Goal: Task Accomplishment & Management: Complete application form

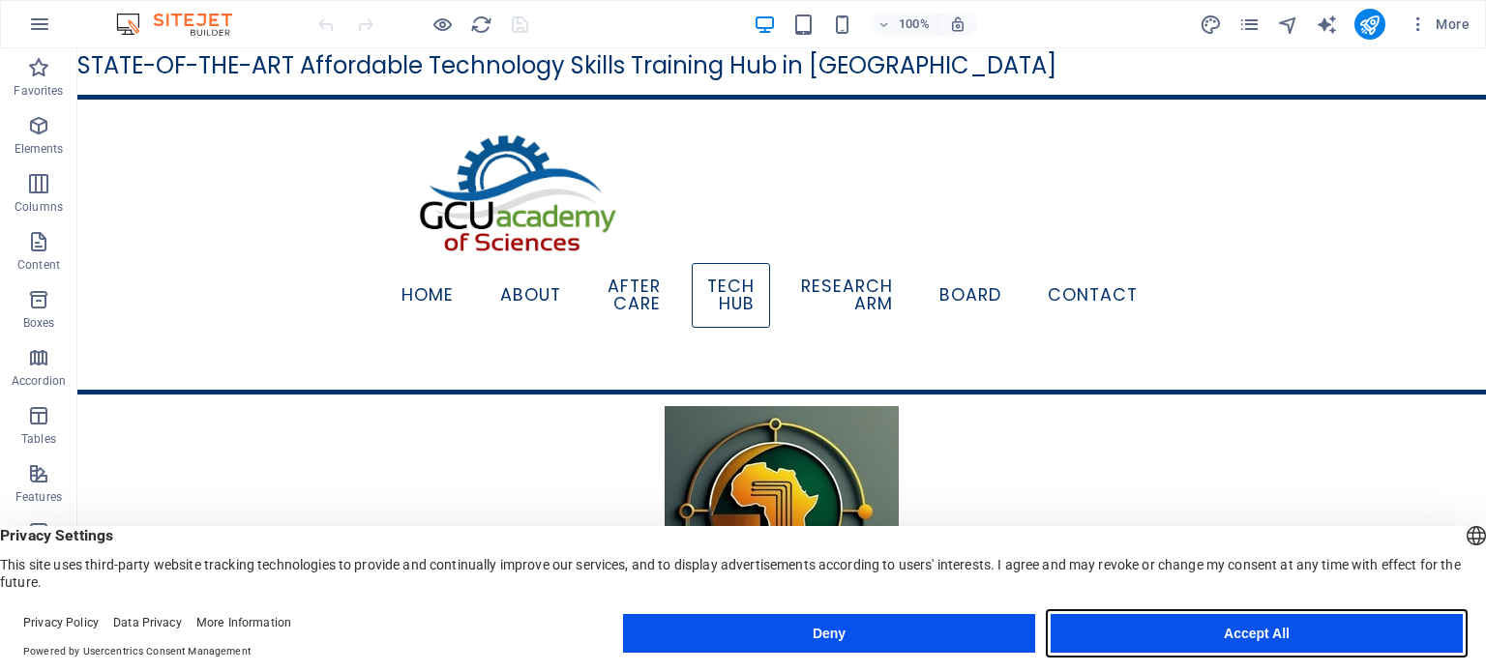
click at [1258, 637] on button "Accept All" at bounding box center [1257, 633] width 412 height 39
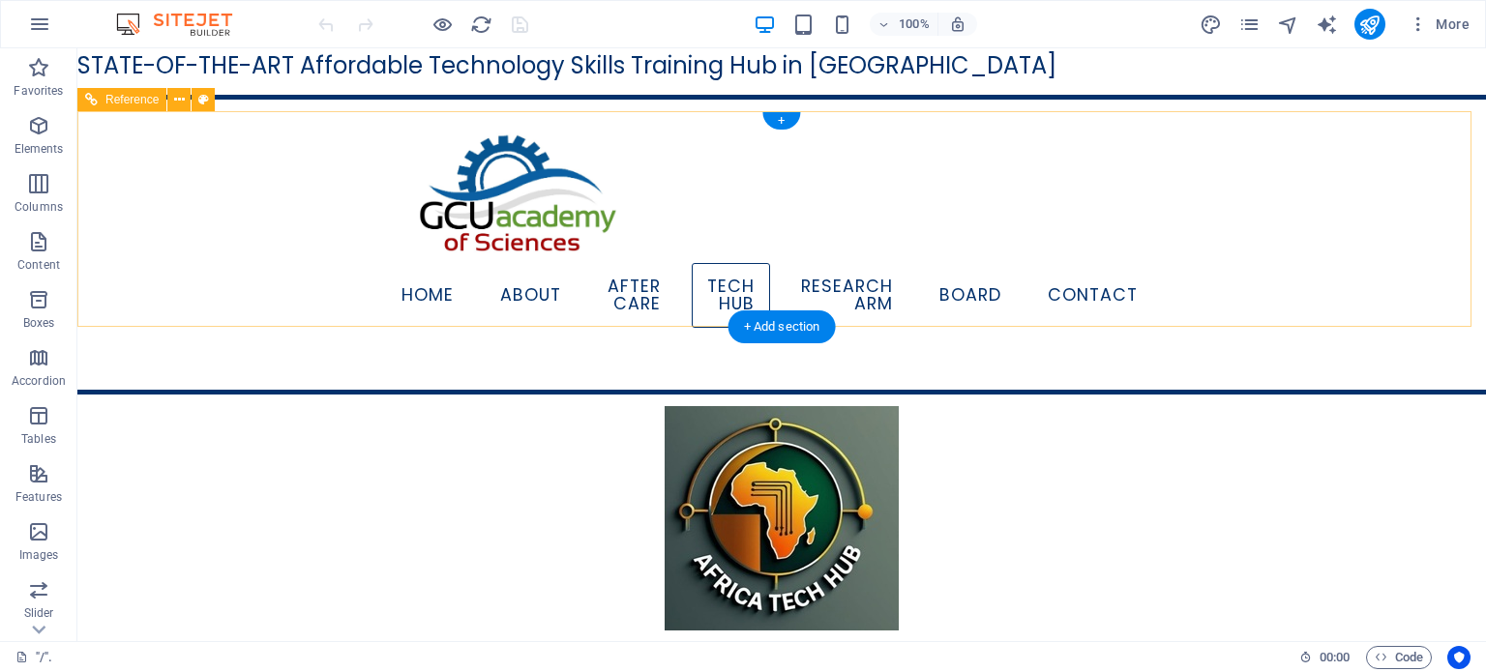
click at [450, 289] on nav "Home About AFTER CARE TECH HUB RESEARCH ARM BOARD Contact" at bounding box center [781, 295] width 743 height 65
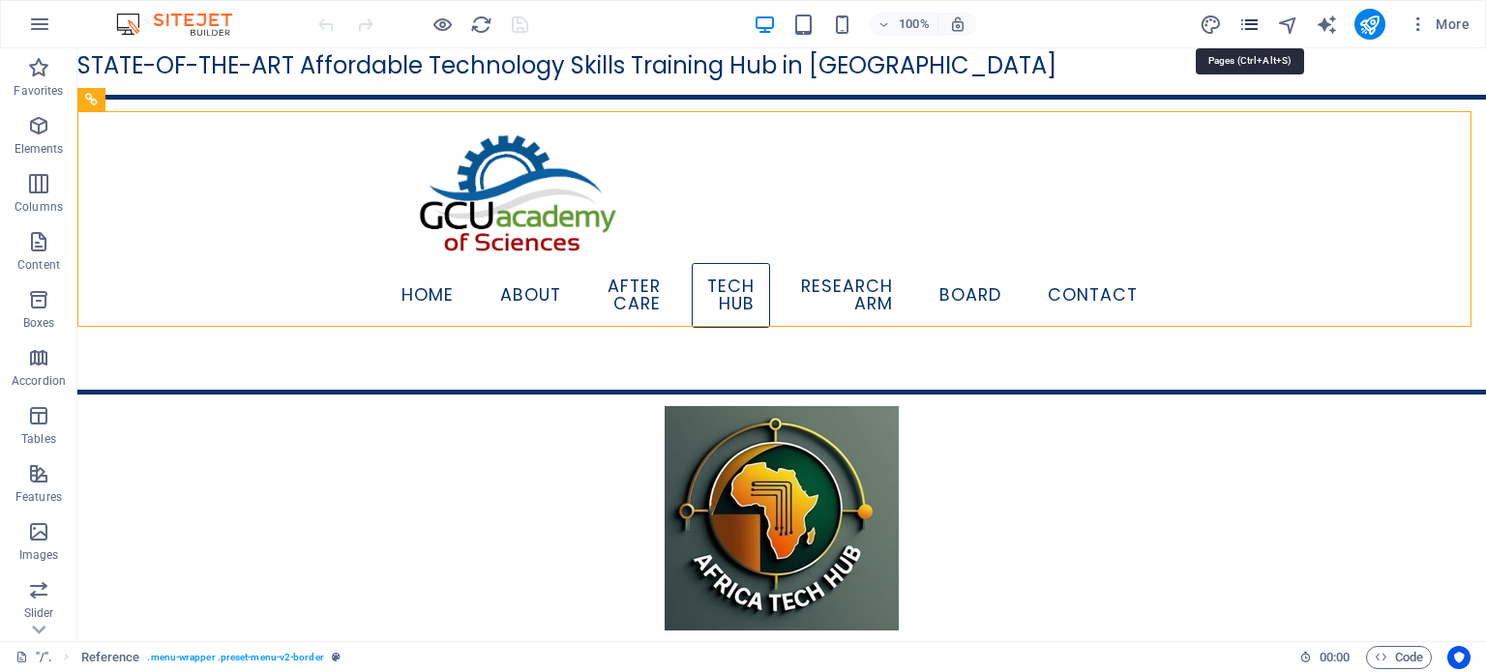
click at [1253, 27] on icon "pages" at bounding box center [1249, 25] width 22 height 22
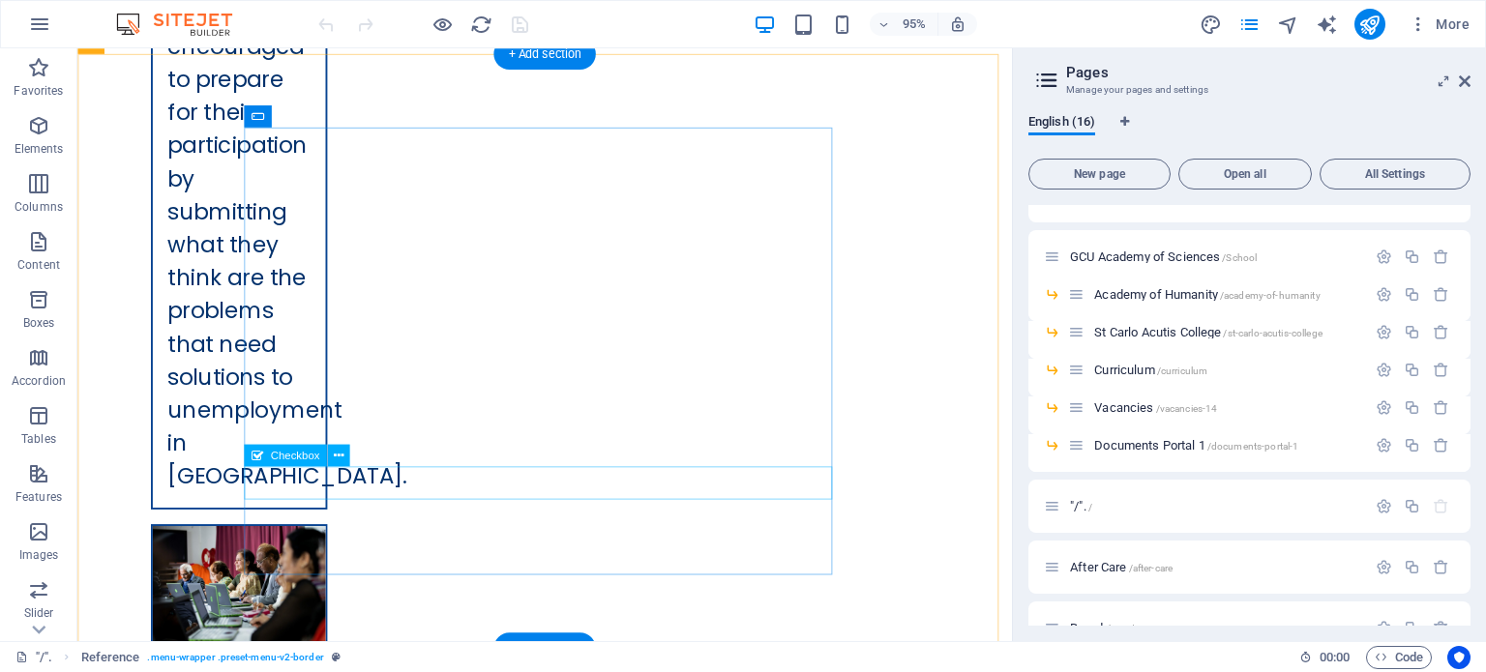
scroll to position [8498, 0]
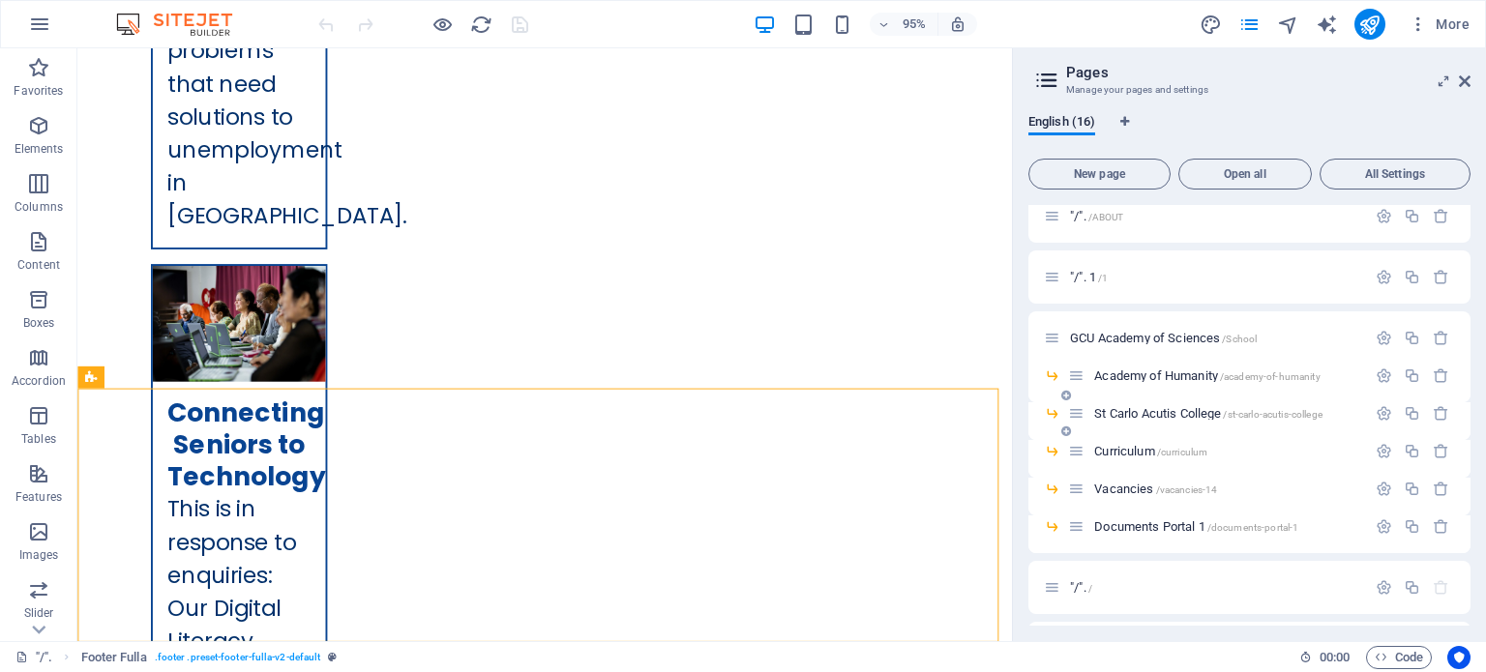
scroll to position [0, 0]
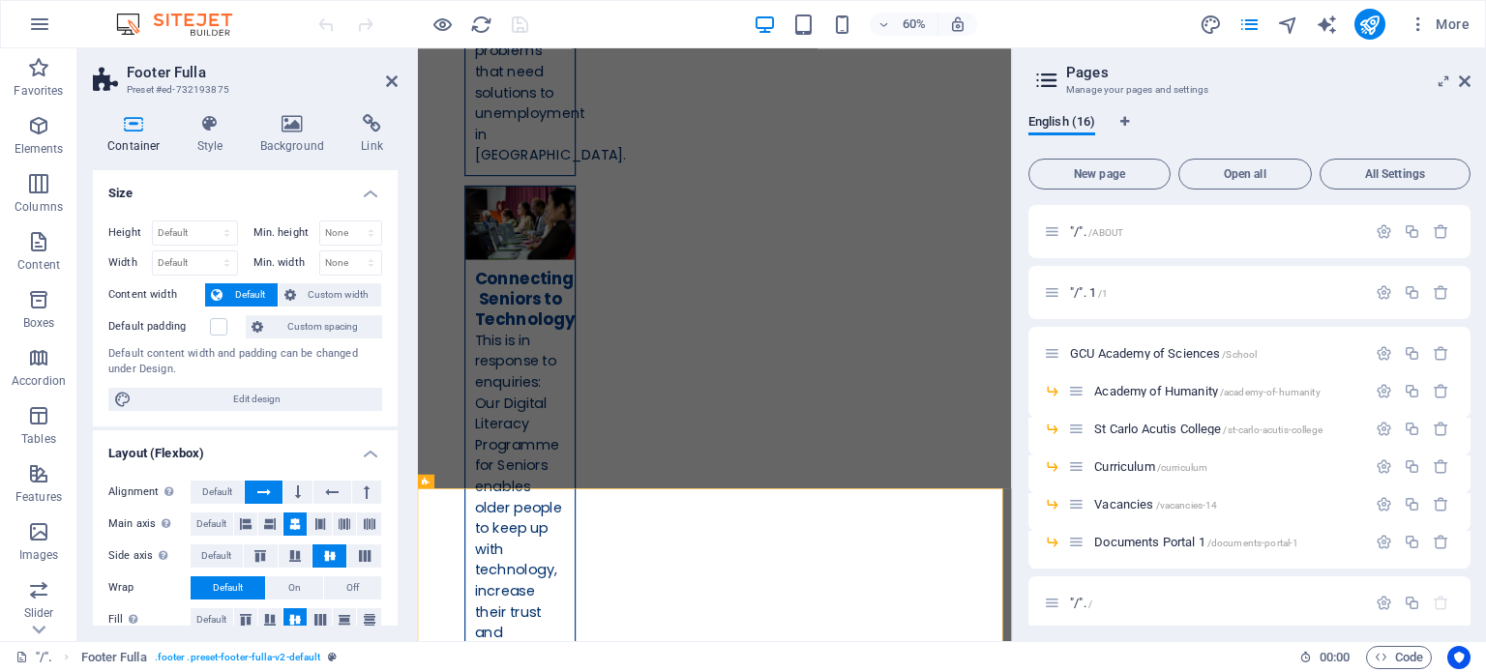
scroll to position [8122, 0]
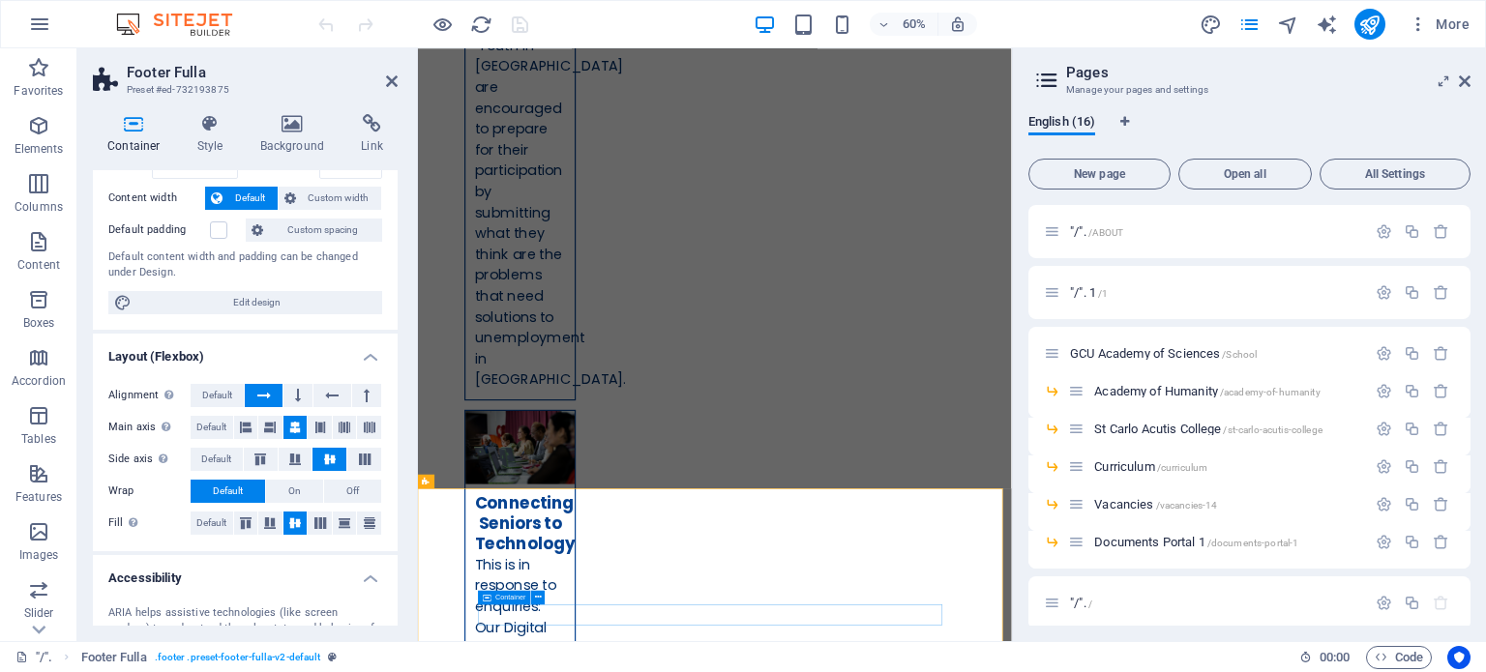
click at [33, 149] on p "Elements" at bounding box center [39, 148] width 49 height 15
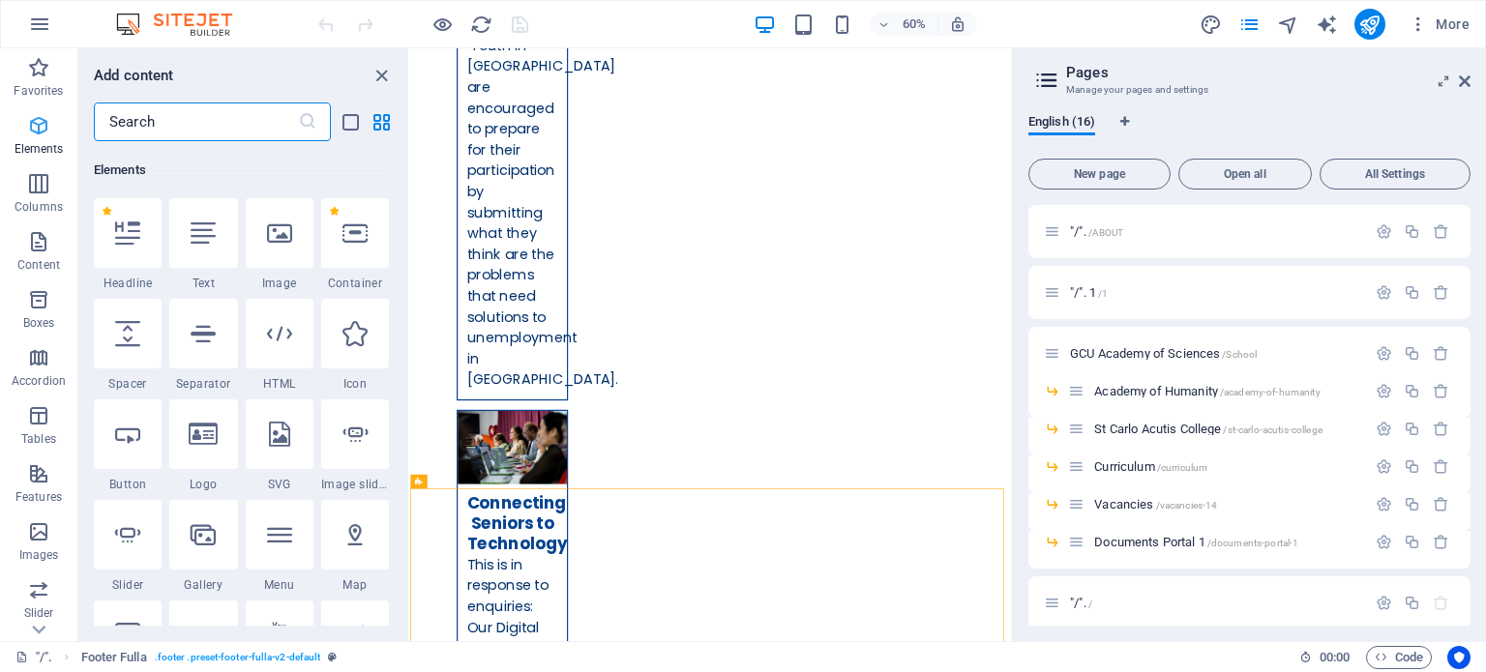
scroll to position [205, 0]
click at [356, 248] on div at bounding box center [355, 232] width 68 height 70
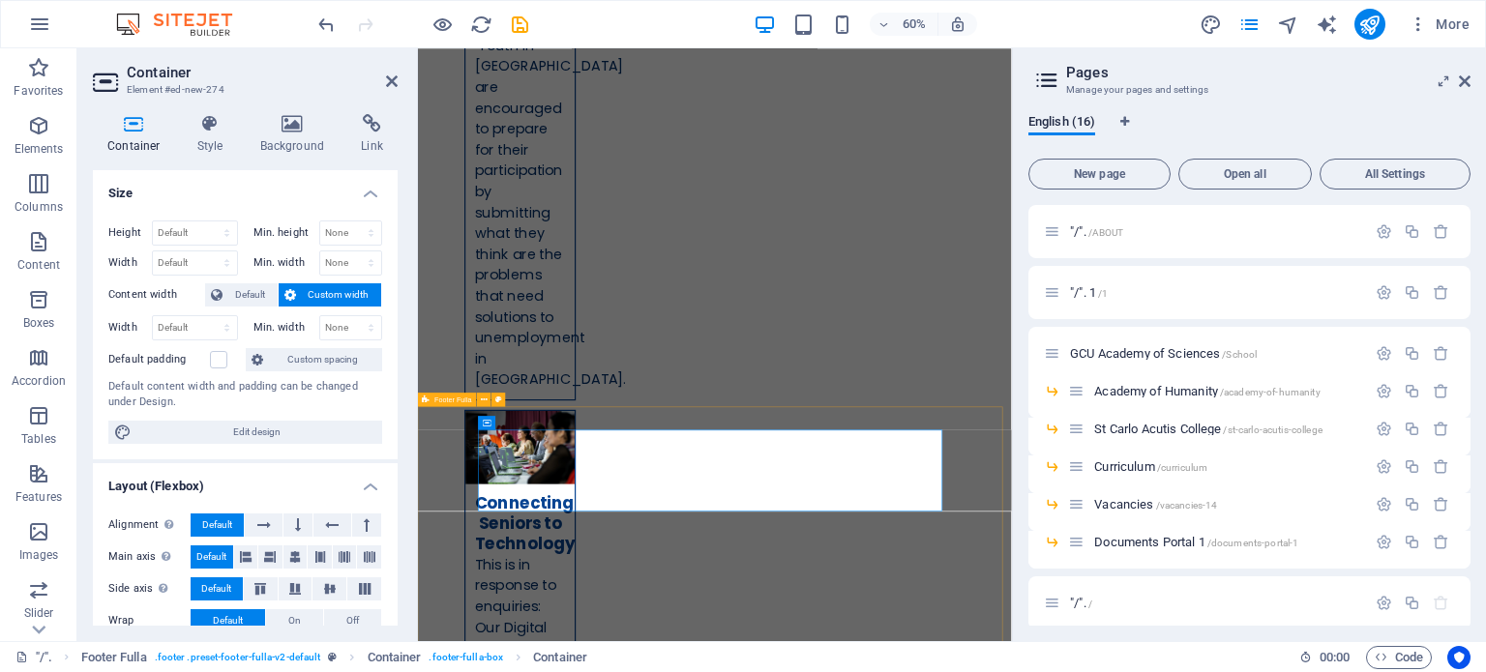
scroll to position [8259, 0]
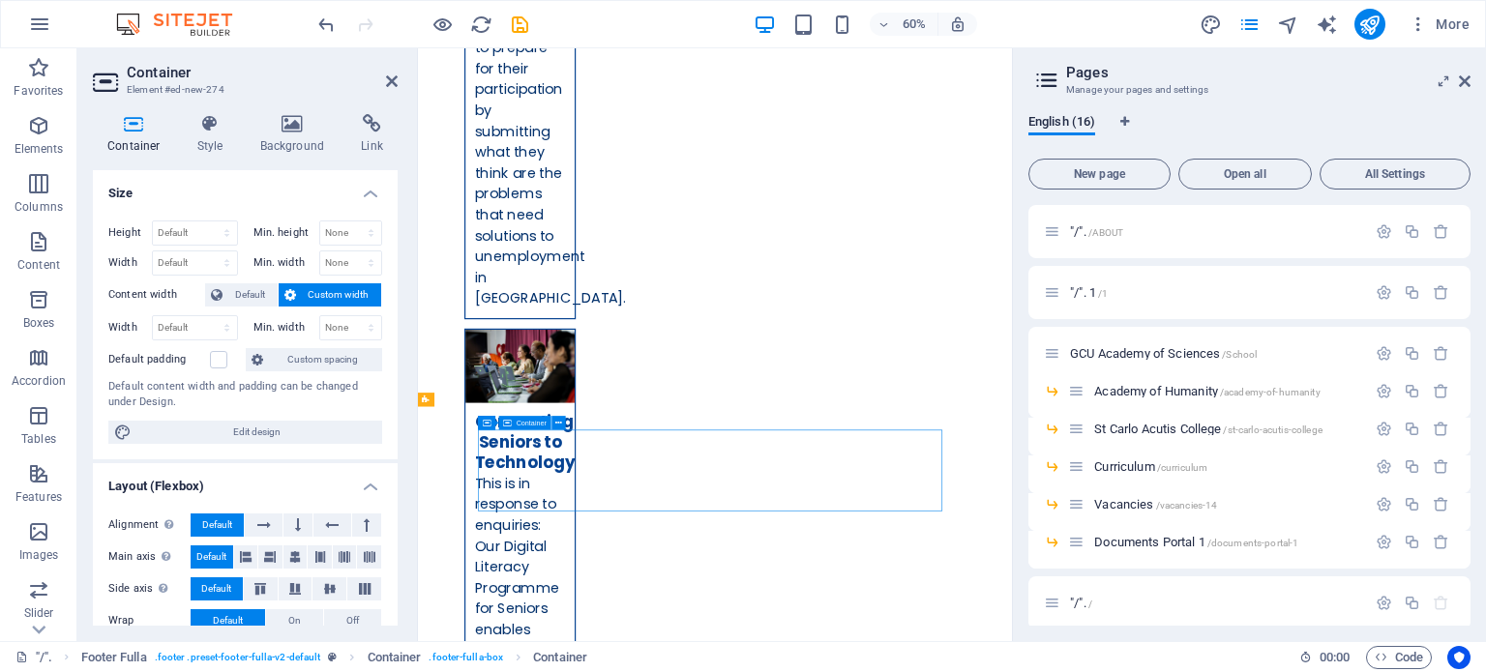
click at [24, 138] on span "Elements" at bounding box center [38, 137] width 77 height 46
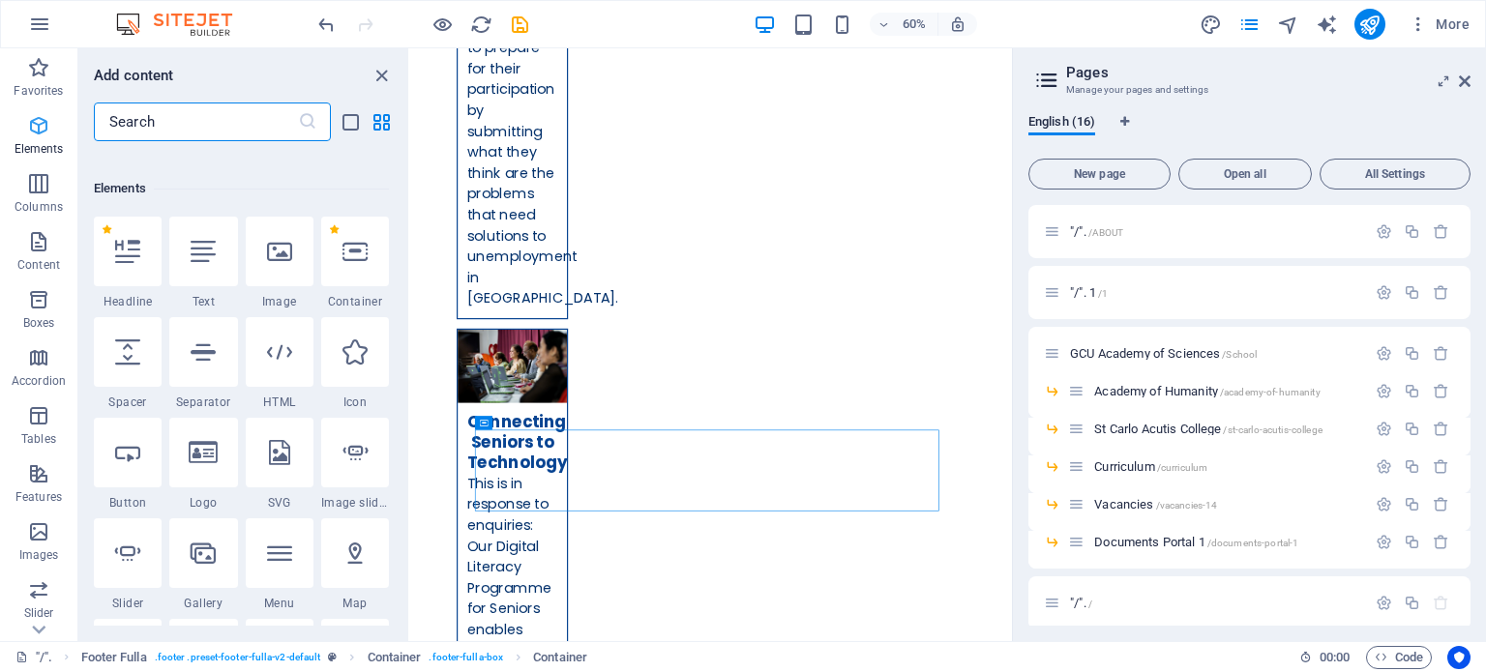
scroll to position [205, 0]
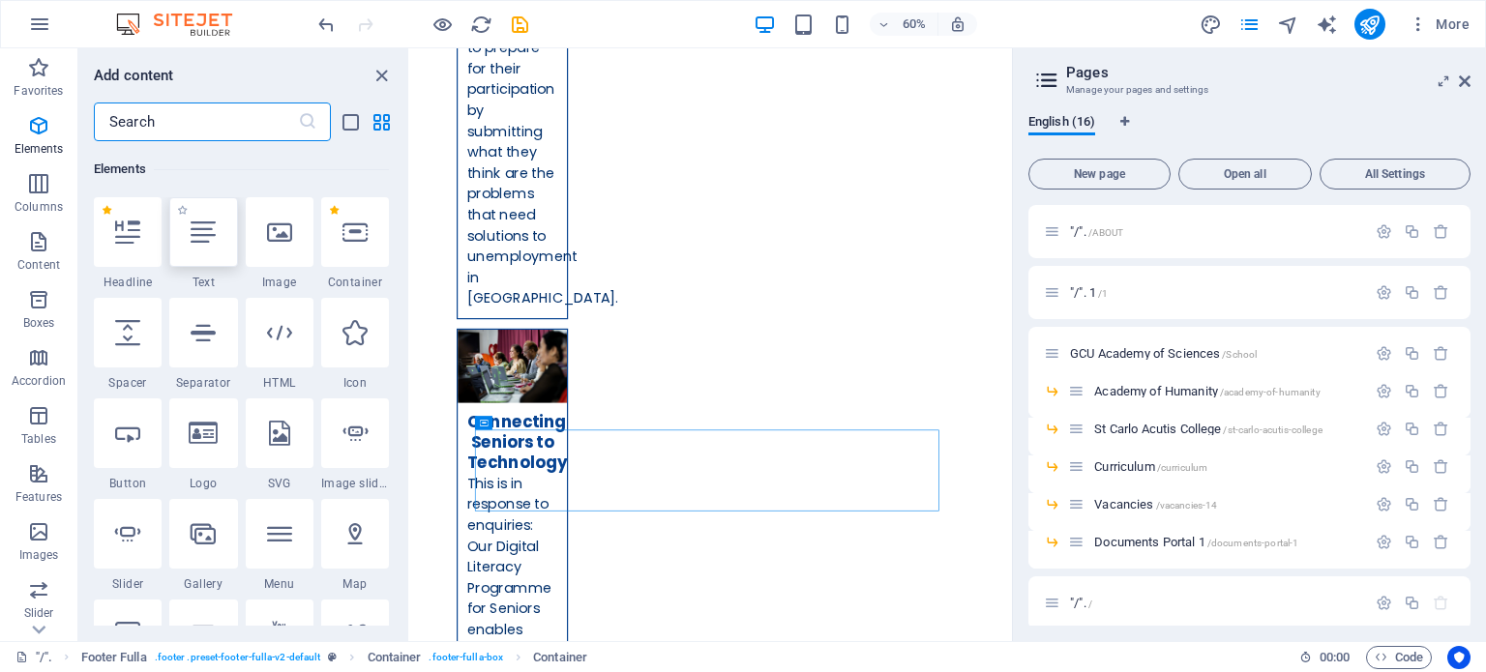
click at [215, 251] on div at bounding box center [203, 232] width 68 height 70
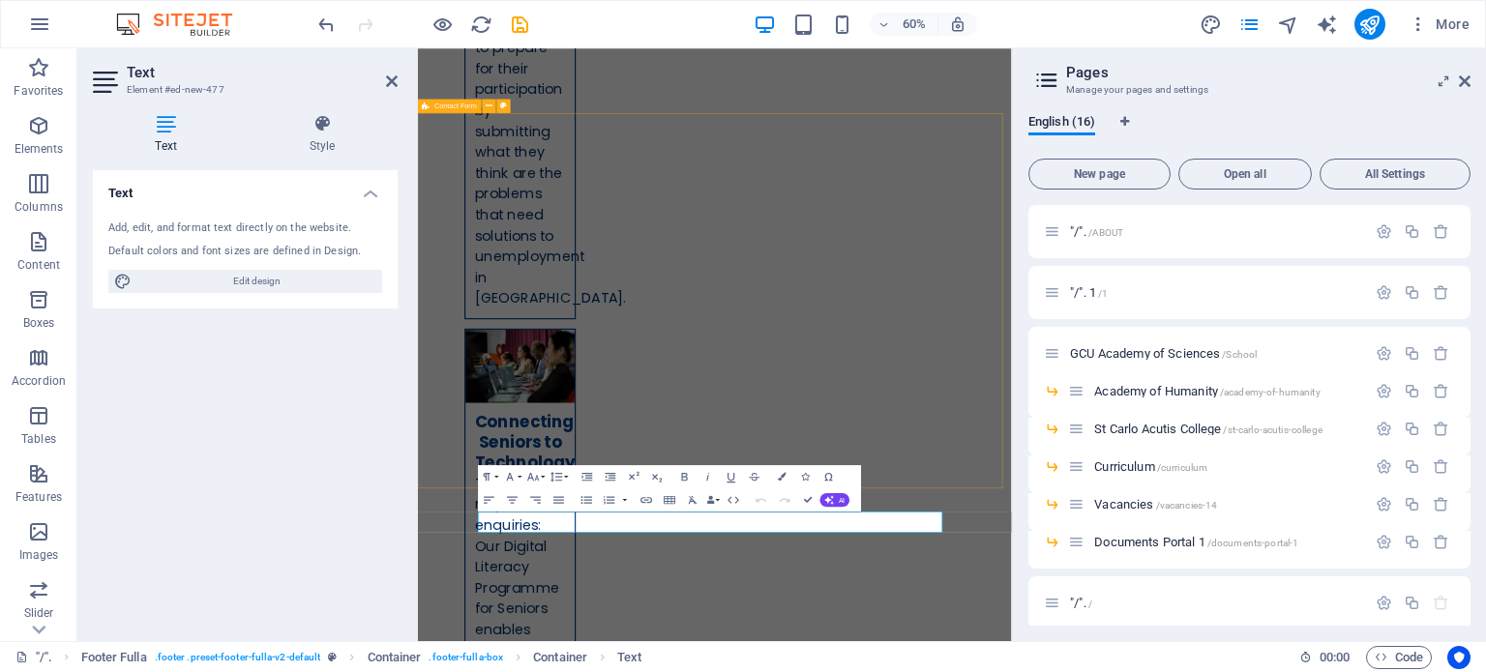
scroll to position [8122, 0]
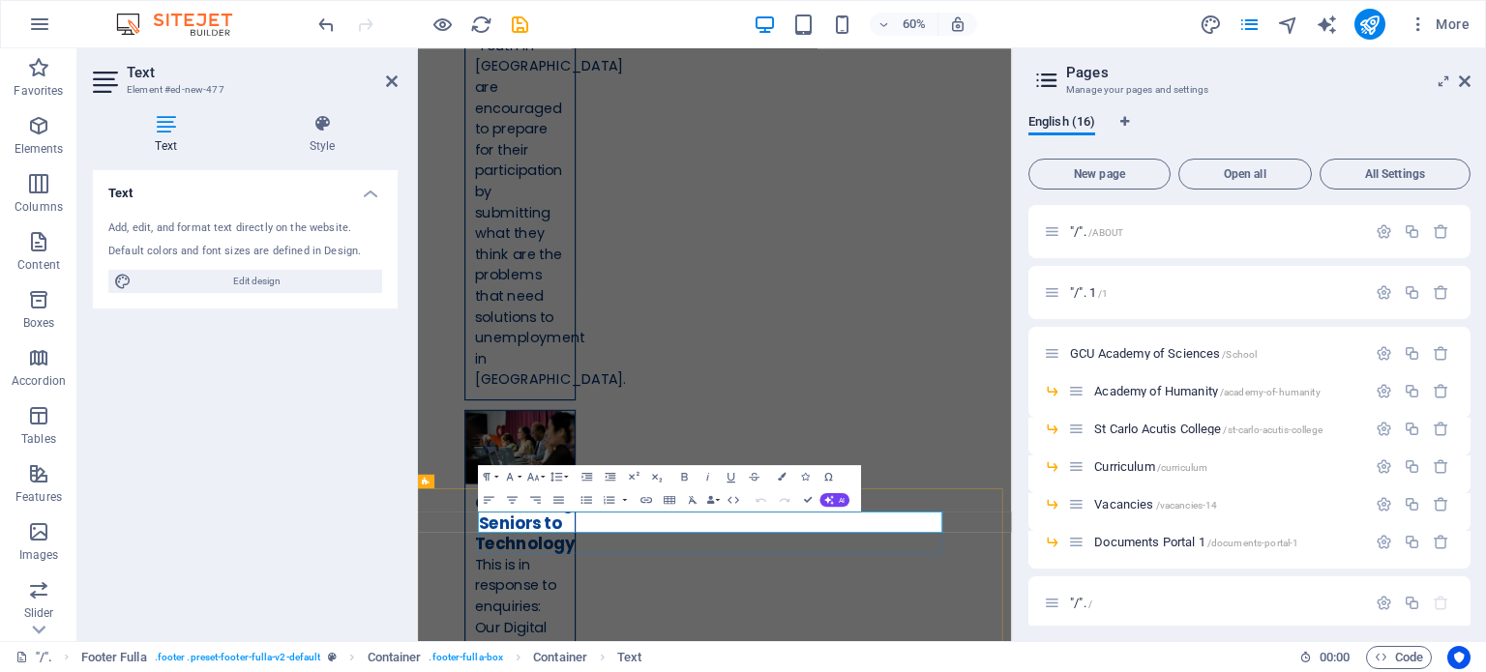
drag, startPoint x: 746, startPoint y: 837, endPoint x: 500, endPoint y: 835, distance: 245.8
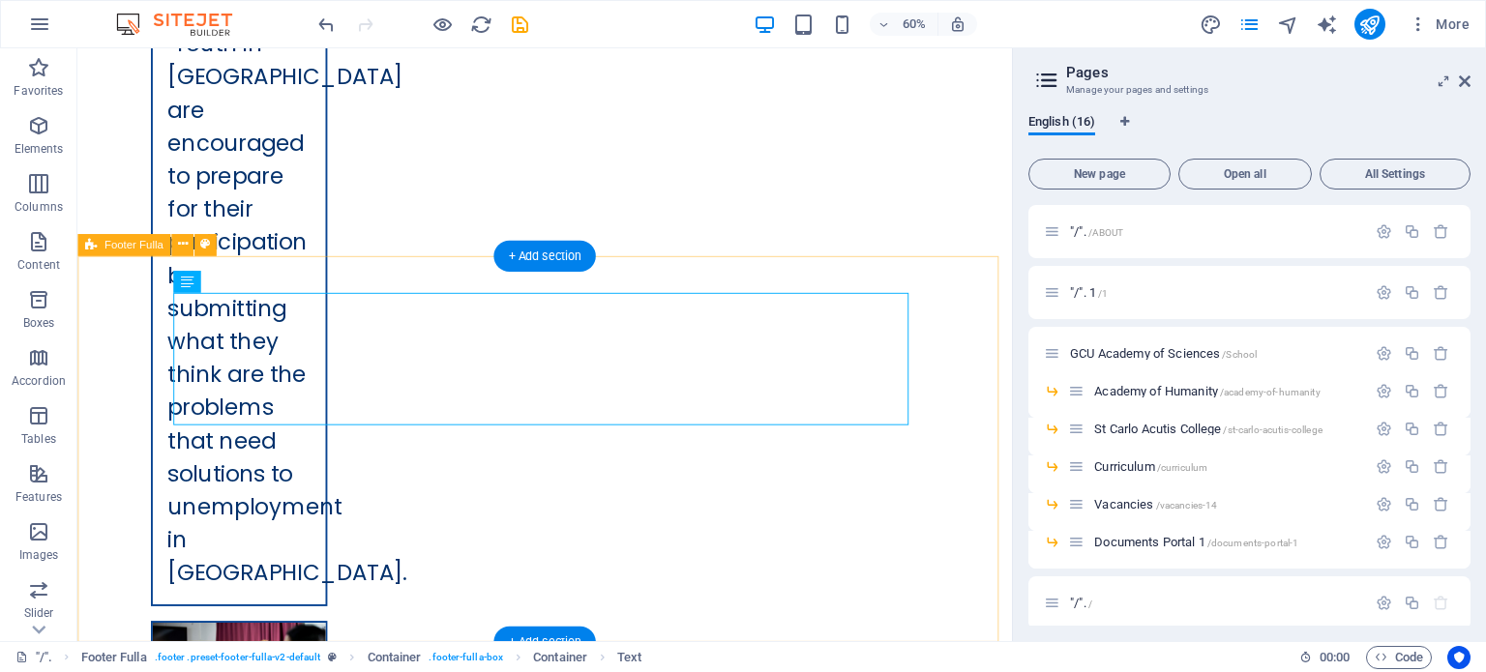
scroll to position [8637, 0]
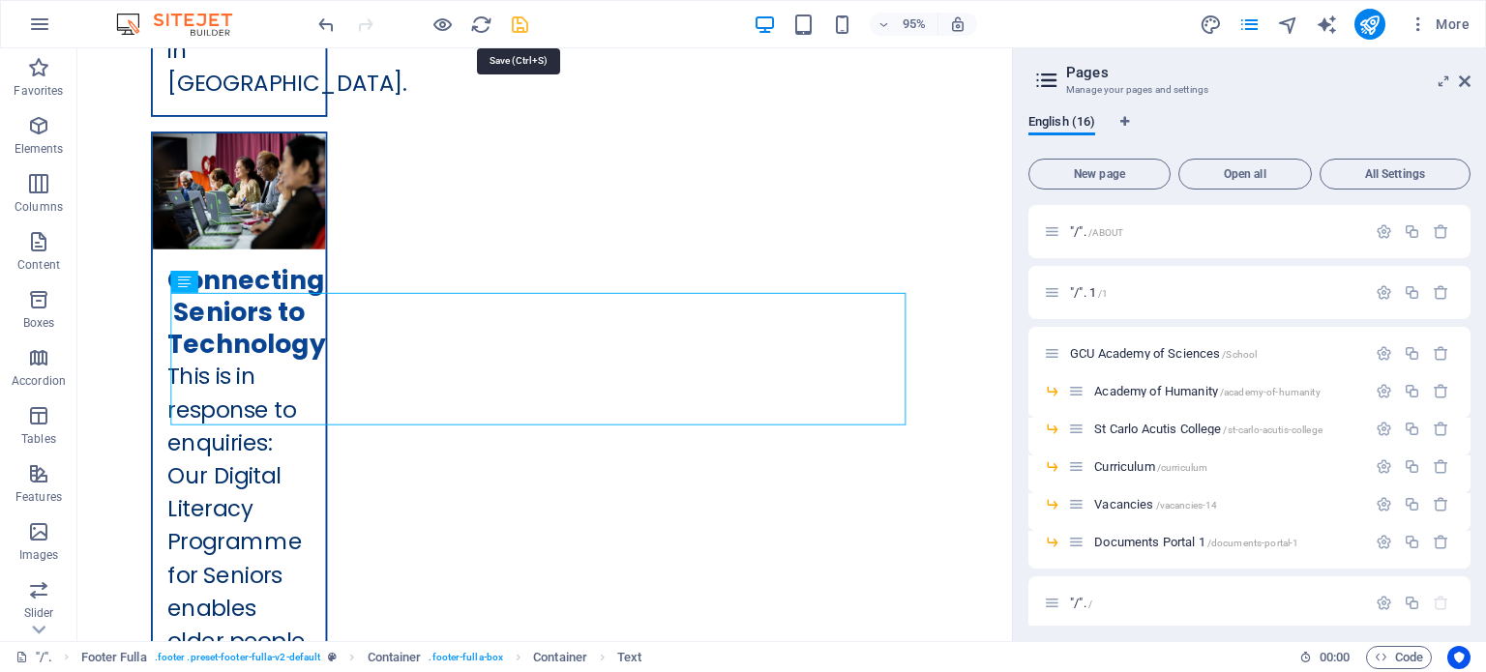
click at [517, 16] on icon "save" at bounding box center [520, 25] width 22 height 22
checkbox input "false"
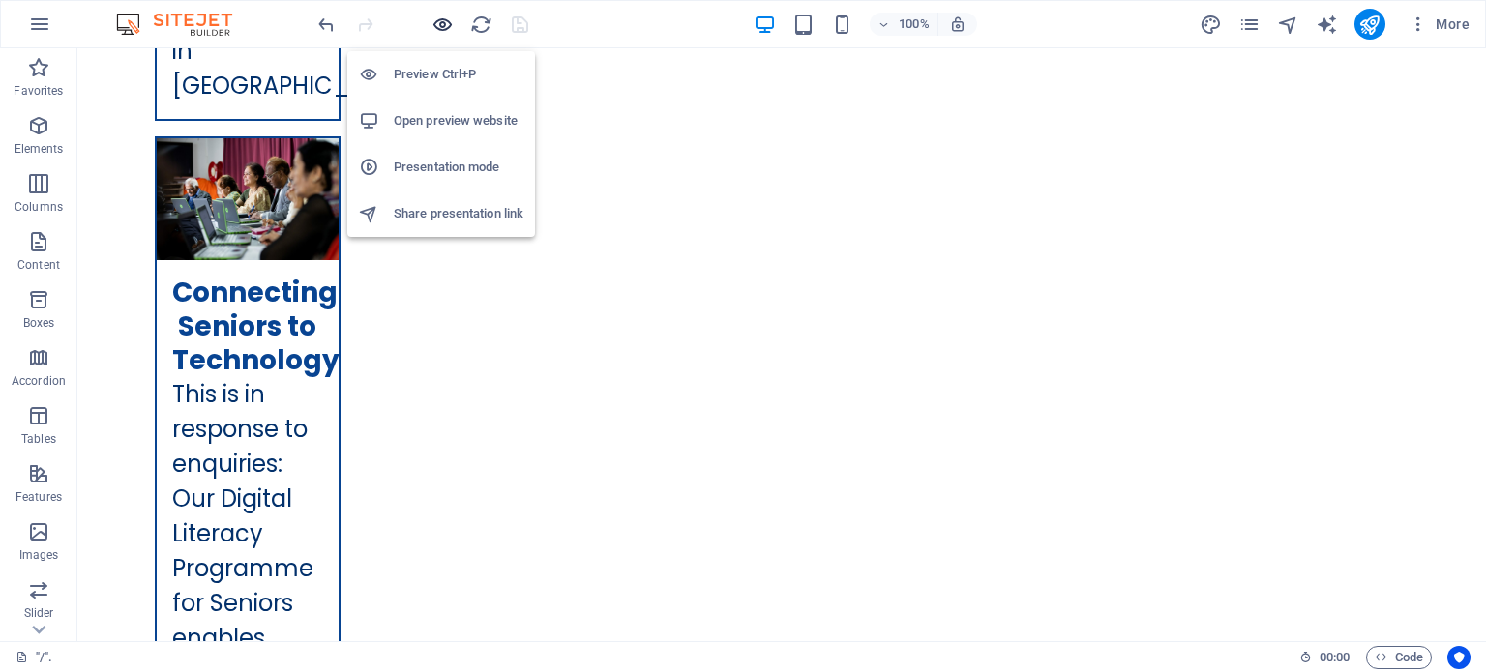
click at [439, 16] on icon "button" at bounding box center [443, 25] width 22 height 22
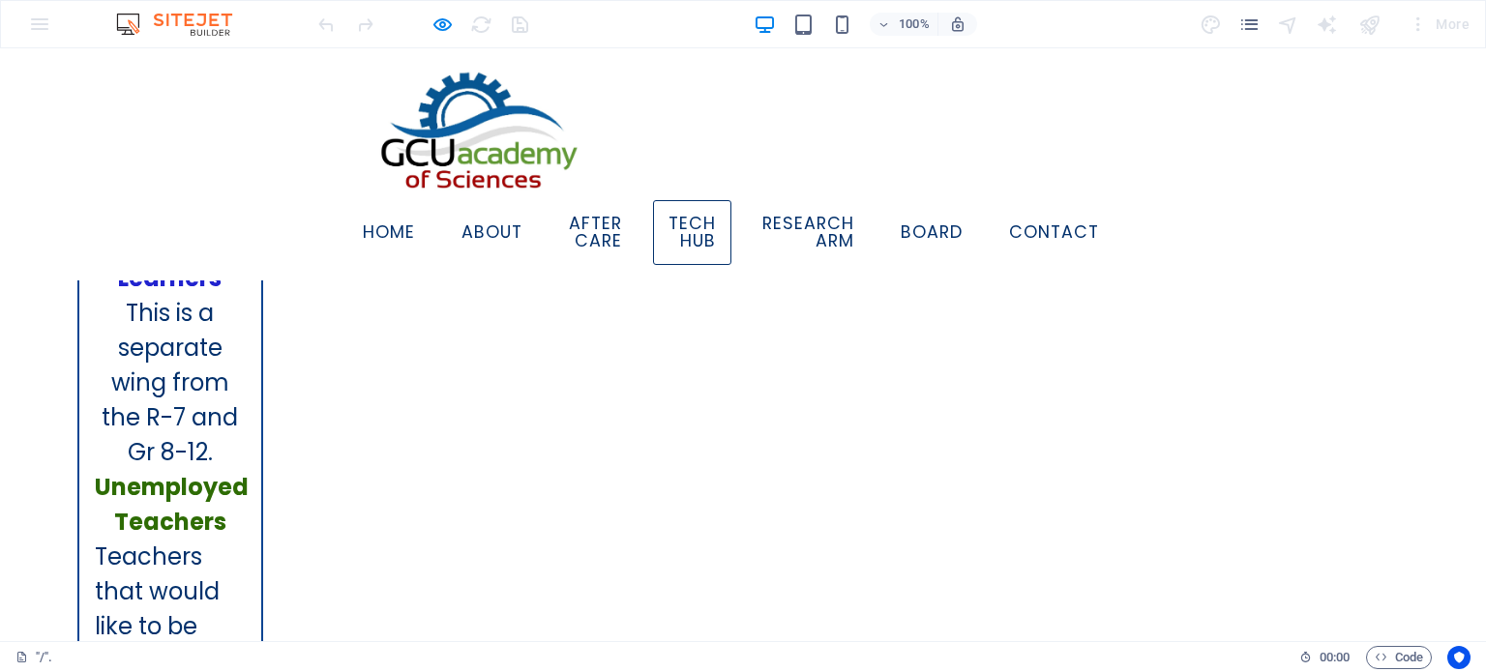
scroll to position [5558, 0]
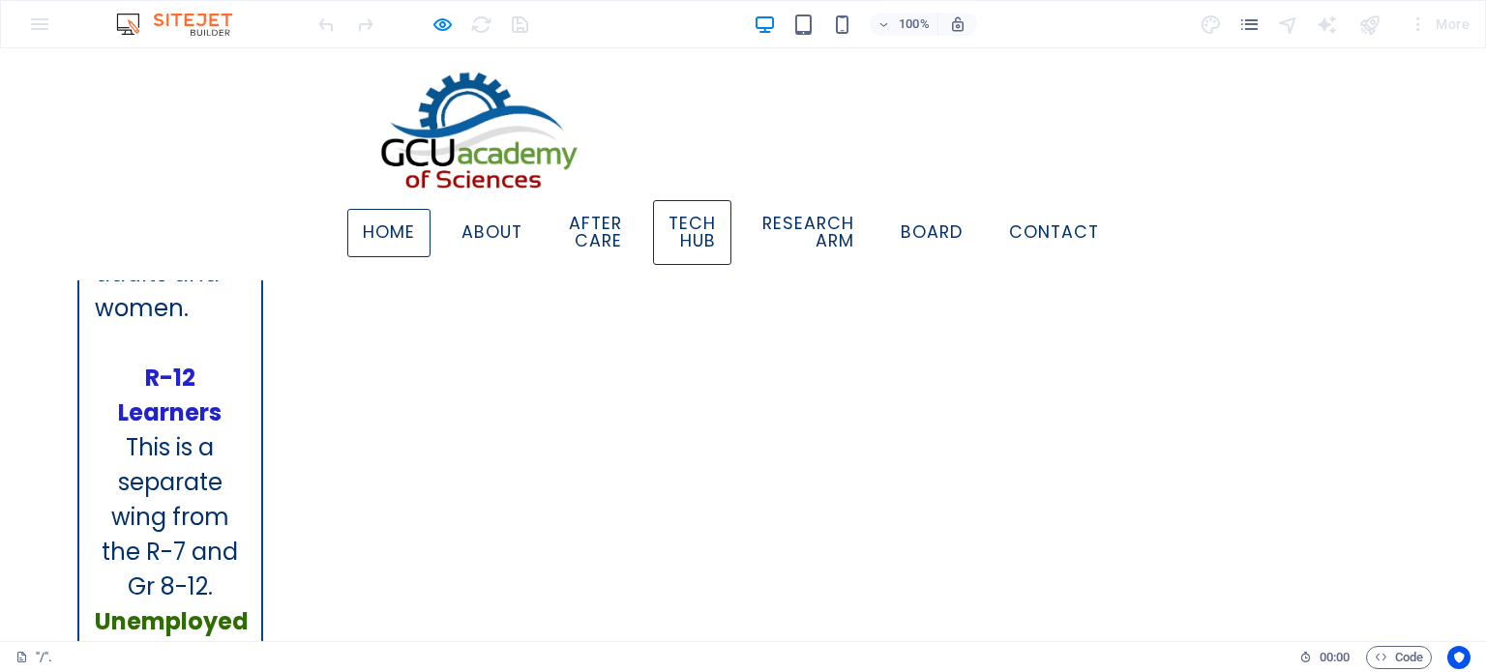
click at [405, 227] on link "Home" at bounding box center [388, 233] width 83 height 48
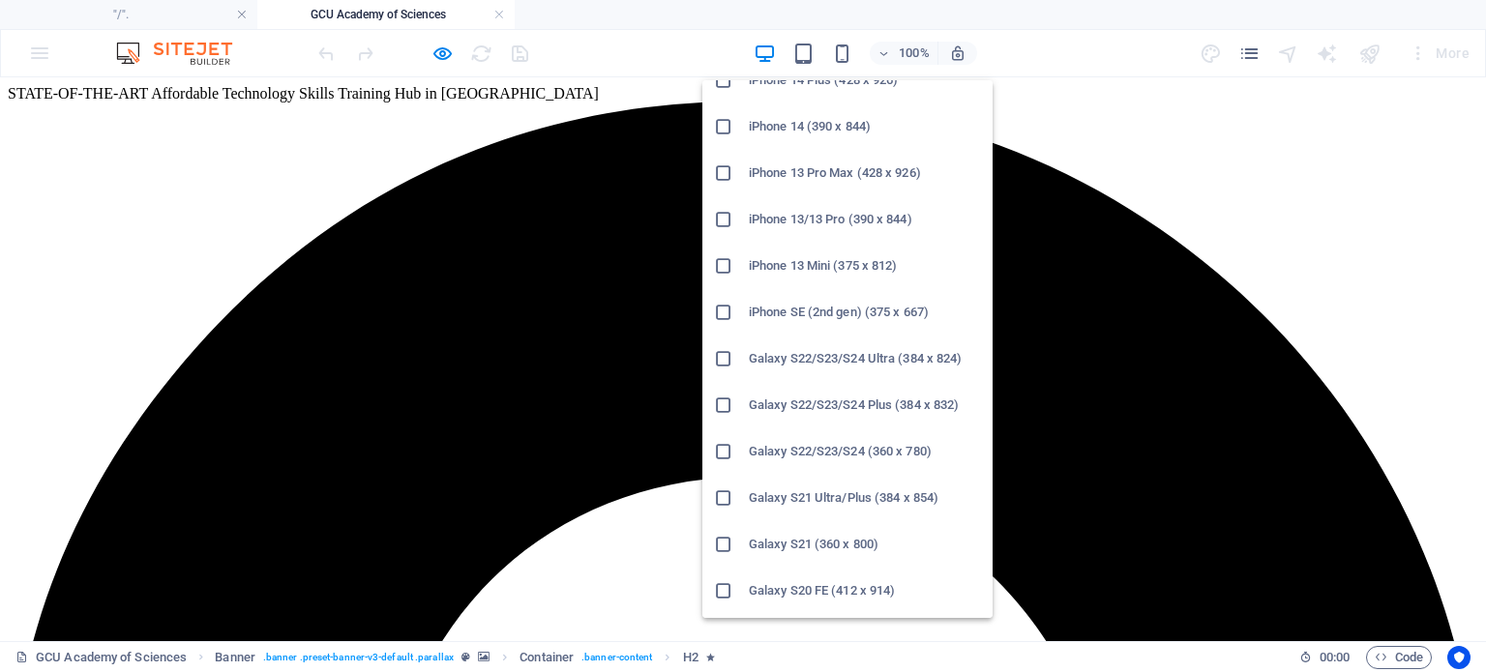
scroll to position [484, 0]
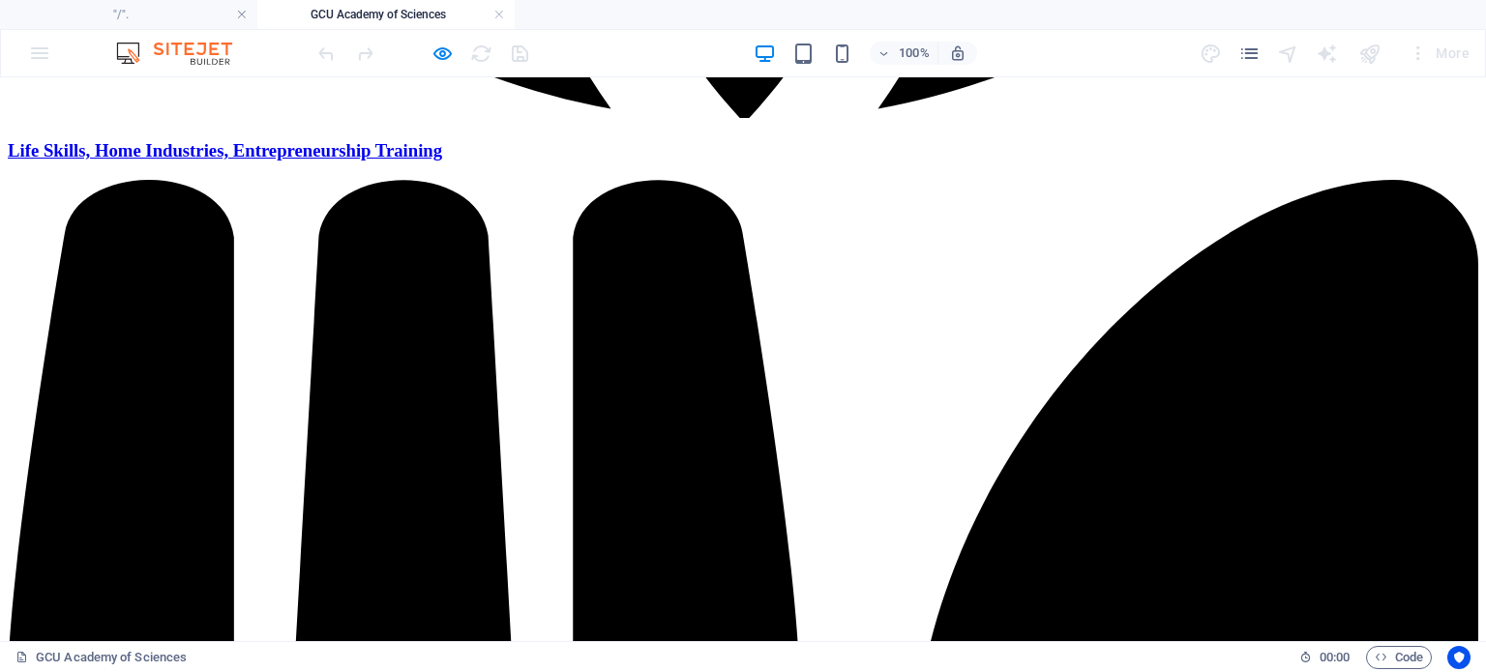
scroll to position [37069, 0]
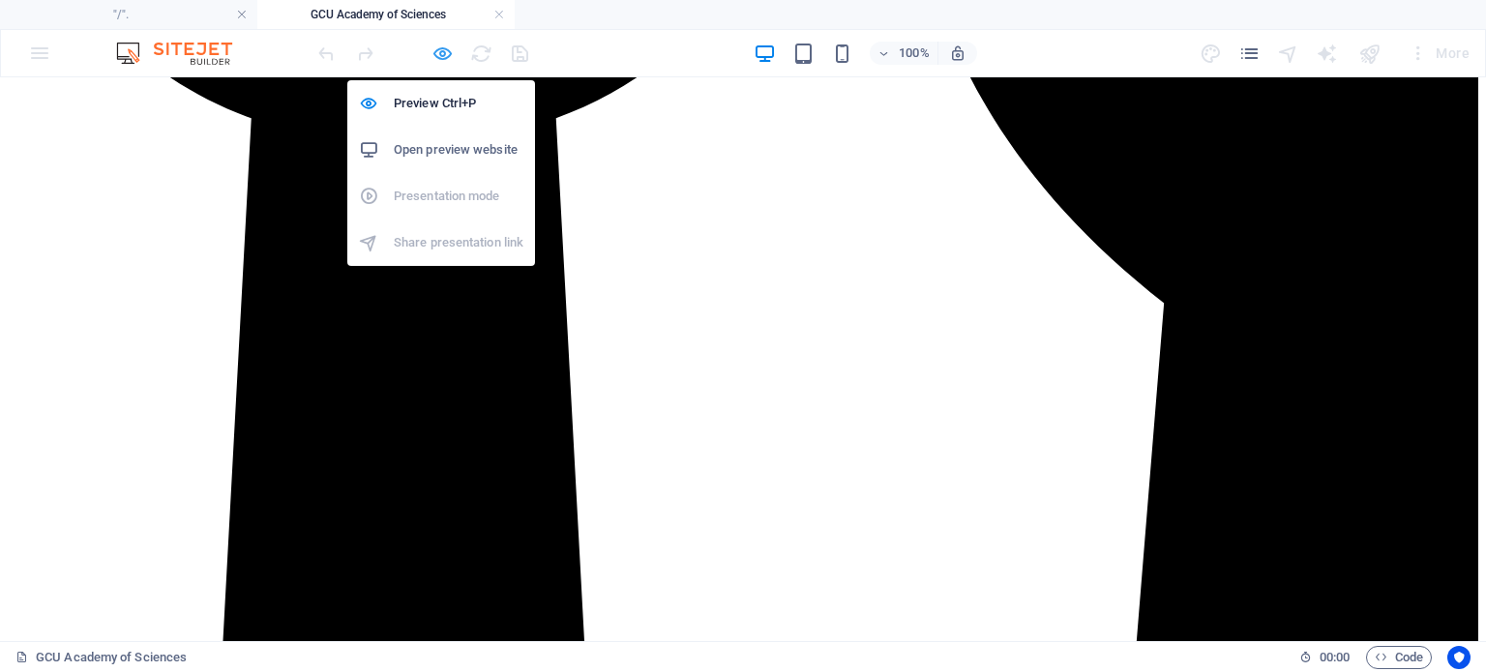
click at [438, 49] on icon "button" at bounding box center [443, 54] width 22 height 22
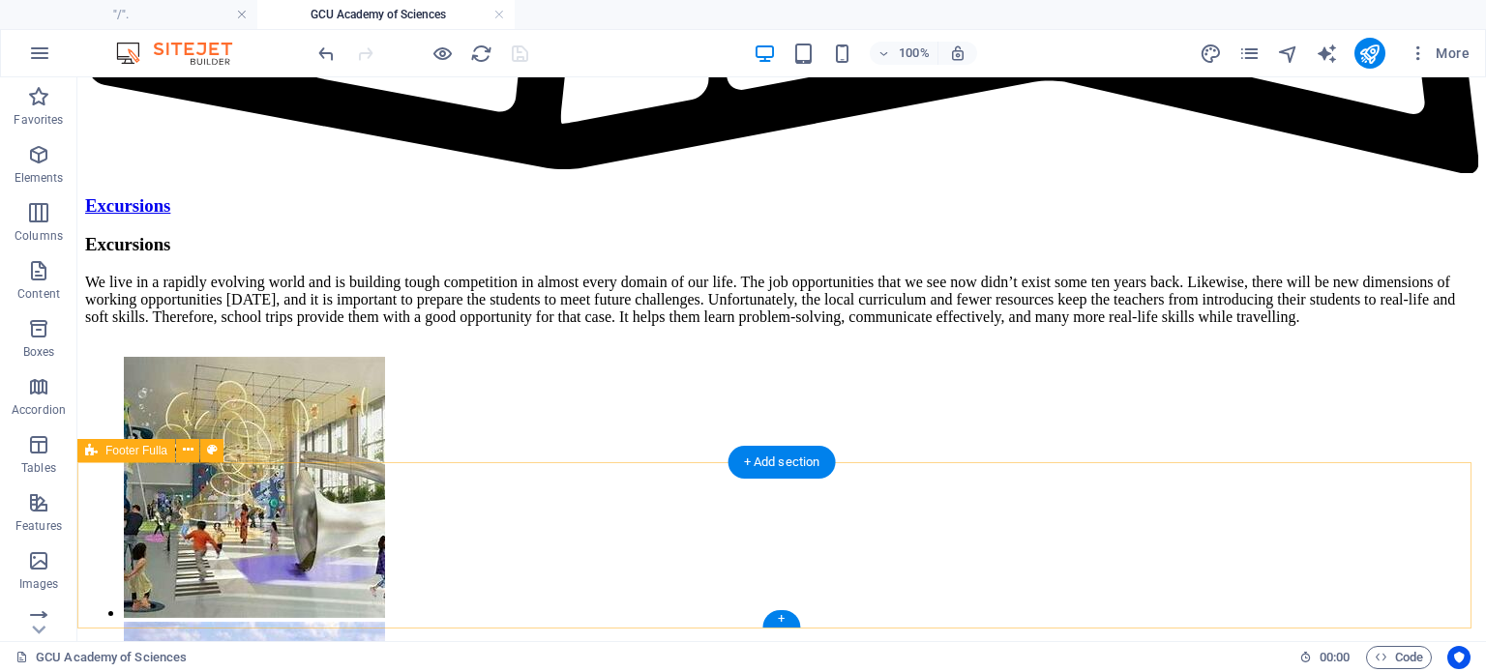
scroll to position [42947, 0]
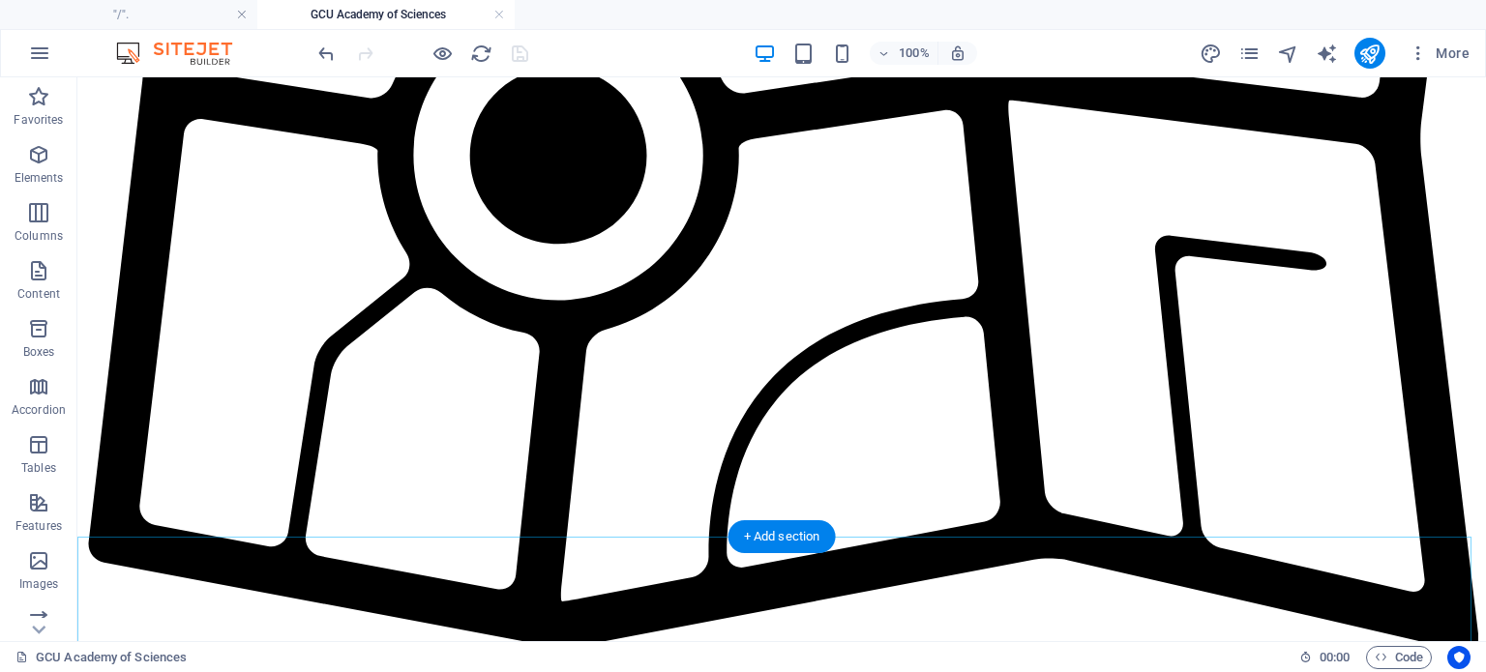
scroll to position [42443, 0]
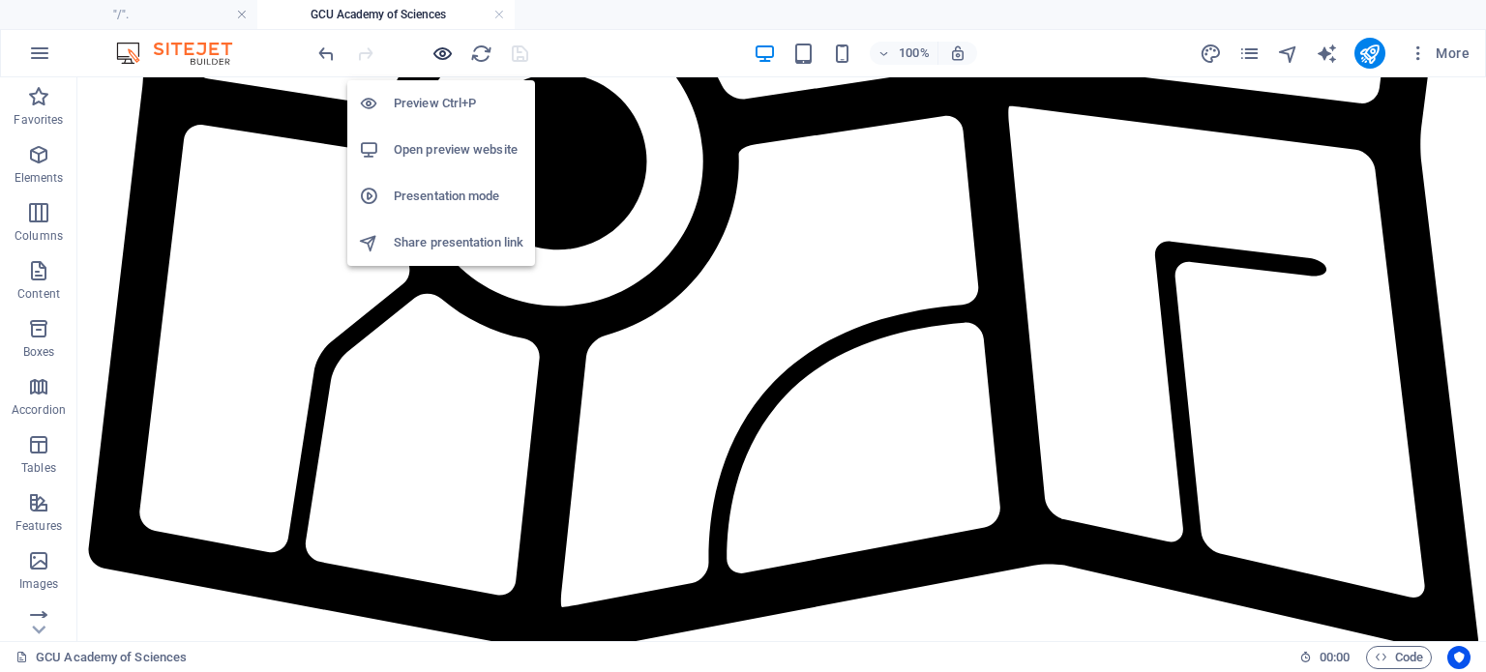
click at [444, 53] on icon "button" at bounding box center [443, 54] width 22 height 22
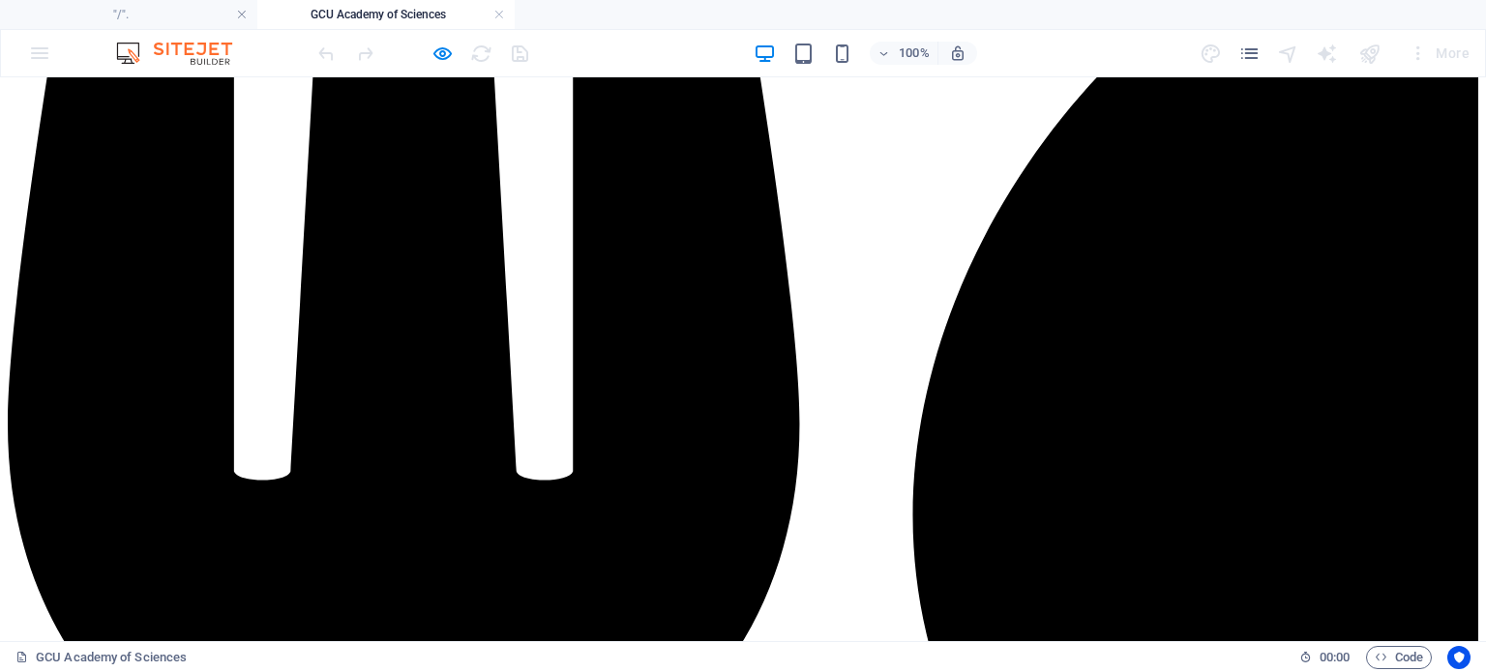
scroll to position [36391, 0]
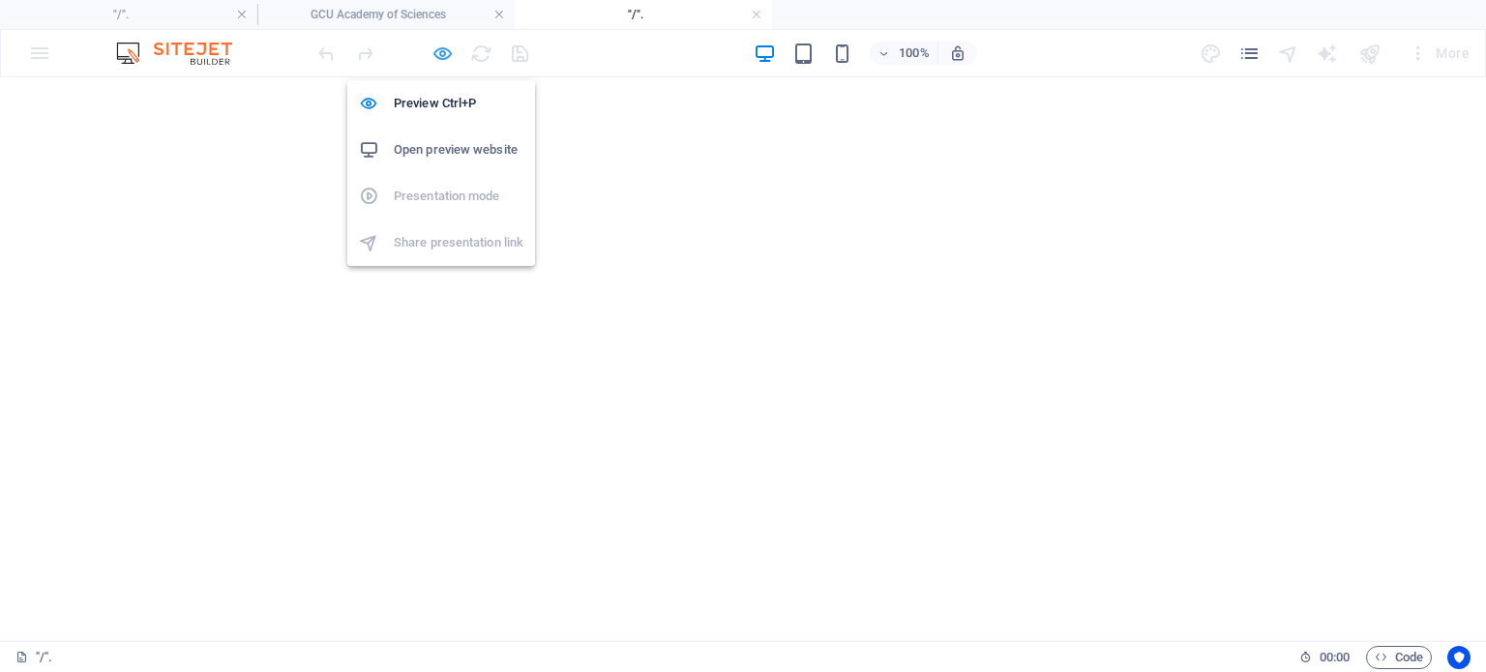
click at [441, 57] on icon "button" at bounding box center [443, 54] width 22 height 22
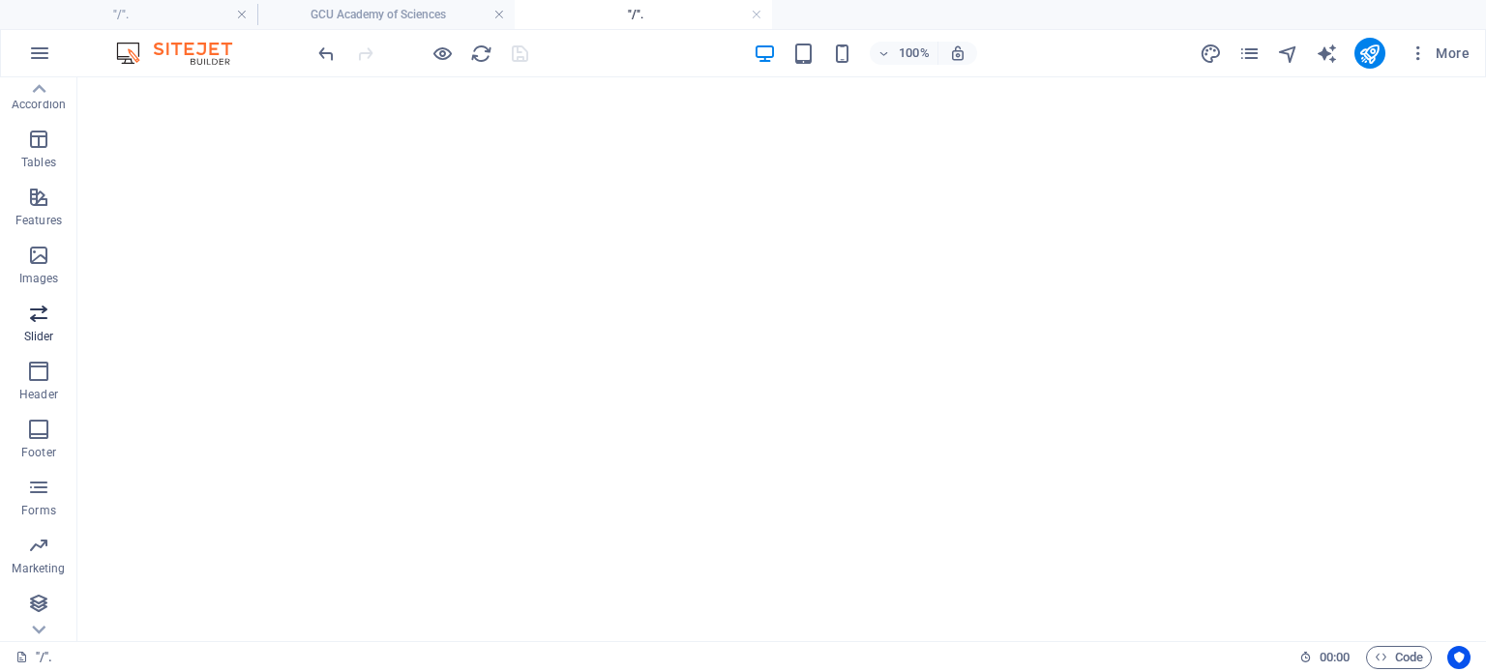
scroll to position [306, 0]
click at [33, 443] on span "Footer" at bounding box center [38, 441] width 77 height 46
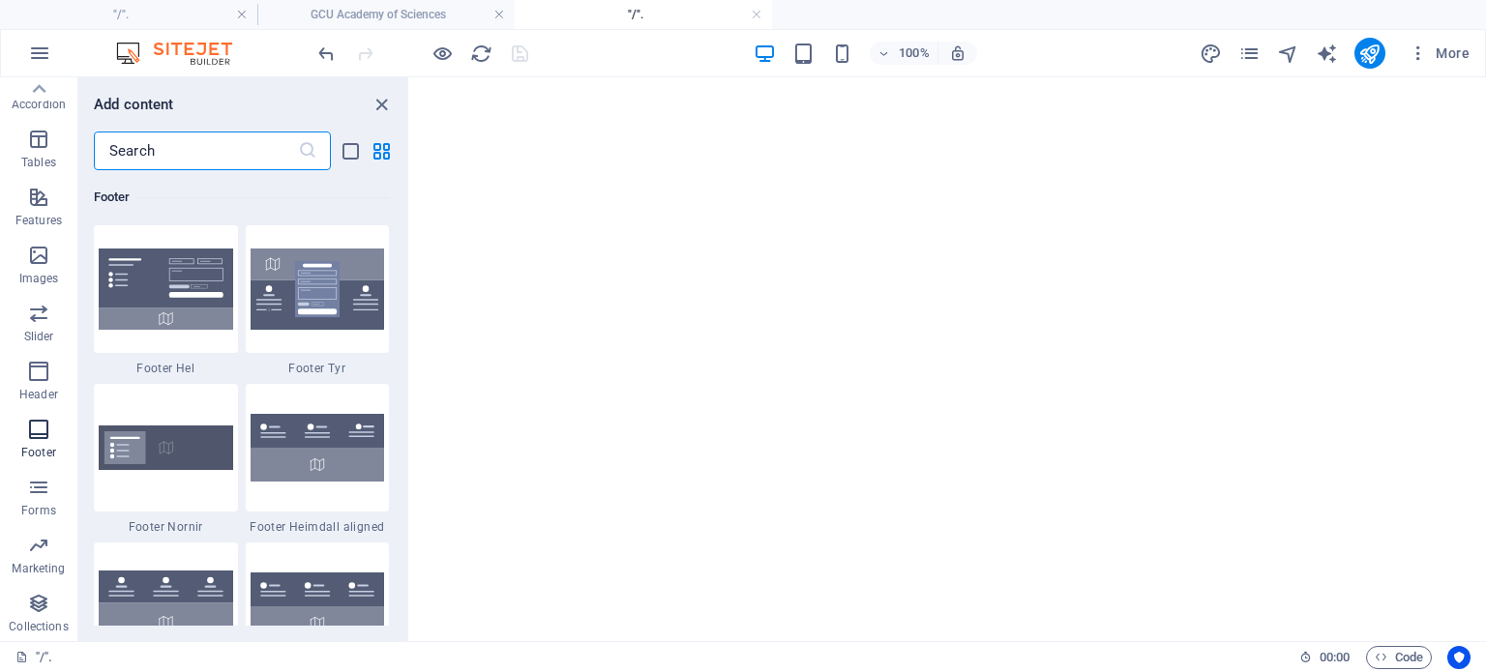
scroll to position [12809, 0]
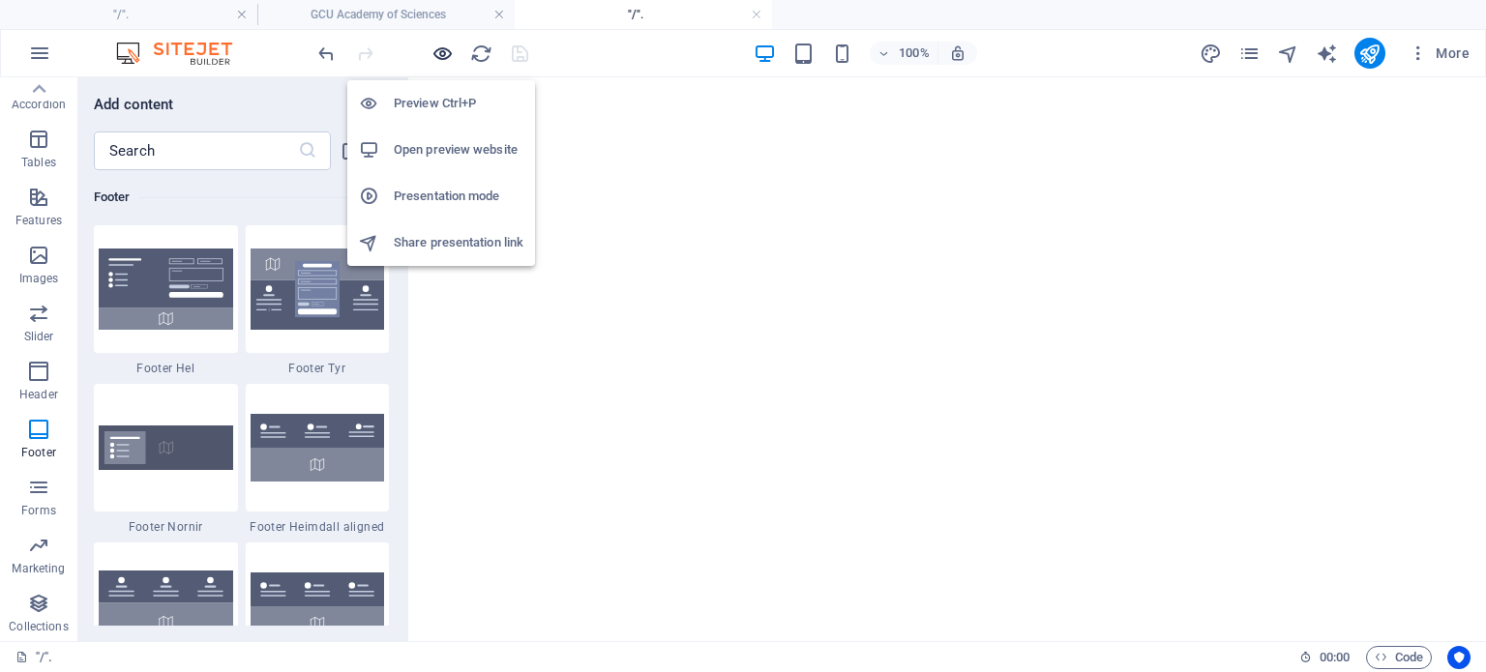
click at [442, 49] on icon "button" at bounding box center [443, 54] width 22 height 22
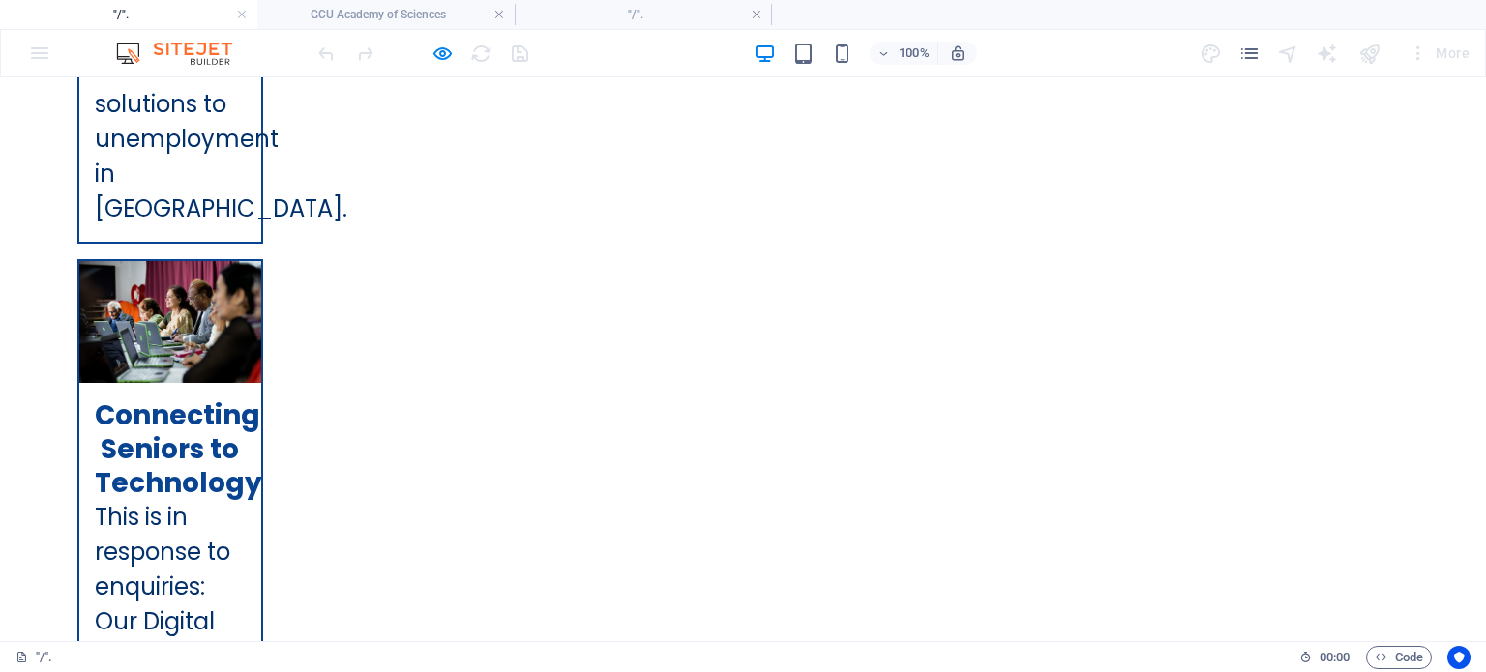
scroll to position [8522, 0]
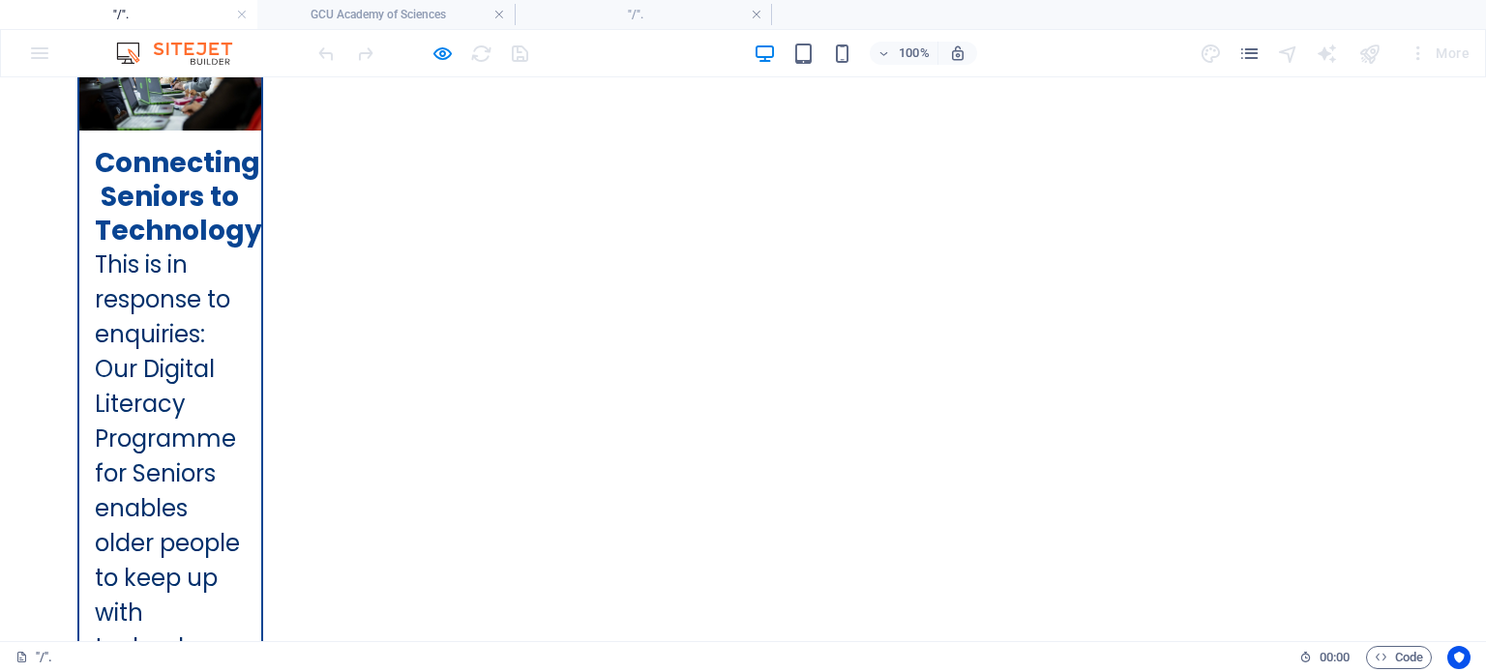
drag, startPoint x: 353, startPoint y: 293, endPoint x: 779, endPoint y: 369, distance: 432.3
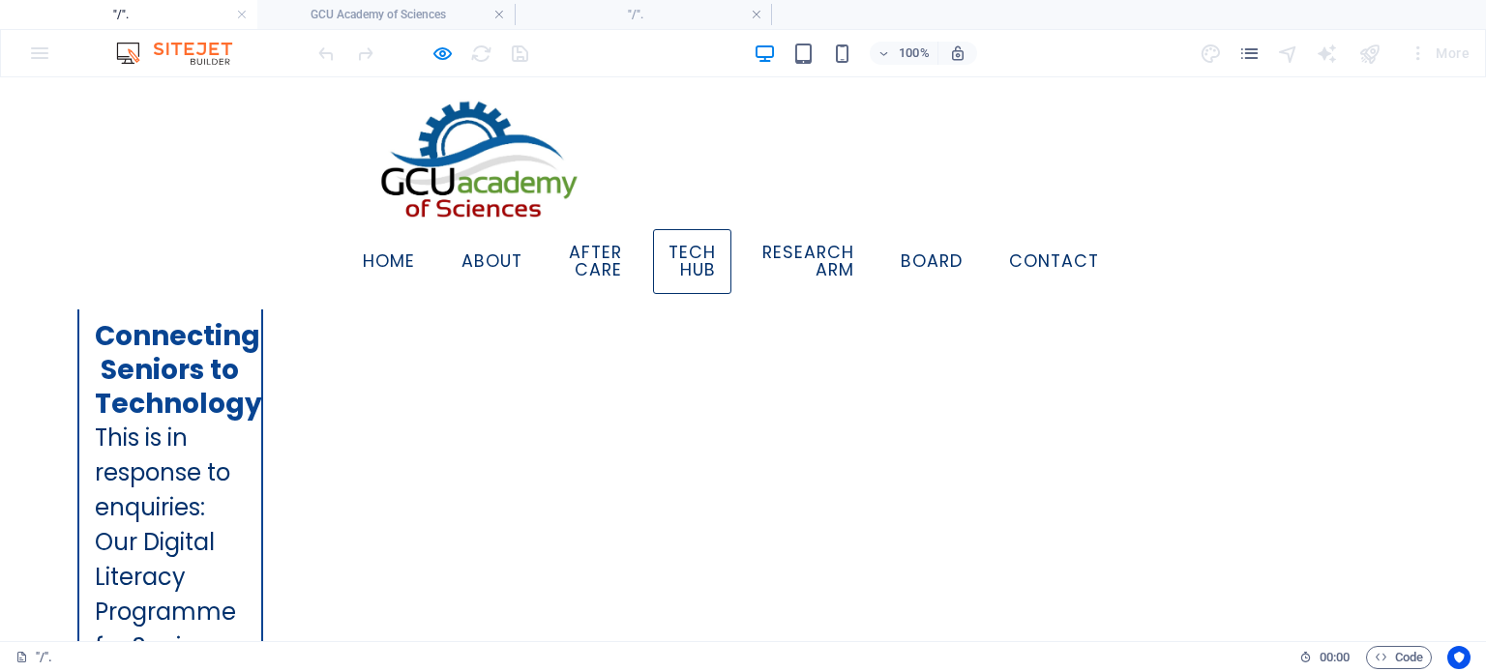
scroll to position [8319, 0]
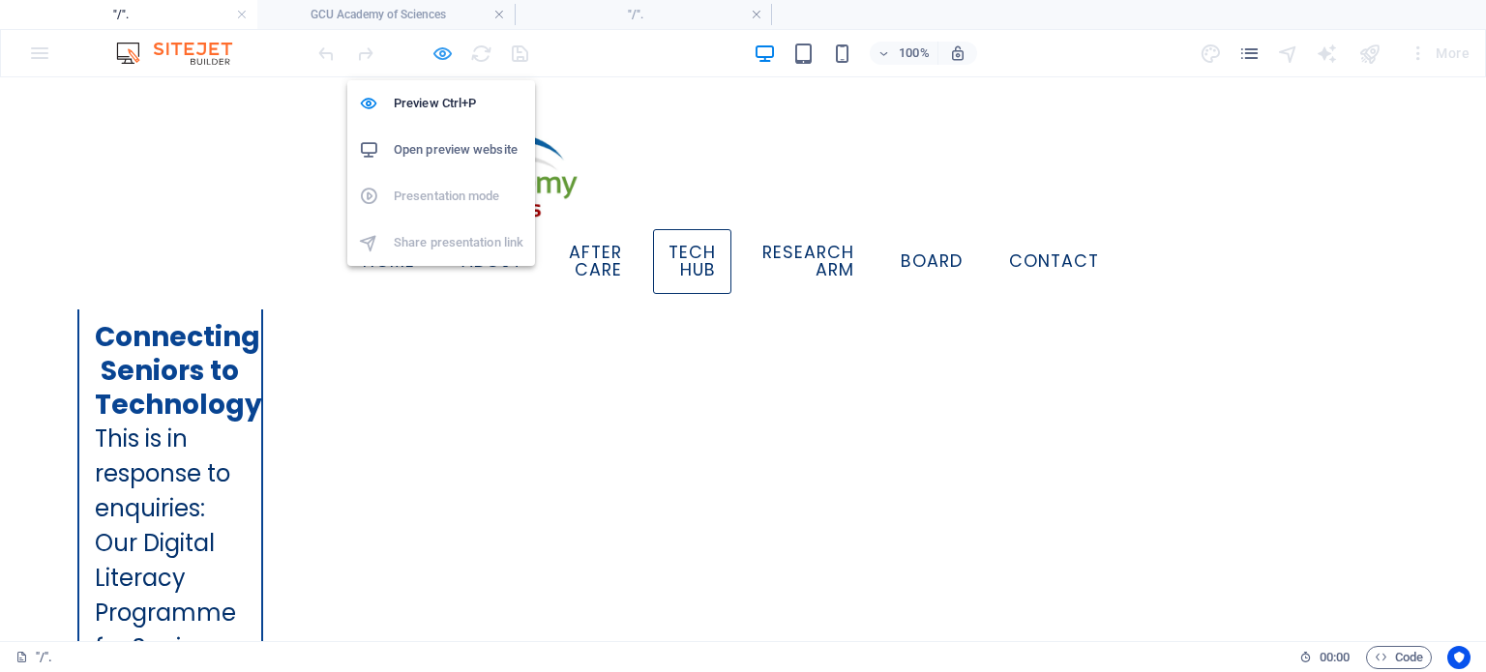
click at [435, 49] on icon "button" at bounding box center [443, 54] width 22 height 22
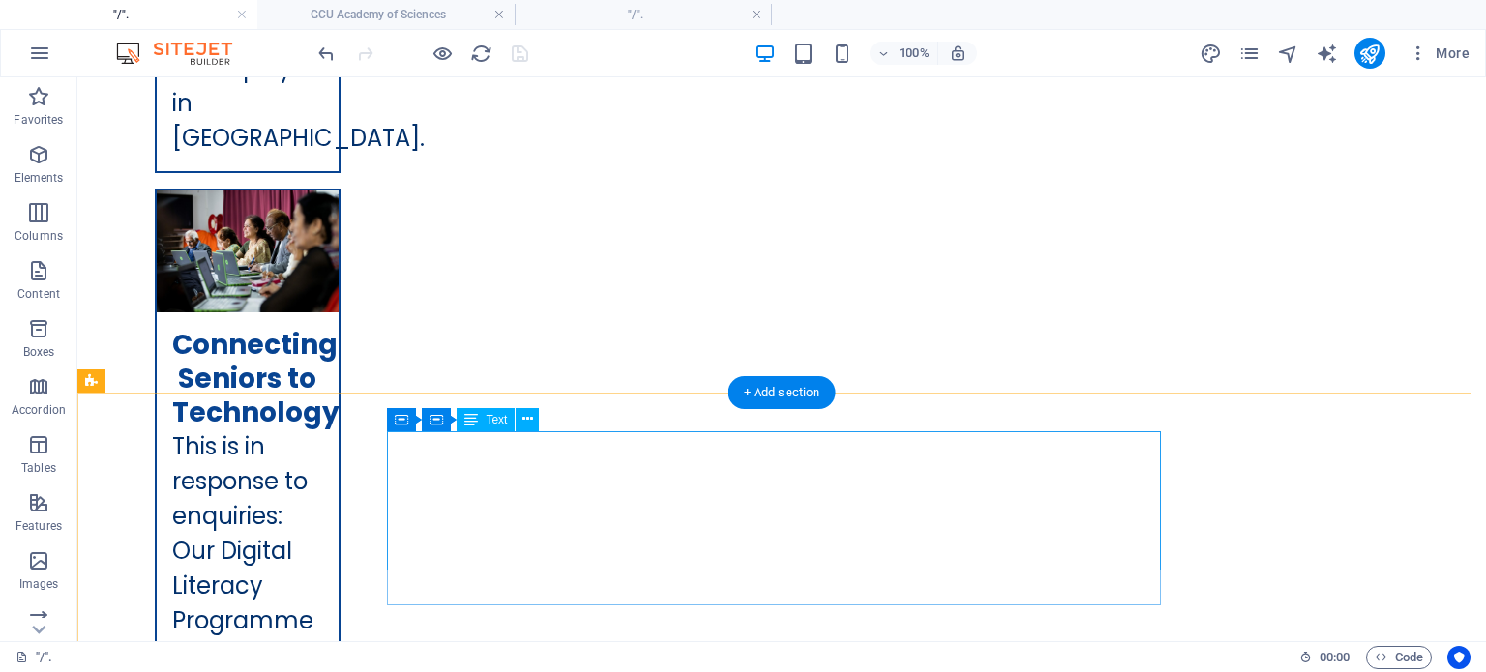
scroll to position [8688, 0]
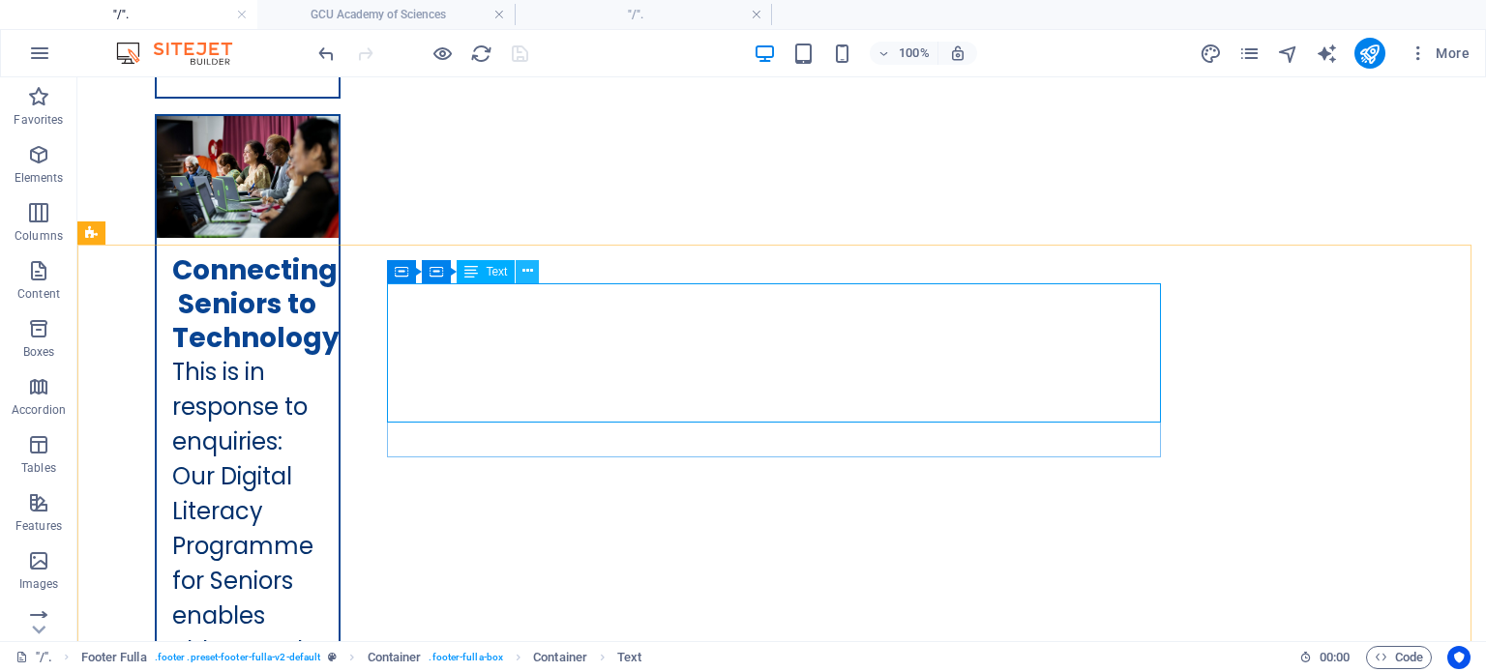
scroll to position [0, 0]
click at [526, 273] on icon at bounding box center [527, 271] width 11 height 20
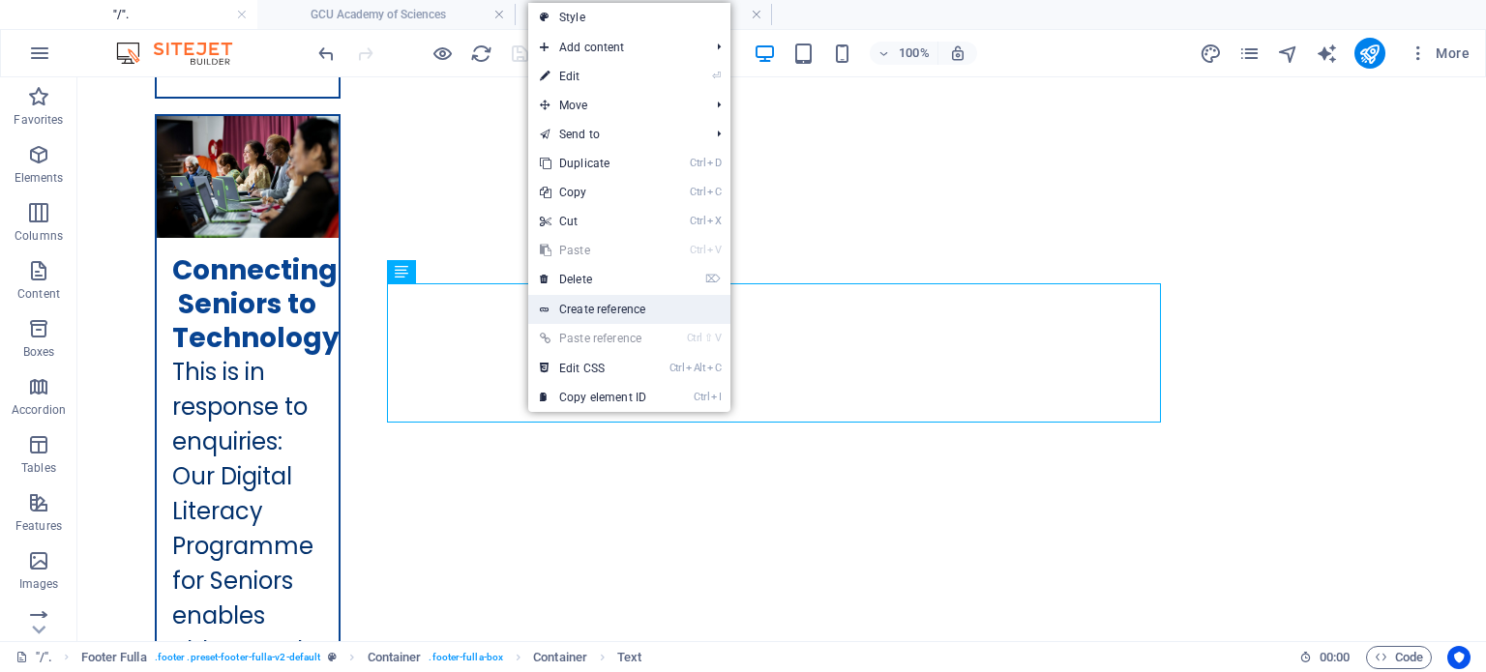
click at [614, 309] on link "Create reference" at bounding box center [629, 309] width 202 height 29
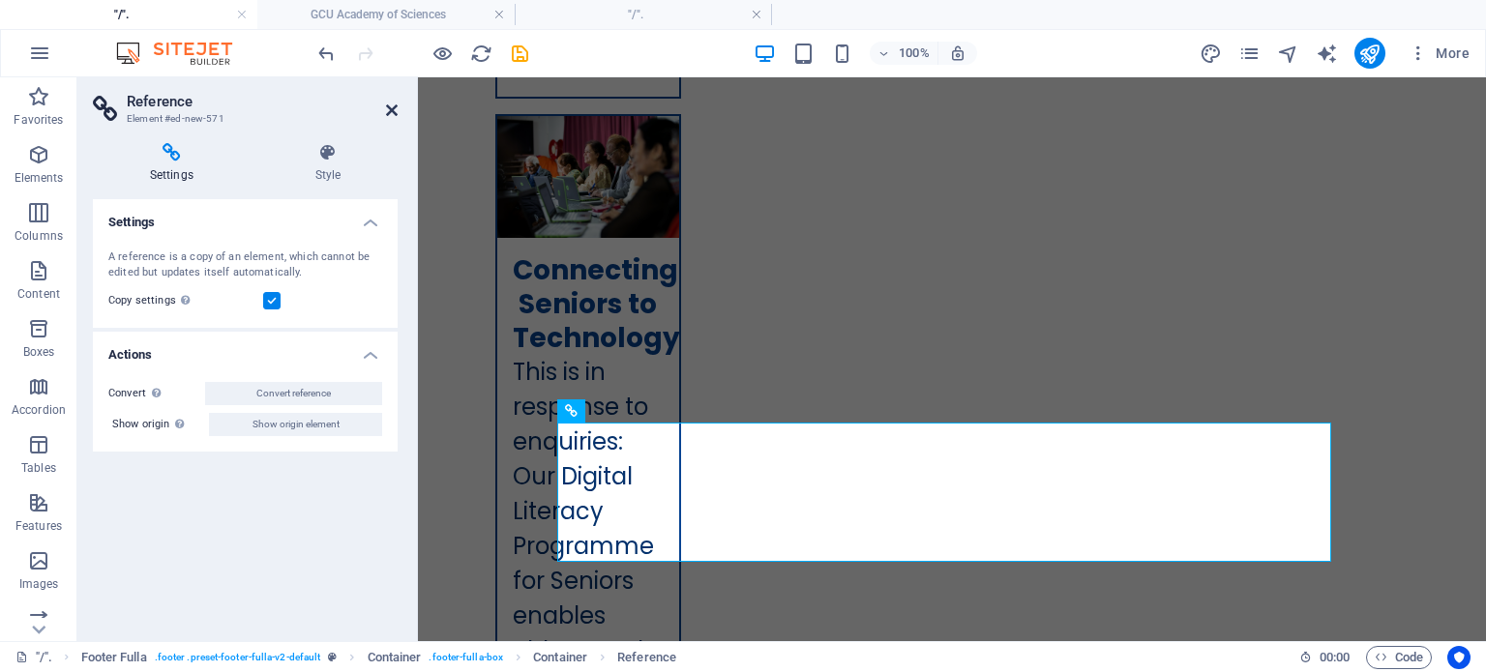
click at [386, 107] on icon at bounding box center [392, 110] width 12 height 15
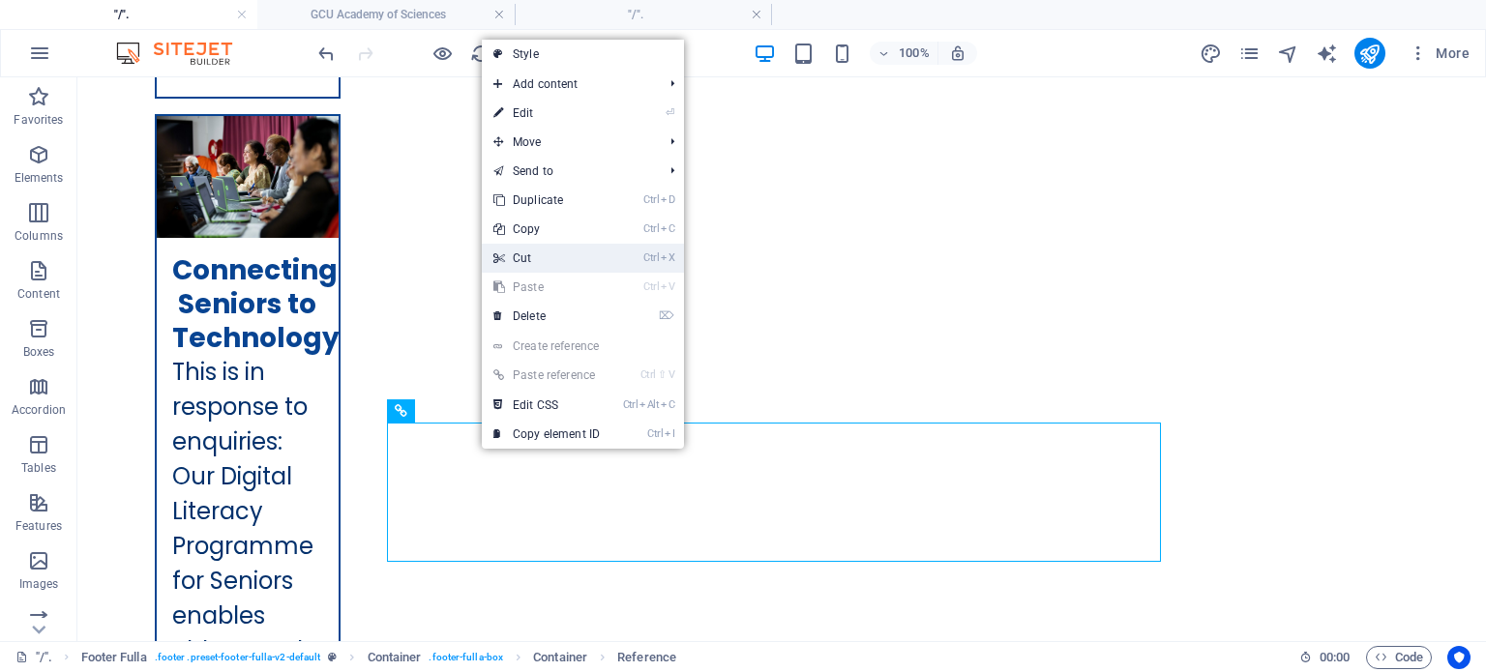
click at [522, 254] on link "Ctrl X Cut" at bounding box center [547, 258] width 130 height 29
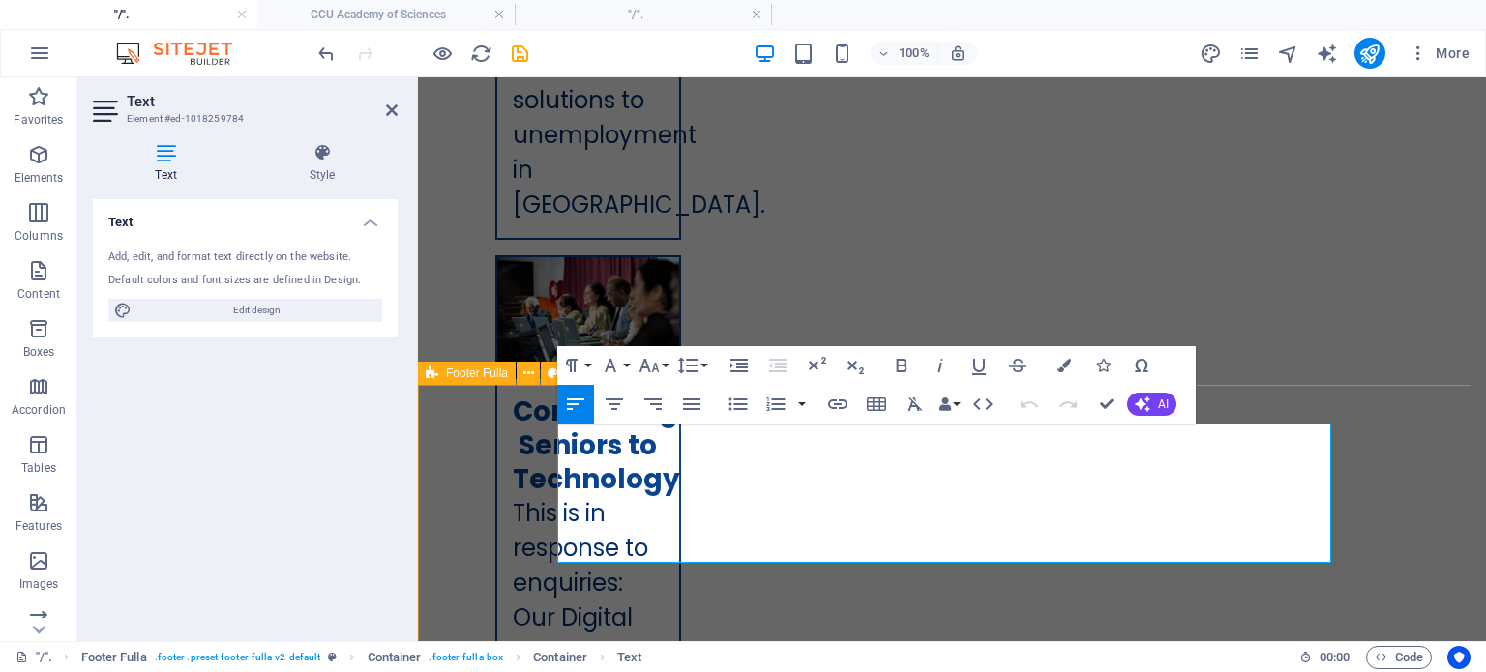
drag, startPoint x: 975, startPoint y: 515, endPoint x: 524, endPoint y: 413, distance: 462.2
click at [1063, 371] on icon "button" at bounding box center [1064, 366] width 14 height 14
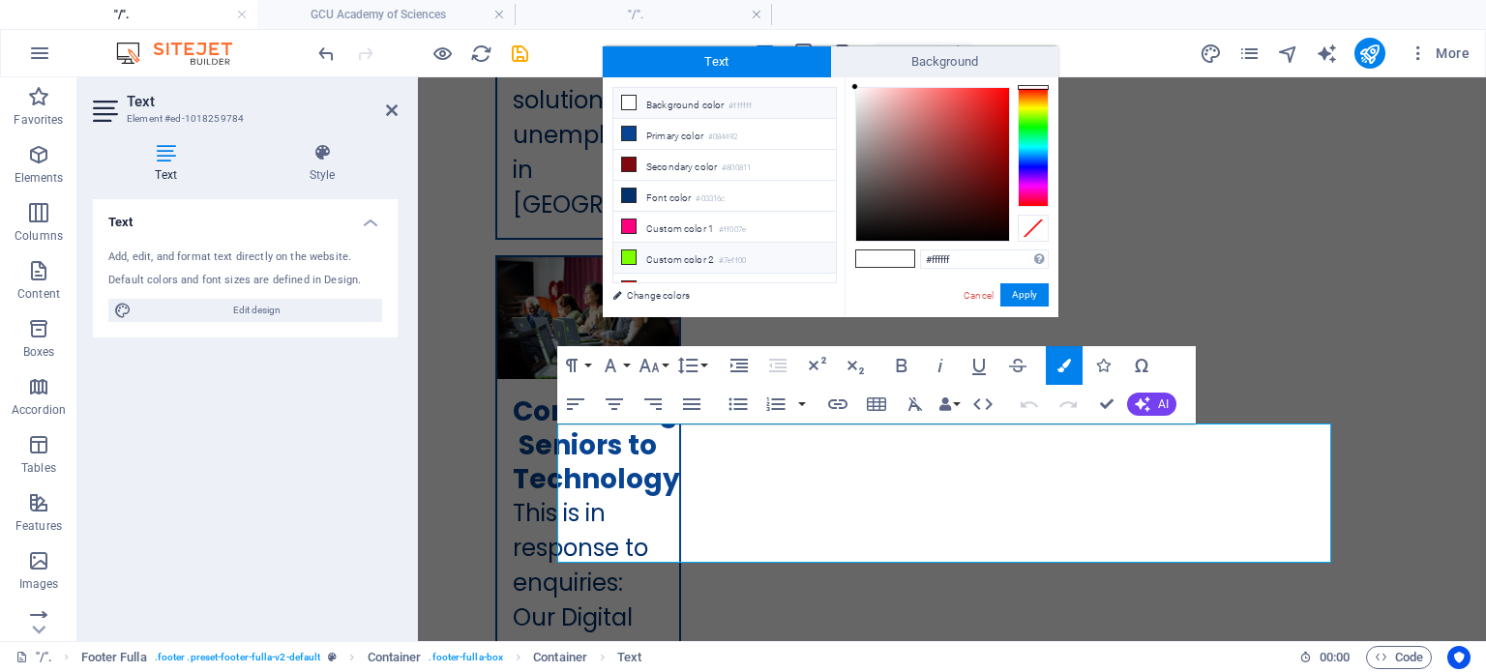
scroll to position [13, 0]
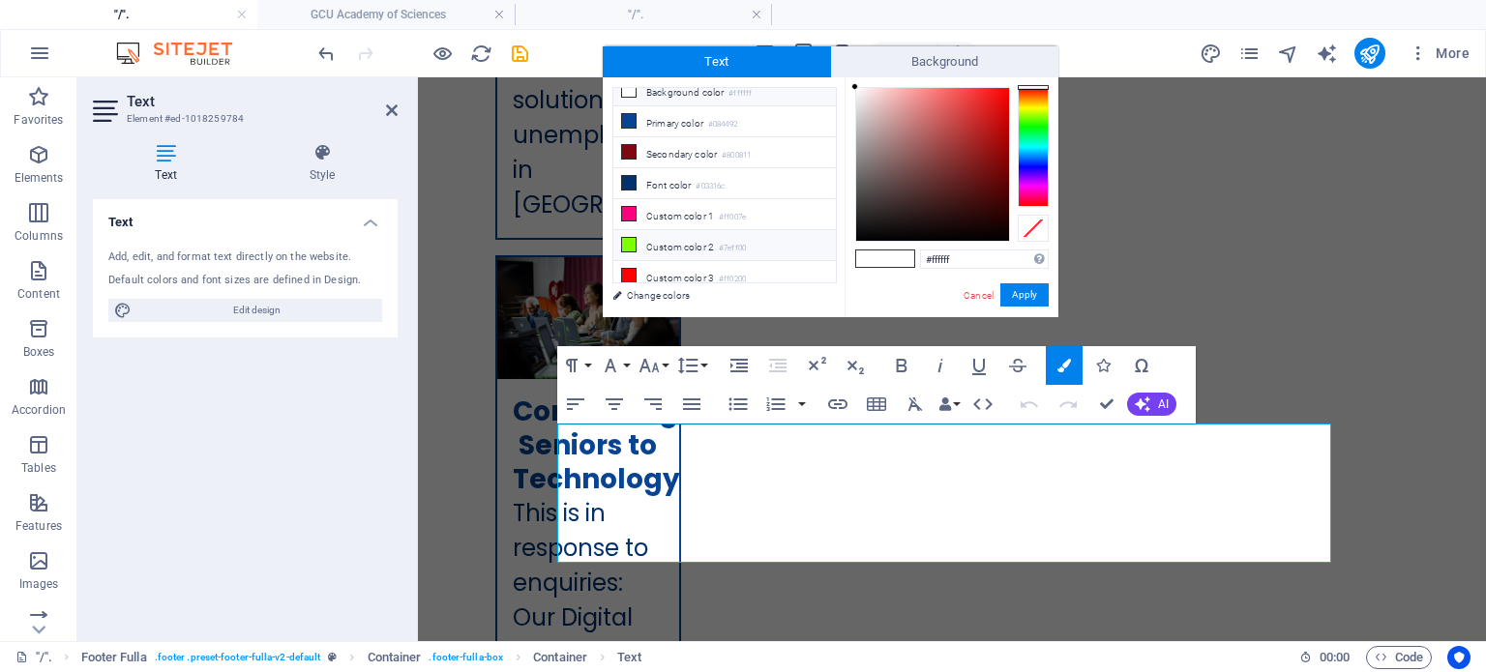
click at [631, 242] on icon at bounding box center [629, 245] width 14 height 14
type input "#7eff00"
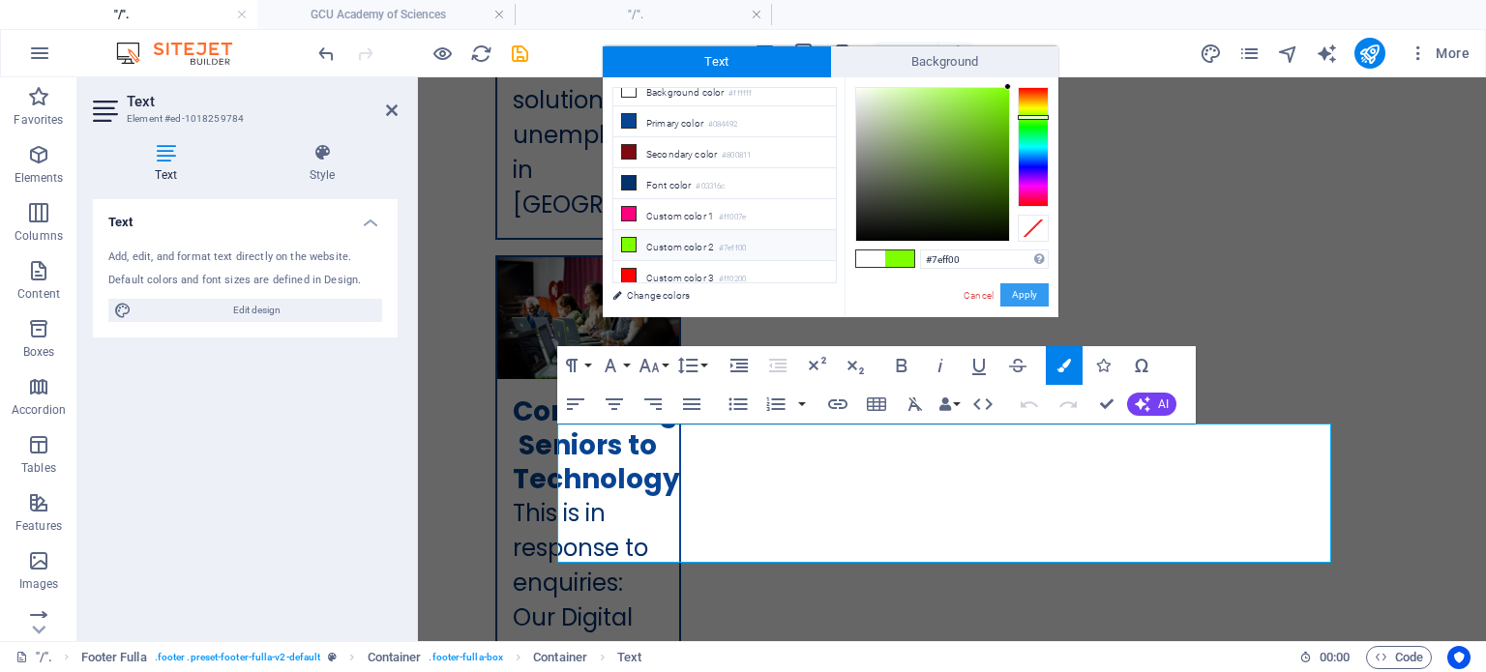
click at [1025, 288] on button "Apply" at bounding box center [1024, 294] width 48 height 23
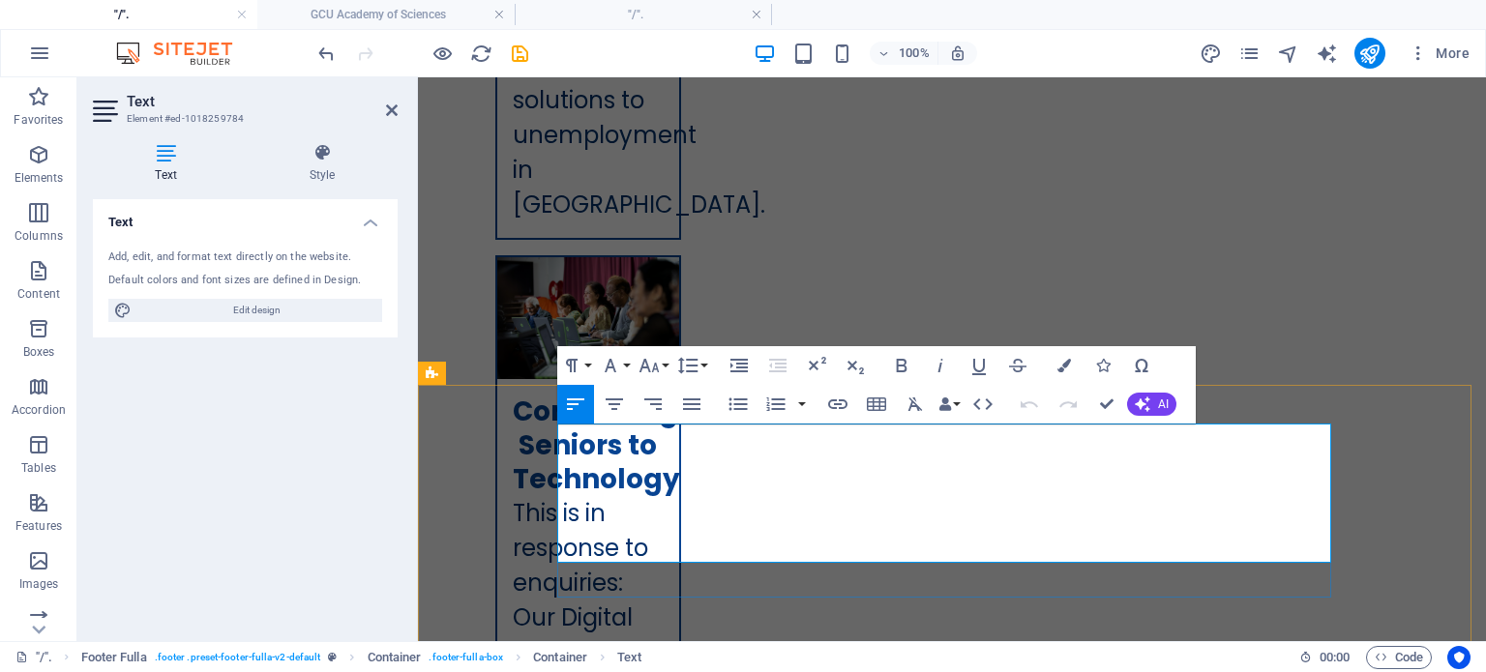
drag, startPoint x: 976, startPoint y: 520, endPoint x: 565, endPoint y: 436, distance: 419.5
click at [664, 365] on button "Font Size" at bounding box center [653, 365] width 37 height 39
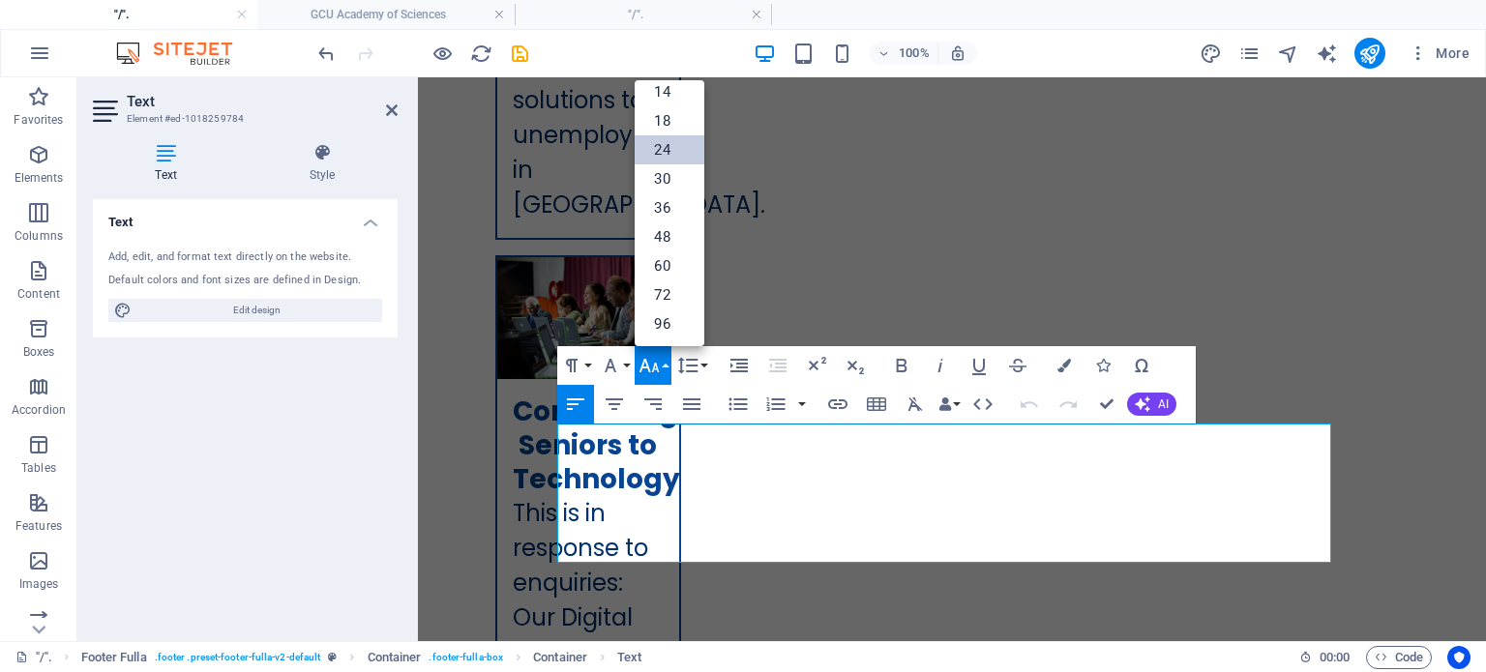
scroll to position [155, 0]
click at [658, 89] on link "14" at bounding box center [670, 92] width 70 height 29
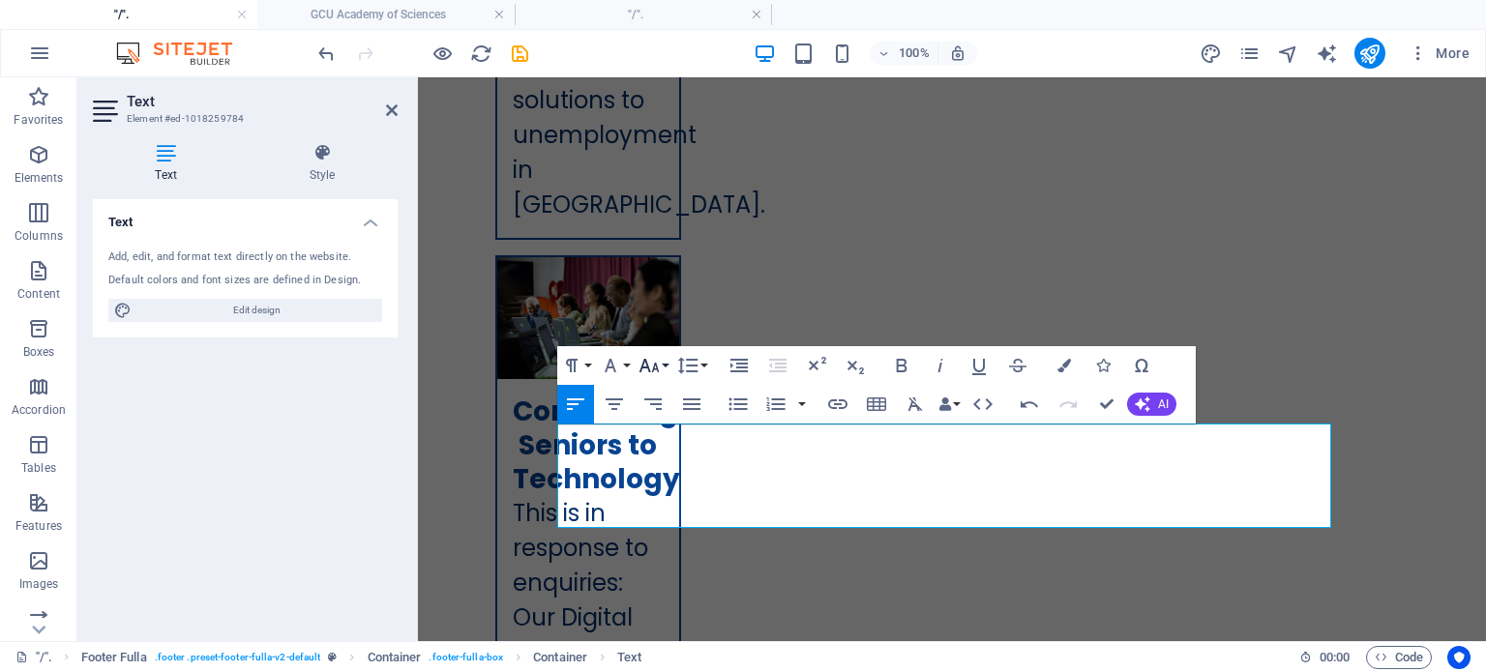
click at [668, 363] on button "Font Size" at bounding box center [653, 365] width 37 height 39
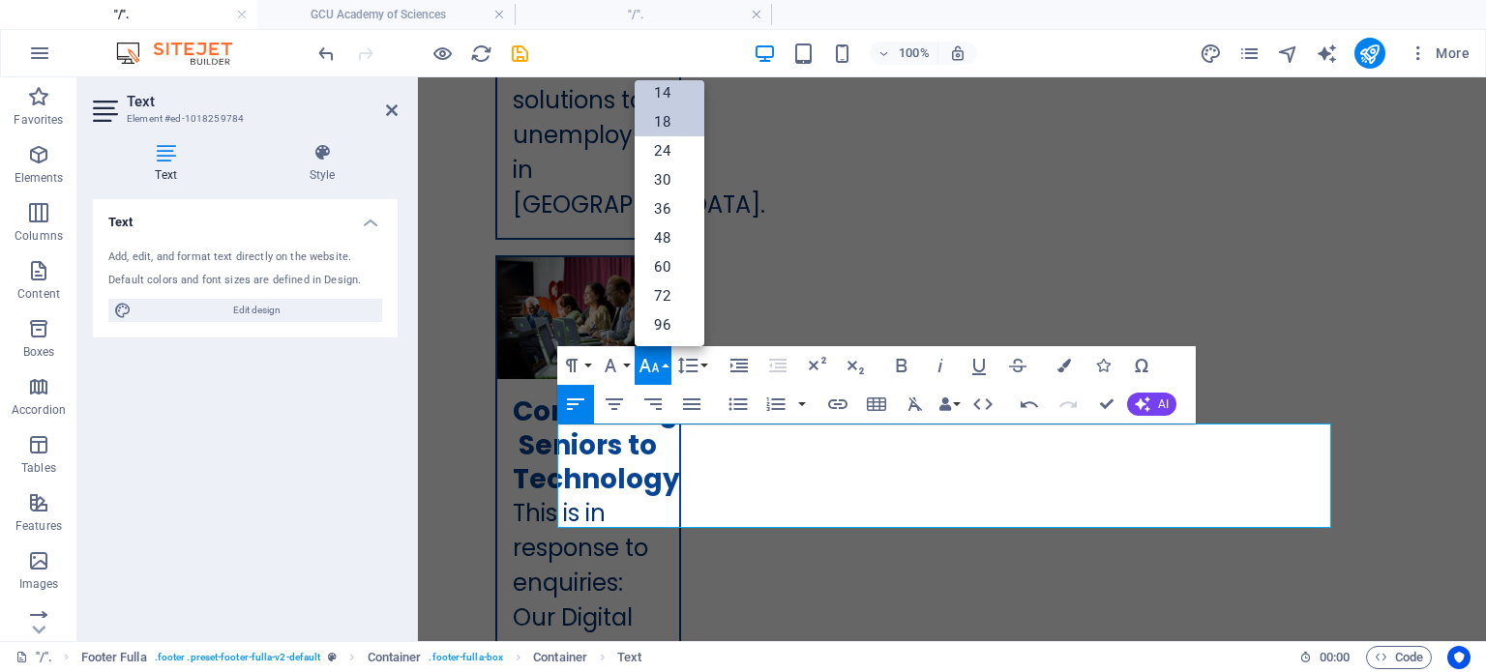
click at [670, 124] on link "18" at bounding box center [670, 121] width 70 height 29
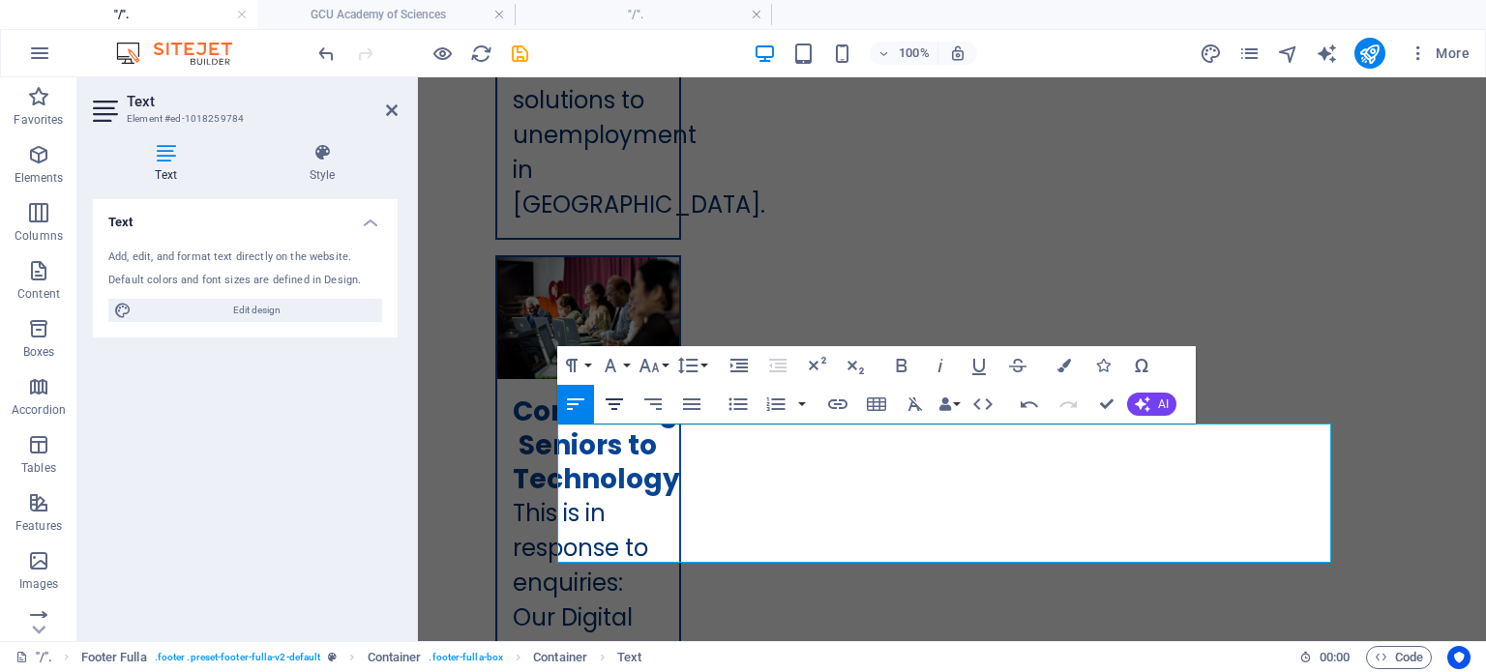
click at [618, 406] on icon "button" at bounding box center [614, 404] width 23 height 23
drag, startPoint x: 698, startPoint y: 438, endPoint x: 1058, endPoint y: 509, distance: 367.7
copy div "A n Initiative of the Global Civic Unity Association (GCUA) Empowering youth, e…"
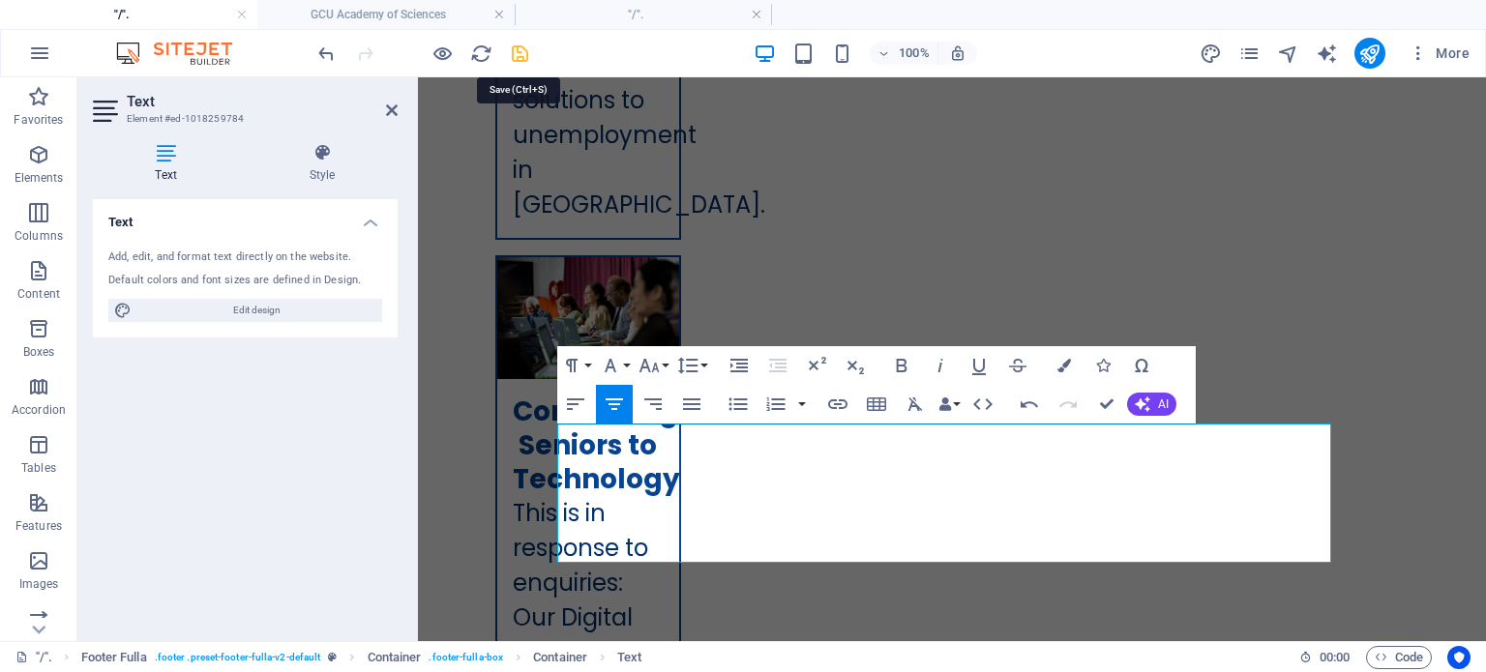
drag, startPoint x: 519, startPoint y: 47, endPoint x: 656, endPoint y: 460, distance: 434.5
click at [519, 47] on icon "save" at bounding box center [520, 54] width 22 height 22
checkbox input "false"
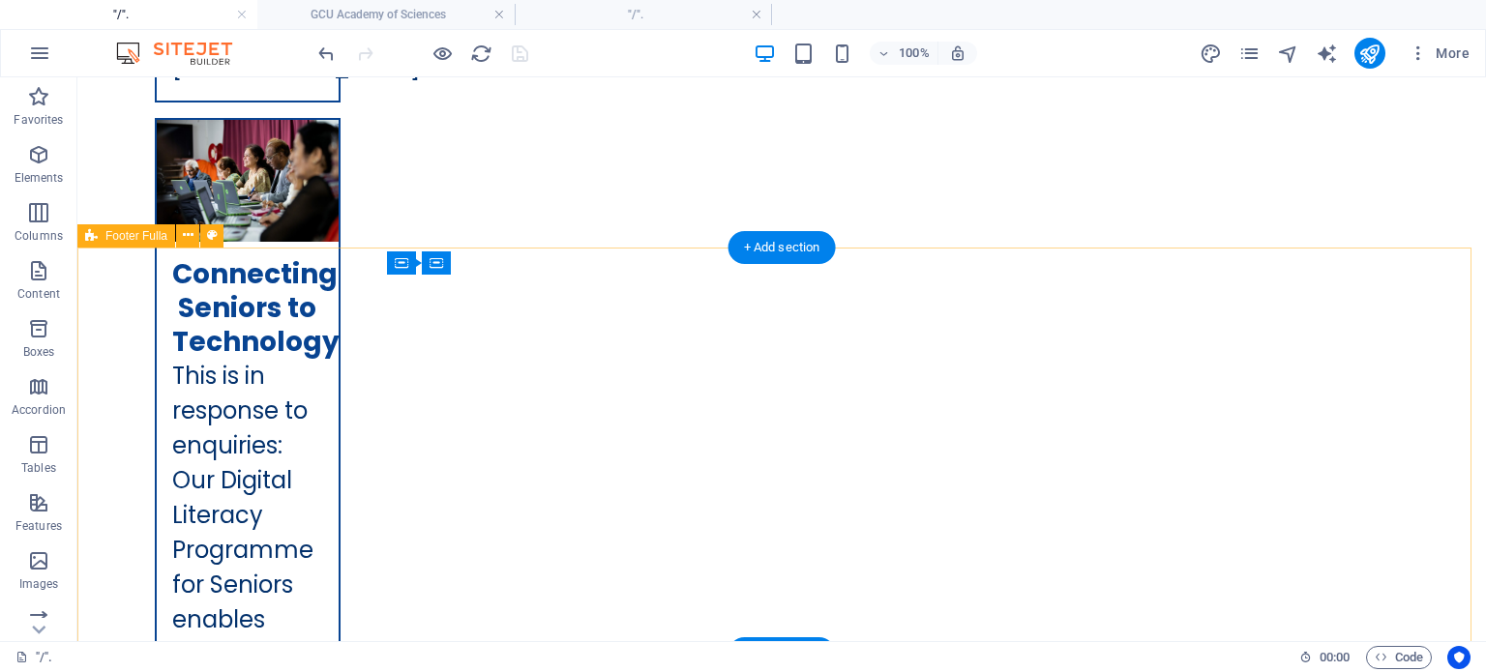
scroll to position [8688, 0]
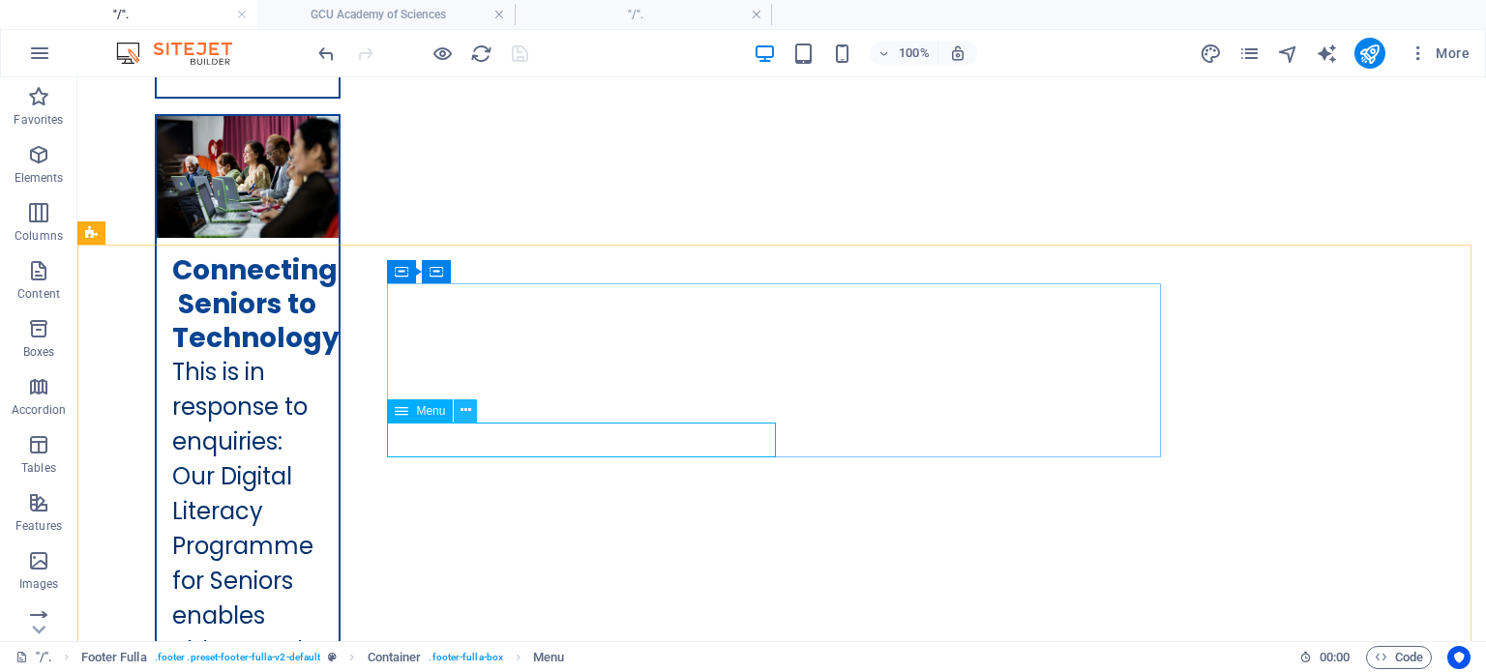
click at [467, 413] on icon at bounding box center [466, 411] width 11 height 20
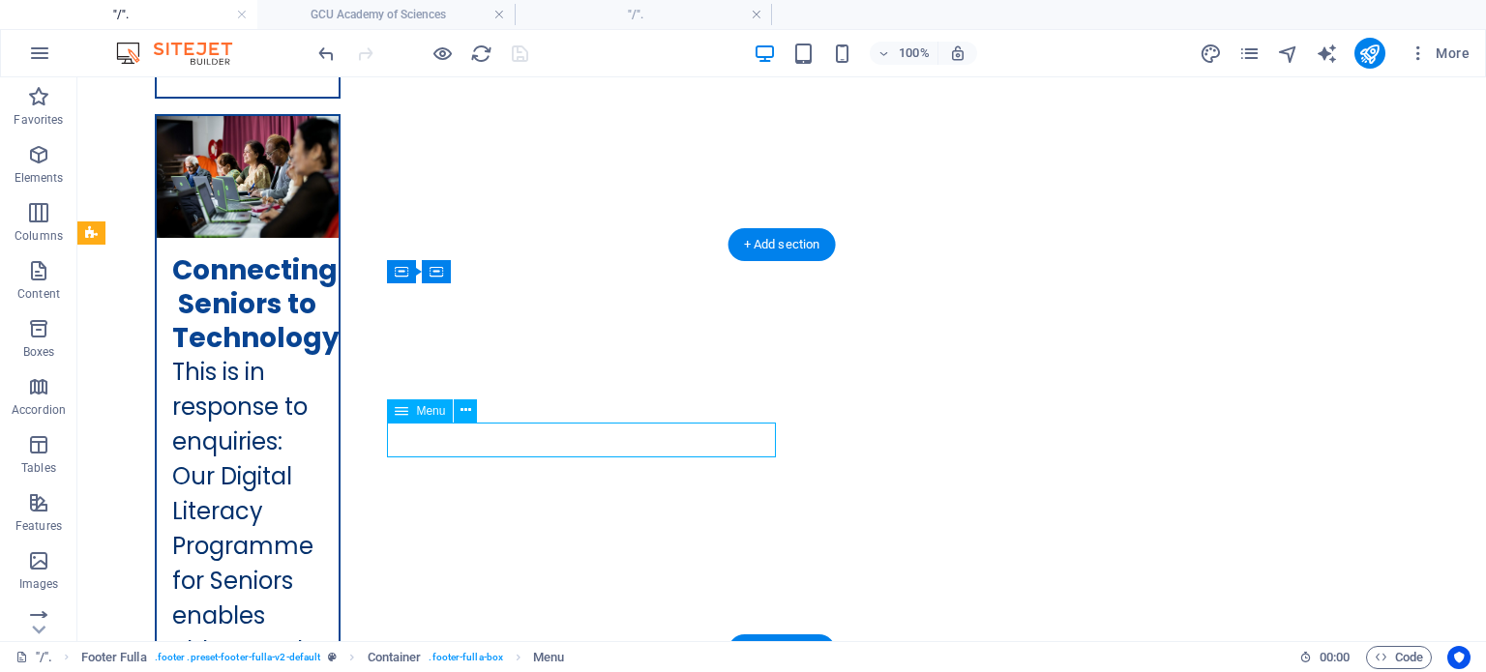
drag, startPoint x: 568, startPoint y: 440, endPoint x: 594, endPoint y: 443, distance: 26.3
click at [470, 412] on icon at bounding box center [466, 411] width 11 height 20
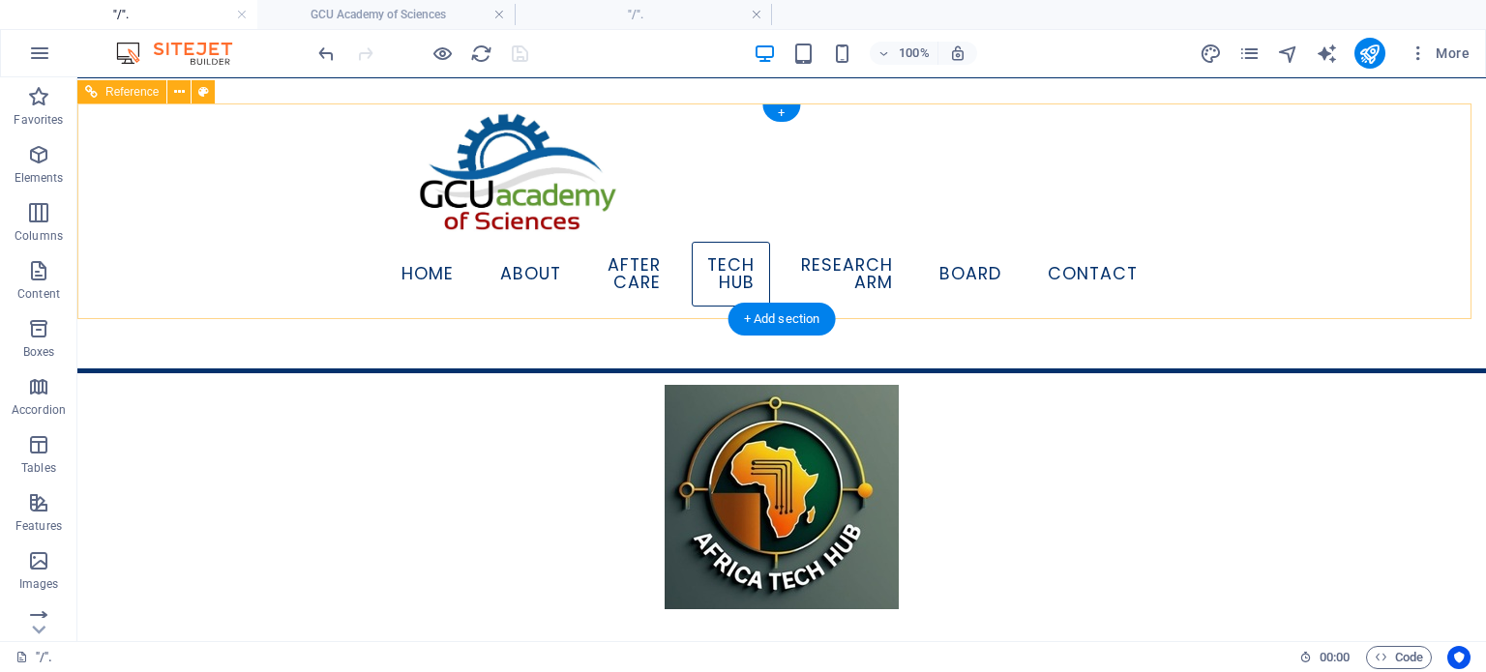
scroll to position [0, 0]
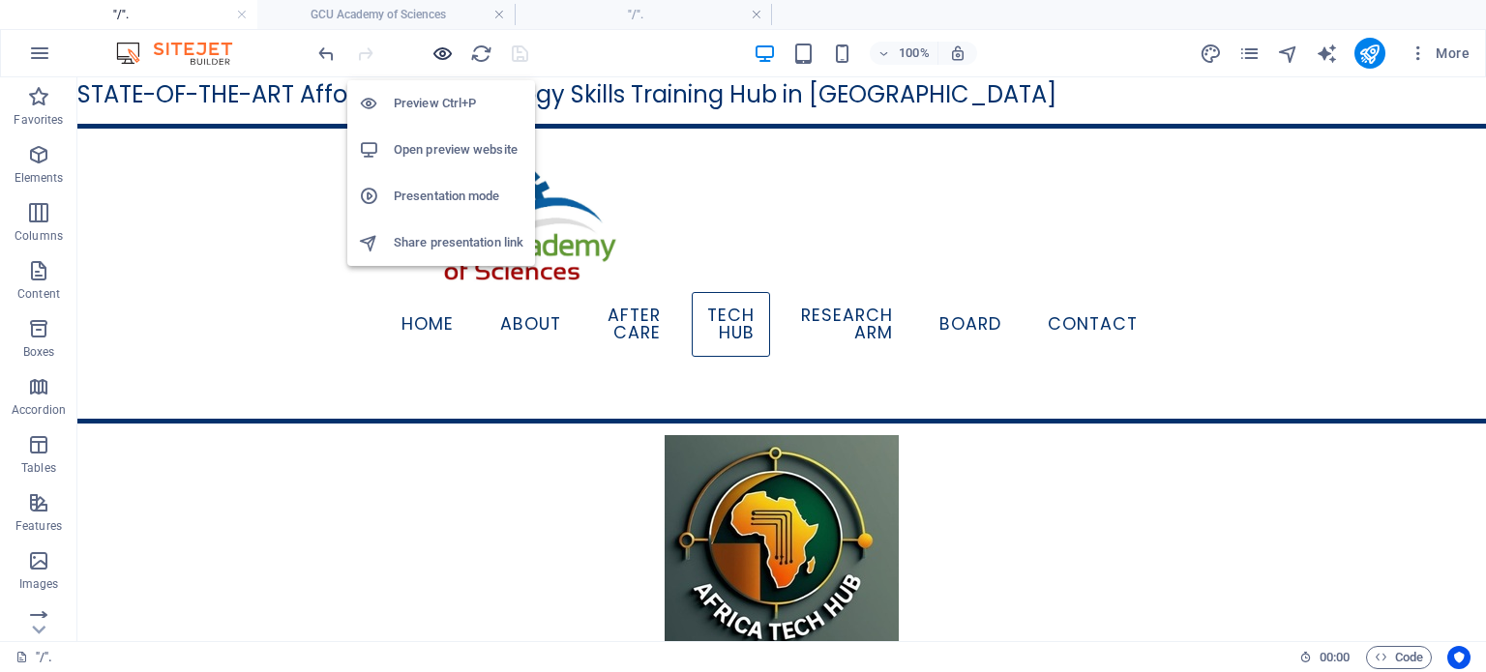
click at [437, 58] on icon "button" at bounding box center [443, 54] width 22 height 22
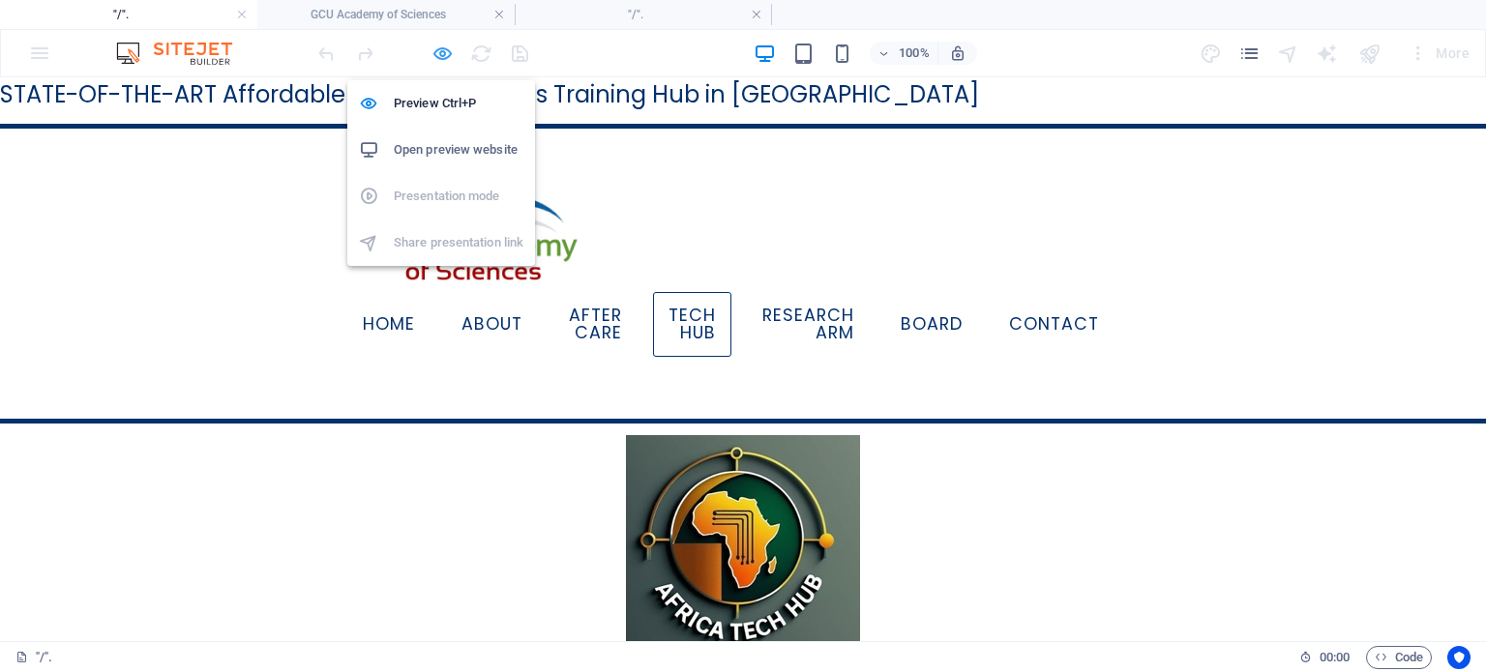
click at [436, 53] on icon "button" at bounding box center [443, 54] width 22 height 22
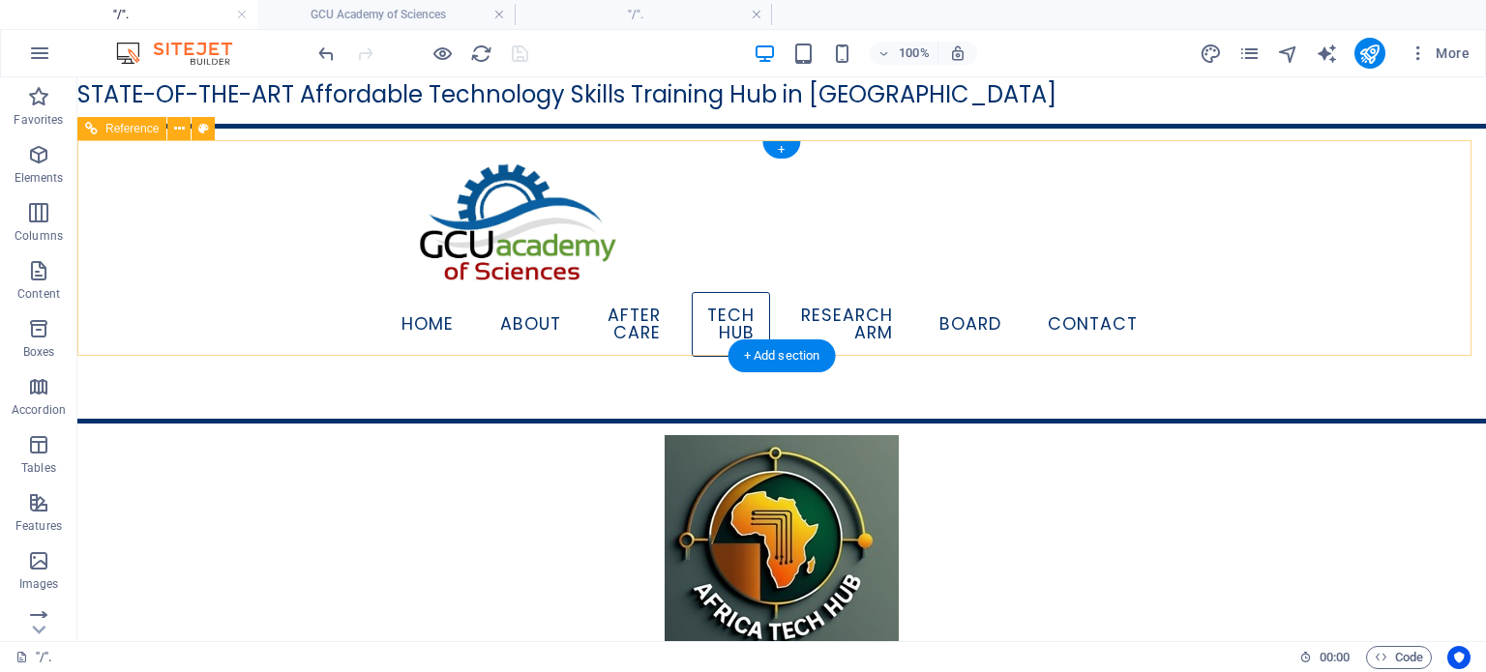
click at [445, 316] on nav "Home About AFTER CARE TECH HUB RESEARCH ARM BOARD Contact" at bounding box center [781, 324] width 743 height 65
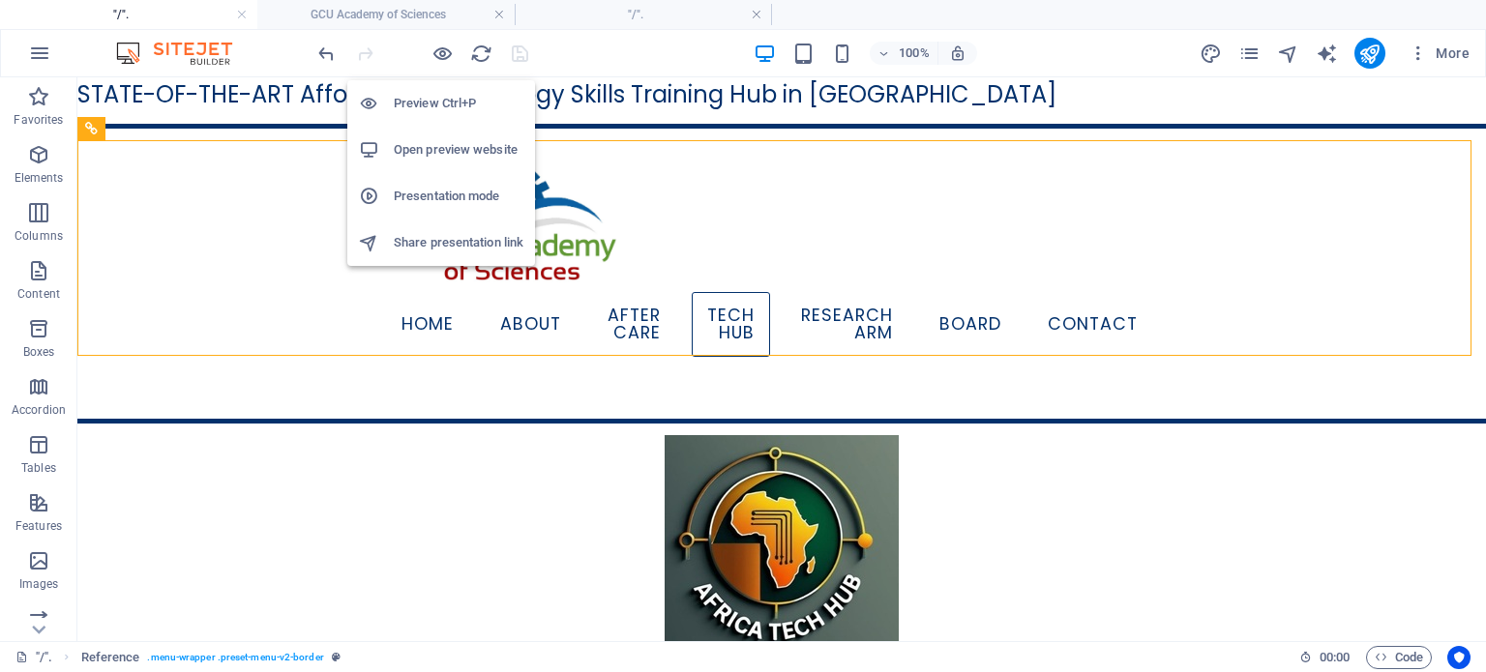
drag, startPoint x: 441, startPoint y: 52, endPoint x: 462, endPoint y: 138, distance: 88.5
click at [441, 52] on icon "button" at bounding box center [443, 54] width 22 height 22
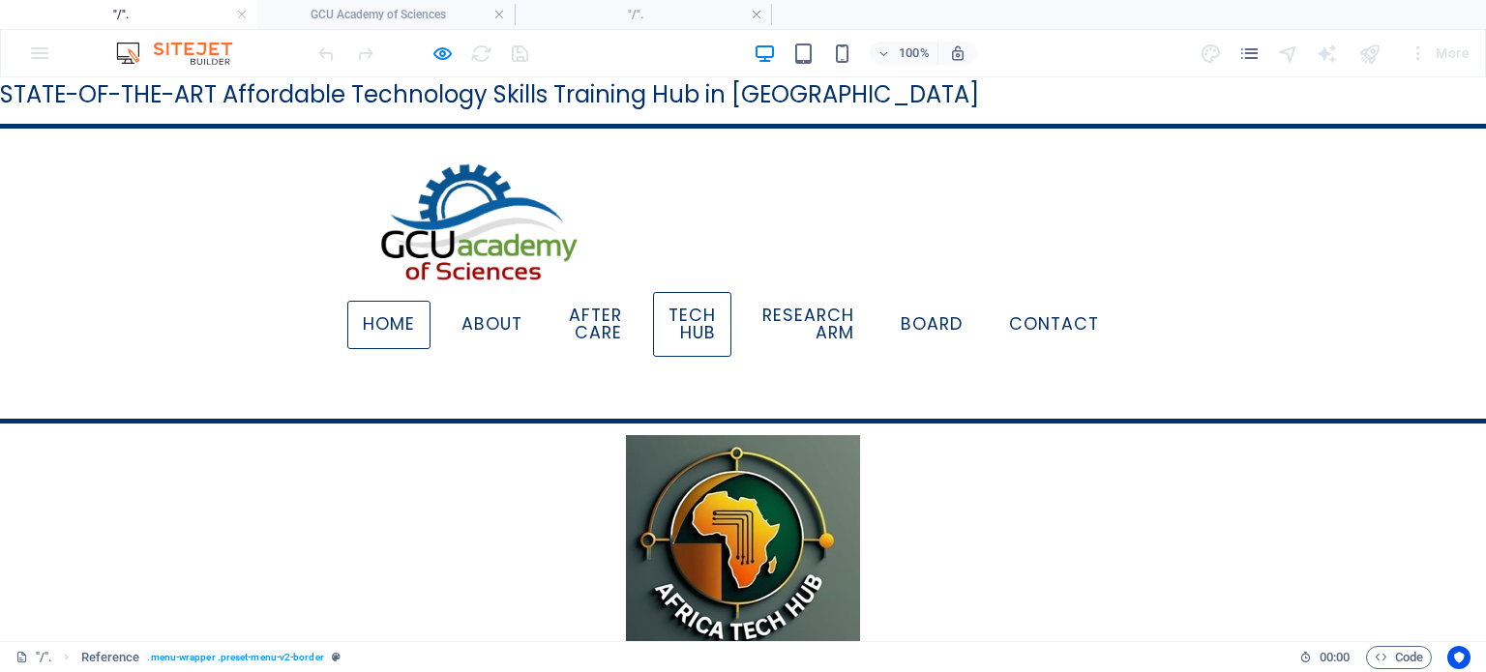
click at [418, 316] on link "Home" at bounding box center [388, 325] width 83 height 48
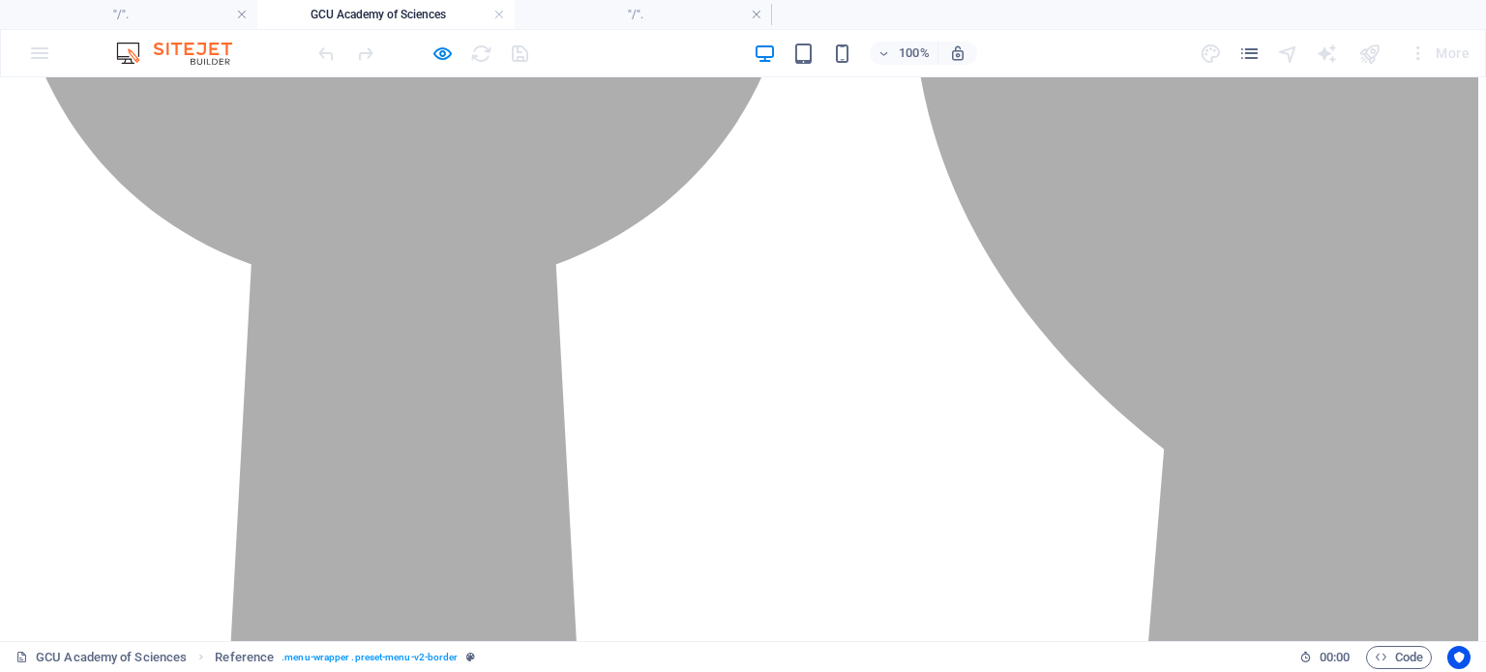
scroll to position [37069, 0]
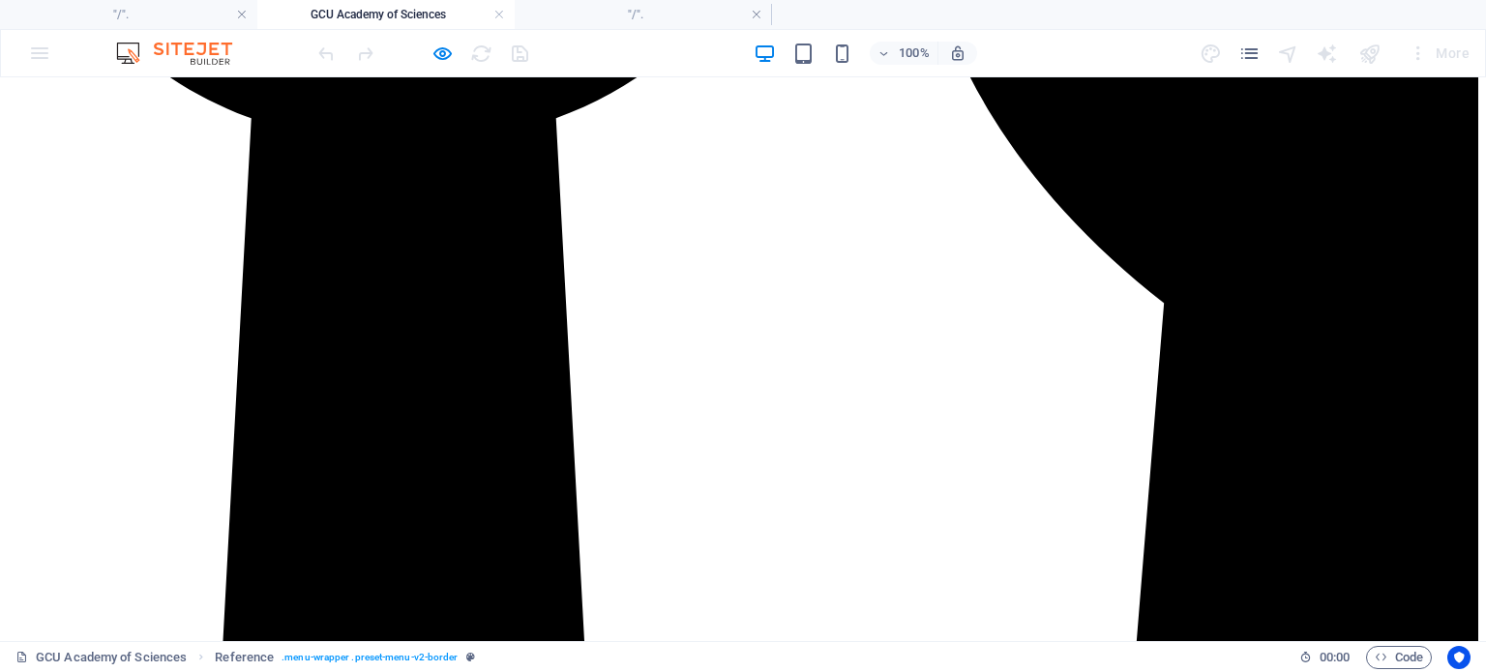
drag, startPoint x: 386, startPoint y: 495, endPoint x: 306, endPoint y: 494, distance: 80.3
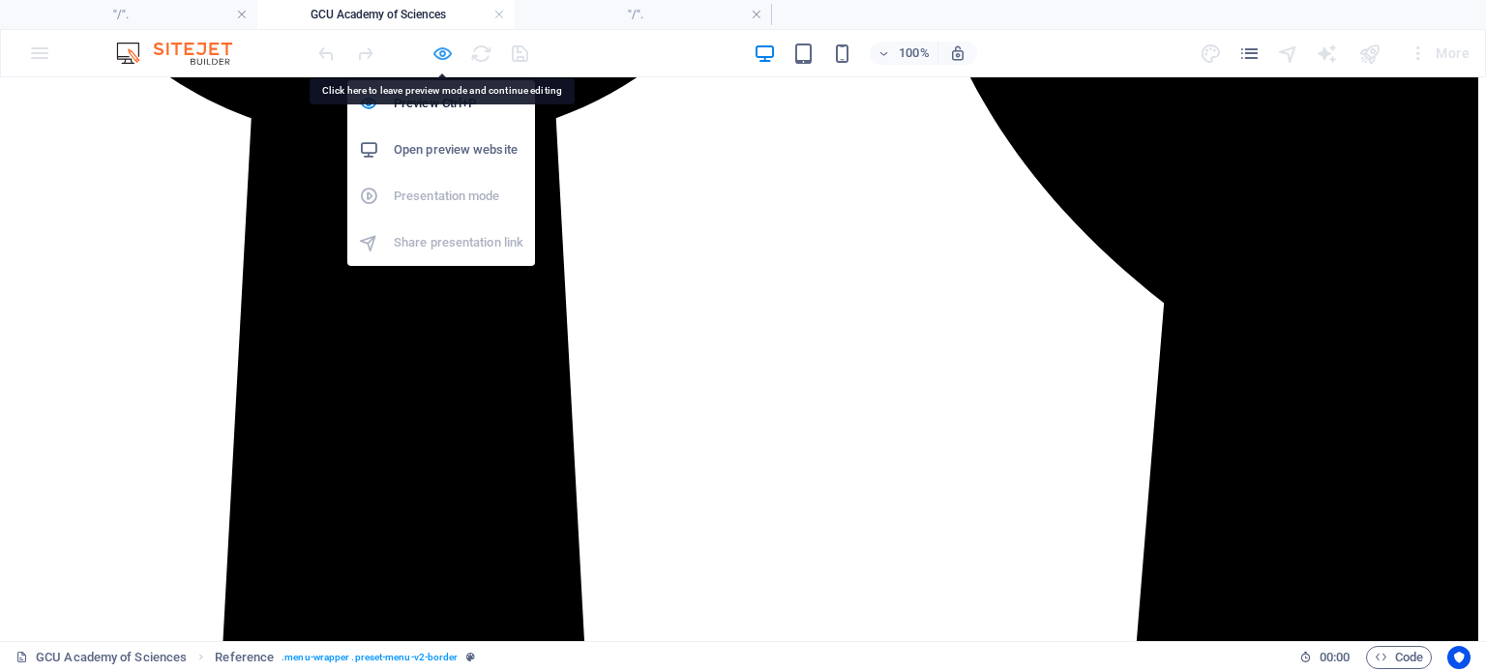
click at [441, 49] on icon "button" at bounding box center [443, 54] width 22 height 22
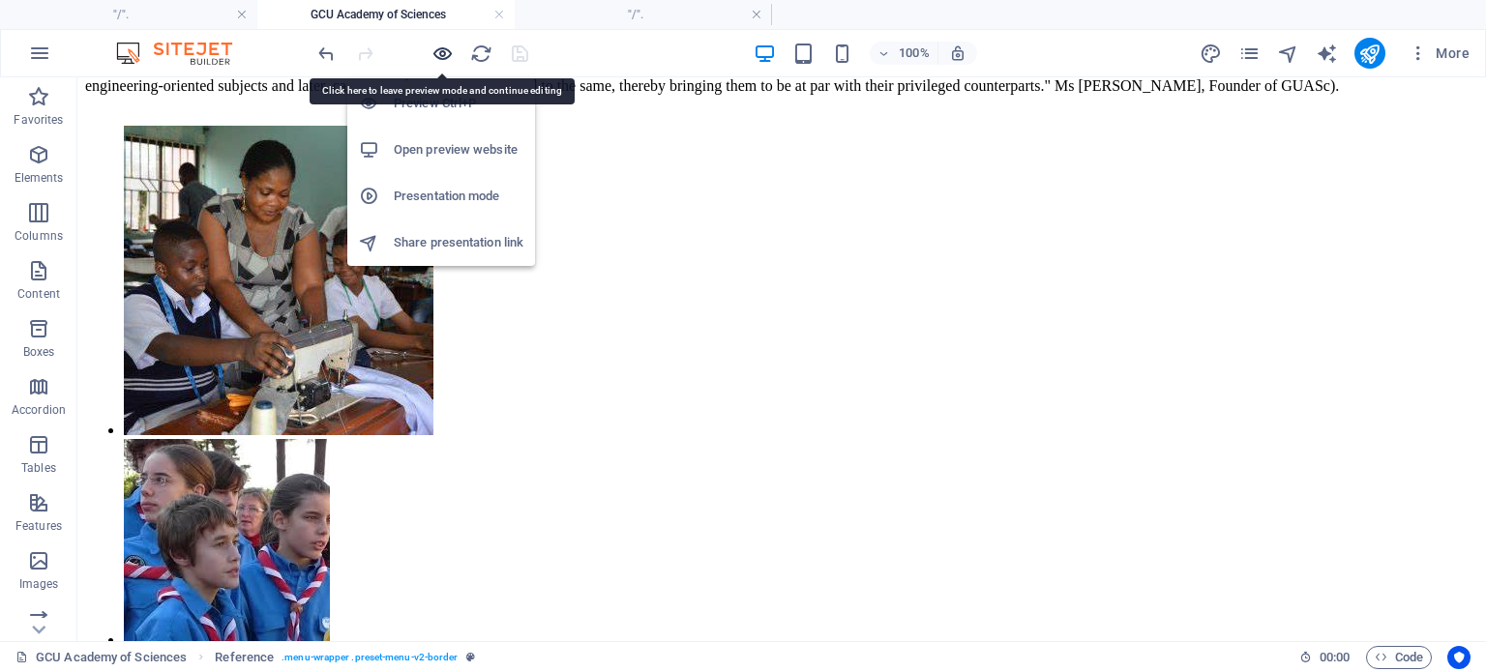
scroll to position [42201, 0]
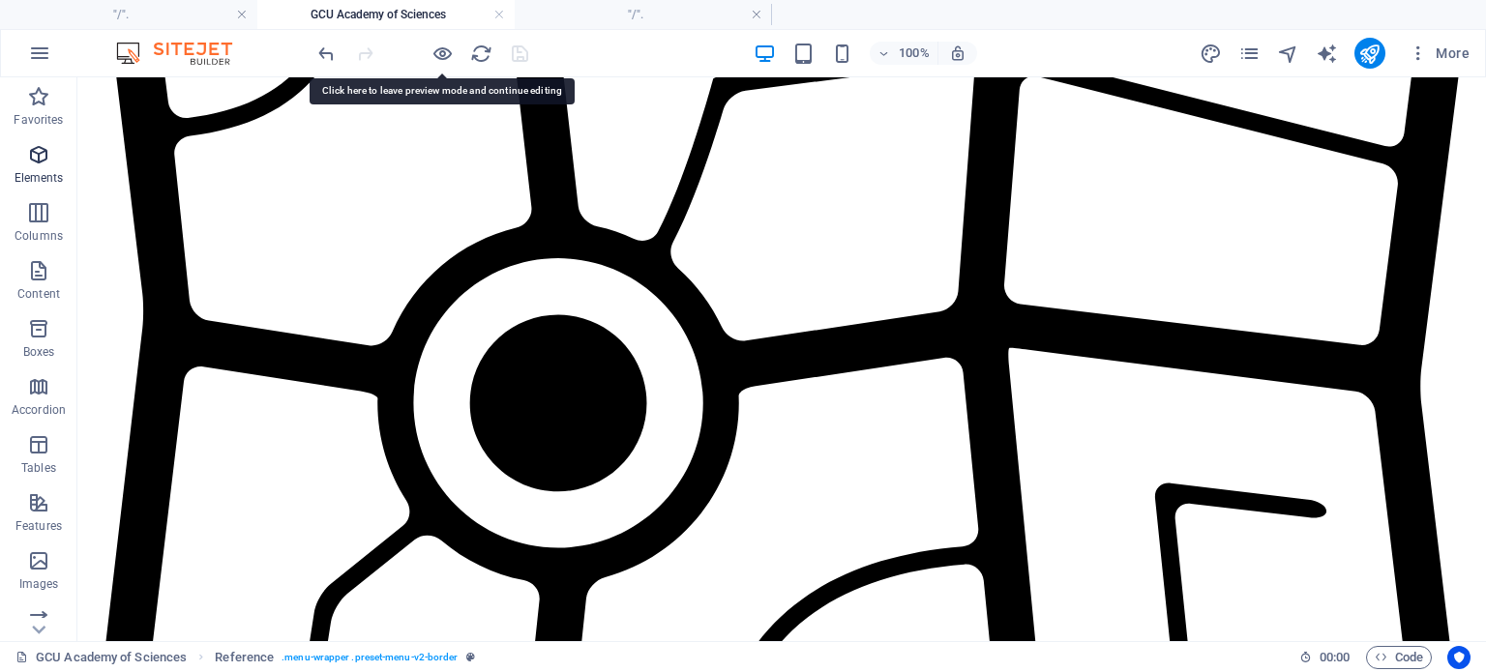
click at [34, 177] on p "Elements" at bounding box center [39, 177] width 49 height 15
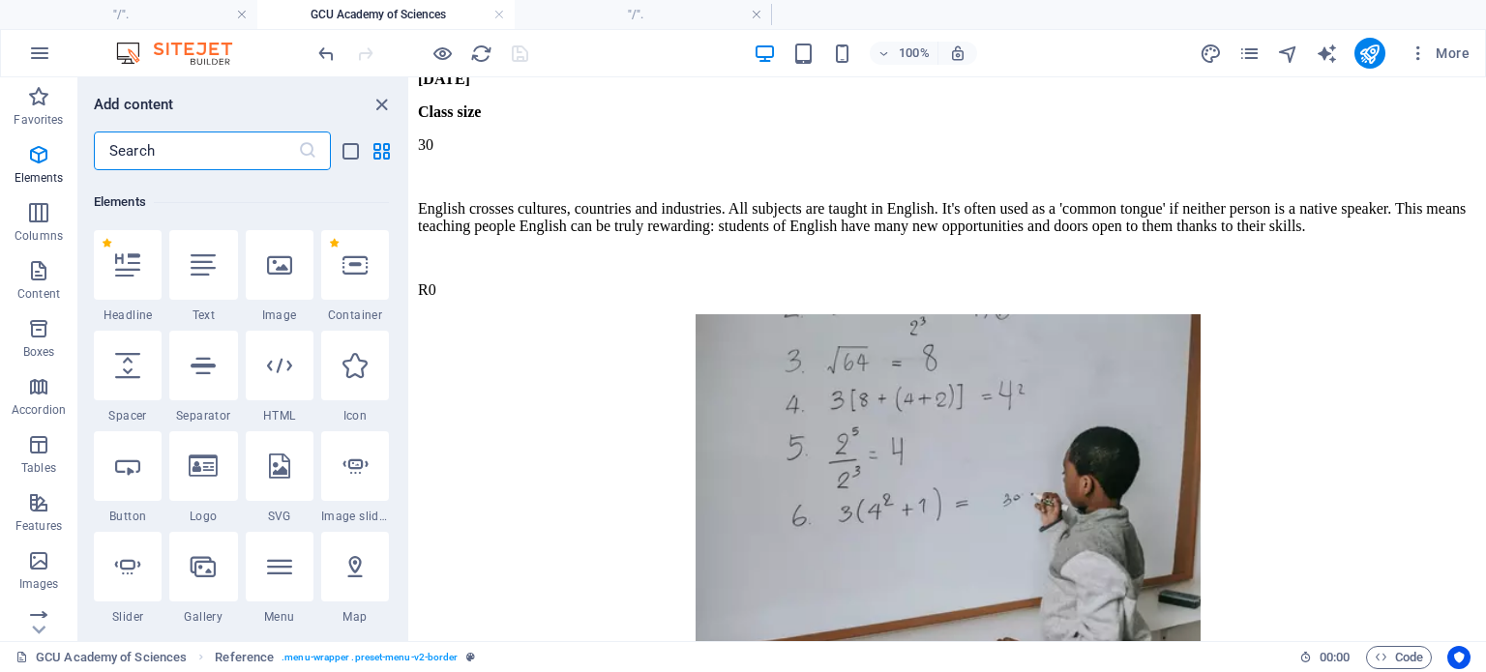
scroll to position [205, 0]
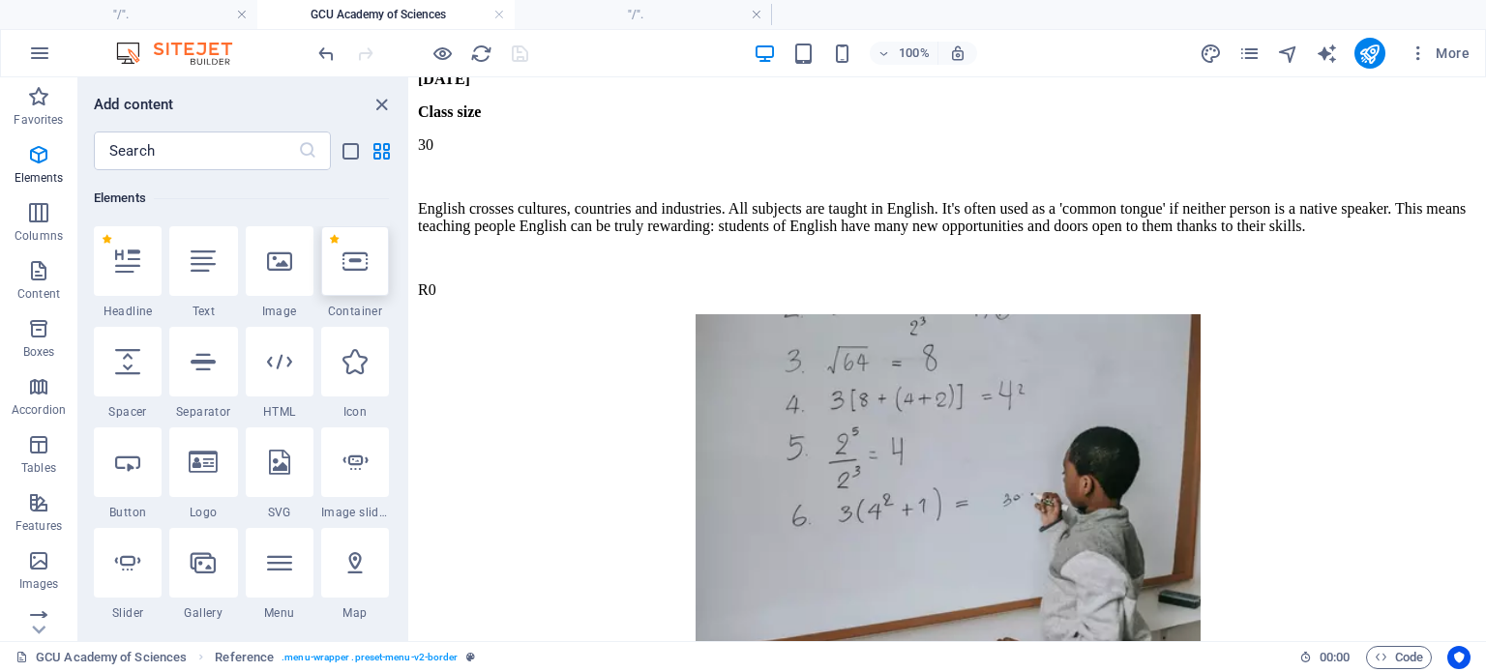
click at [360, 284] on div at bounding box center [355, 261] width 68 height 70
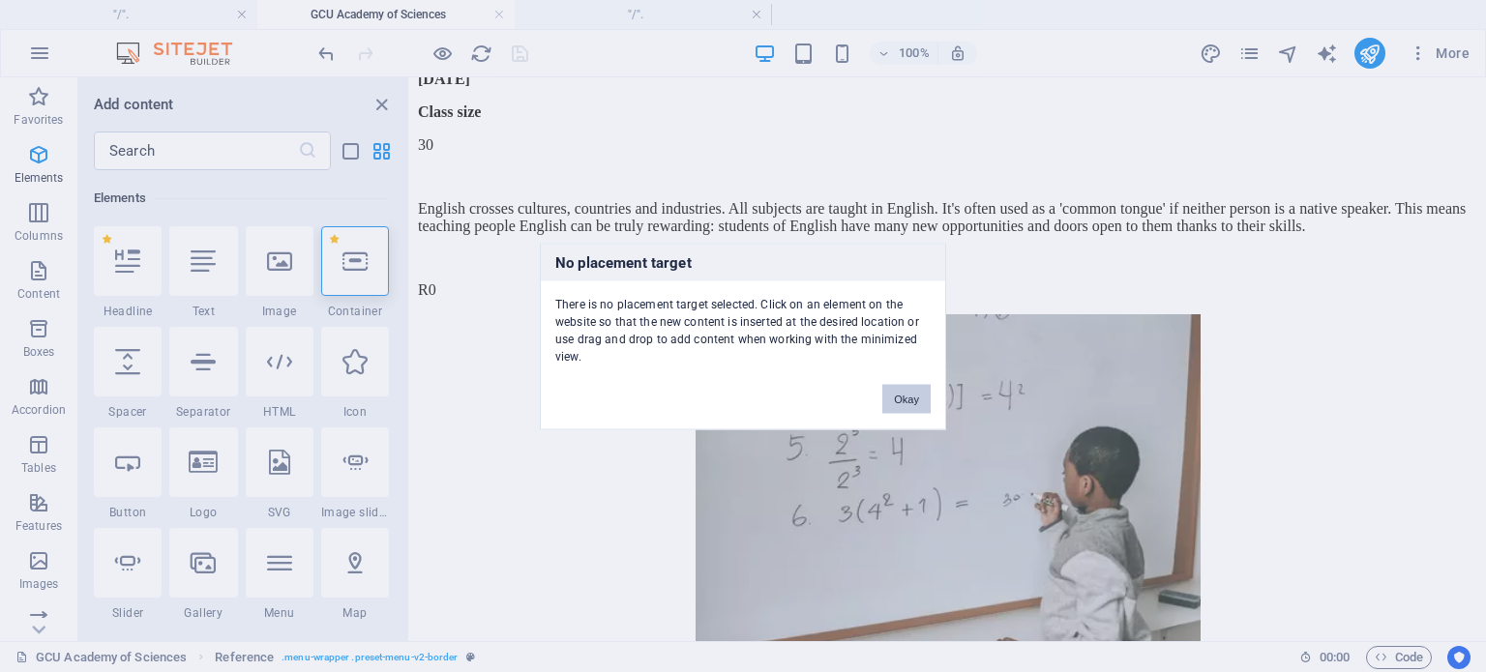
click at [918, 402] on button "Okay" at bounding box center [906, 398] width 48 height 29
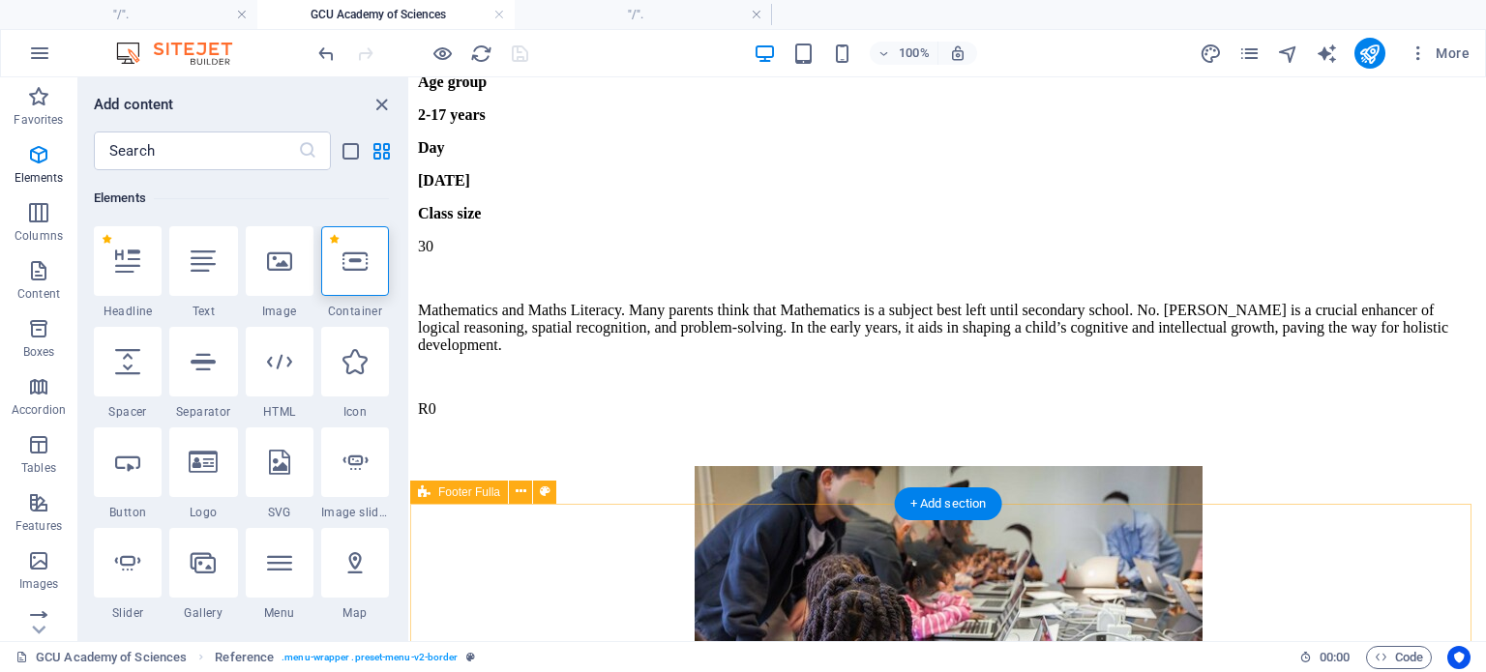
scroll to position [42879, 0]
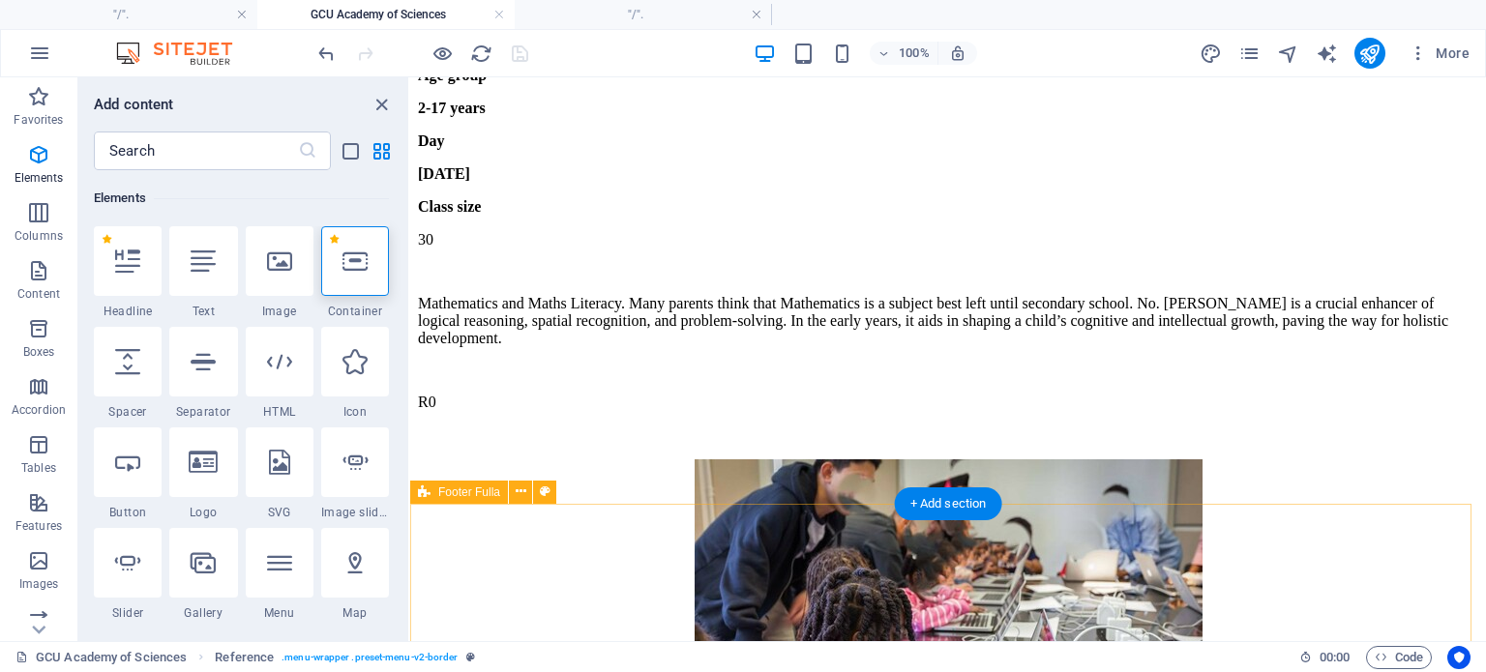
click at [356, 271] on icon at bounding box center [355, 261] width 25 height 25
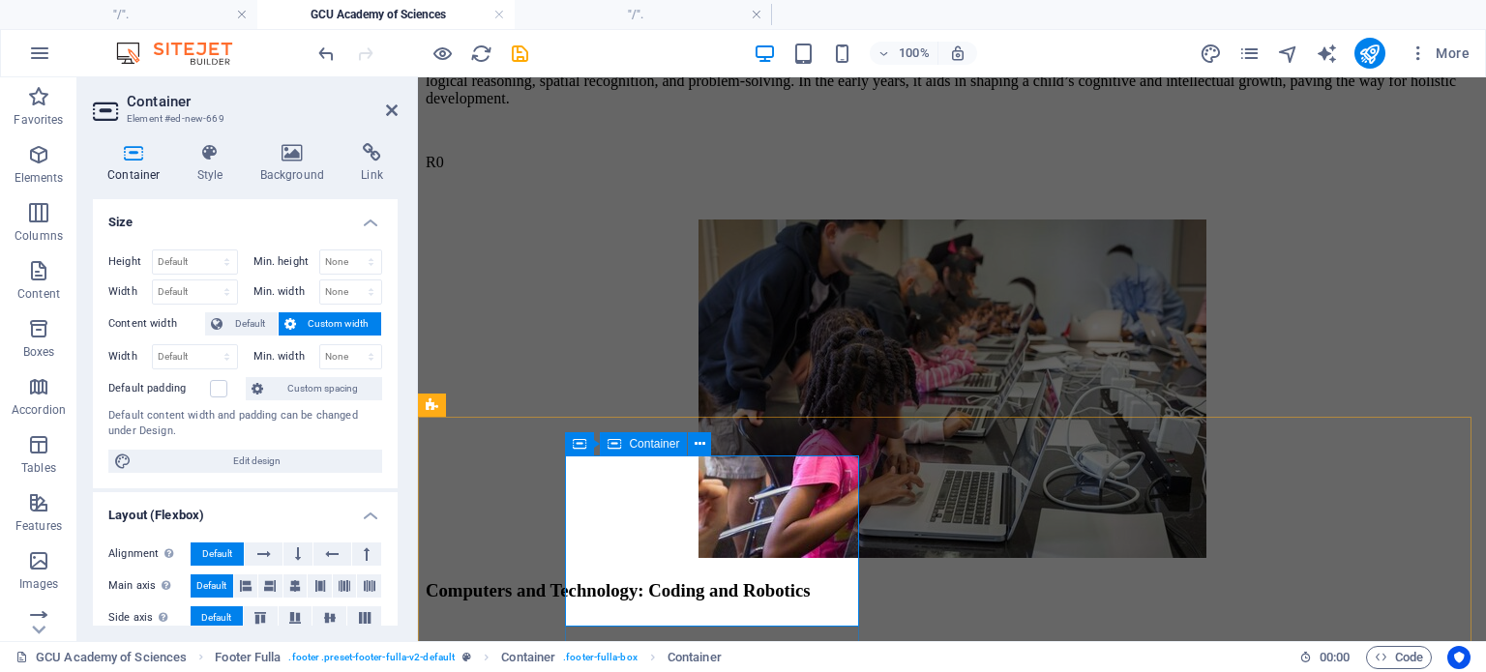
scroll to position [42962, 0]
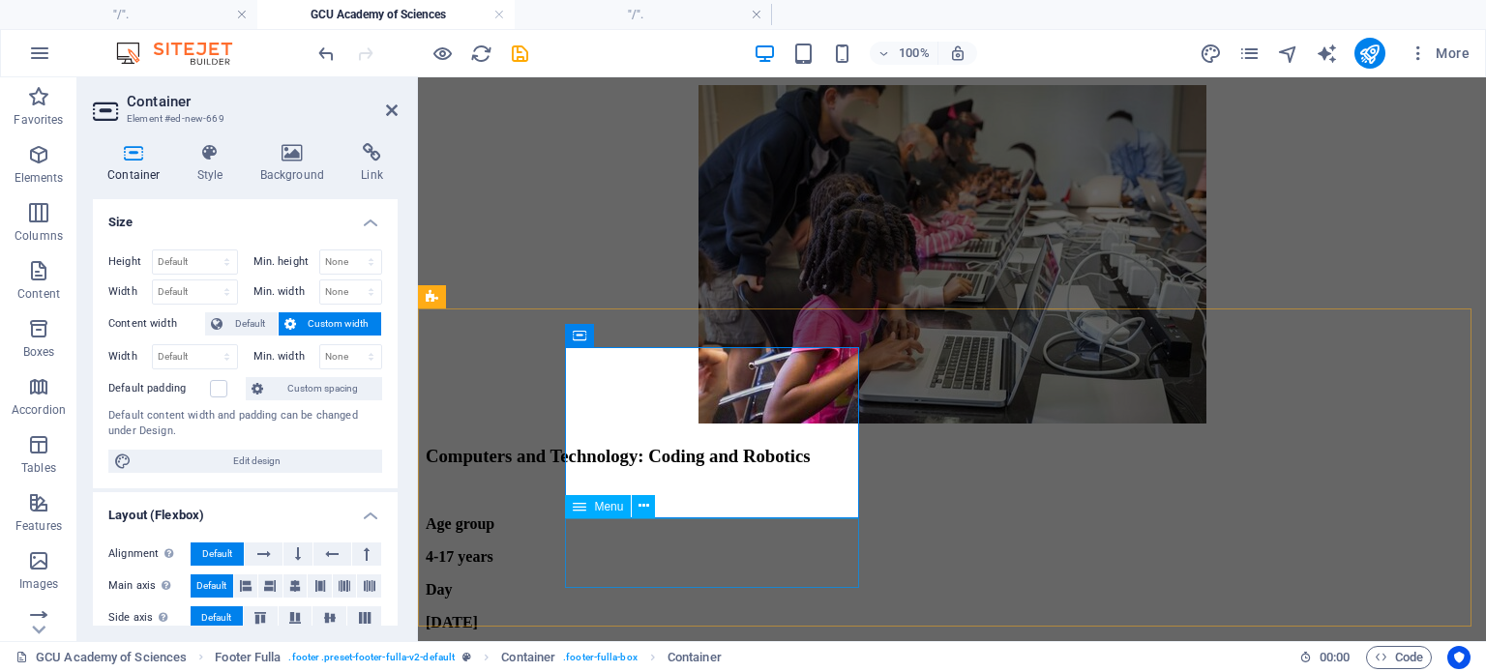
scroll to position [43070, 0]
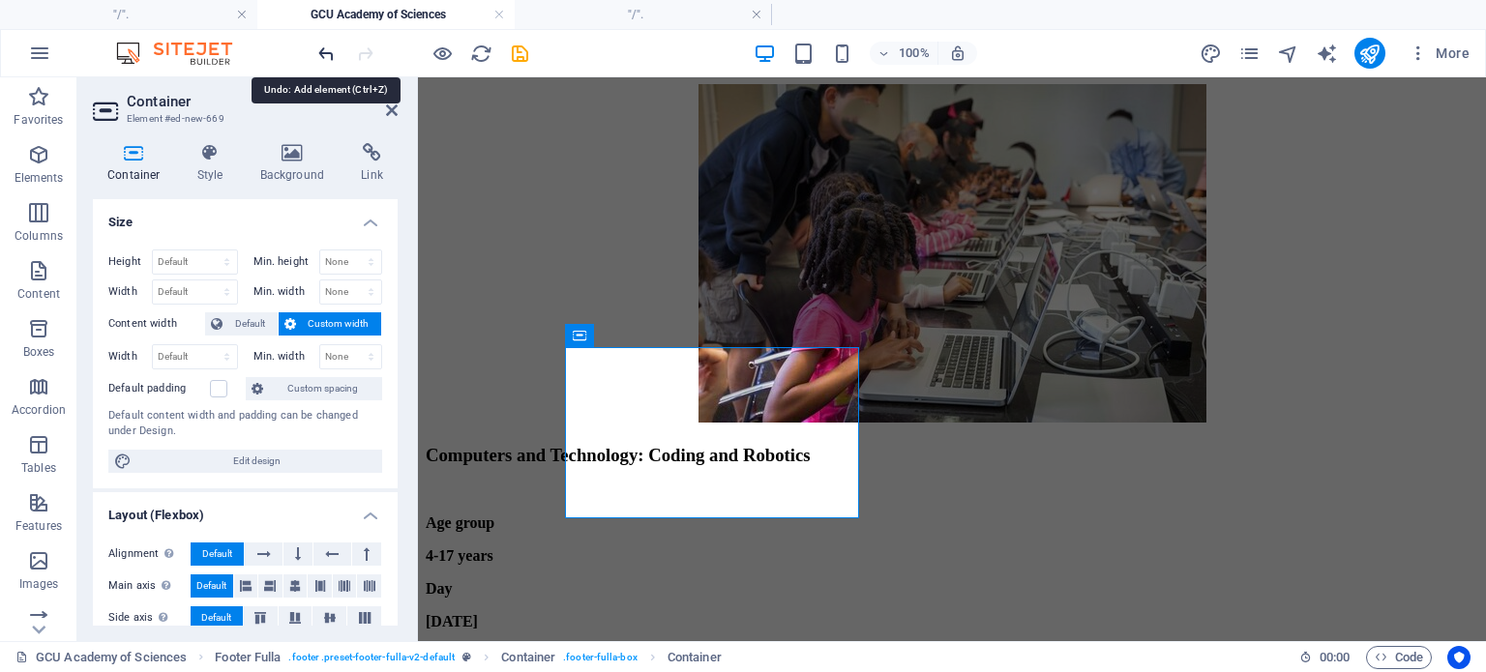
click at [321, 50] on icon "undo" at bounding box center [326, 54] width 22 height 22
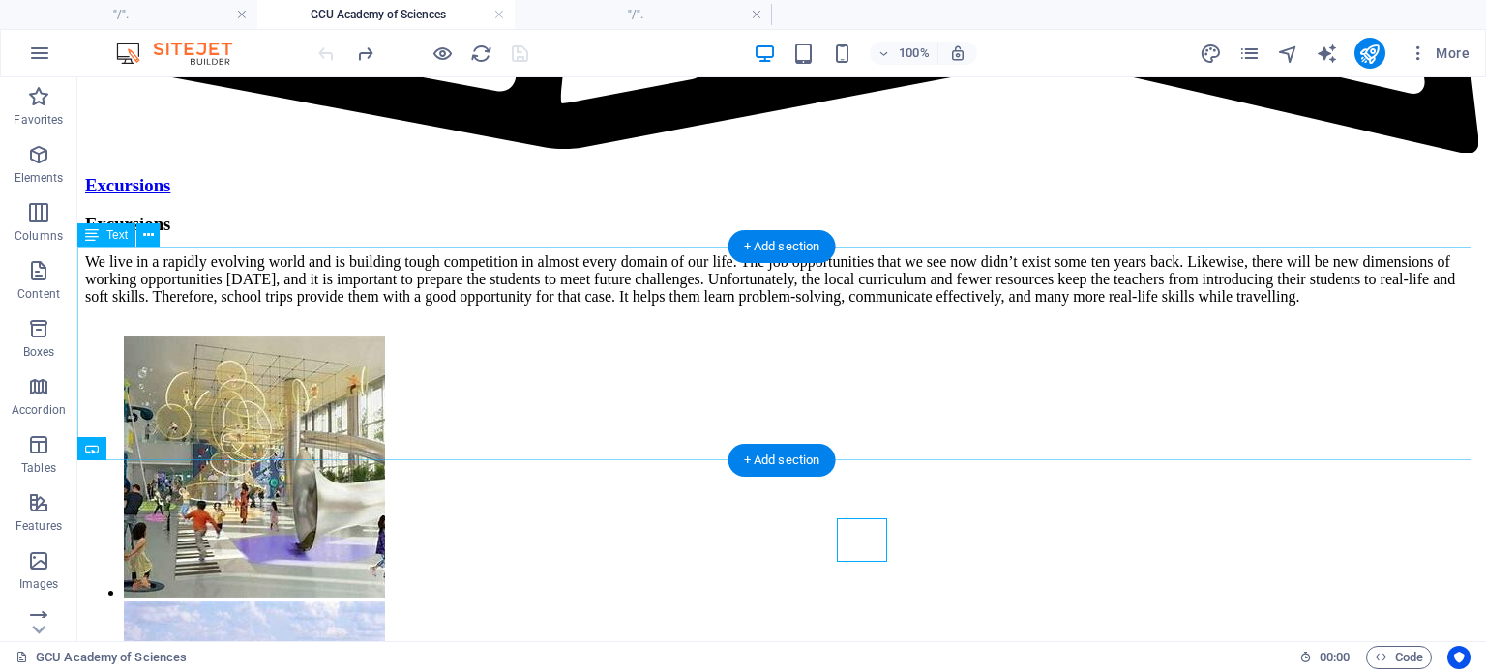
scroll to position [42830, 0]
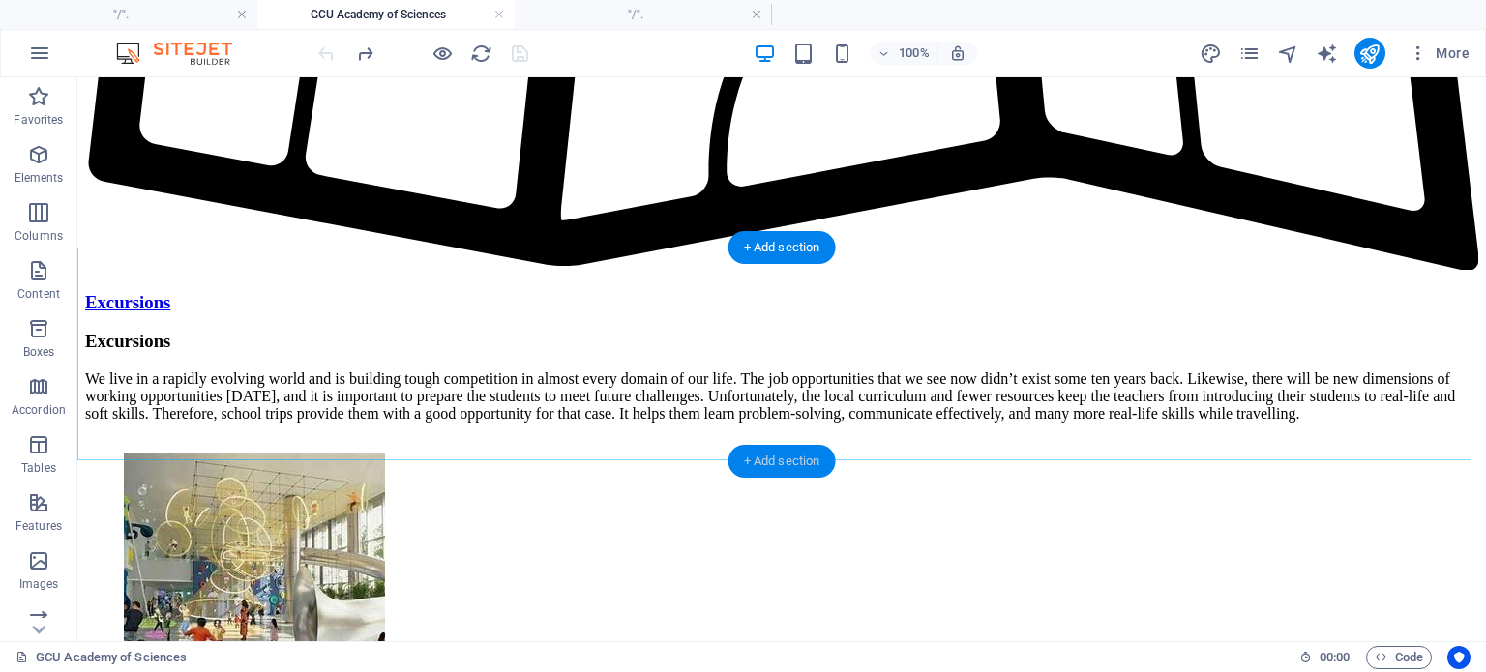
click at [767, 462] on div "+ Add section" at bounding box center [782, 461] width 107 height 33
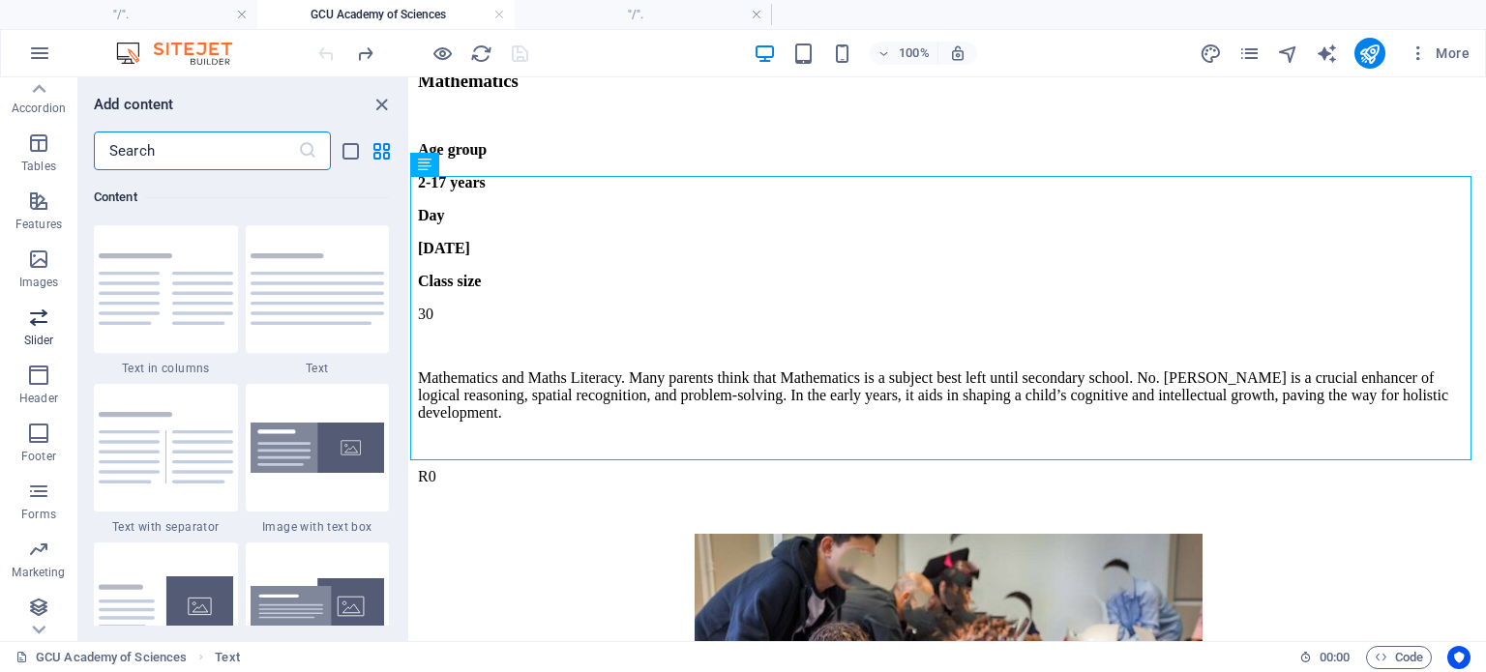
scroll to position [306, 0]
click at [44, 447] on p "Footer" at bounding box center [38, 452] width 35 height 15
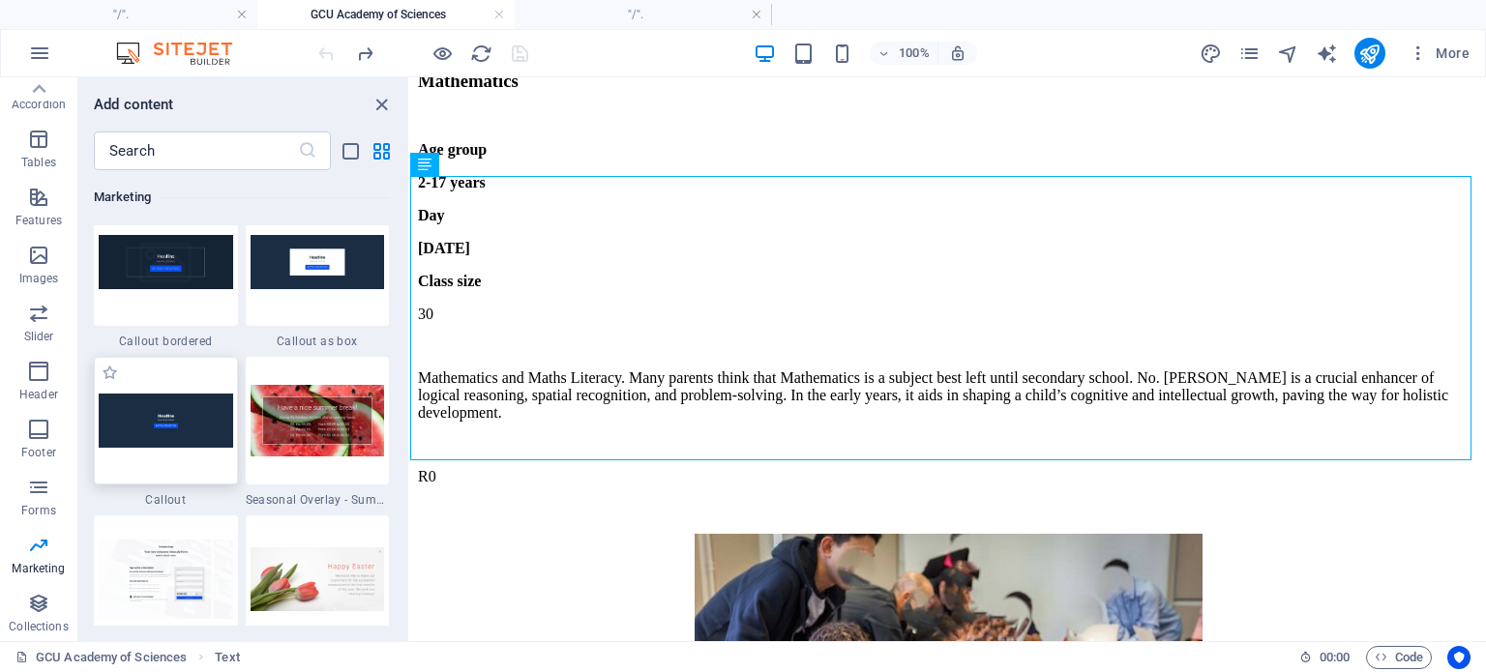
scroll to position [16002, 0]
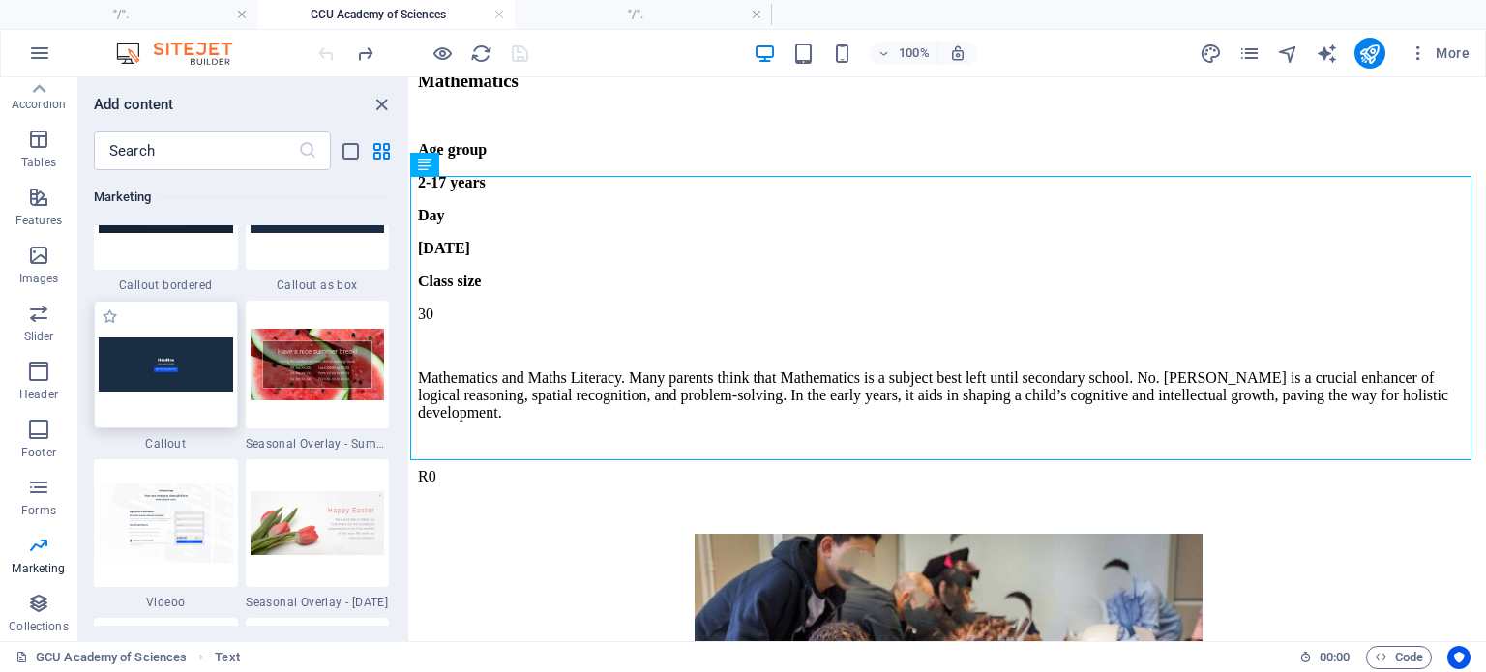
click at [170, 375] on img at bounding box center [166, 364] width 134 height 53
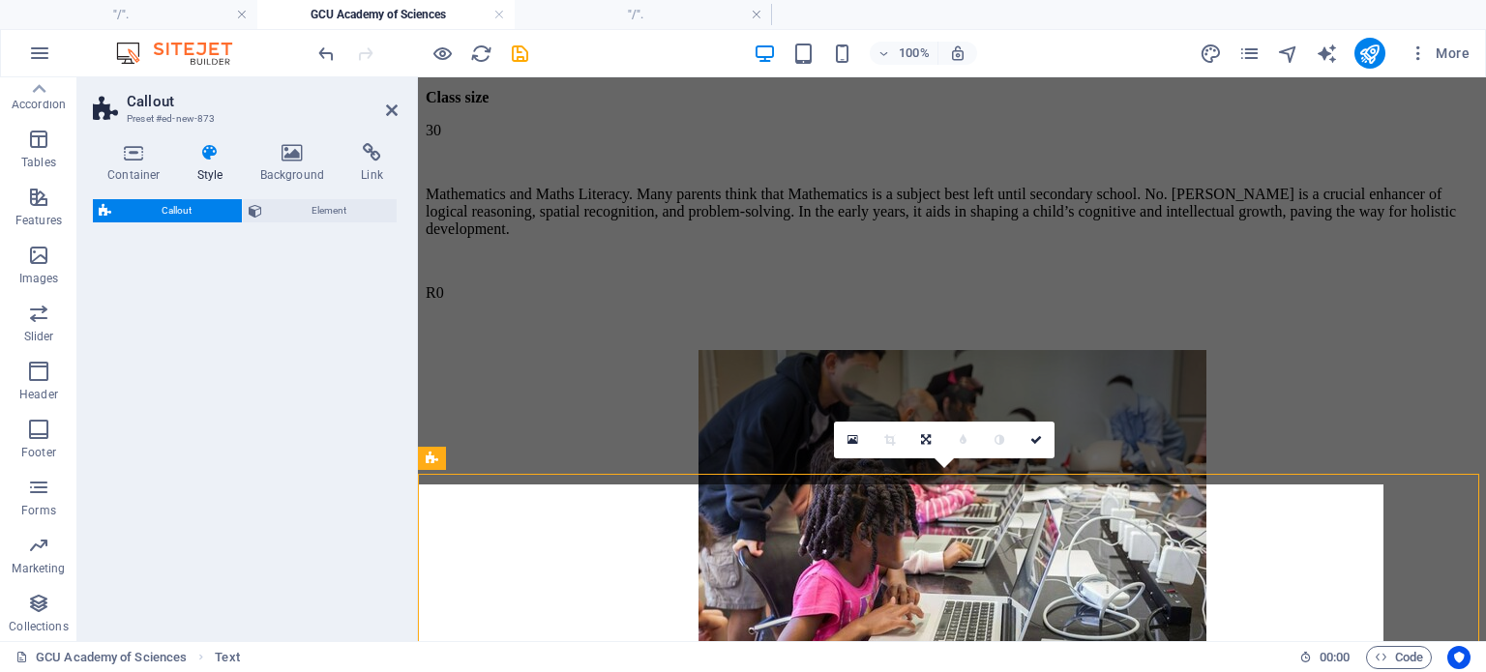
select select "%"
select select "rem"
select select "px"
select select "preset-callout-v2-default"
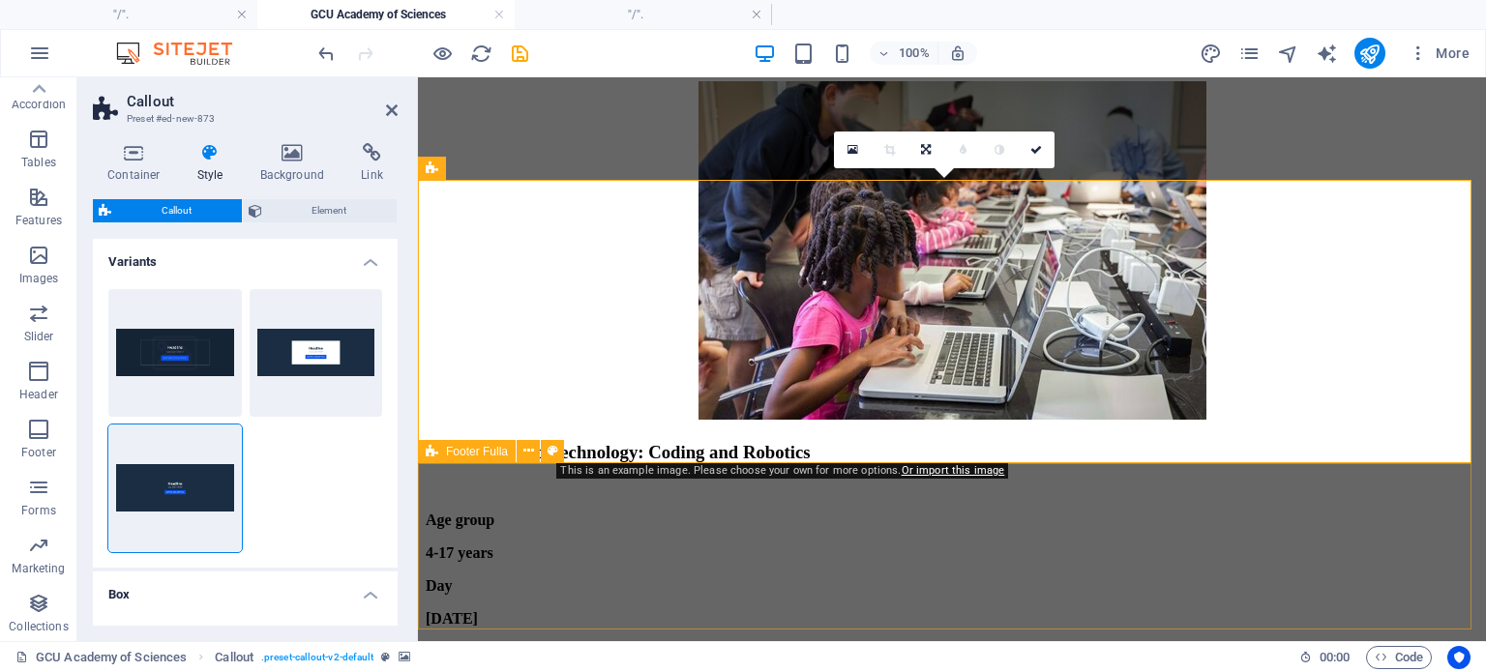
scroll to position [43081, 0]
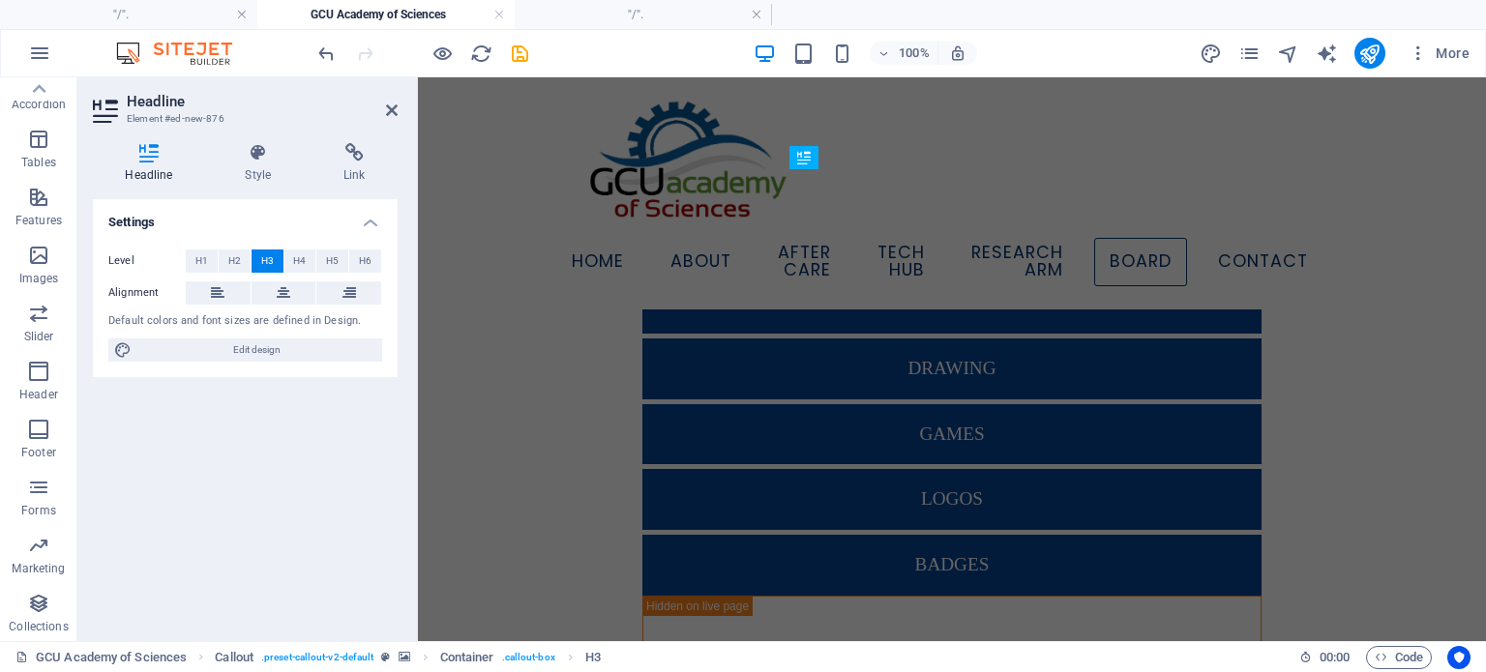
scroll to position [41204, 0]
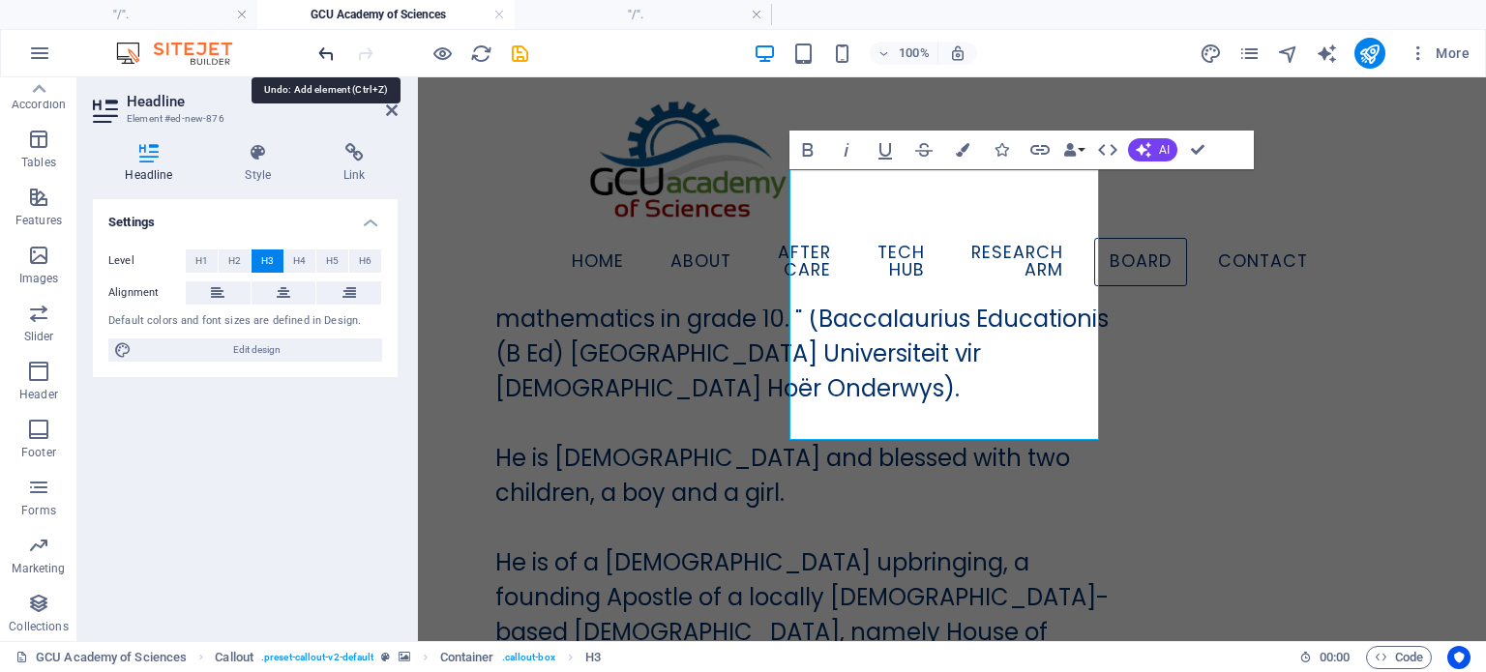
click at [325, 53] on icon "undo" at bounding box center [326, 54] width 22 height 22
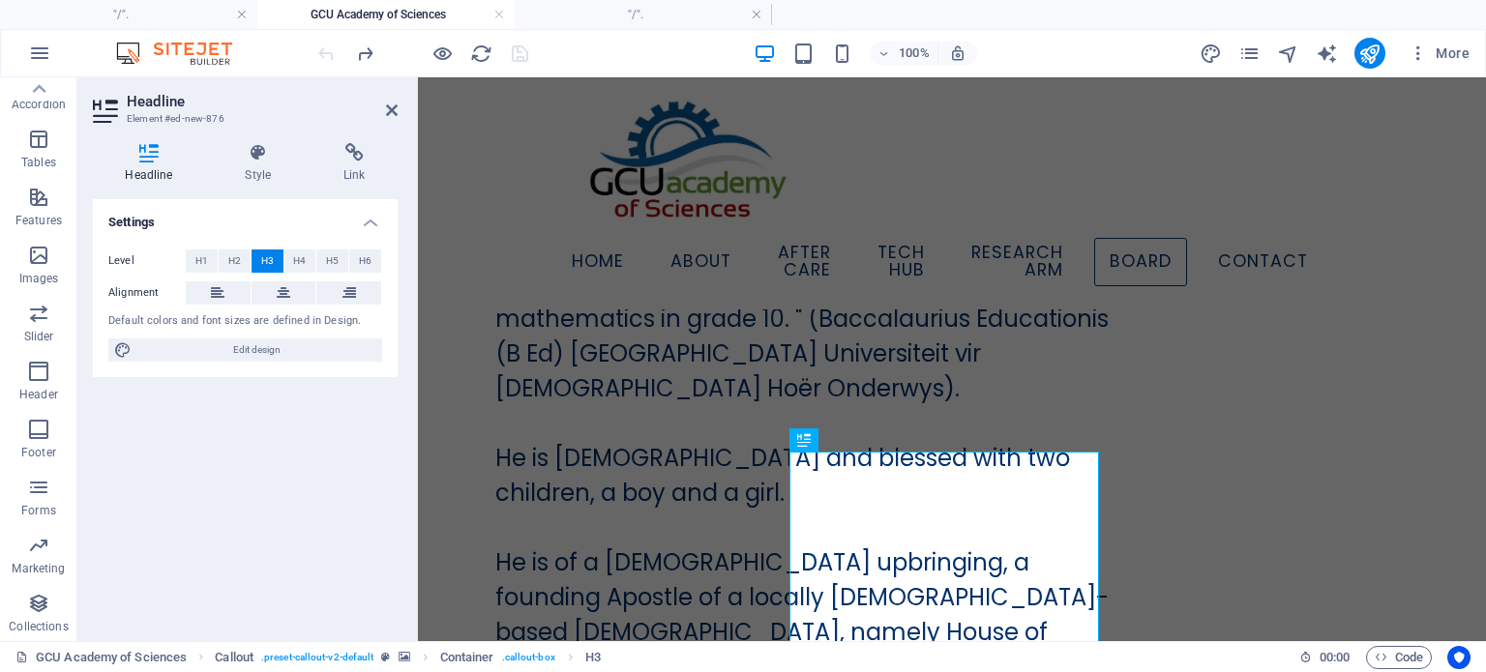
scroll to position [40921, 0]
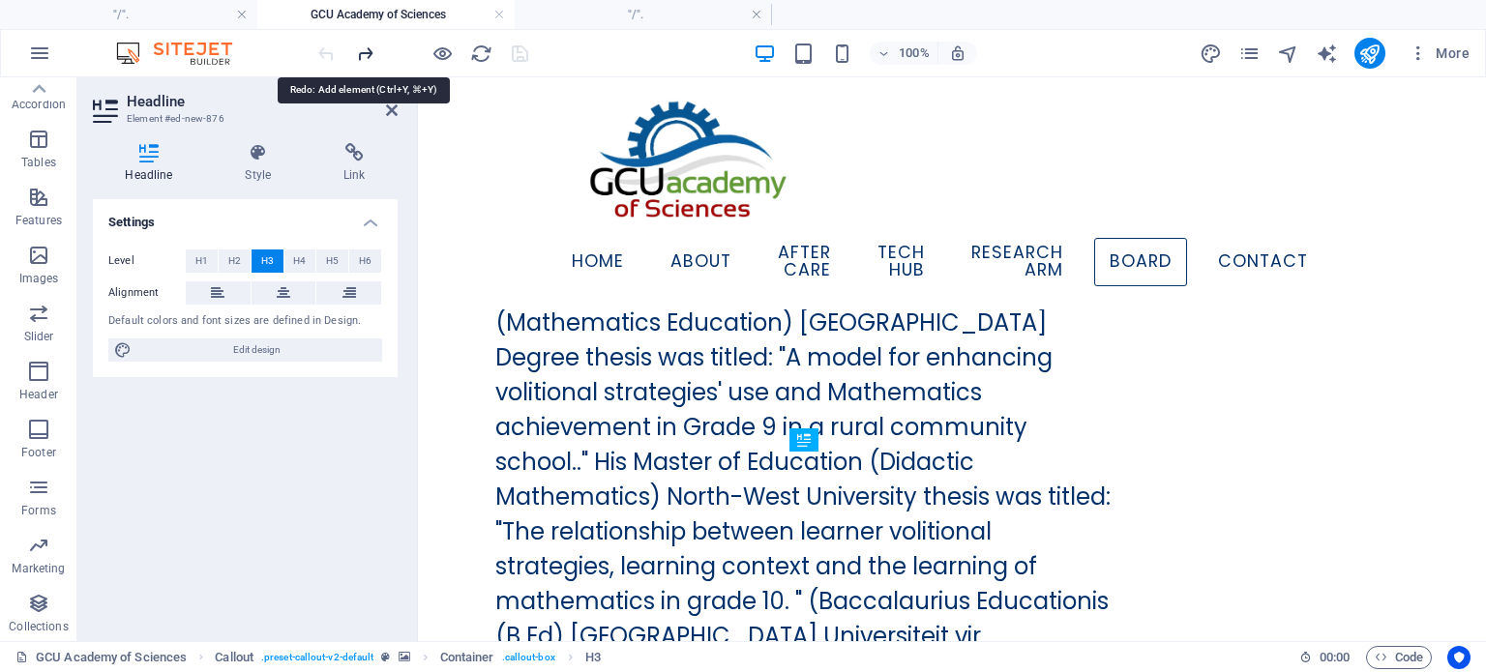
click at [361, 55] on icon "redo" at bounding box center [365, 54] width 22 height 22
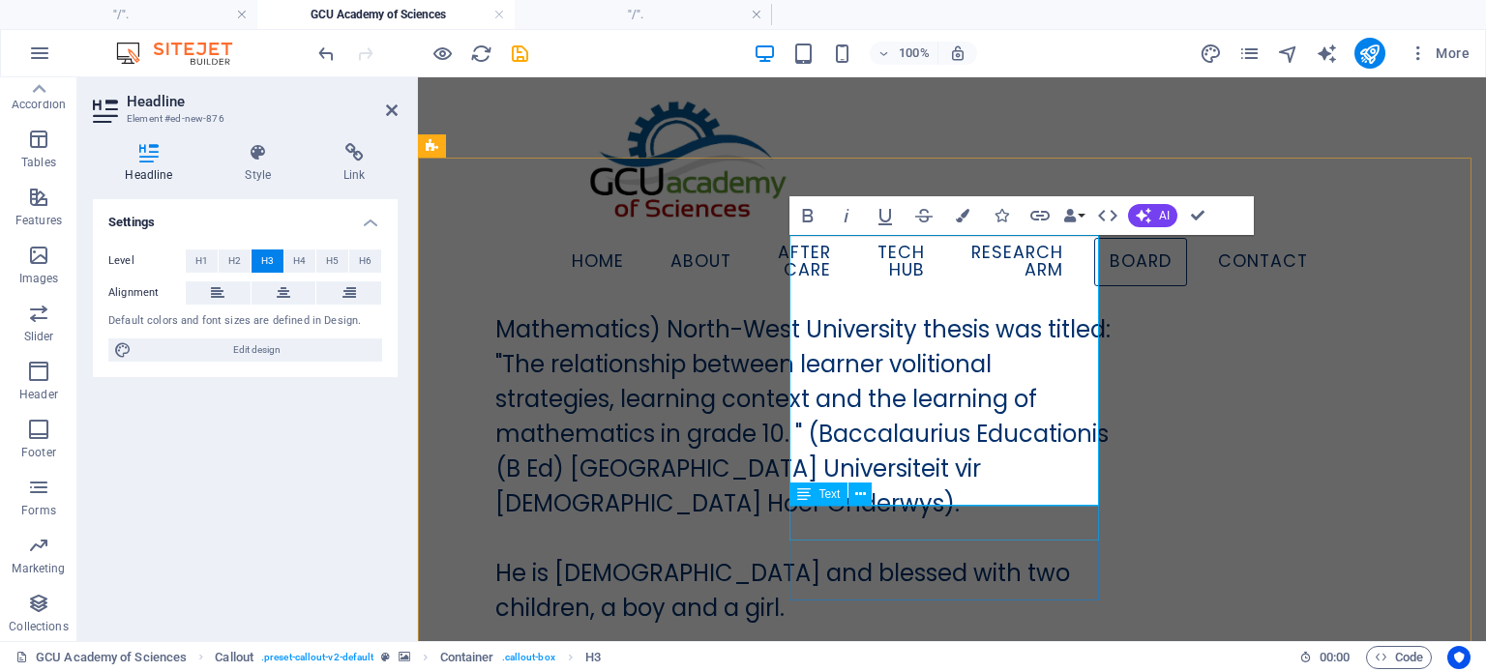
scroll to position [41054, 0]
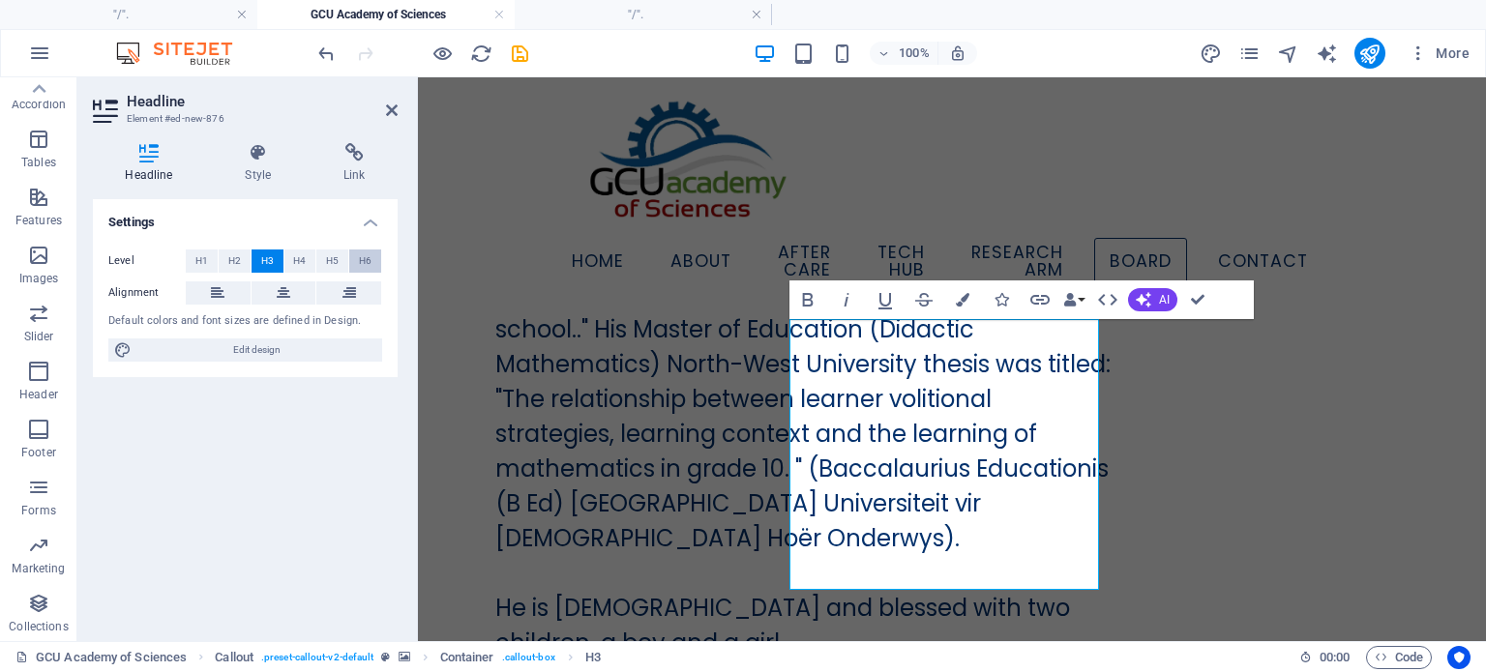
click at [369, 262] on span "H6" at bounding box center [365, 261] width 13 height 23
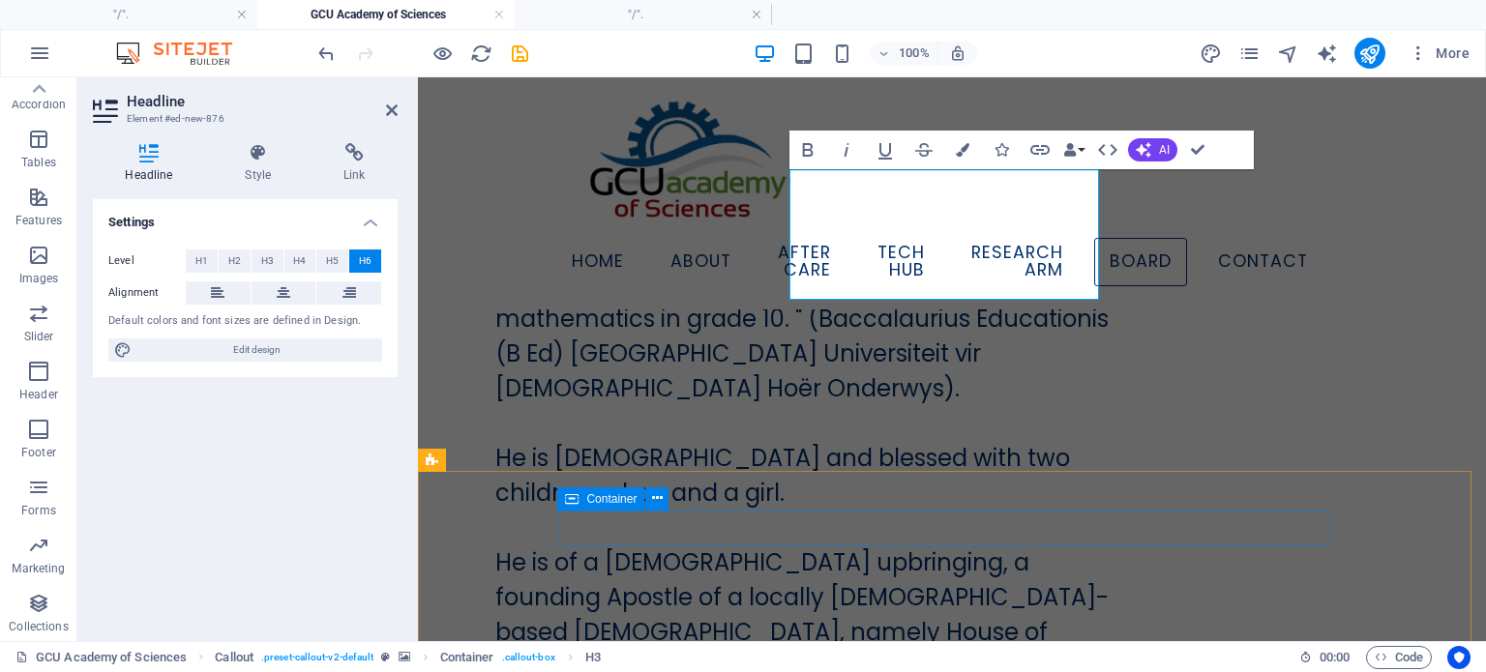
scroll to position [41107, 0]
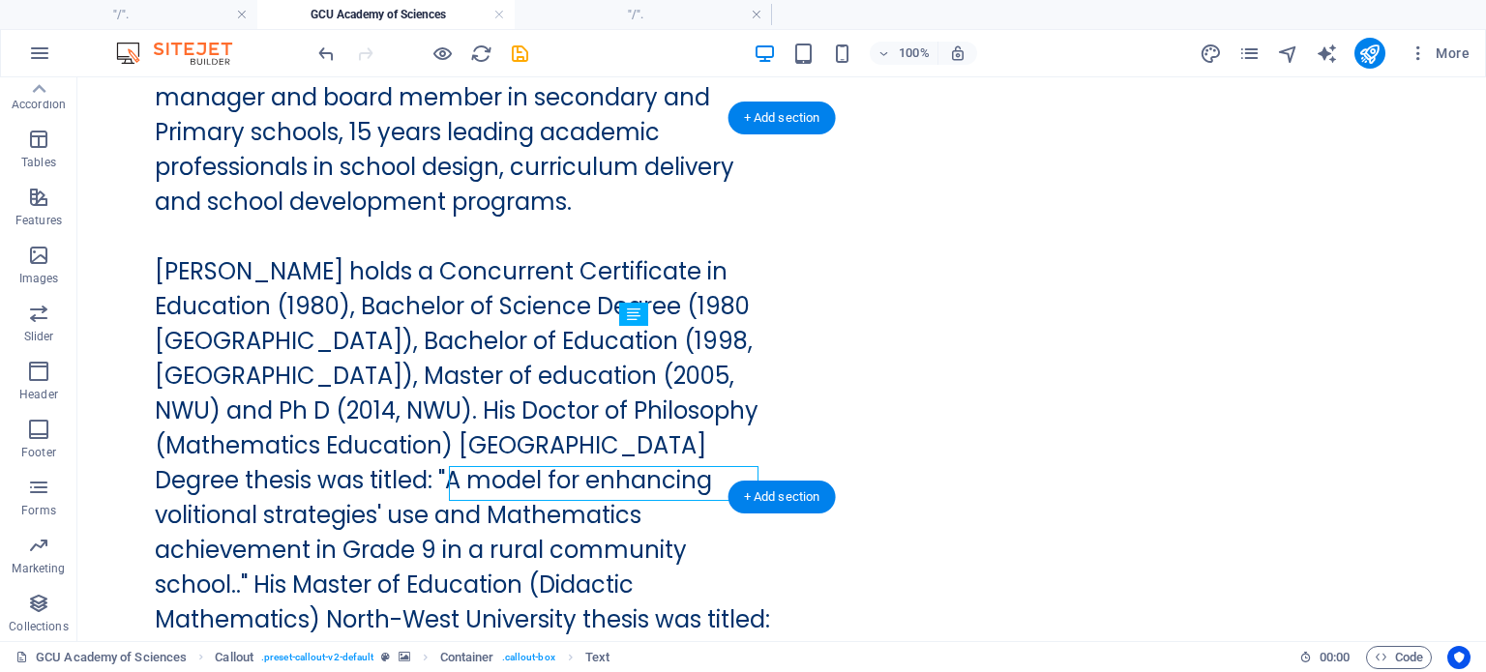
scroll to position [41037, 0]
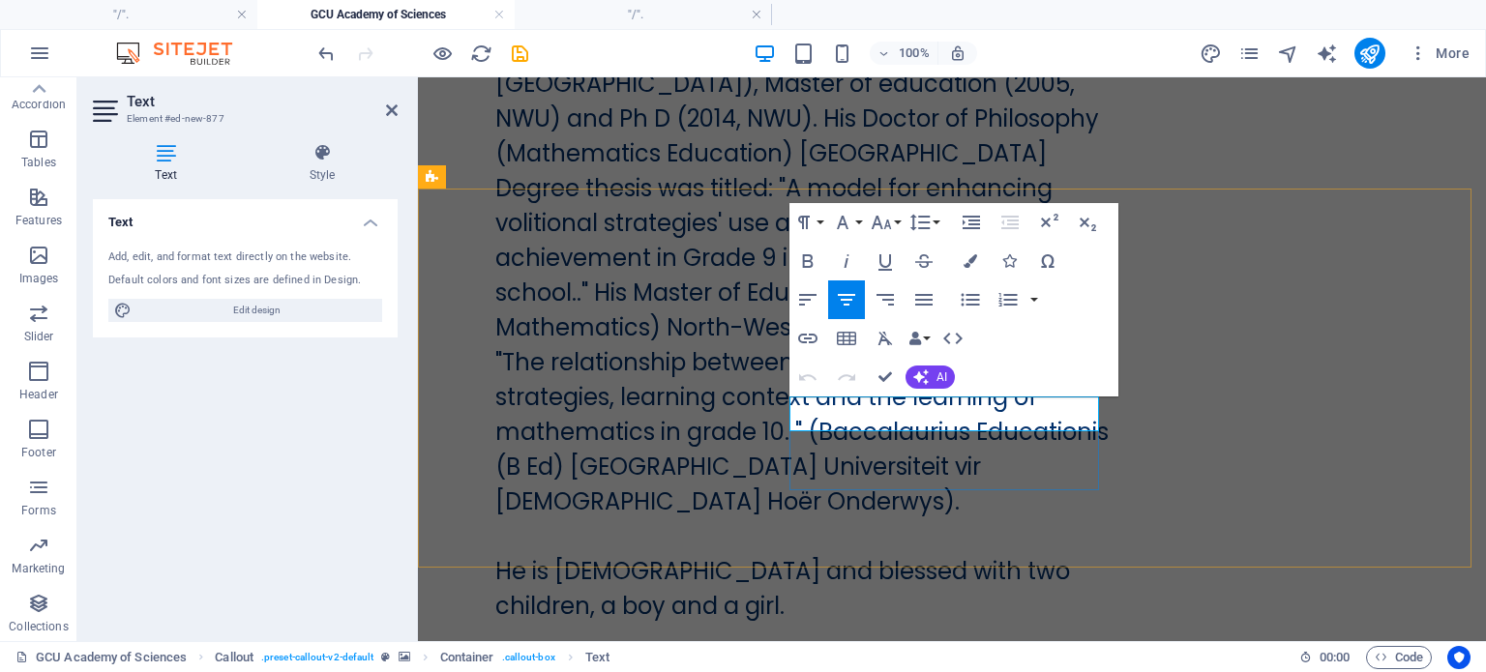
drag, startPoint x: 841, startPoint y: 419, endPoint x: 1066, endPoint y: 429, distance: 225.6
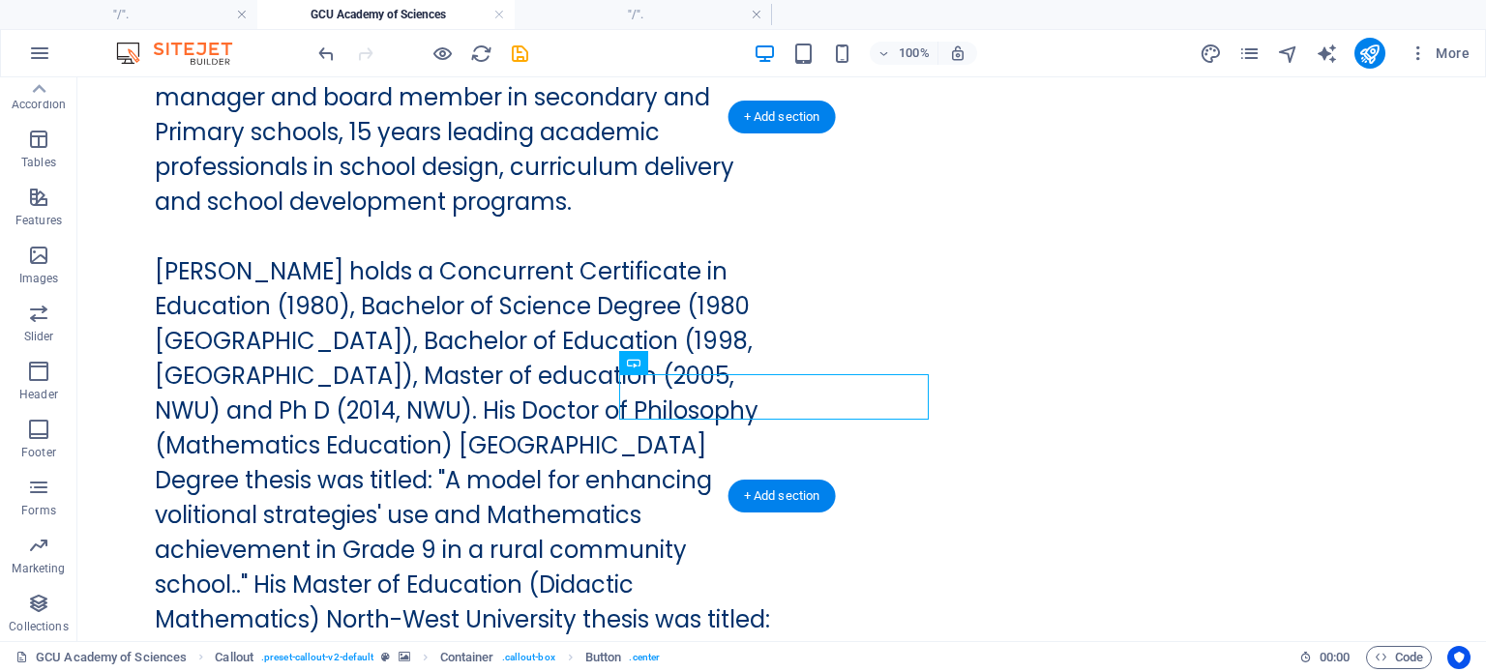
scroll to position [41037, 0]
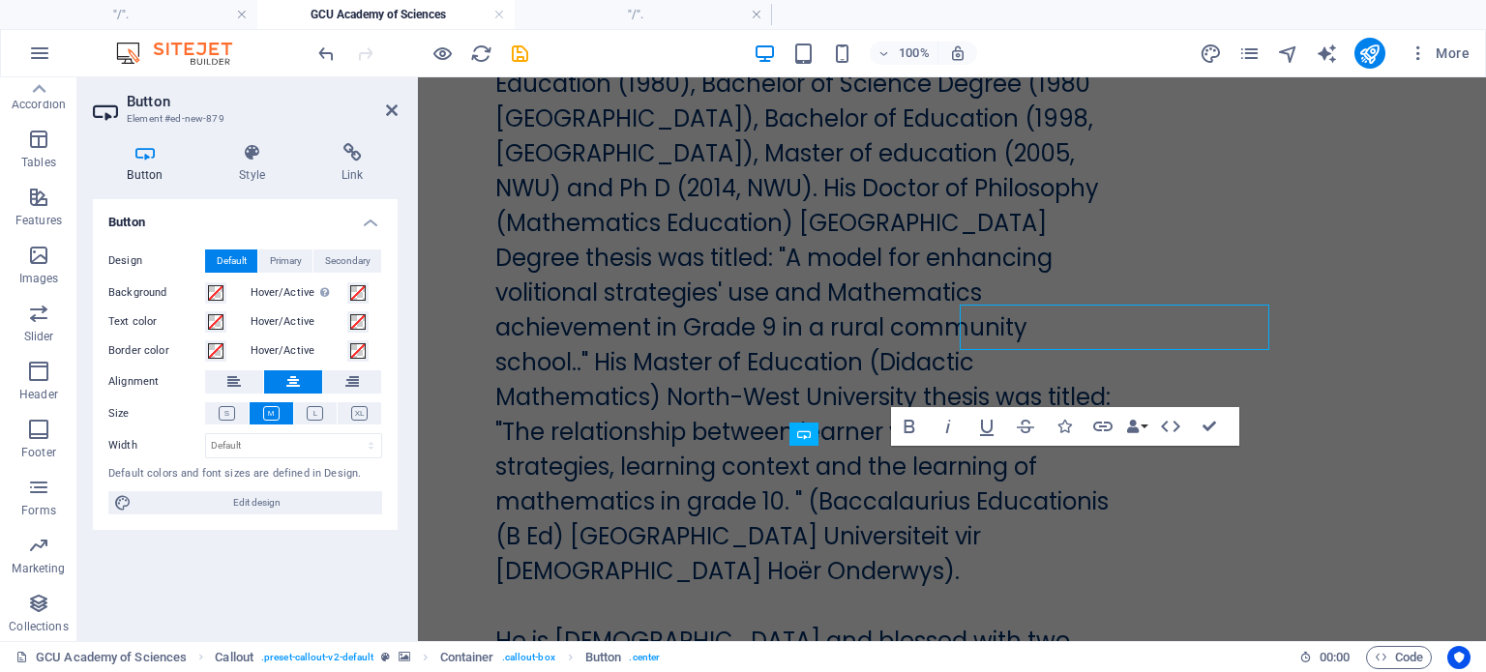
scroll to position [41107, 0]
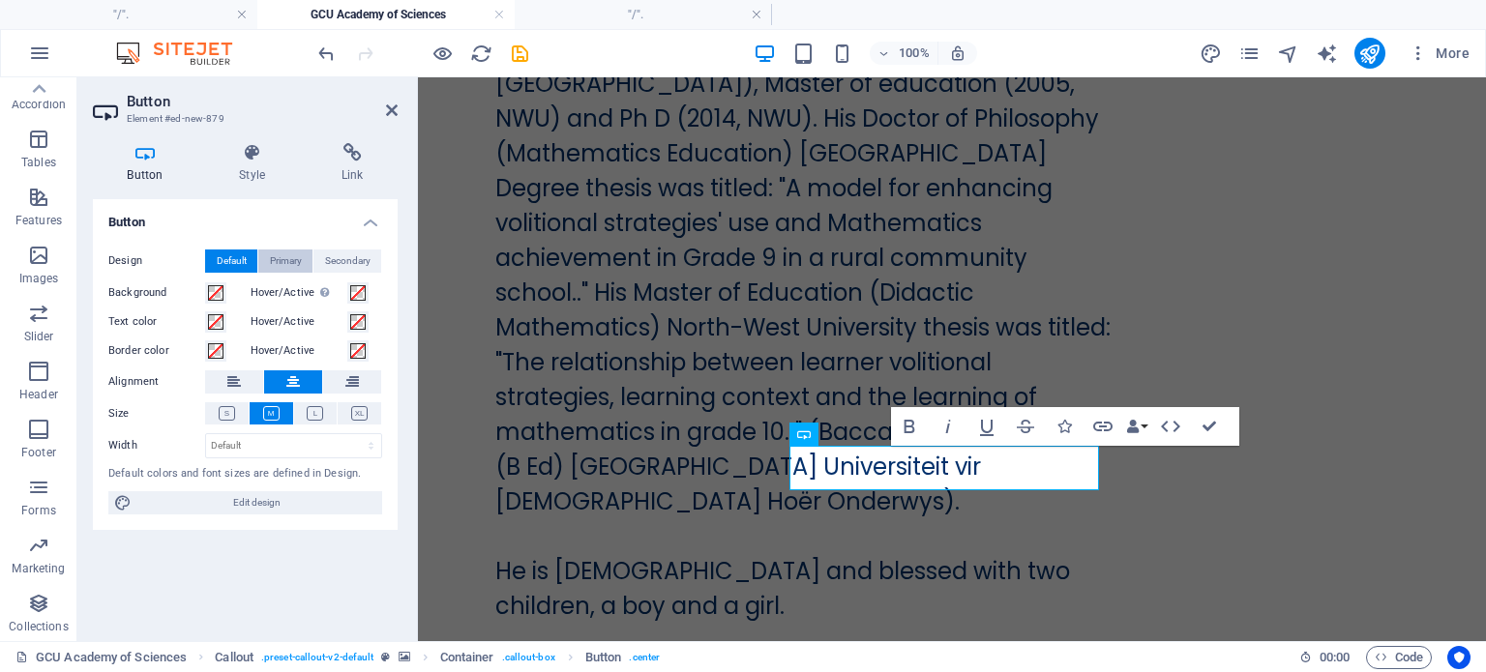
click at [290, 262] on span "Primary" at bounding box center [286, 261] width 32 height 23
click at [250, 164] on h4 "Style" at bounding box center [256, 163] width 103 height 41
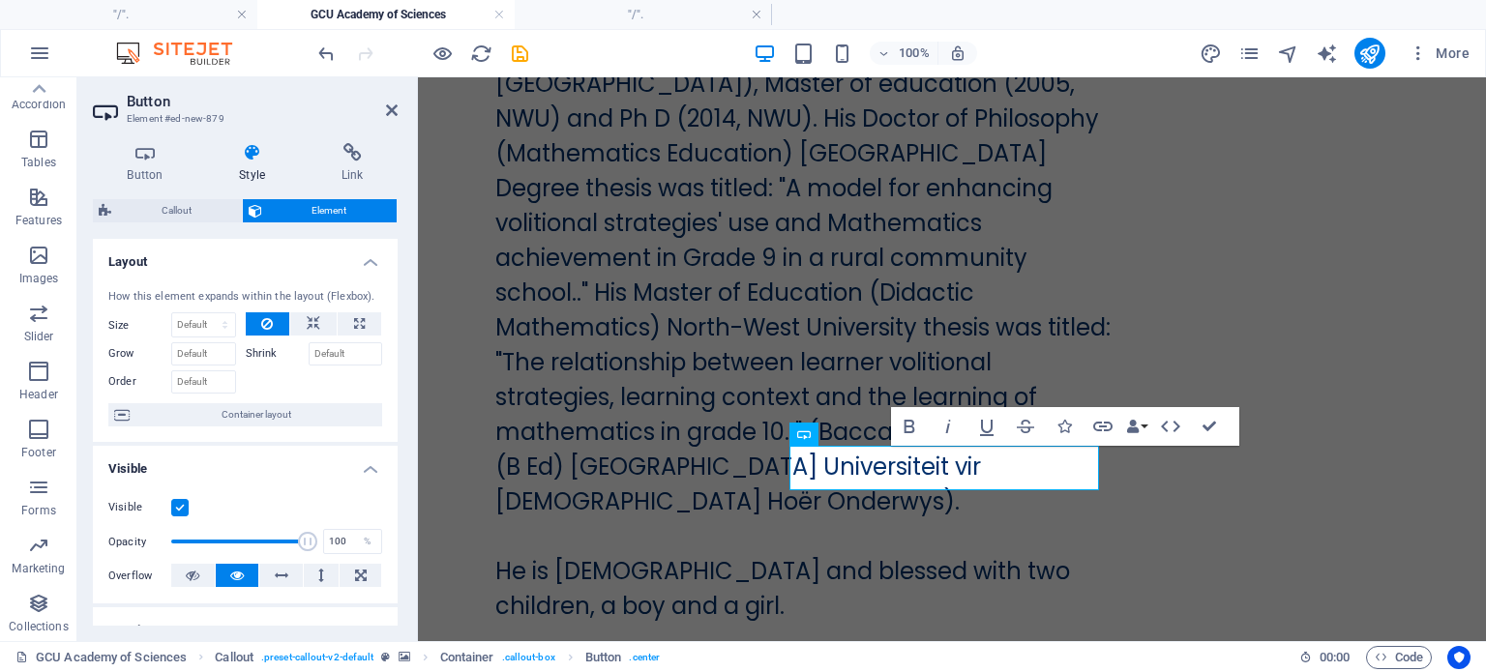
click at [250, 164] on h4 "Style" at bounding box center [256, 163] width 103 height 41
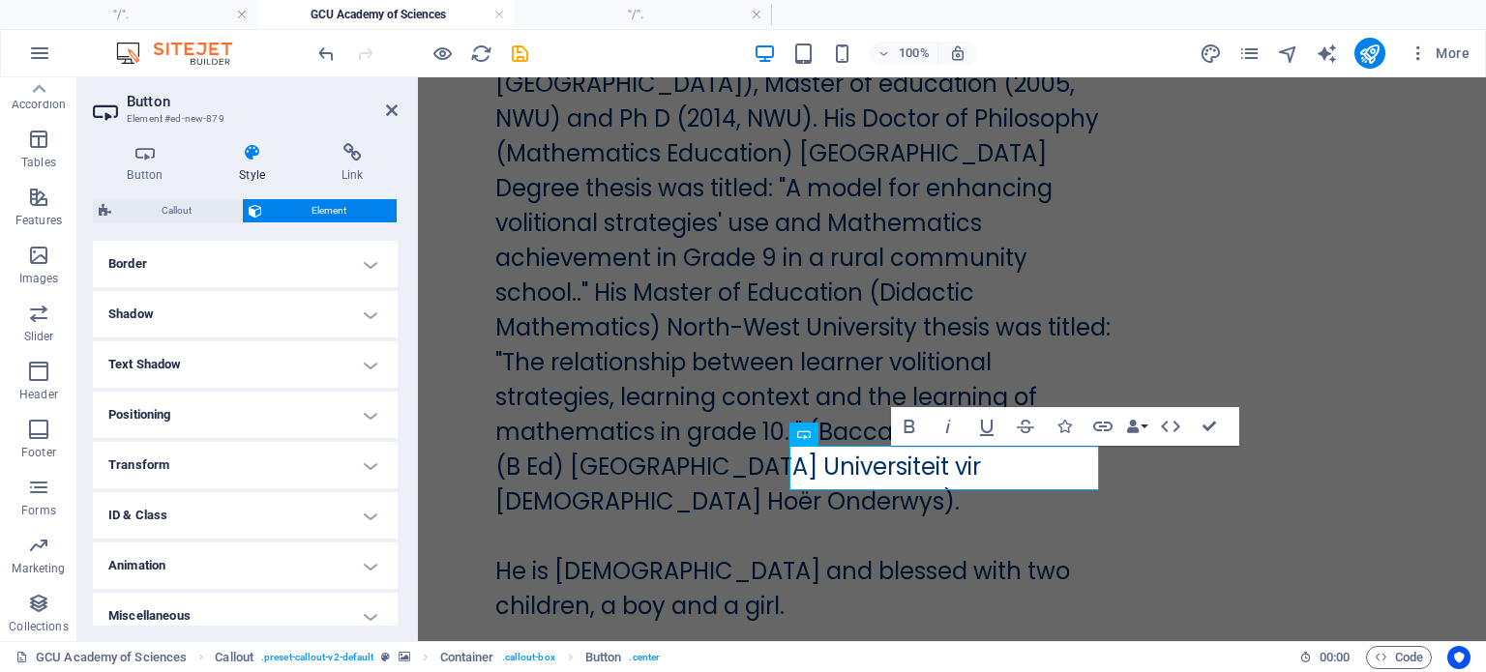
scroll to position [430, 0]
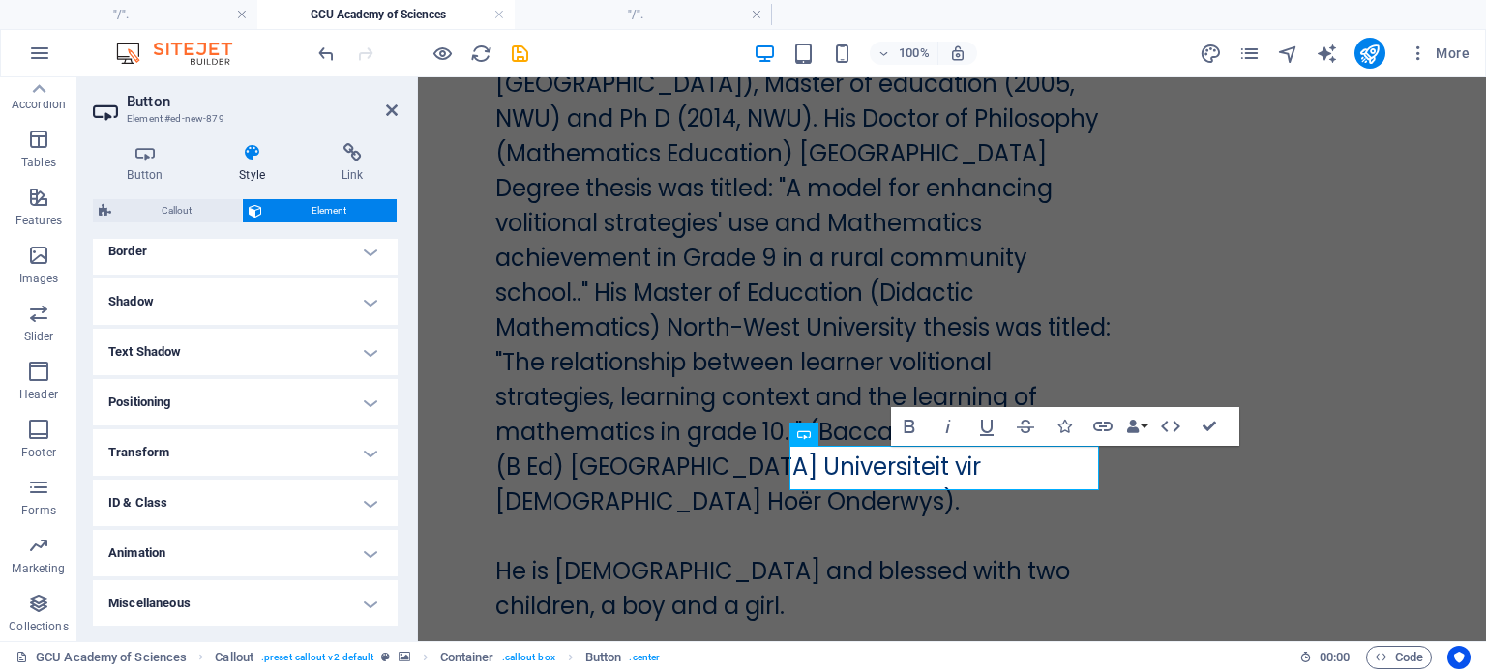
click at [154, 554] on h4 "Animation" at bounding box center [245, 553] width 305 height 46
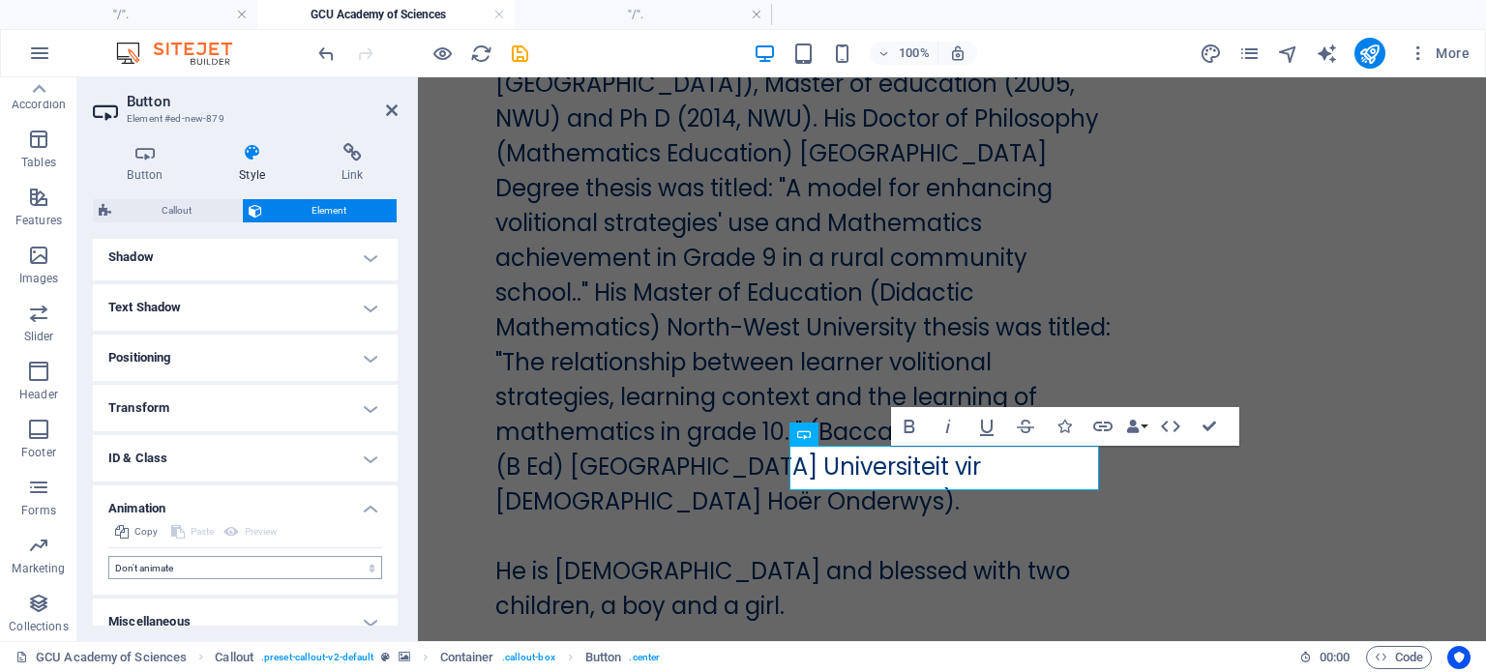
scroll to position [492, 0]
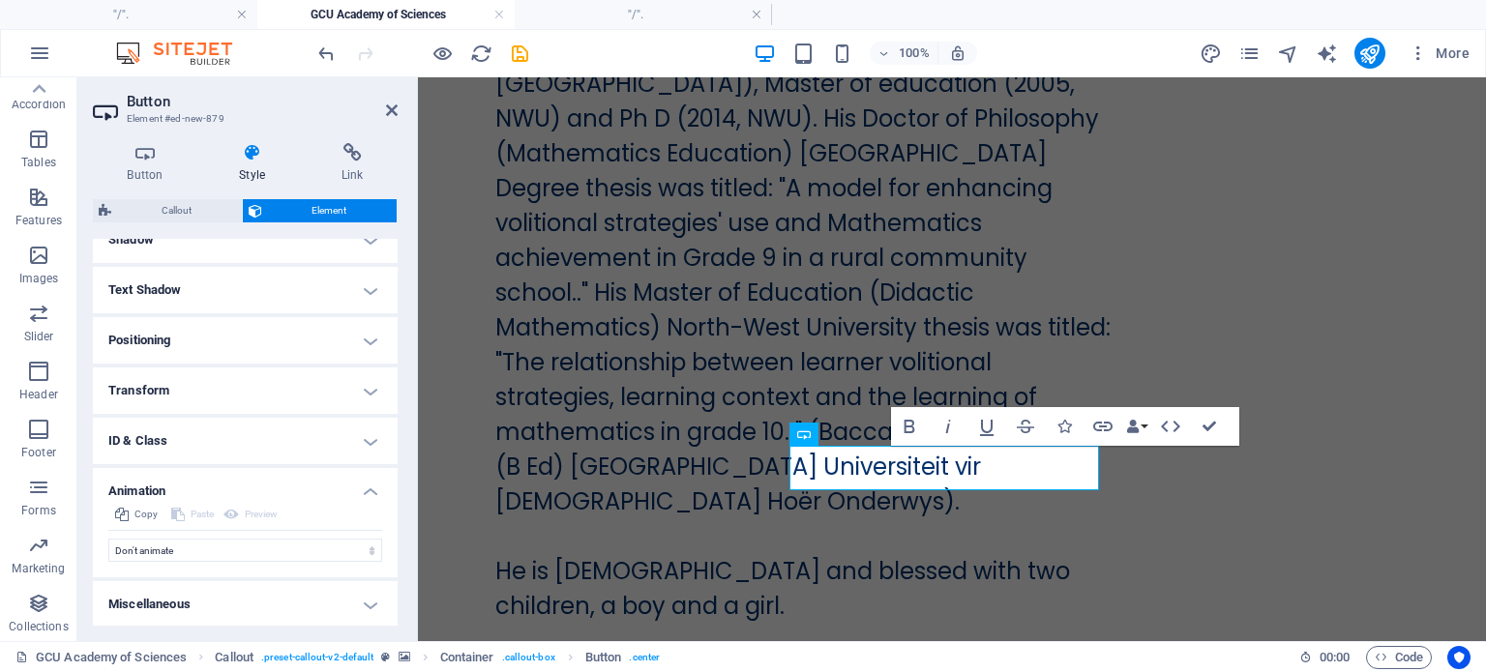
click at [362, 491] on h4 "Animation" at bounding box center [245, 485] width 305 height 35
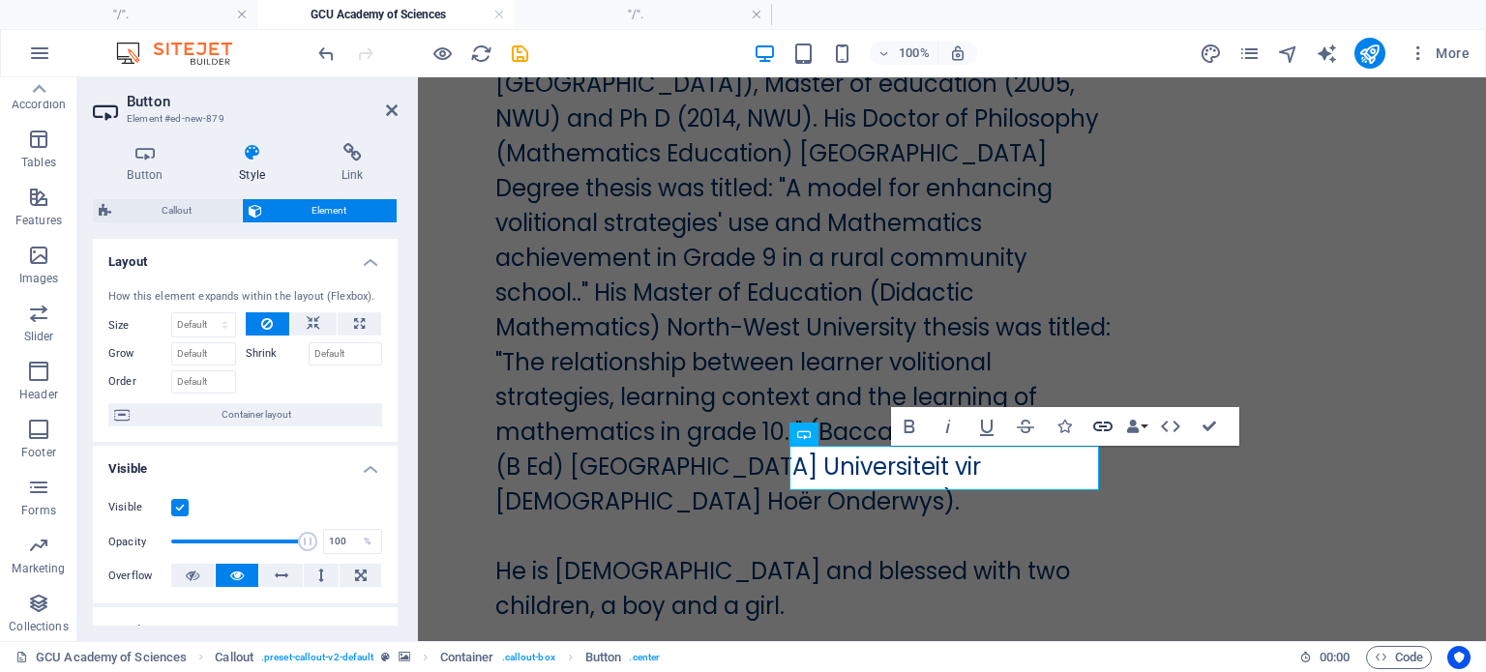
click at [1103, 423] on icon "button" at bounding box center [1102, 426] width 23 height 23
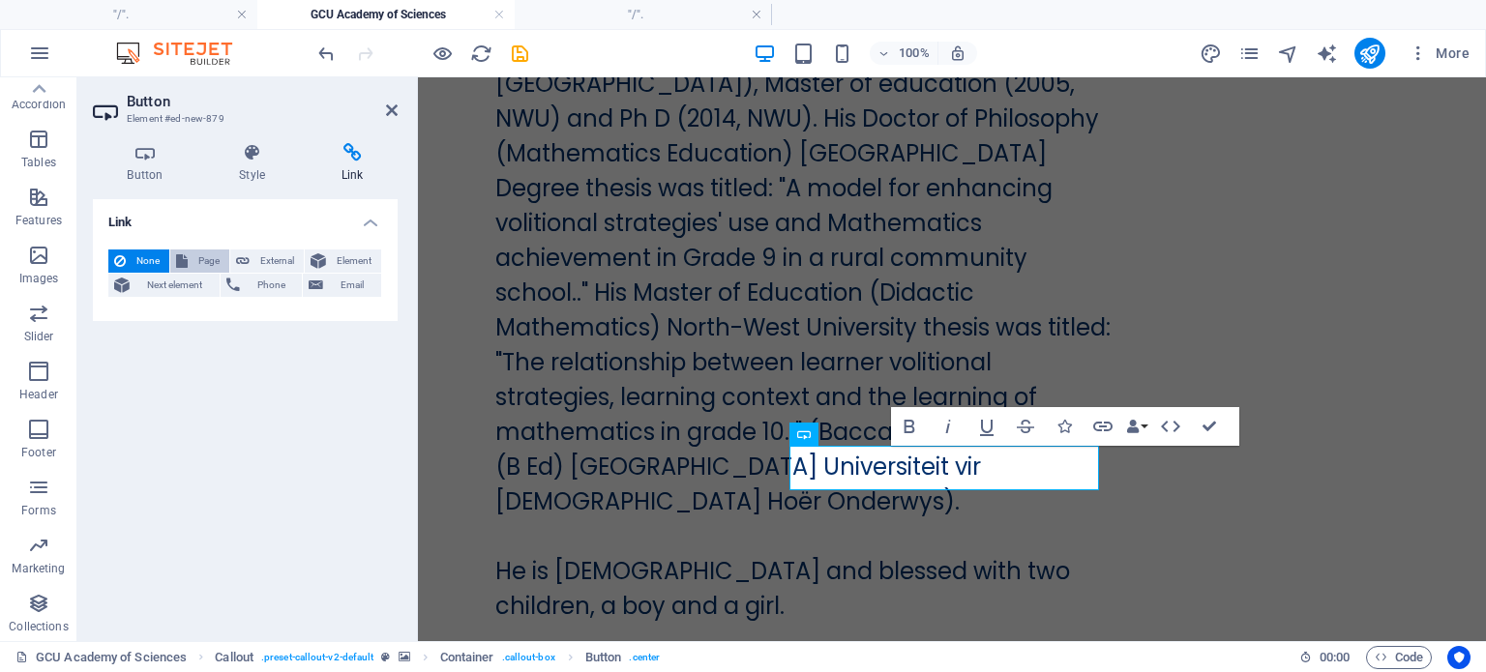
click at [212, 264] on span "Page" at bounding box center [209, 261] width 30 height 23
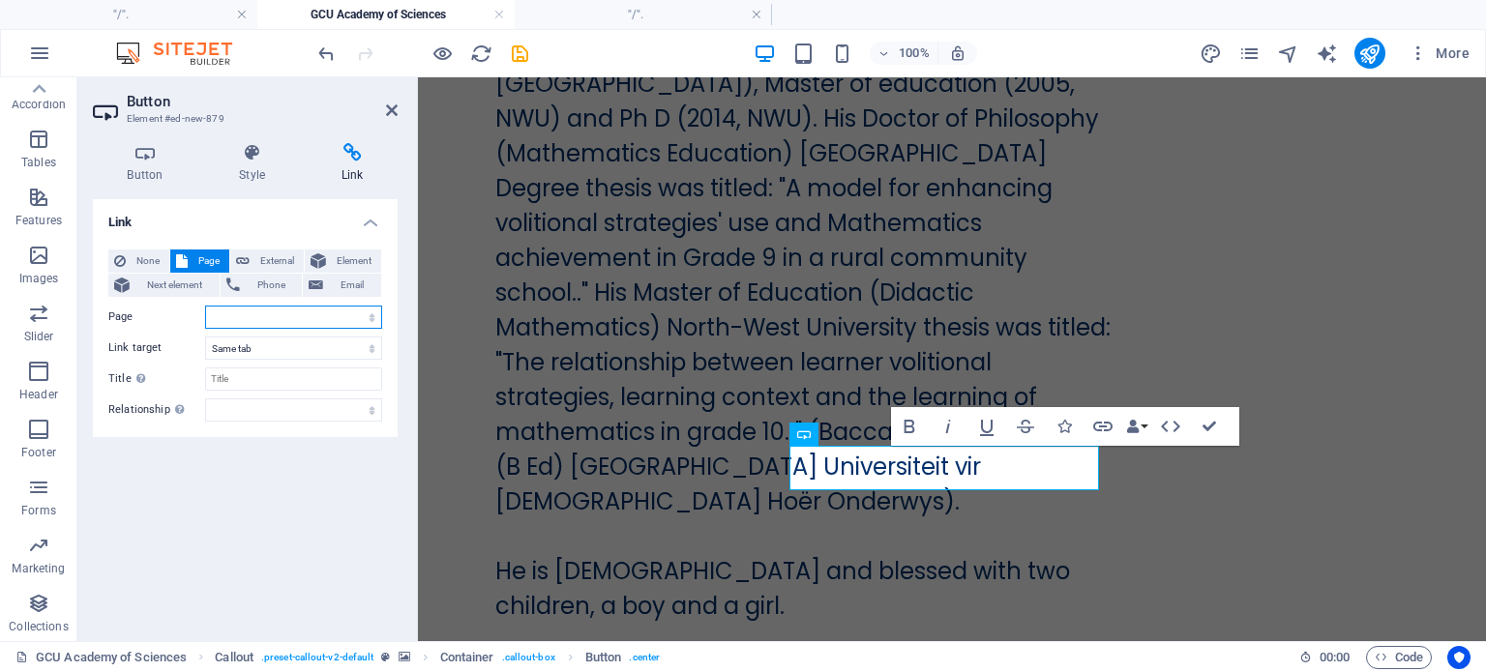
click at [232, 315] on select "&quot;/&quot;. &quot;/&quot;. 1 GCU Academy of Sciences -- Academy of Humanity …" at bounding box center [293, 317] width 177 height 23
click at [376, 316] on select "&quot;/&quot;. &quot;/&quot;. 1 GCU Academy of Sciences -- Academy of Humanity …" at bounding box center [293, 317] width 177 height 23
click at [240, 319] on select "&quot;/&quot;. &quot;/&quot;. 1 GCU Academy of Sciences -- Academy of Humanity …" at bounding box center [293, 317] width 177 height 23
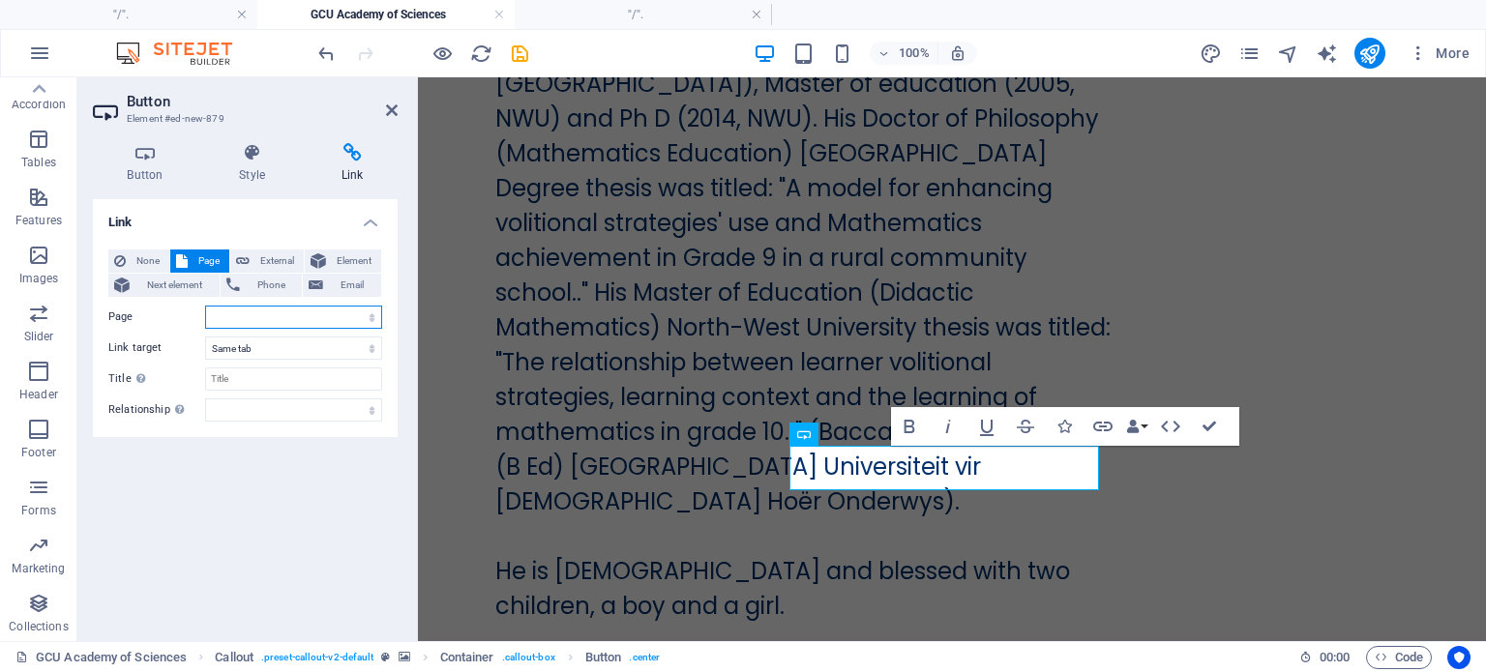
click at [238, 319] on select "&quot;/&quot;. &quot;/&quot;. 1 GCU Academy of Sciences -- Academy of Humanity …" at bounding box center [293, 317] width 177 height 23
click at [1252, 49] on icon "pages" at bounding box center [1249, 54] width 22 height 22
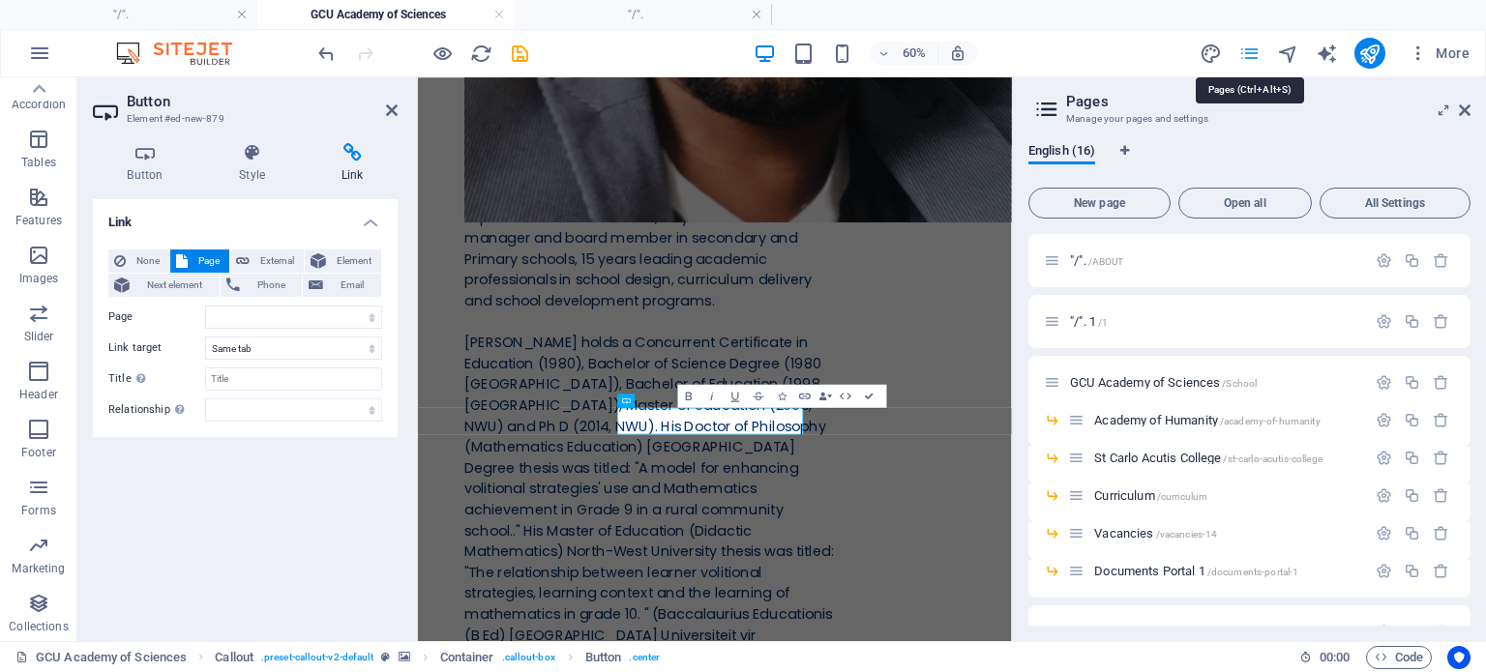
scroll to position [40995, 0]
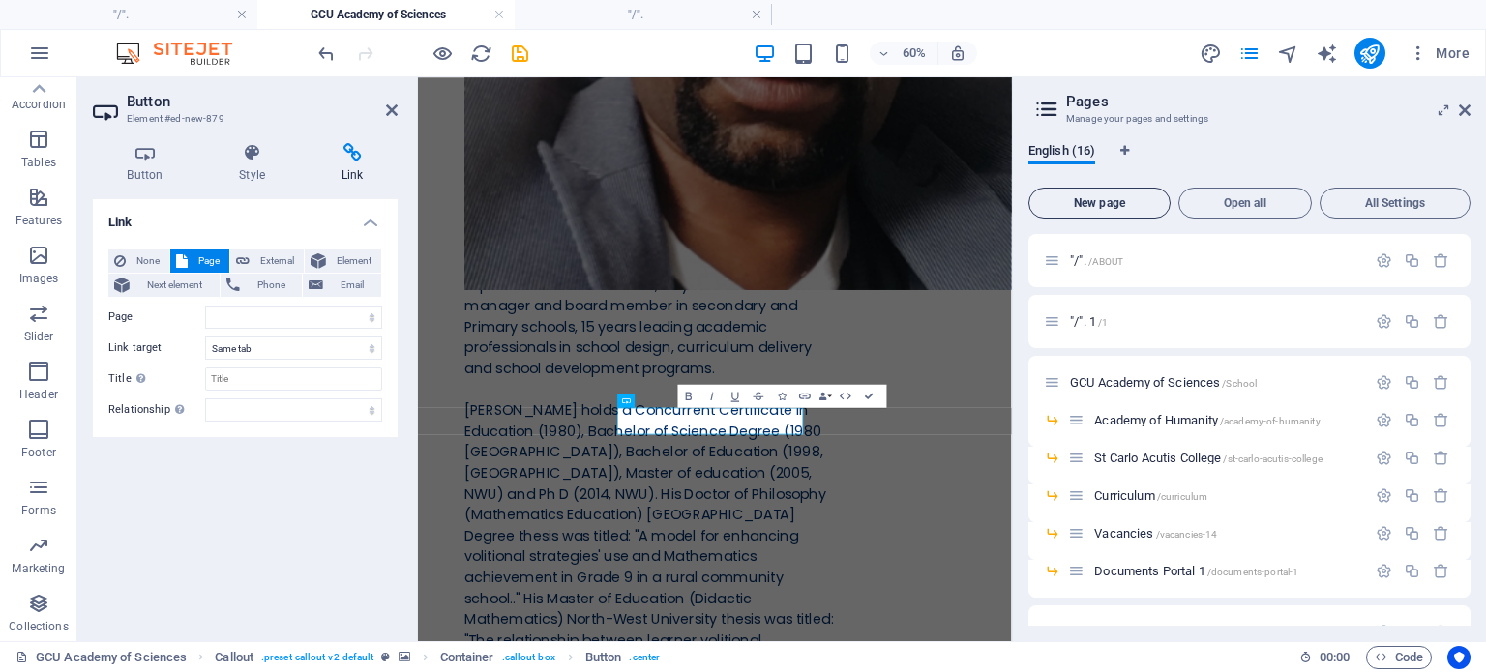
click at [1092, 202] on span "New page" at bounding box center [1099, 203] width 125 height 12
select select
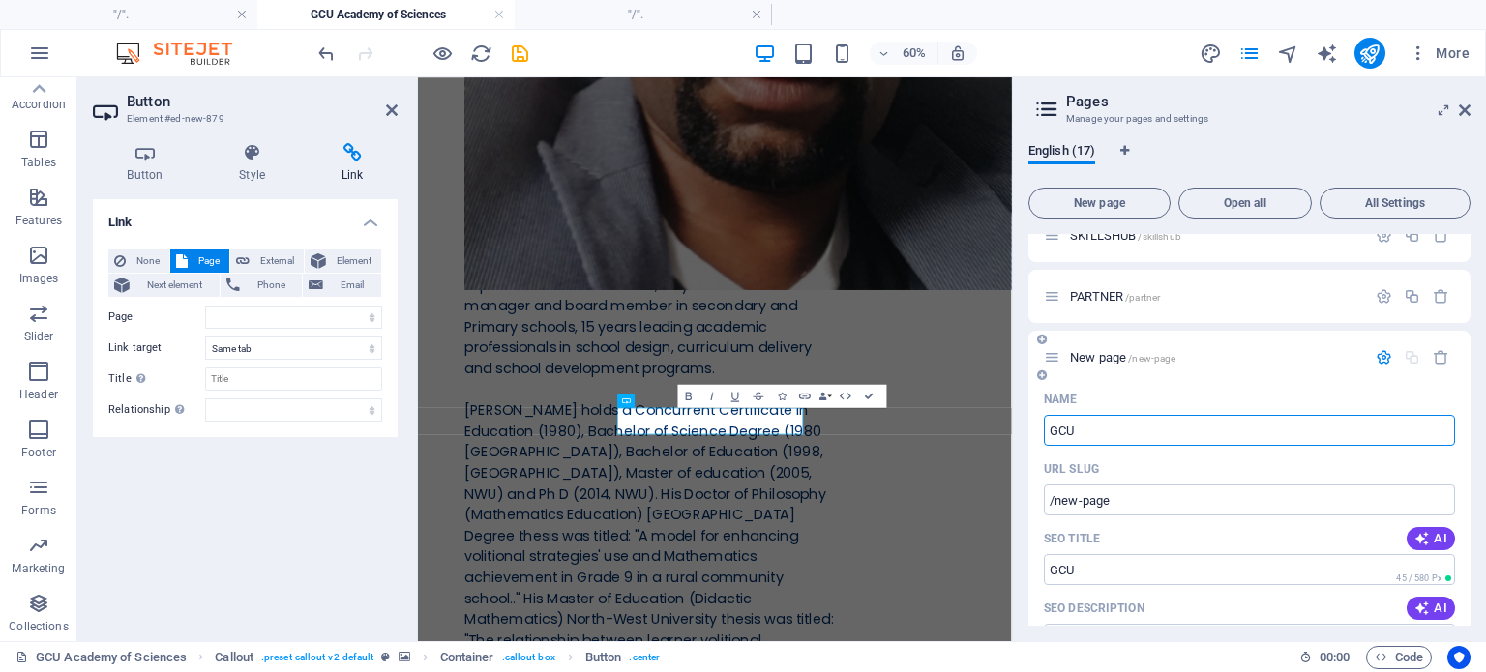
type input "GCU"
type input "/gcu"
select select
type input "GCU A"
select select
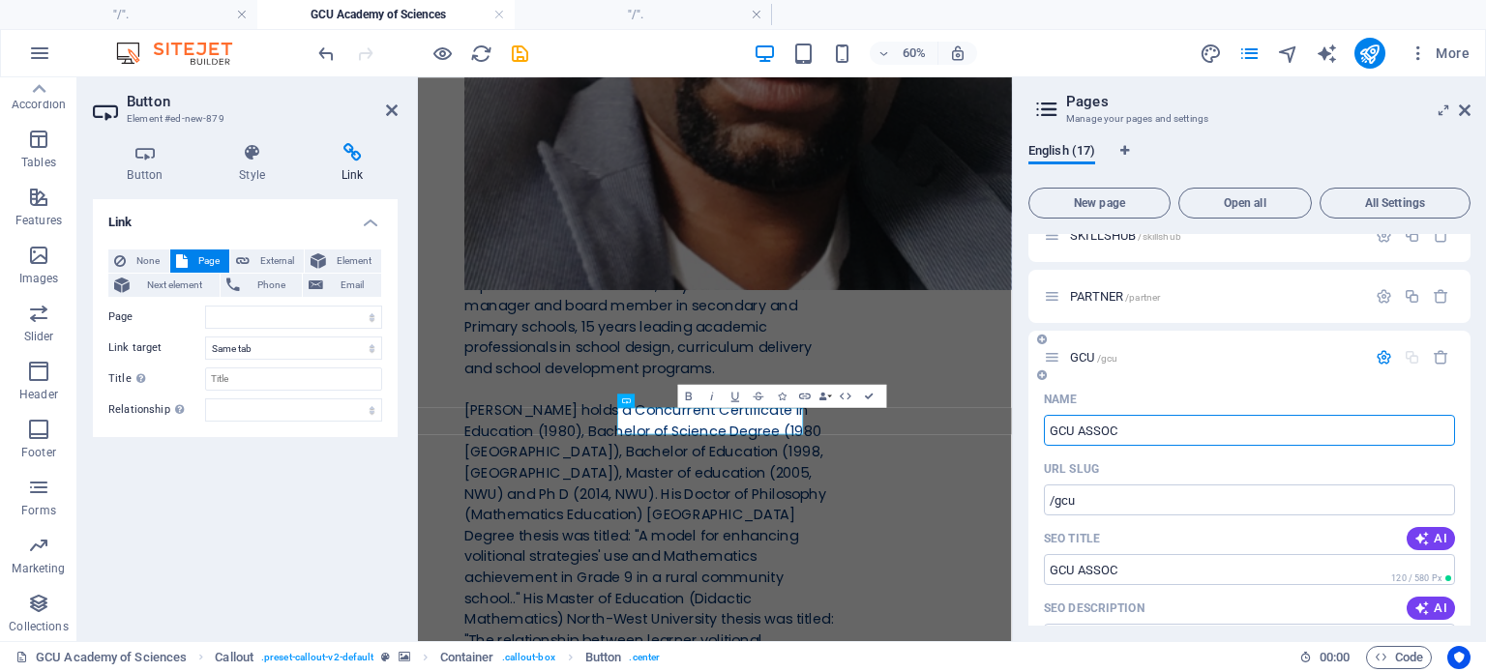
type input "GCU ASSOC"
type input "/gcu-assoc"
select select
type input "GCU ASSOCI"
type input "/gcu-associ"
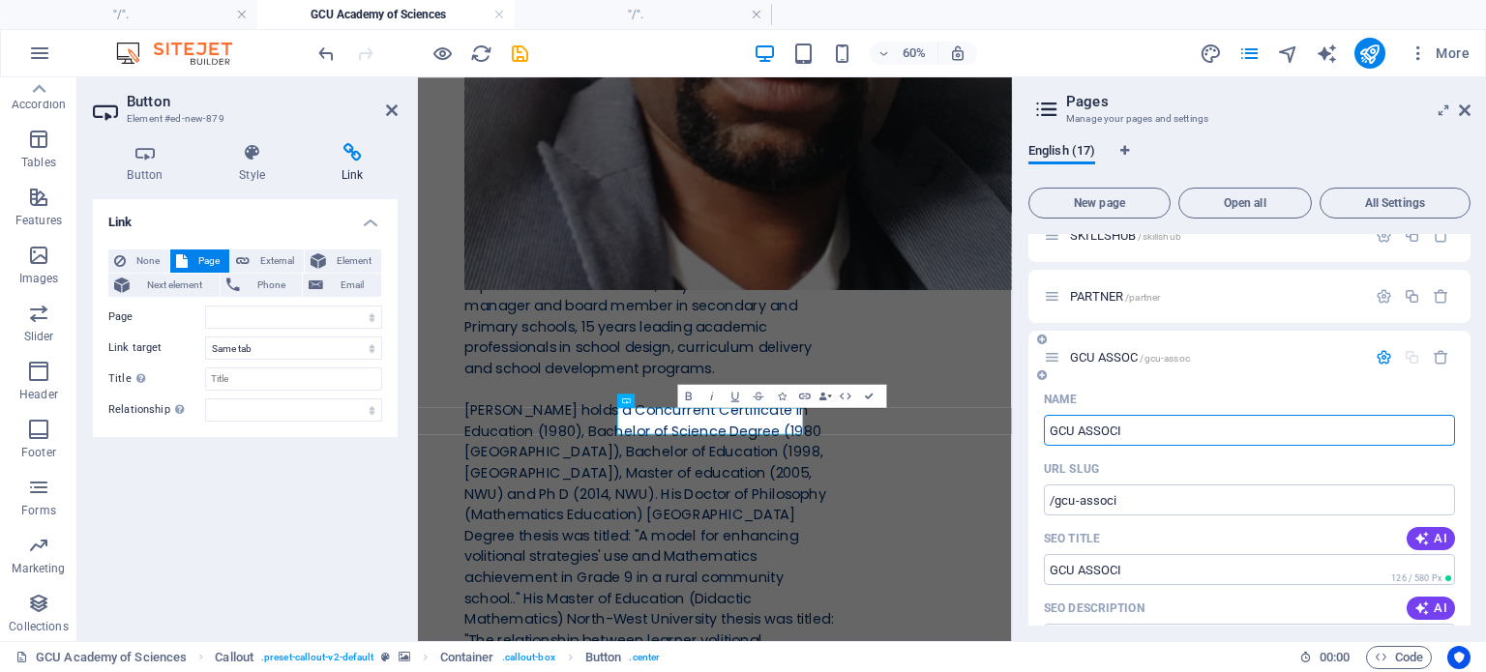
select select
type input "GCU ASSOCIATI"
type input "/gcu-associa"
select select
type input "GCU ASSOCIATION"
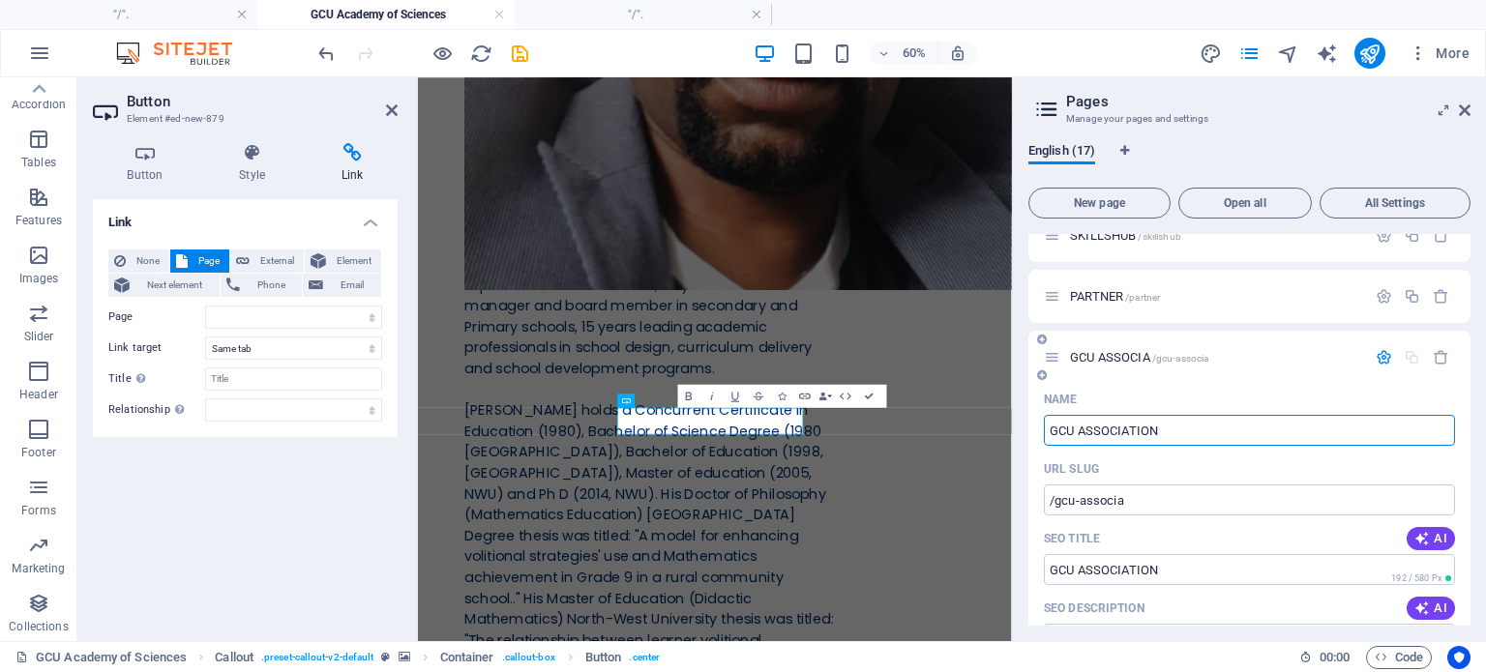
type input "/gcu-association"
select select
type input "GCU ASSOCIATION AKA"
type input "/gcu-association-aka"
select select
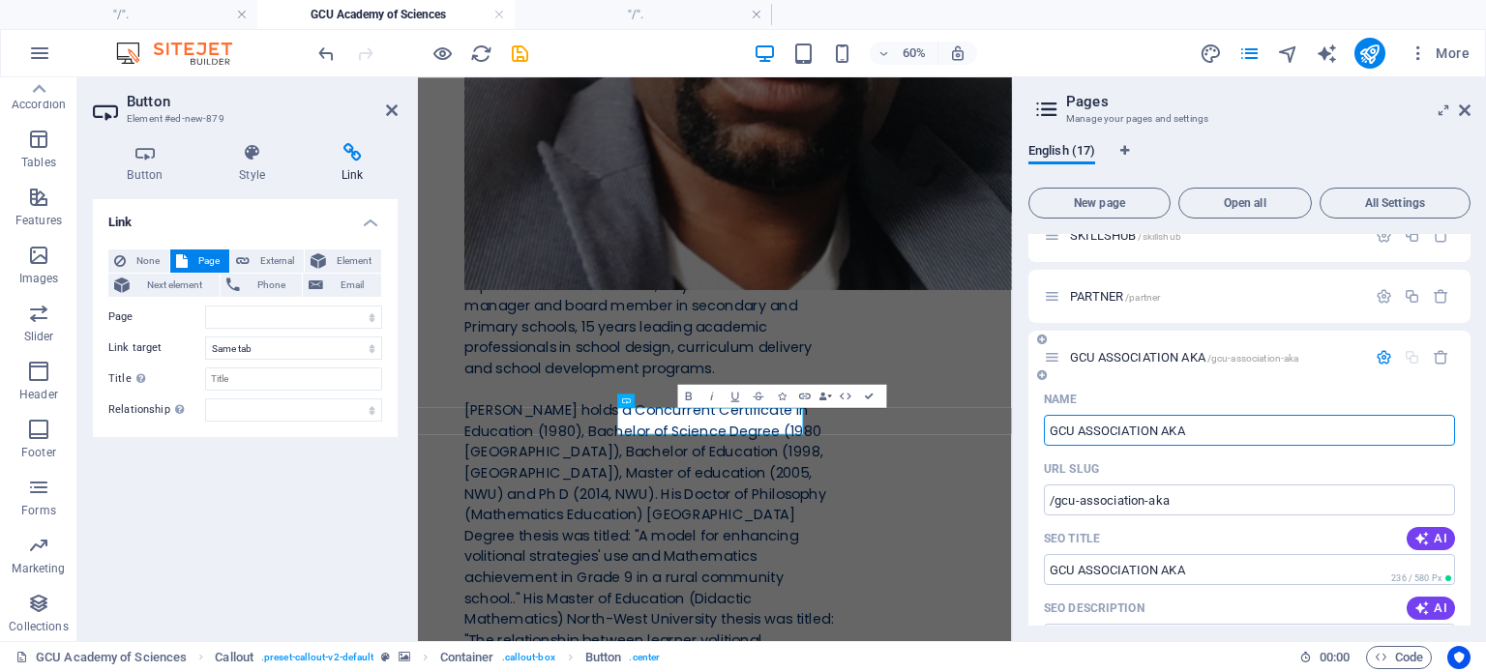
type input "GCU ASSOCIATION AKA"
select select
type input "GCU ASSOCIATION AKA AGAPE"
type input "/gcu-association-aka-agap"
select select
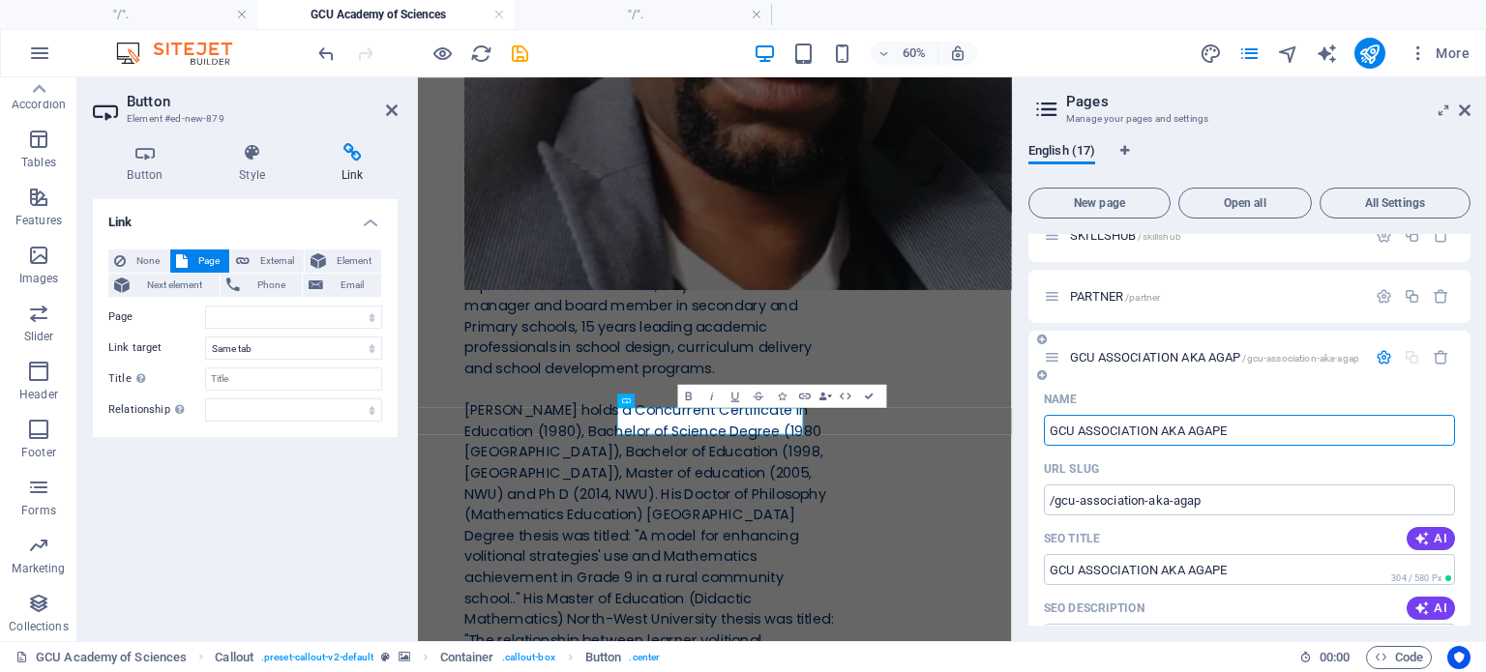
type input "GCU ASSOCIATION AKA AGAPE"
type input "/gcu-association-aka-agape"
select select
type input "GCU ASSOCIATION AKA AGAPE A"
select select
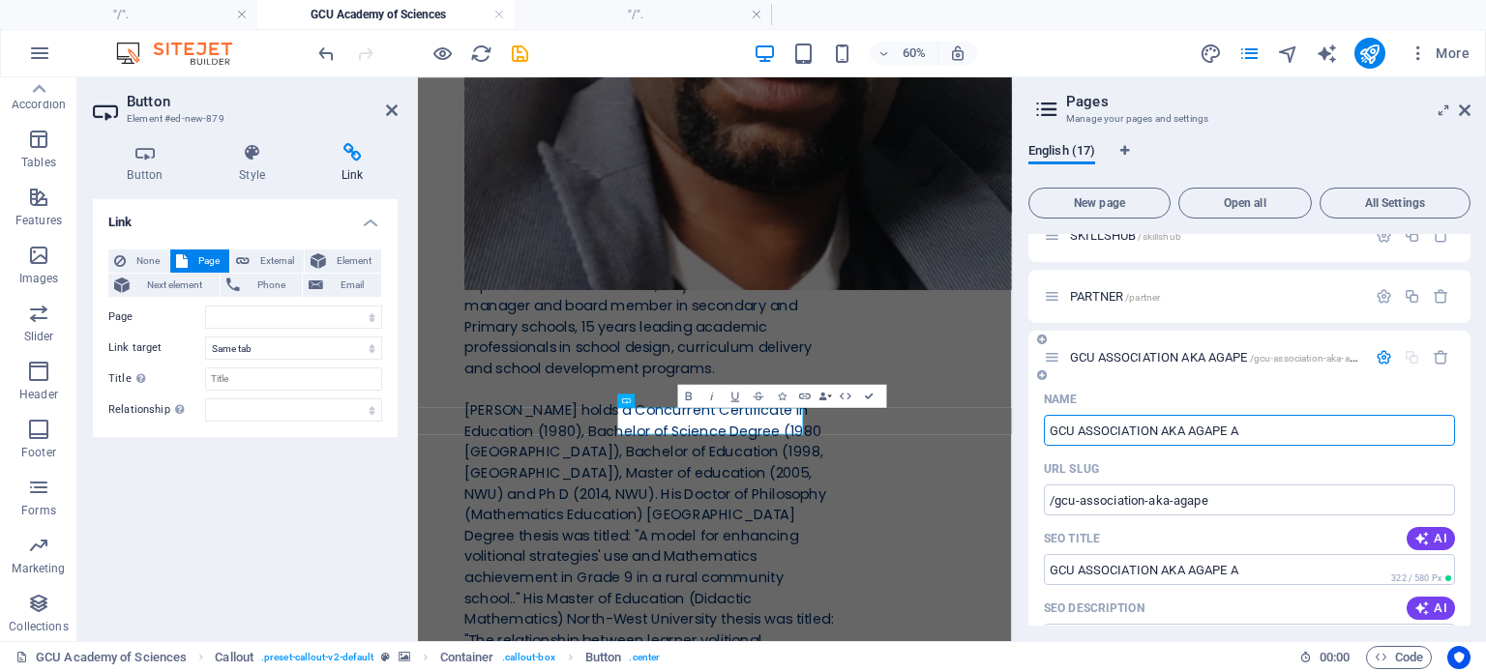
type input "GCU ASSOCIATION AKA AGAPE A"
type input "/gcu-association-aka-agape-a"
select select
type input "GCU ASSOCIATION AKA AGAPE ANGELS"
type input "/gcu-association-aka-agape-angels"
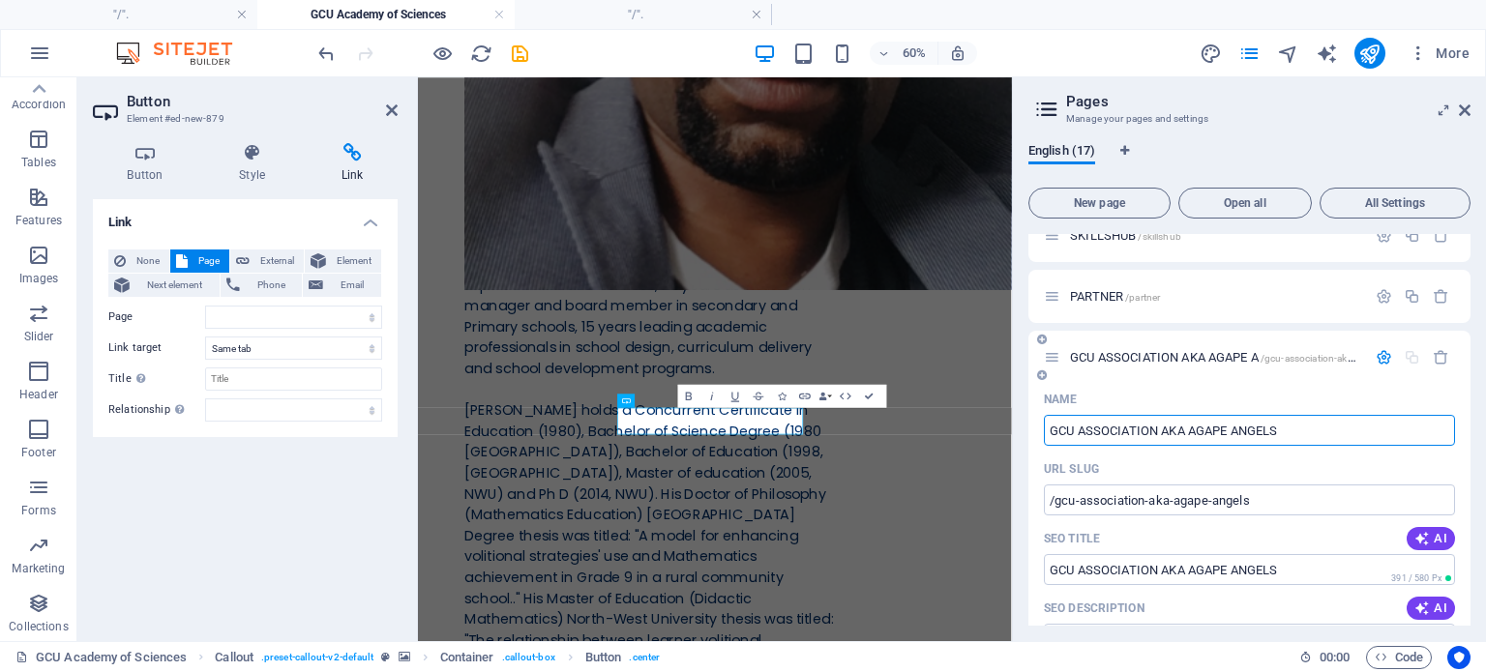
select select
type input "GCU ASSOCIATION AKA AGAPE ANGELS"
select select
type input "GCU ASSOCIATION AKA AGAPE ANGELS ("
select select
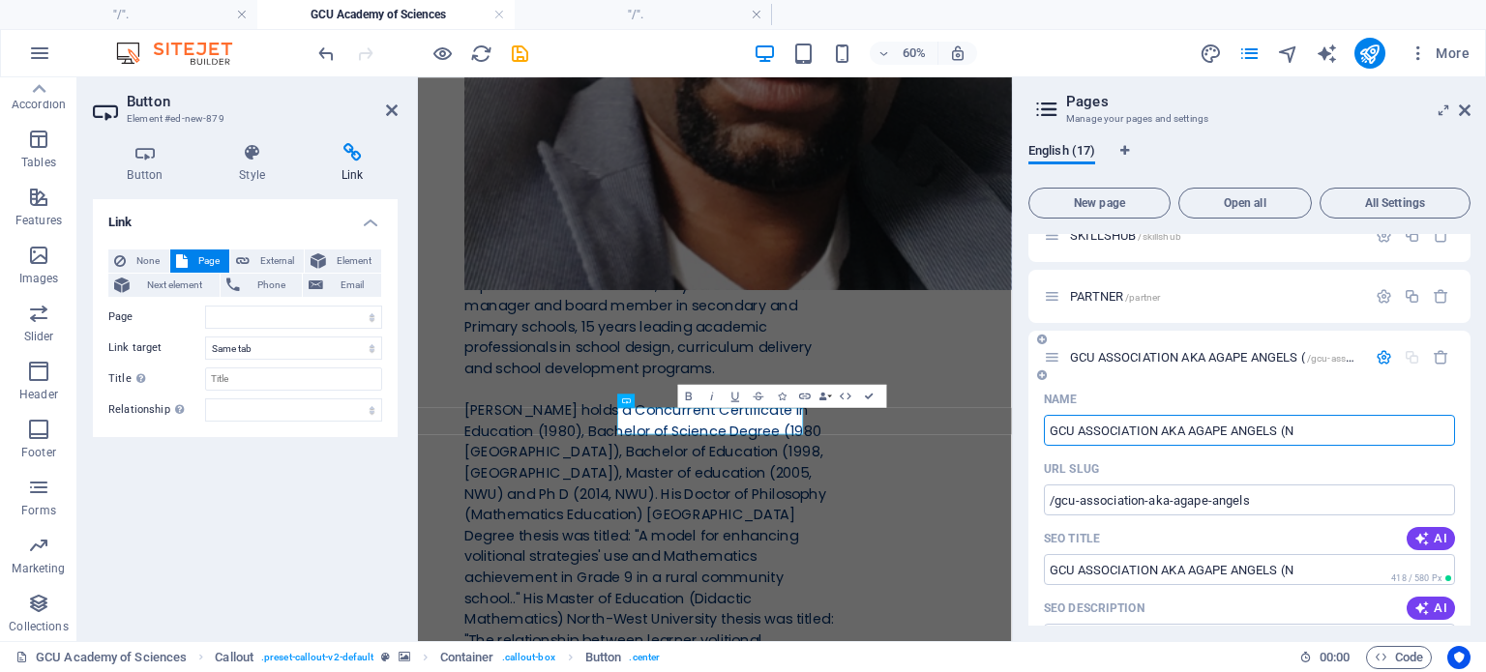
type input "GCU ASSOCIATION AKA AGAPE ANGELS (NP"
type input "/gcu-association-aka-agape-angels-n"
select select
type input "GCU ASSOCIATION AKA AGAPE ANGELS (NP"
type input "/gcu-association-aka-agape-angels-np"
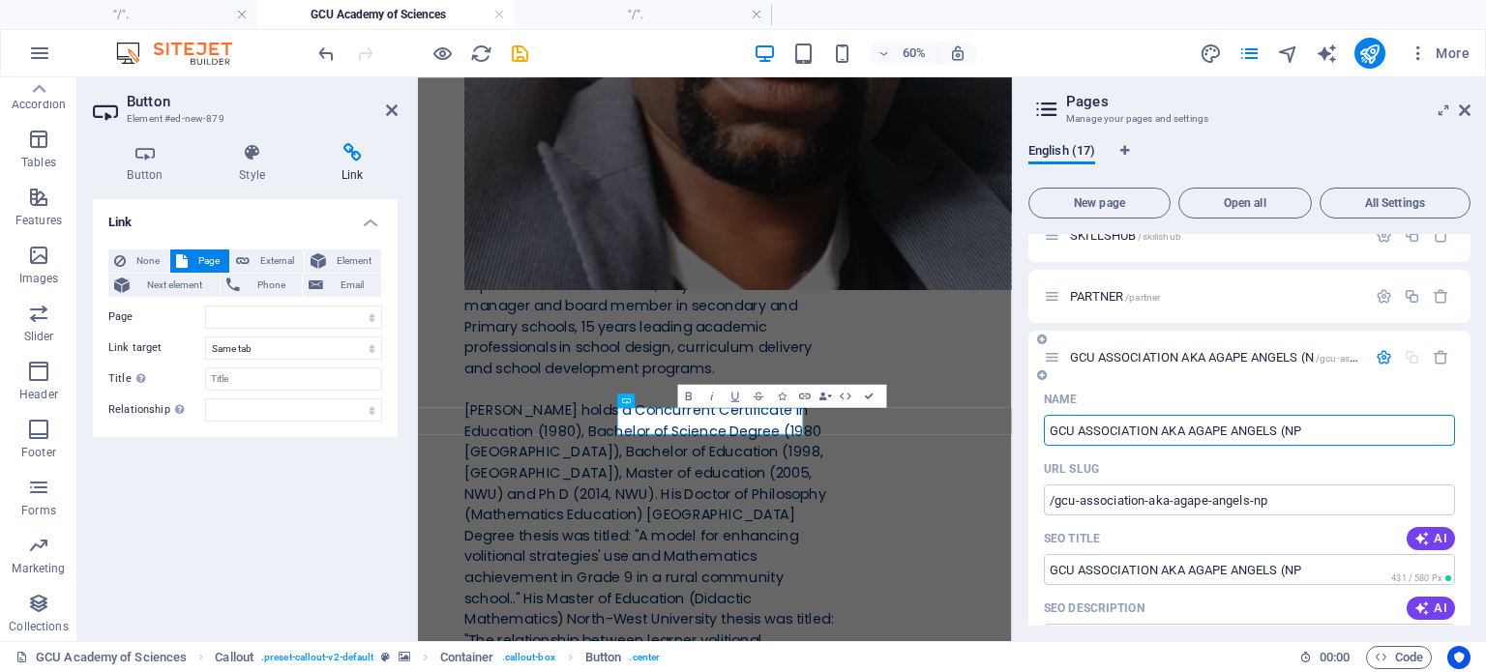
select select
type input "GCU ASSOCIATION AKA AGAPE ANGELS (NPC"
type input "/gcu-association-aka-agape-angels-npc"
select select
type input "GCU ASSOCIATION AKA AGAPE ANGELS (NPC)"
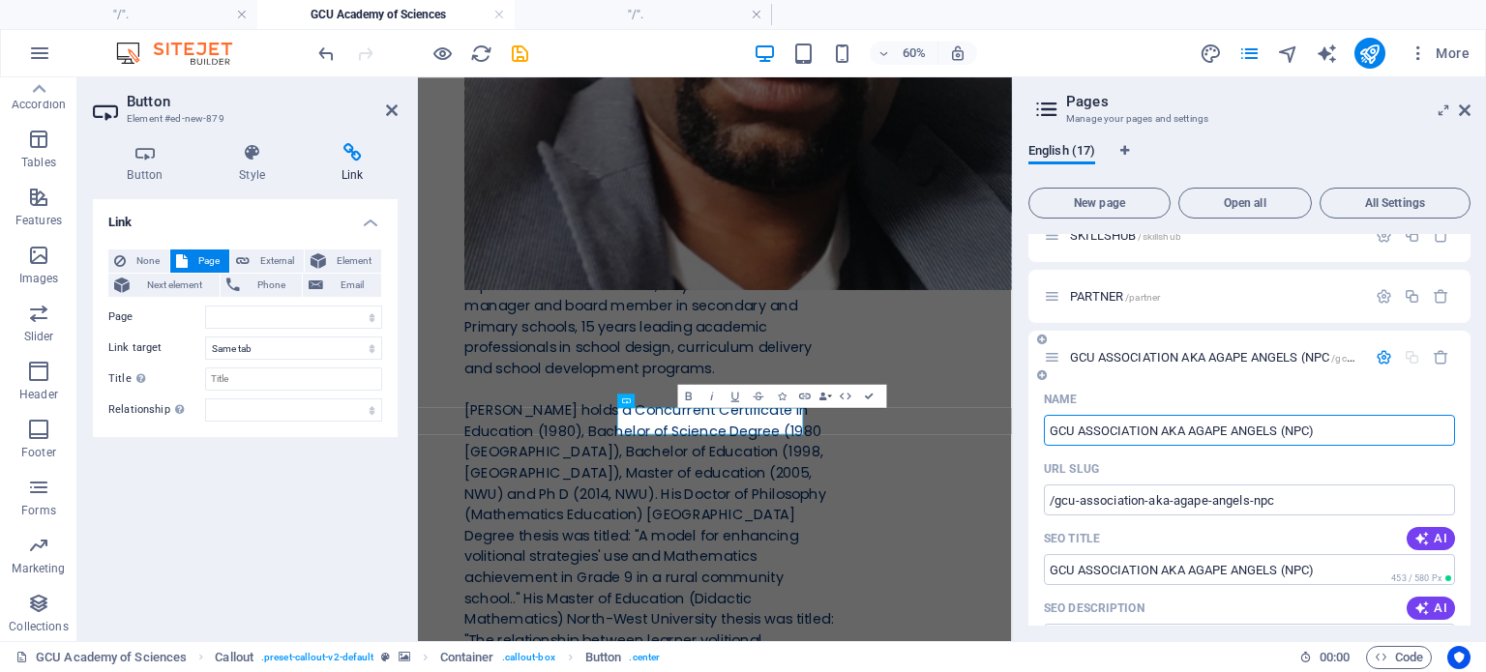
select select
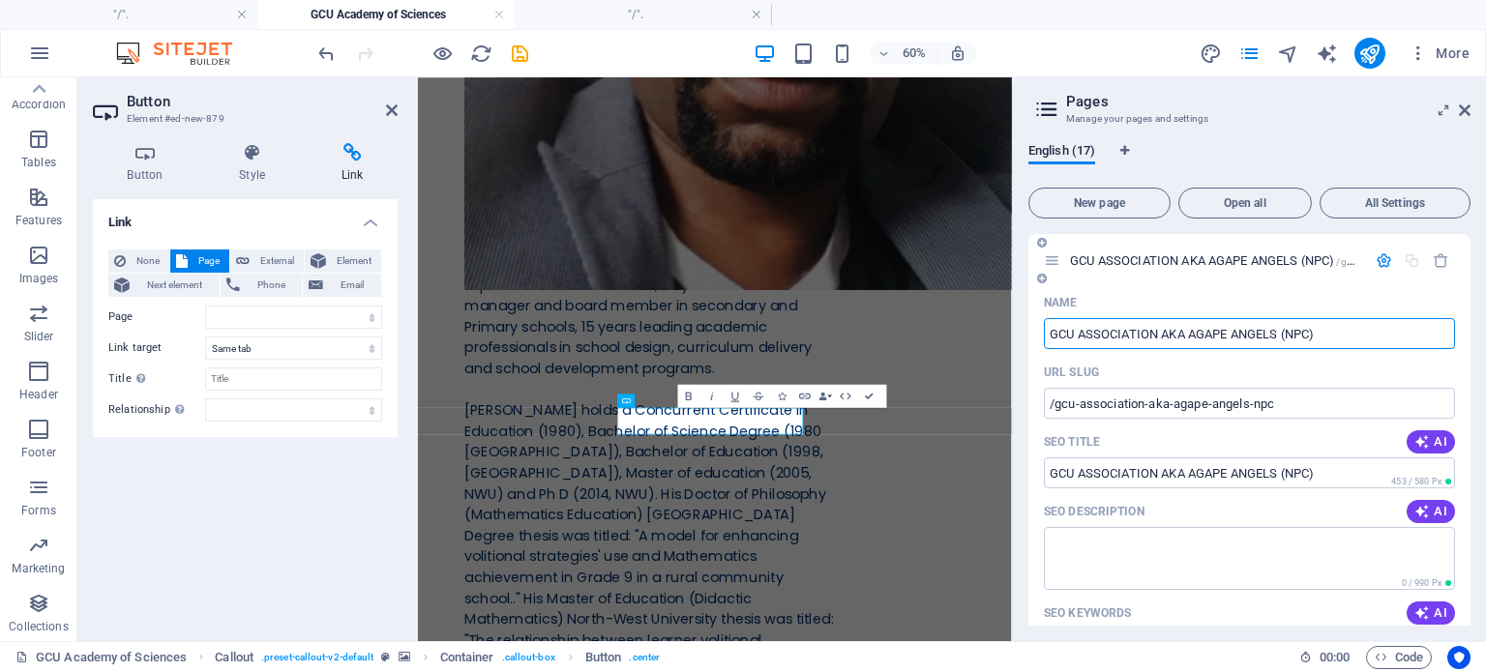
scroll to position [956, 0]
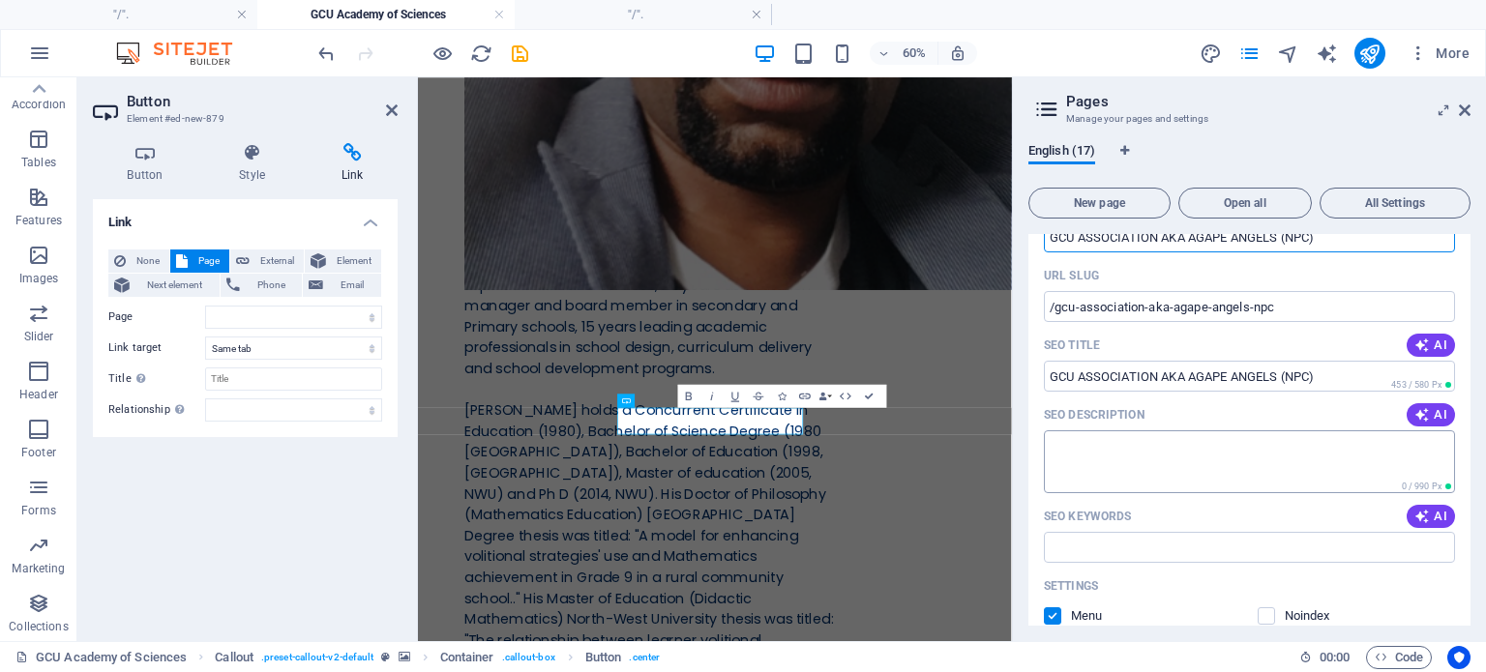
type input "GCU ASSOCIATION AKA AGAPE ANGELS (NPC)"
click at [1091, 450] on textarea "SEO Description" at bounding box center [1249, 462] width 411 height 63
paste textarea "An Initiative of the Global Civic Unity Association (GCUA) Empowering youth, ed…"
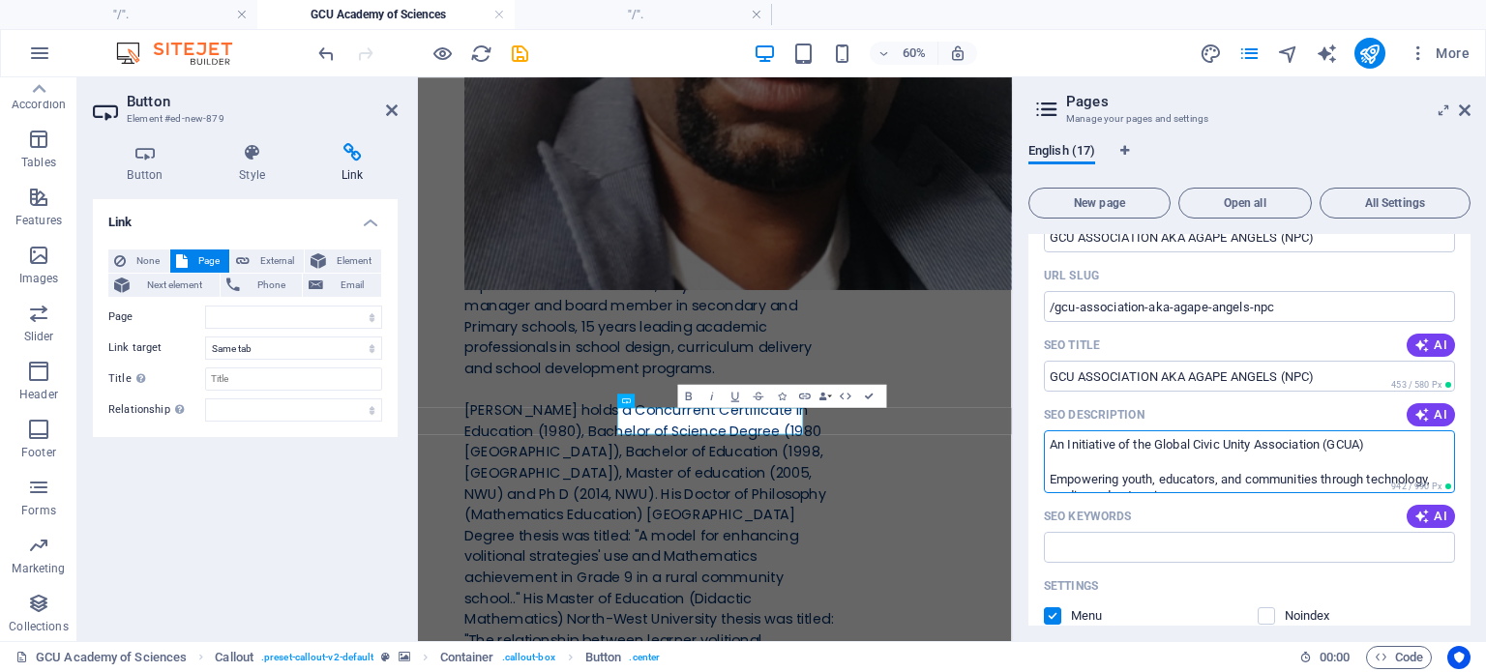
scroll to position [10, 0]
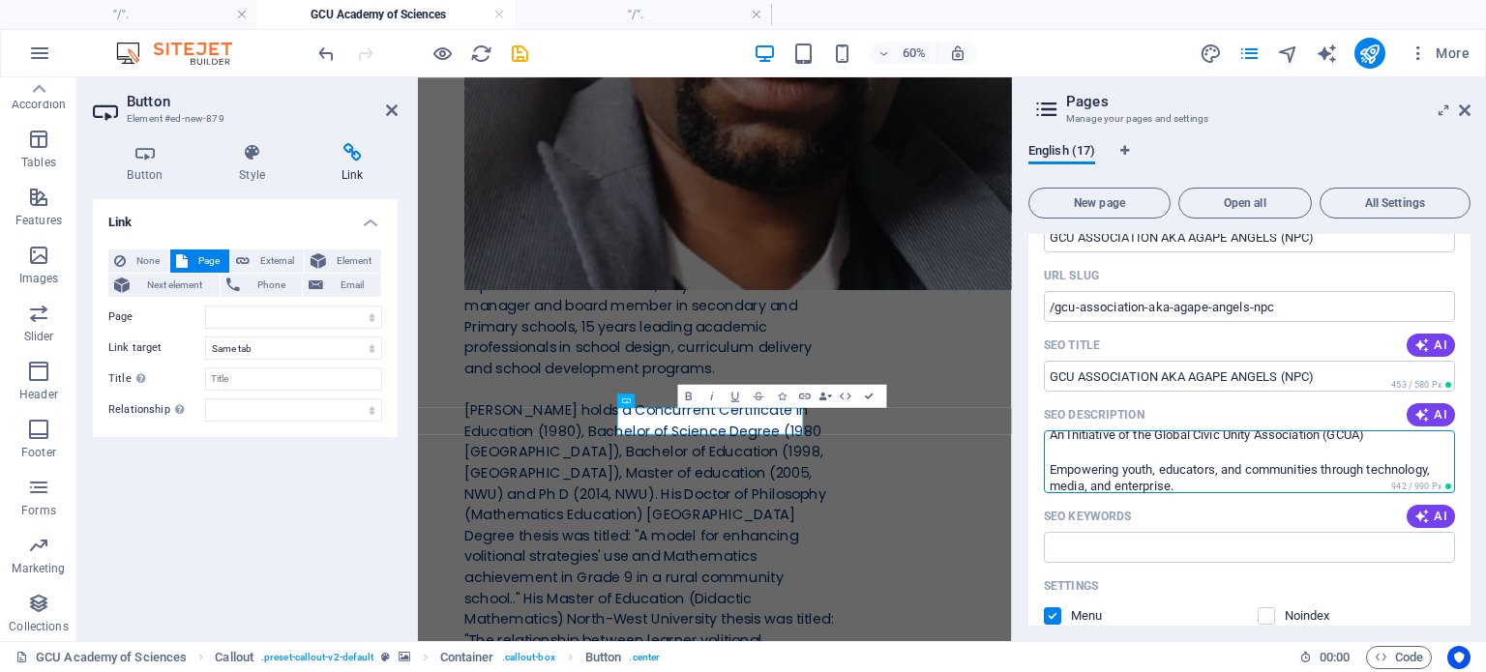
type textarea "An Initiative of the Global Civic Unity Association (GCUA) Empowering youth, ed…"
select select
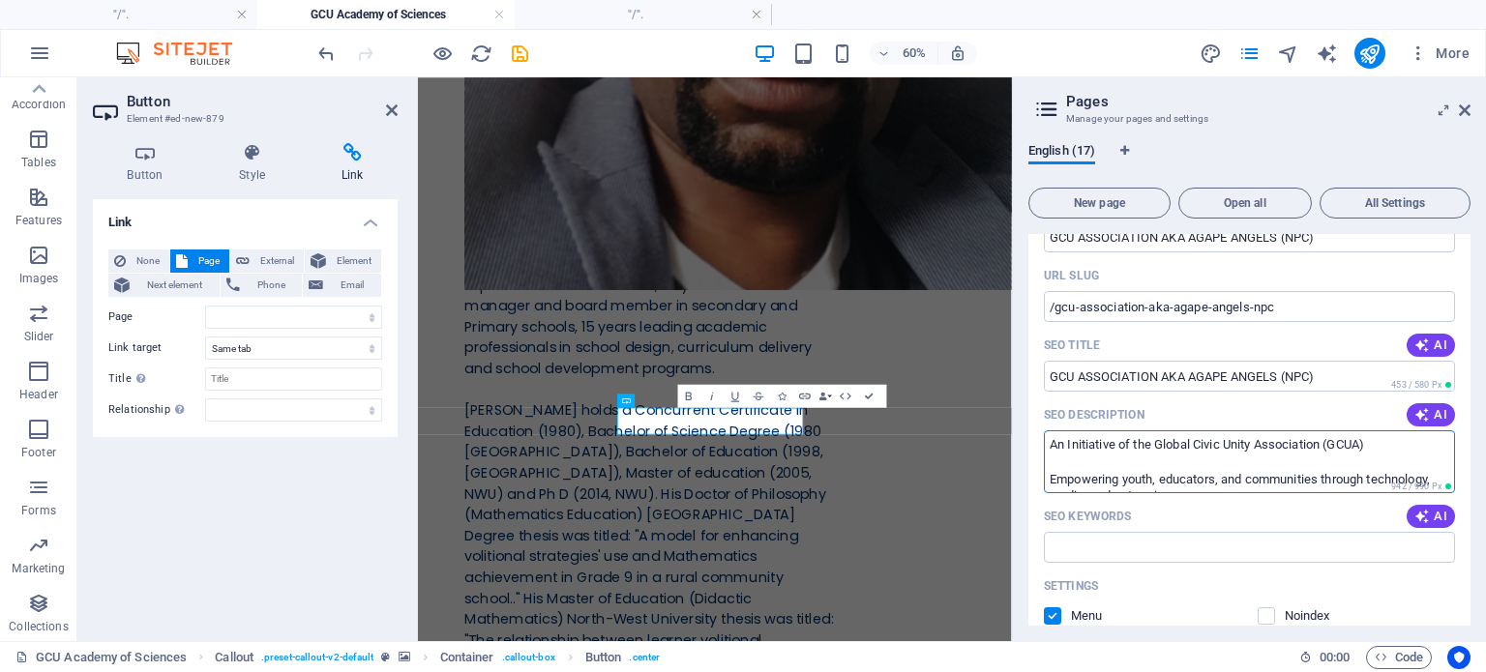
drag, startPoint x: 1153, startPoint y: 440, endPoint x: 1042, endPoint y: 432, distance: 111.5
click at [1042, 432] on div "Name GCU ASSOCIATION AKA AGAPE ANGELS (NPC) ​ URL SLUG /gcu-association-aka-aga…" at bounding box center [1249, 567] width 442 height 752
type textarea "Global Civic Unity Association (GCUA) Empowering youth, educators, and communit…"
select select
type textarea "gc Global Civic Unity Association (GCUA) Empowering youth, educators, and commu…"
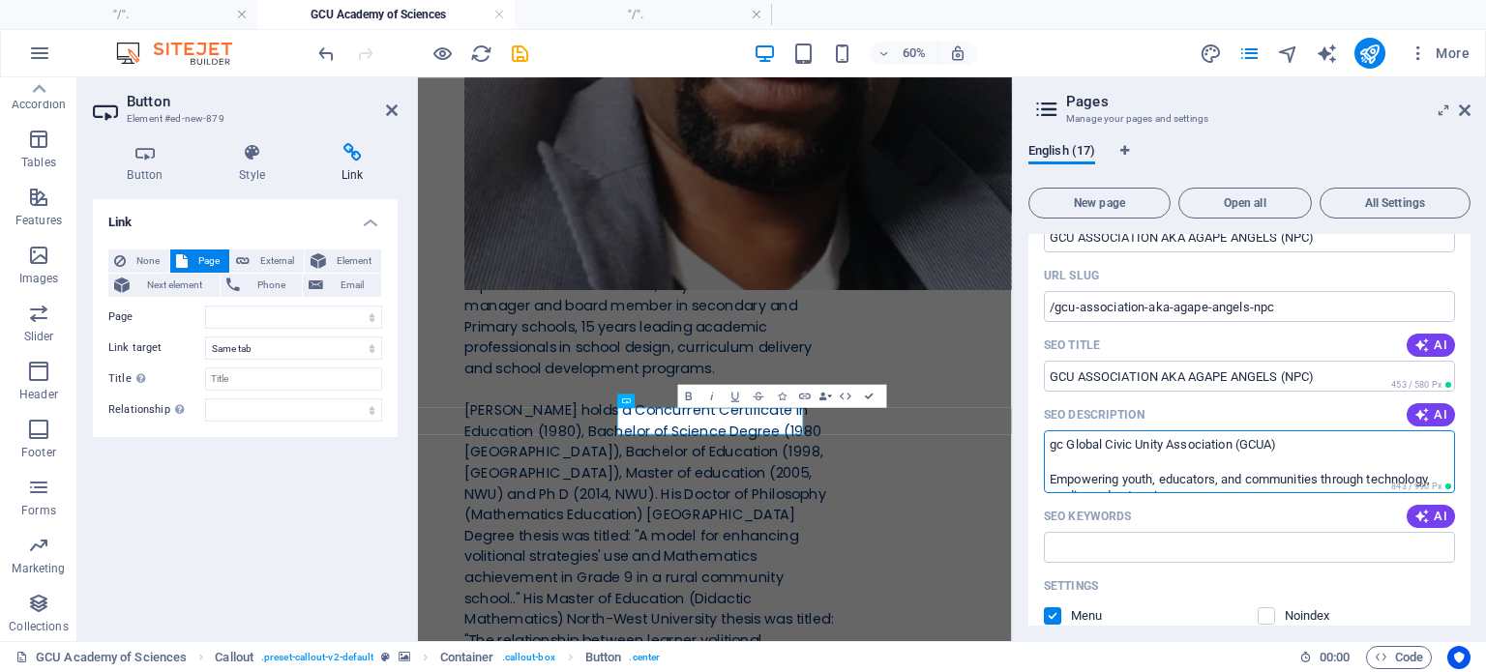
select select
type textarea "Global Civic Unity Association (GCUA) Empowering youth, educators, and communit…"
select select
type textarea "CGU Global Civic Unity Association (GCUA) Empowering youth, educators, and comm…"
select select
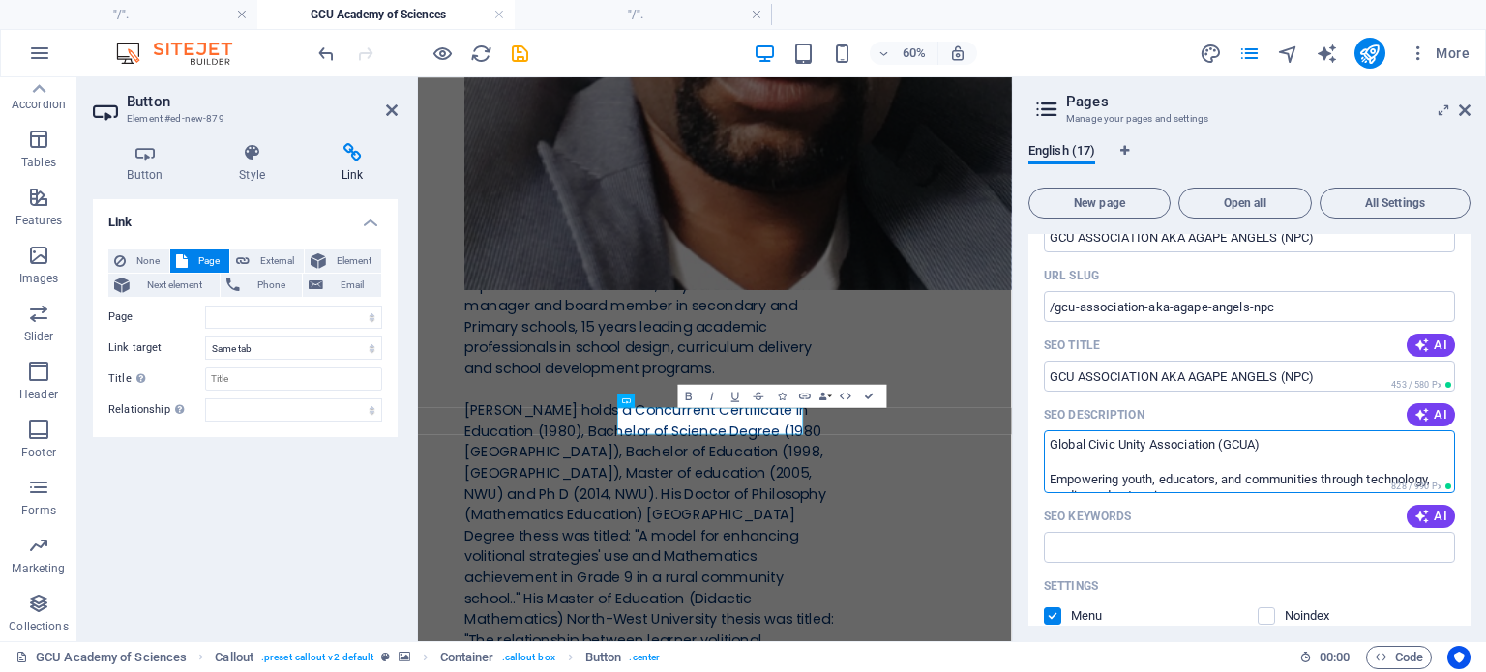
type textarea "Global Civic Unity Association (GCUA) Empowering youth, educators, and communit…"
select select
type textarea "GCU Global Civic Unity Association (GCUA) Empowering youth, educators, and comm…"
select select
type textarea "GCU Ass Global Civic Unity Association (GCUA) Empowering youth, educators, and …"
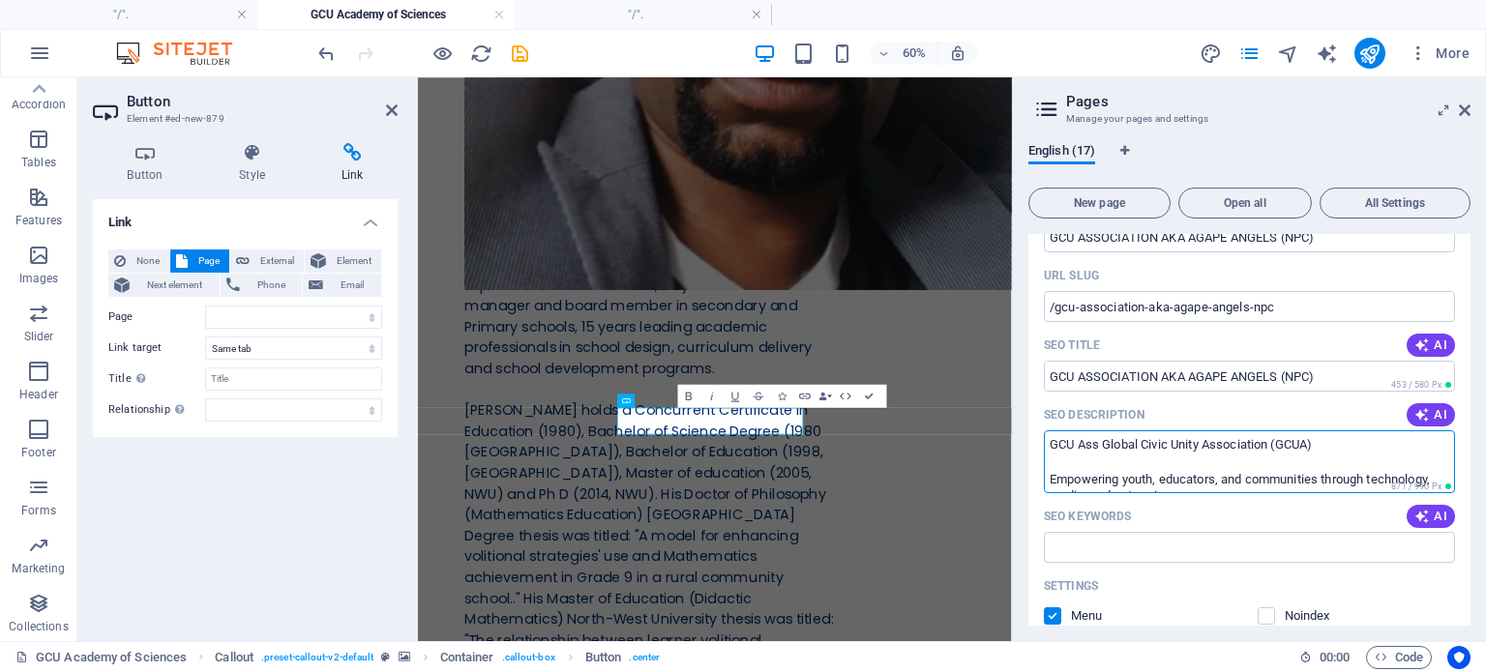
select select
type textarea "GCU Asso Global Civic Unity Association (GCUA) Empowering youth, educators, and…"
select select
type textarea "GCU Association Global Civic Unity Association (GCUA) Empowering youth, educato…"
select select
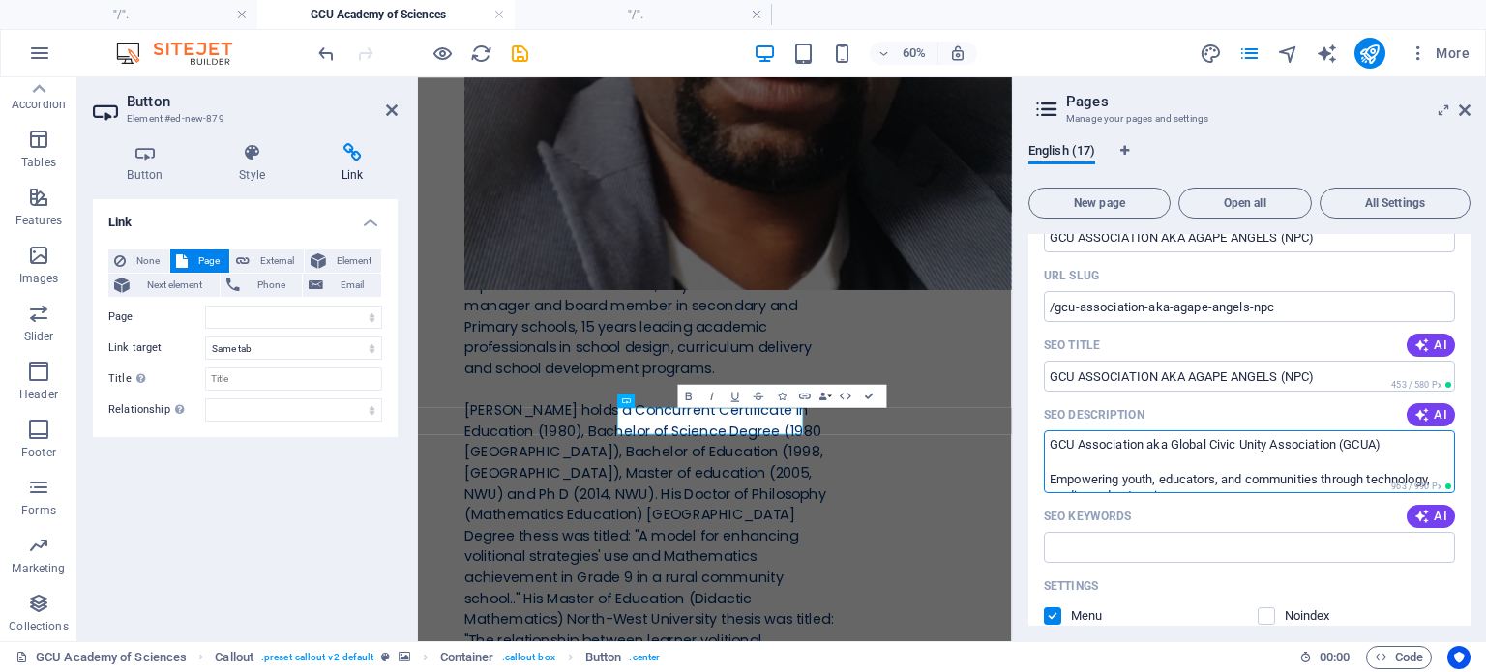
type textarea "GCU Association aka Global Civic Unity Association (GCUA) Empowering youth, edu…"
select select
type textarea "GCU Association aka A Global Civic Unity Association (GCUA) Empowering youth, e…"
select select
type textarea "GCU Association aka Agap Global Civic Unity Association (GCUA) Empowering youth…"
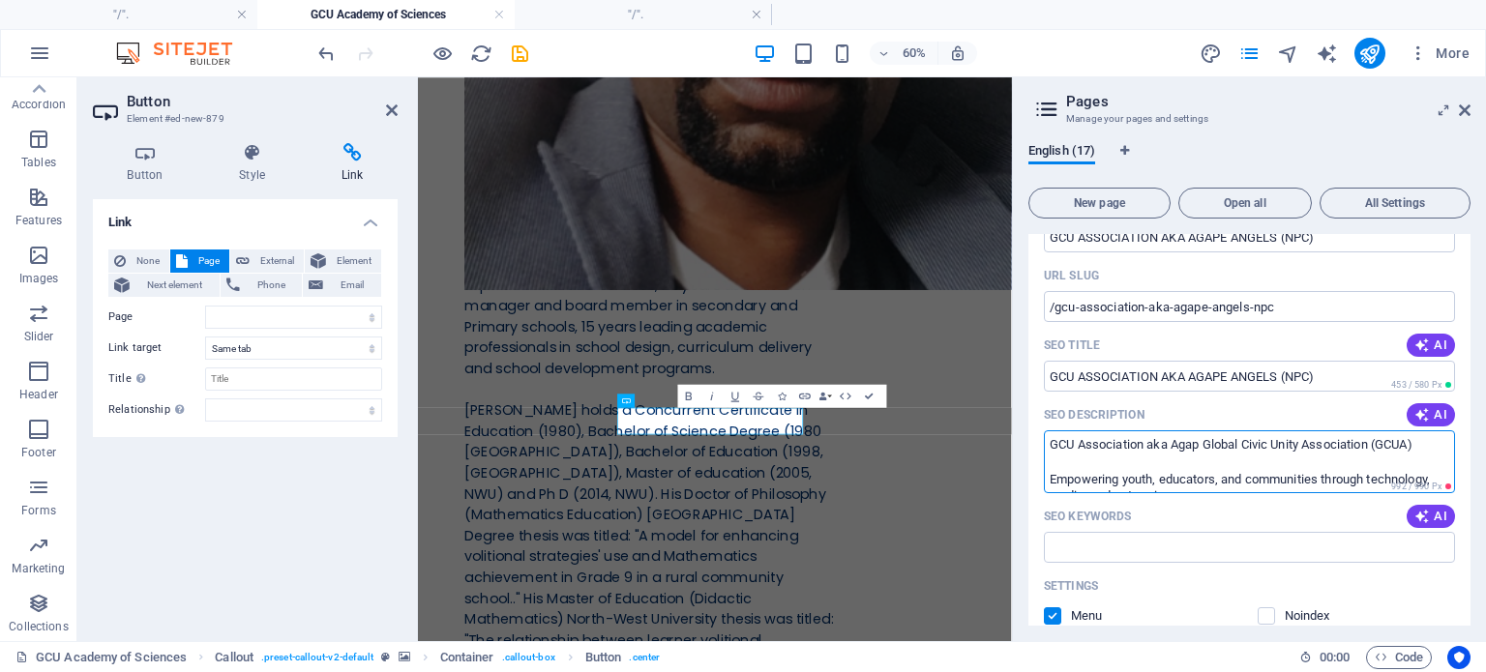
select select
type textarea "GCU Association aka Agape Global Civic Unity Association (GCUA) Empowering yout…"
select select
type textarea "GCU Association aka Agape A Global Civic Unity Association (GCUA) Empowering yo…"
select select
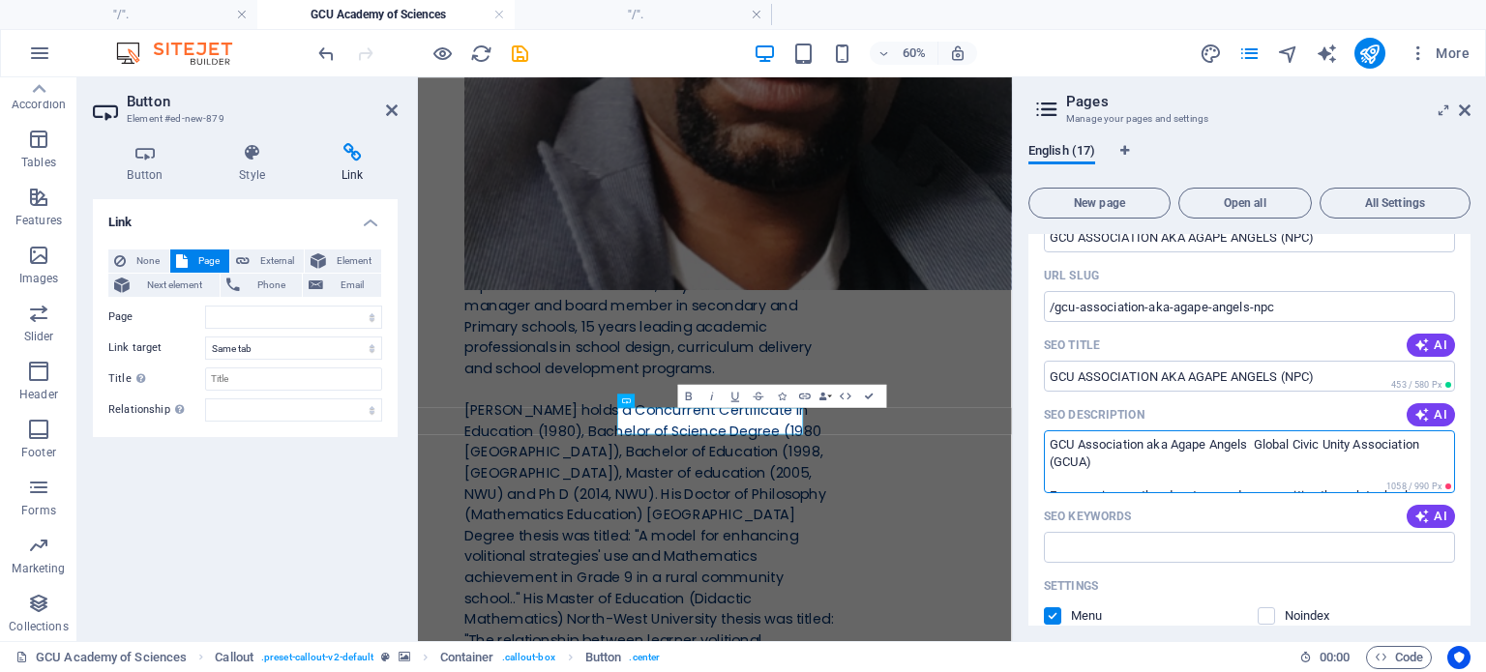
type textarea "GCU Association aka Agape Angels Global Civic Unity Association (GCUA) Empoweri…"
select select
type textarea "GCU Association aka Agape Angels ( Global Civic Unity Association (GCUA) Empowe…"
select select
type textarea "GCU Association aka Agape Angels (NPC Global Civic Unity Association (GCUA) Emp…"
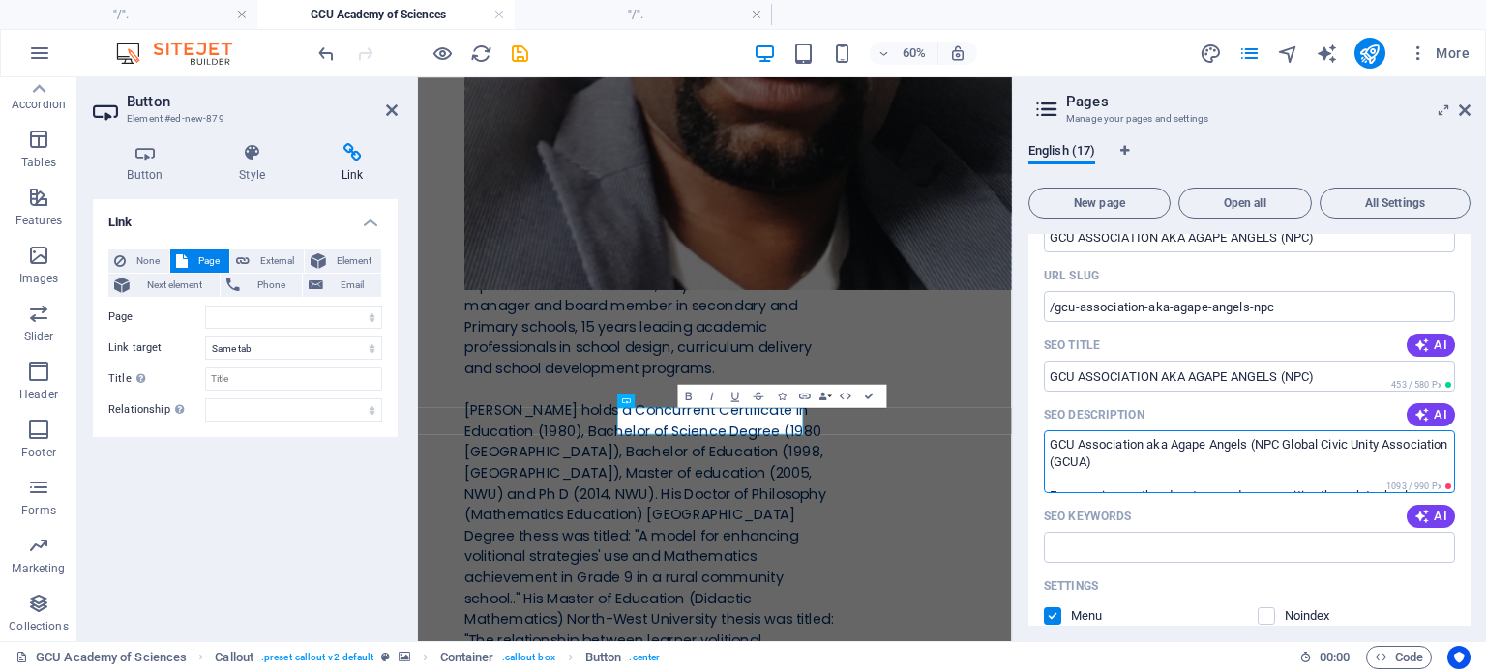
select select
type textarea "GCU Association aka Agape Angels (NPC) Global Civic Unity Association (GCUA) Em…"
select select
type textarea "GCU Association aka Agape Angels (NPC), Global Civic Unity Association (GCUA) E…"
select select
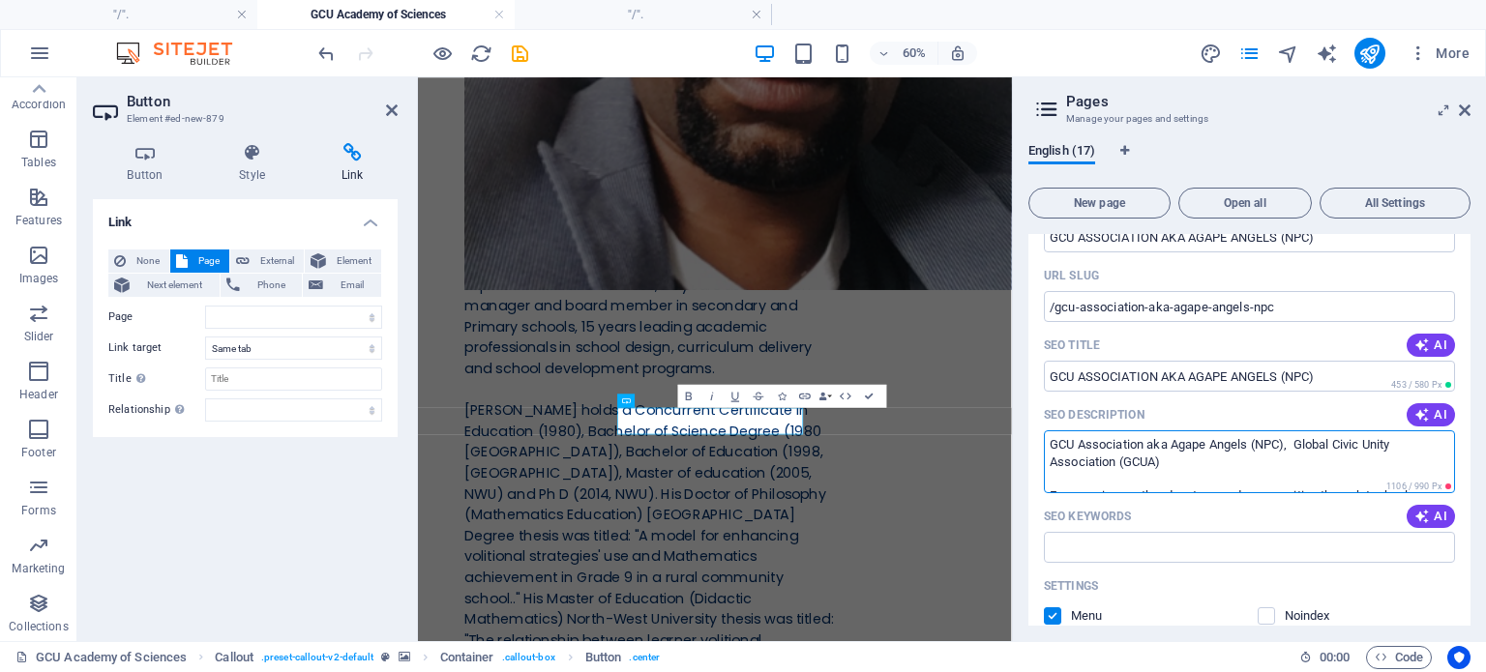
drag, startPoint x: 1053, startPoint y: 441, endPoint x: 1263, endPoint y: 456, distance: 210.5
click at [1263, 456] on textarea "GCU Association aka Agape Angels (NPC), Global Civic Unity Association (GCUA) E…" at bounding box center [1249, 462] width 411 height 63
type textarea "GCU Association aka Agape Angels (NPC), Global Civic Unity Association (GCUA) E…"
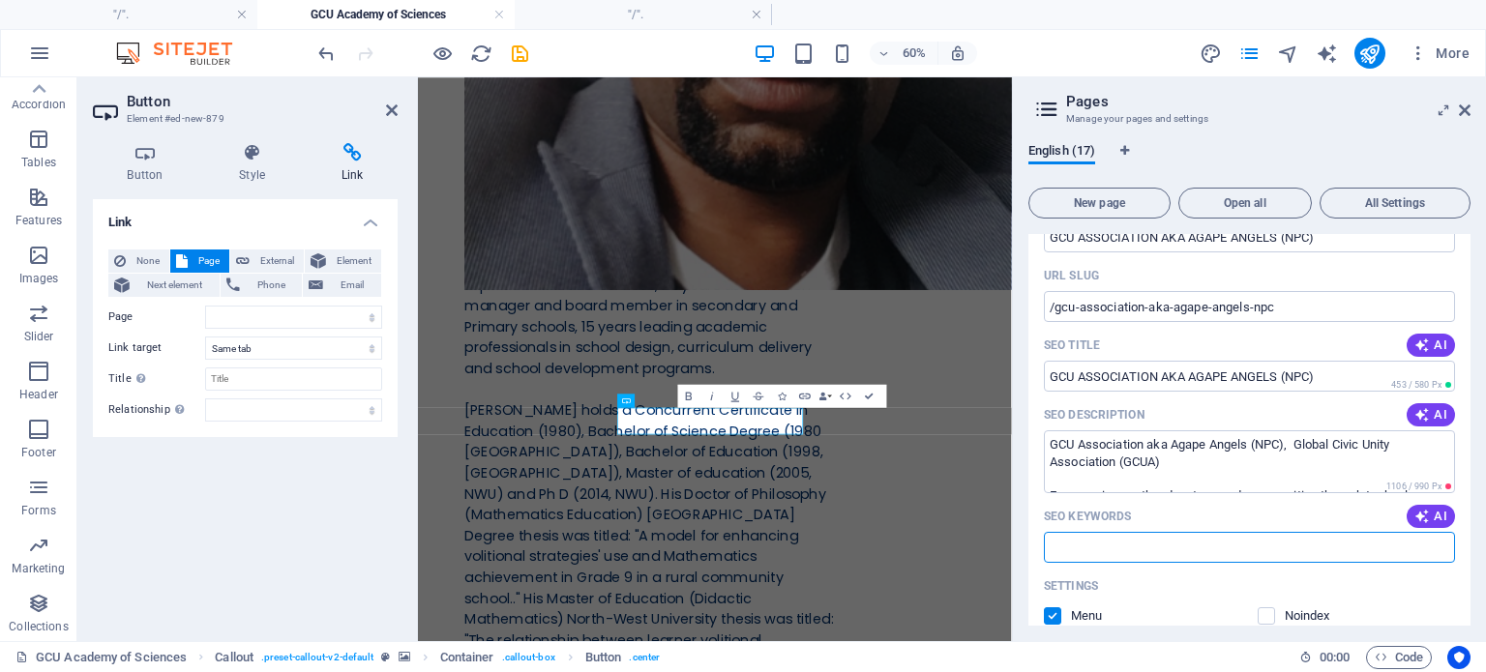
click at [1105, 549] on input "SEO Keywords" at bounding box center [1249, 547] width 411 height 31
paste input "GCU Association aka Agape Angels (NPC), Global Civic Unity Association (GCUA)"
type input "GCU Association aka Agape Angels (NPC), Global Civic Unity Association (GCUA)"
select select
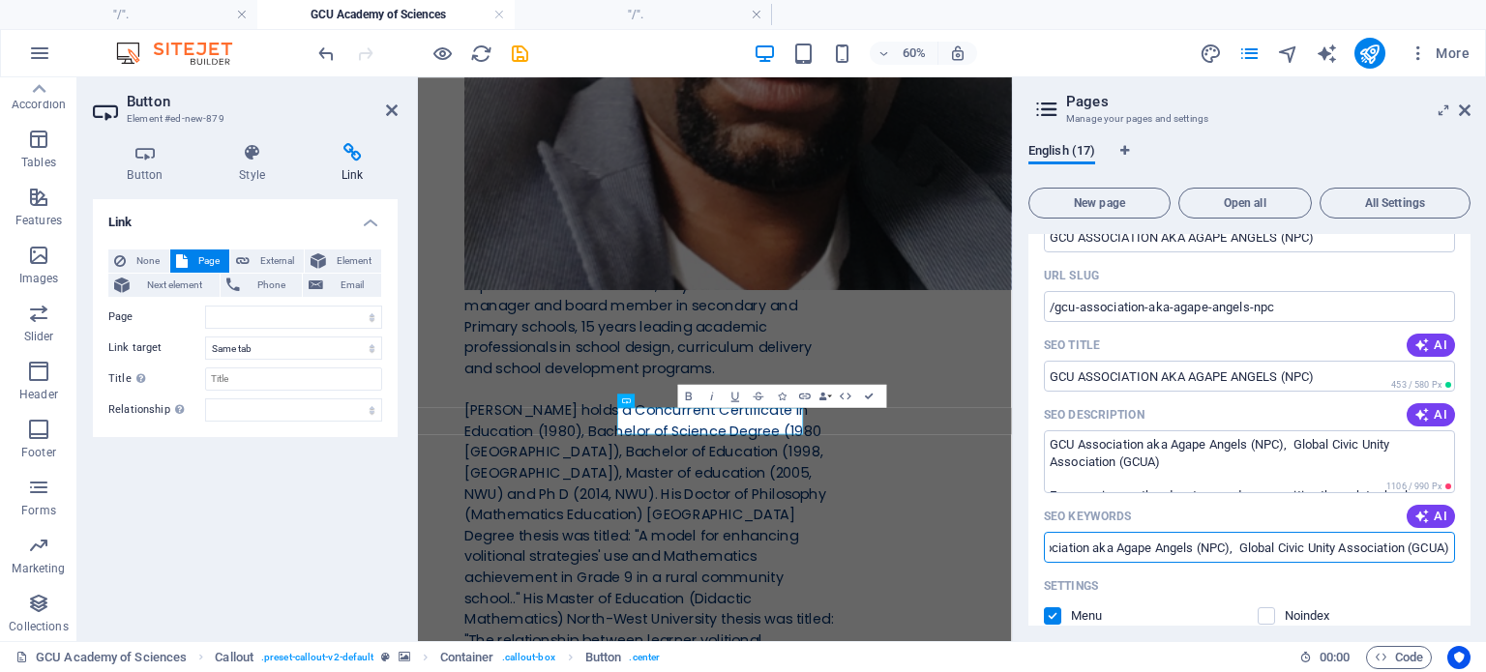
scroll to position [0, 0]
click at [1368, 545] on input "GCU Association aka Agape Angels (NPC), Global Civic Unity Association (GCUA)" at bounding box center [1249, 547] width 411 height 31
type input "GCU Association aka Agape Angels (NPC), Global Civic Unity Association (GCUA), g"
select select
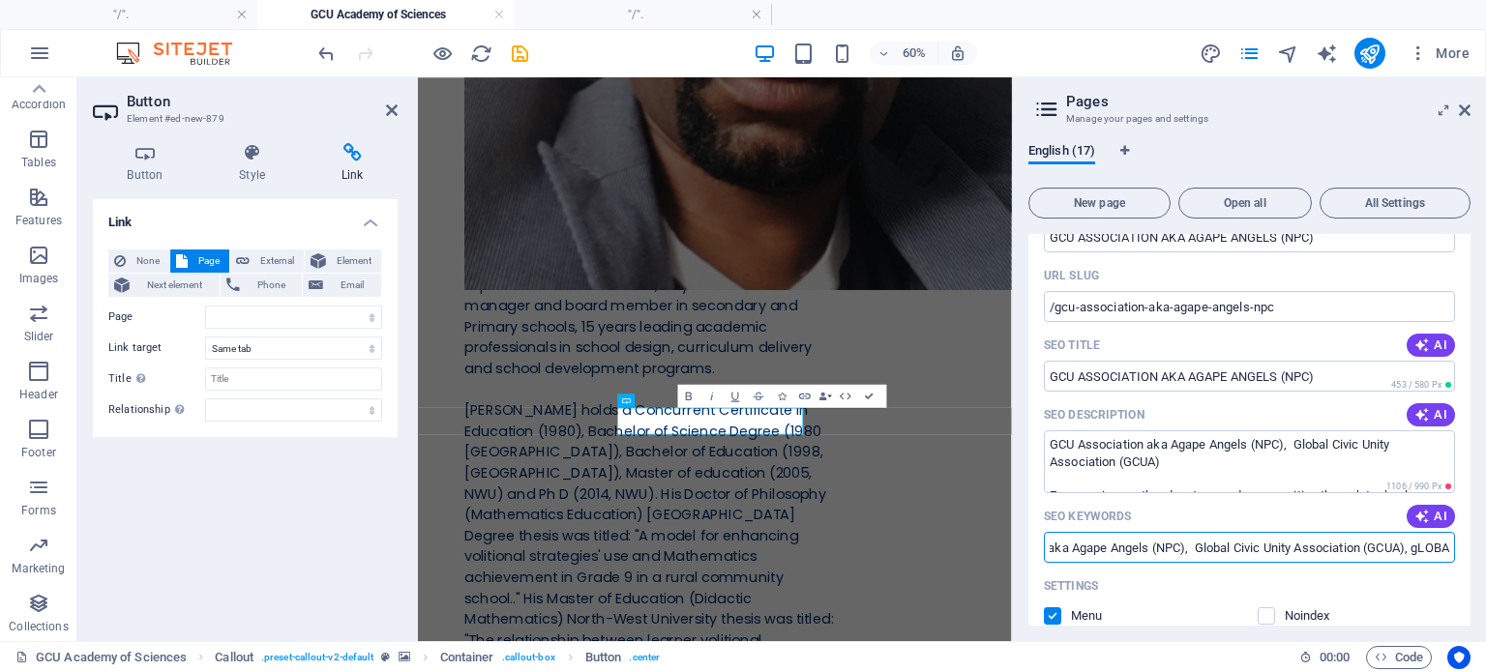
type input "GCU Association aka Agape Angels (NPC), Global Civic Unity Association (GCUA), …"
select select
type input "GCU Association aka Agape Angels (NPC), Global Civic Unity Association (GCUA), …"
select select
type input "GCU Association aka Agape Angels (NPC), Global Civic Unity Association (GCUA),"
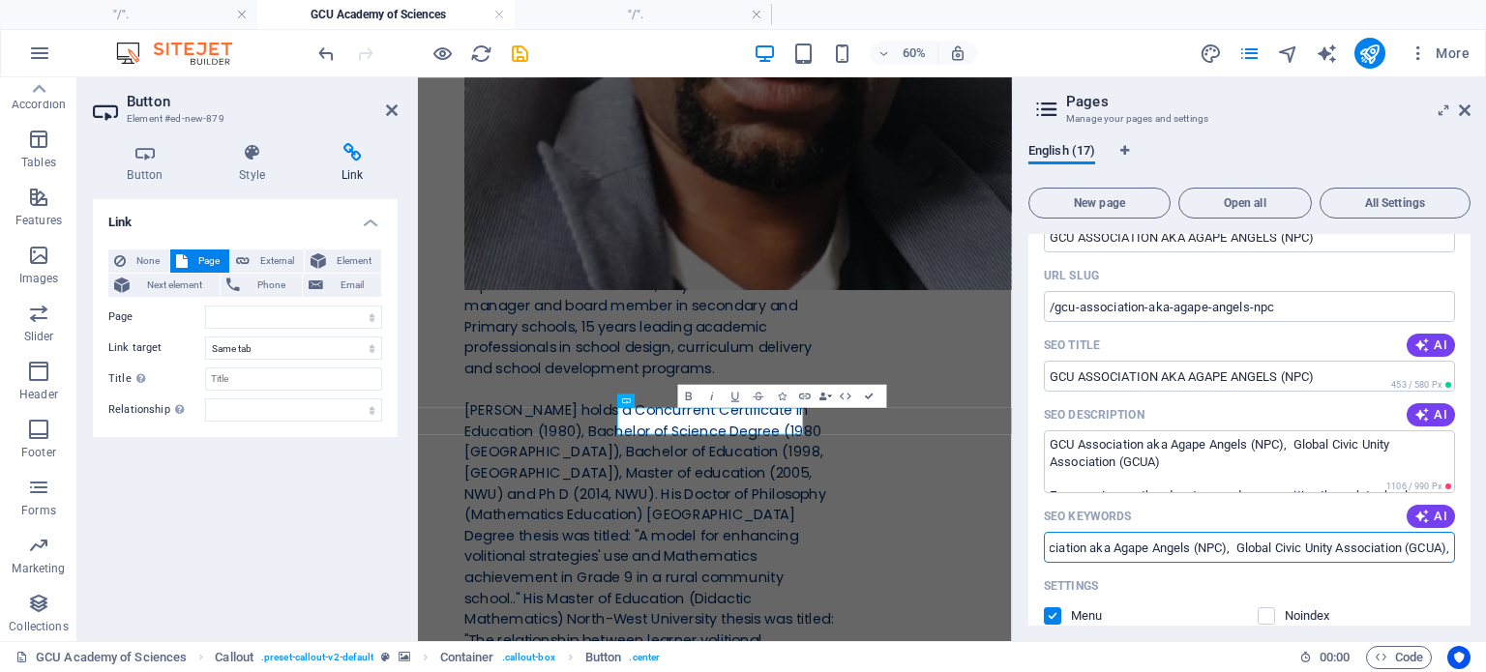
select select
type input "GCU Association aka Agape Angels (NPC), Global Civic Unity Association (GCUA), G"
select select
type input "GCU Association aka Agape Angels (NPC), Global Civic Unity Association (GCUA), G"
select select
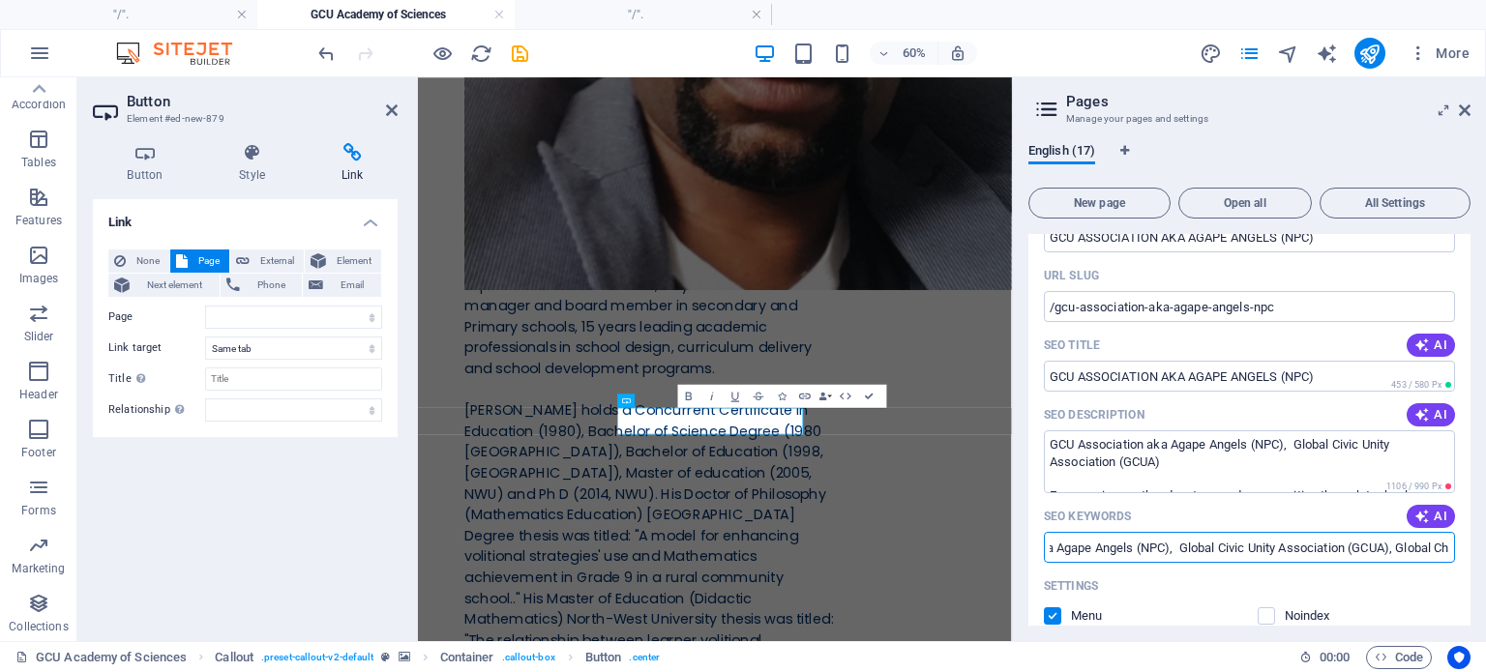
type input "GCU Association aka Agape Angels (NPC), Global Civic Unity Association (GCUA), …"
select select
type input "GCU Association aka Agape Angels (NPC), Global Civic Unity Association (GCUA), …"
select select
type input "GCU Association aka Agape Angels (NPC), Global Civic Unity Association (GCUA), …"
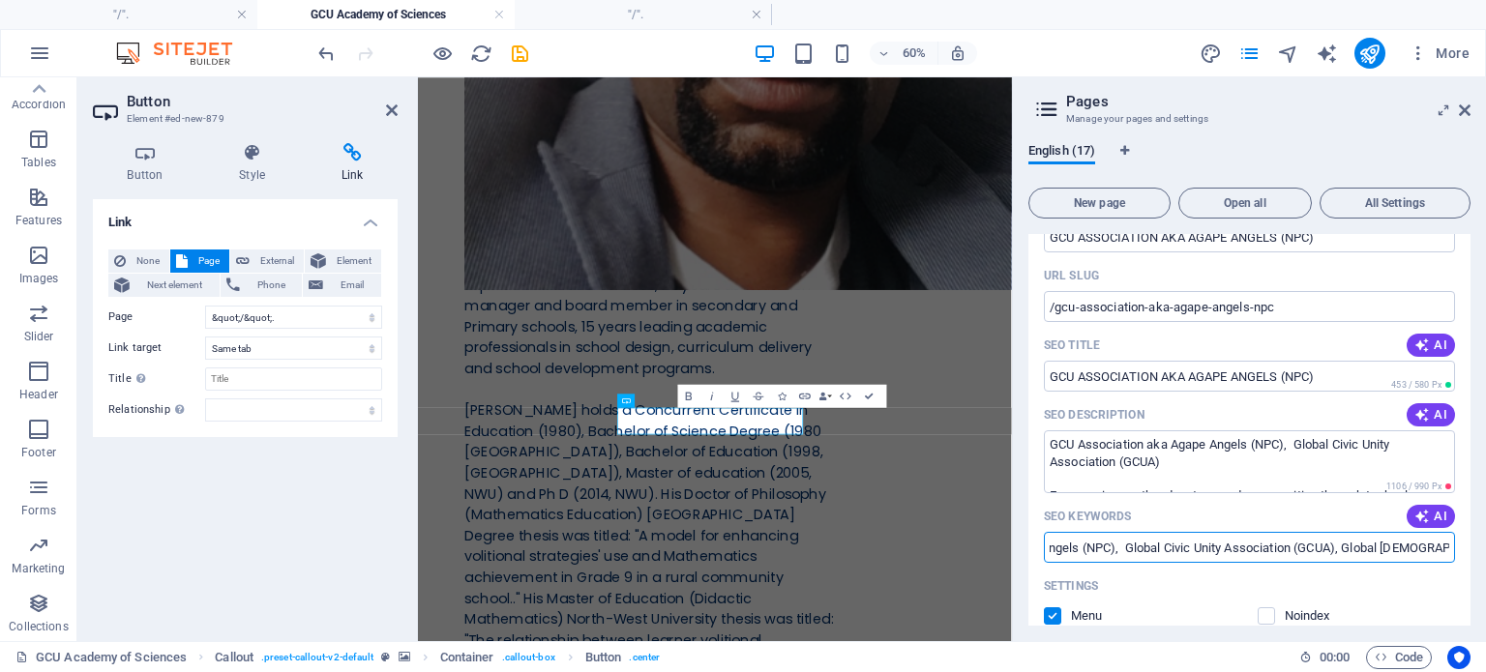
select select
type input "GCU Association aka Agape Angels (NPC), Global Civic Unity Association (GCUA), …"
select select
type input "GCU Association aka Agape Angels (NPC), Global Civic Unity Association (GCUA), …"
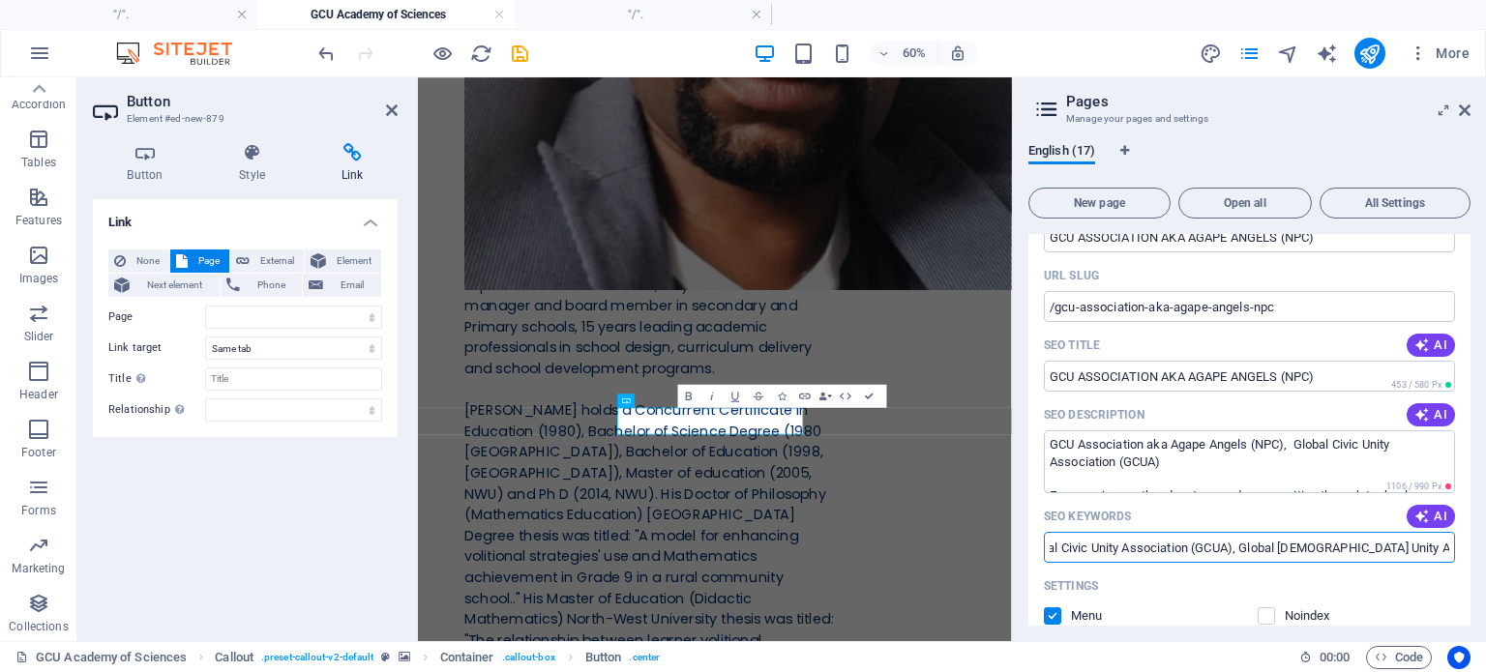
select select
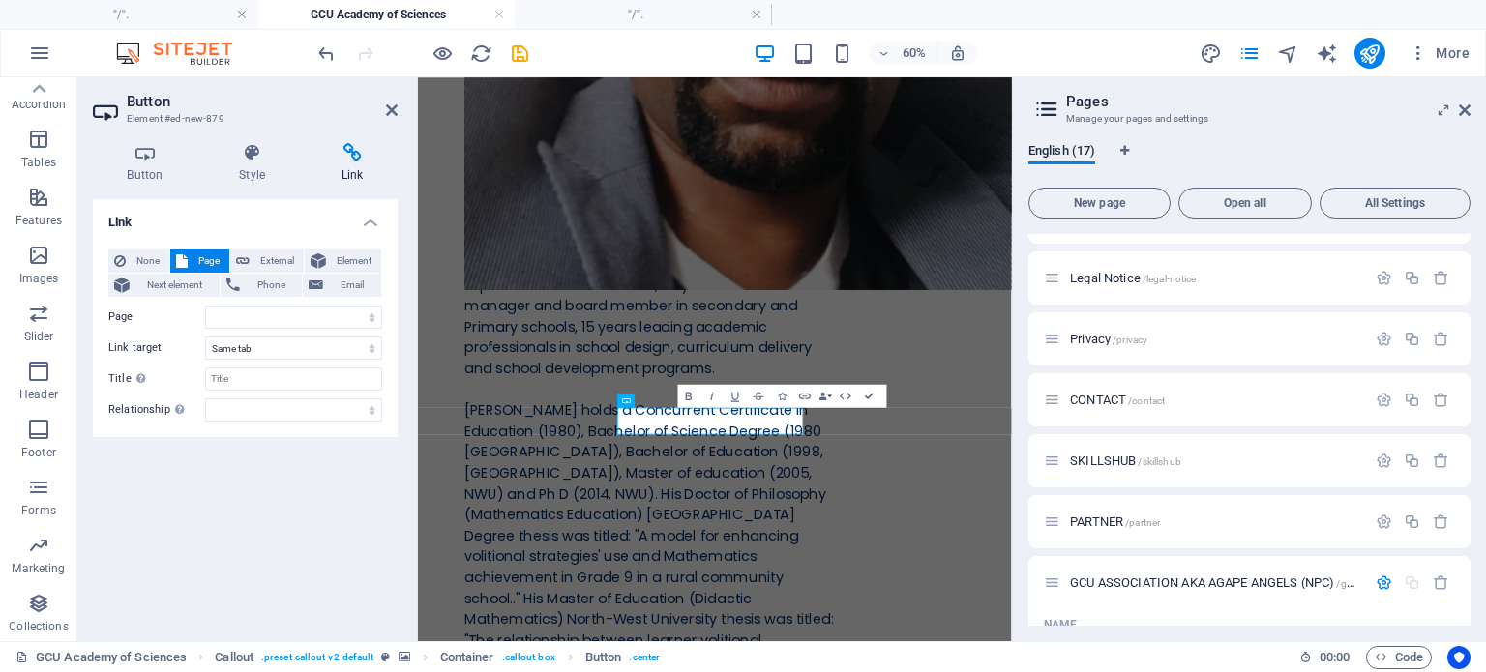
scroll to position [524, 0]
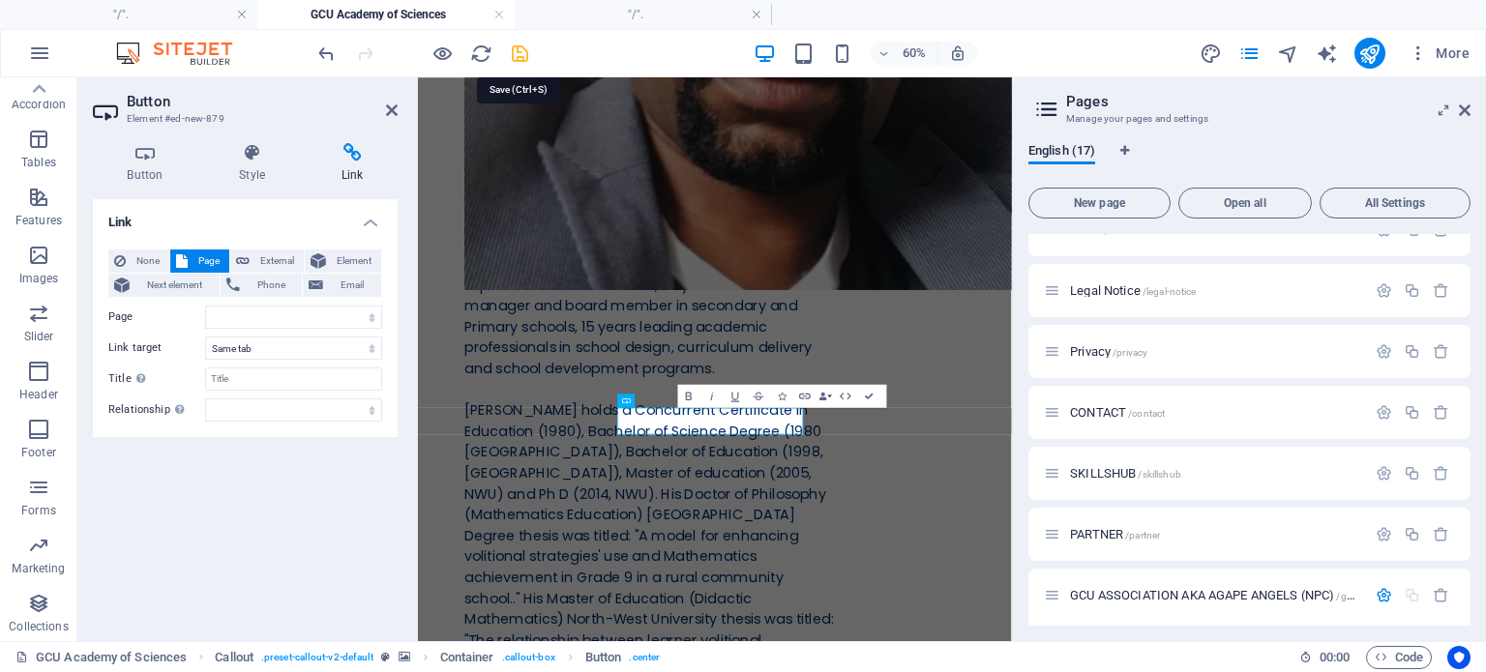
type input "GCU Association aka Agape Angels (NPC), Global Civic Unity Association (GCUA), …"
click at [519, 53] on icon "save" at bounding box center [520, 54] width 22 height 22
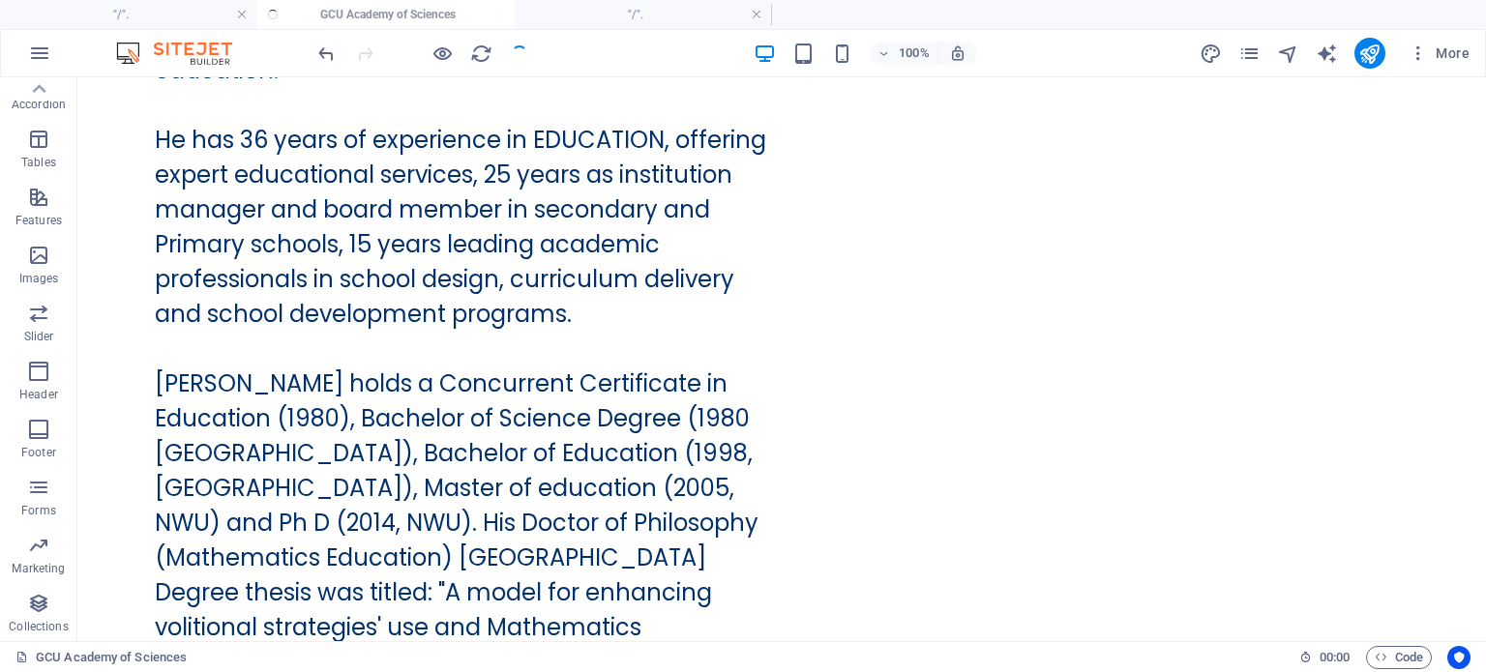
scroll to position [40855, 0]
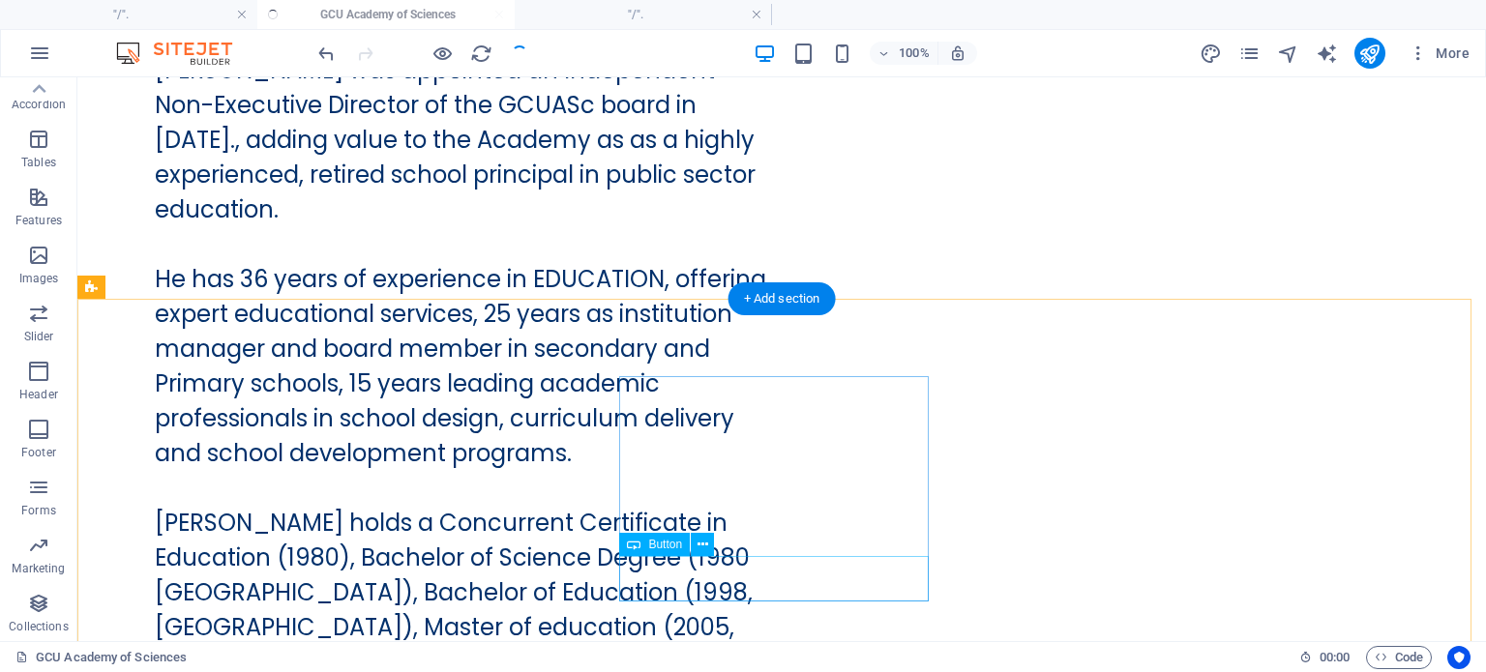
select select
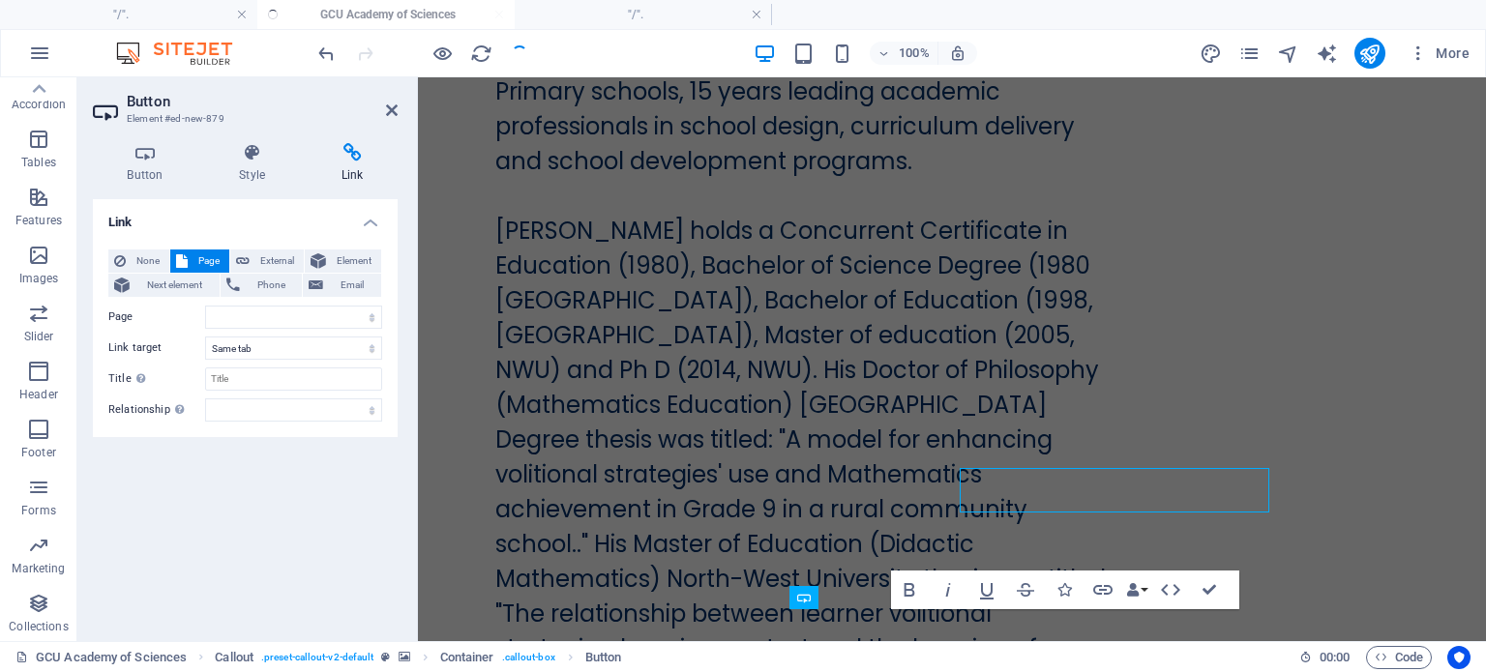
scroll to position [40944, 0]
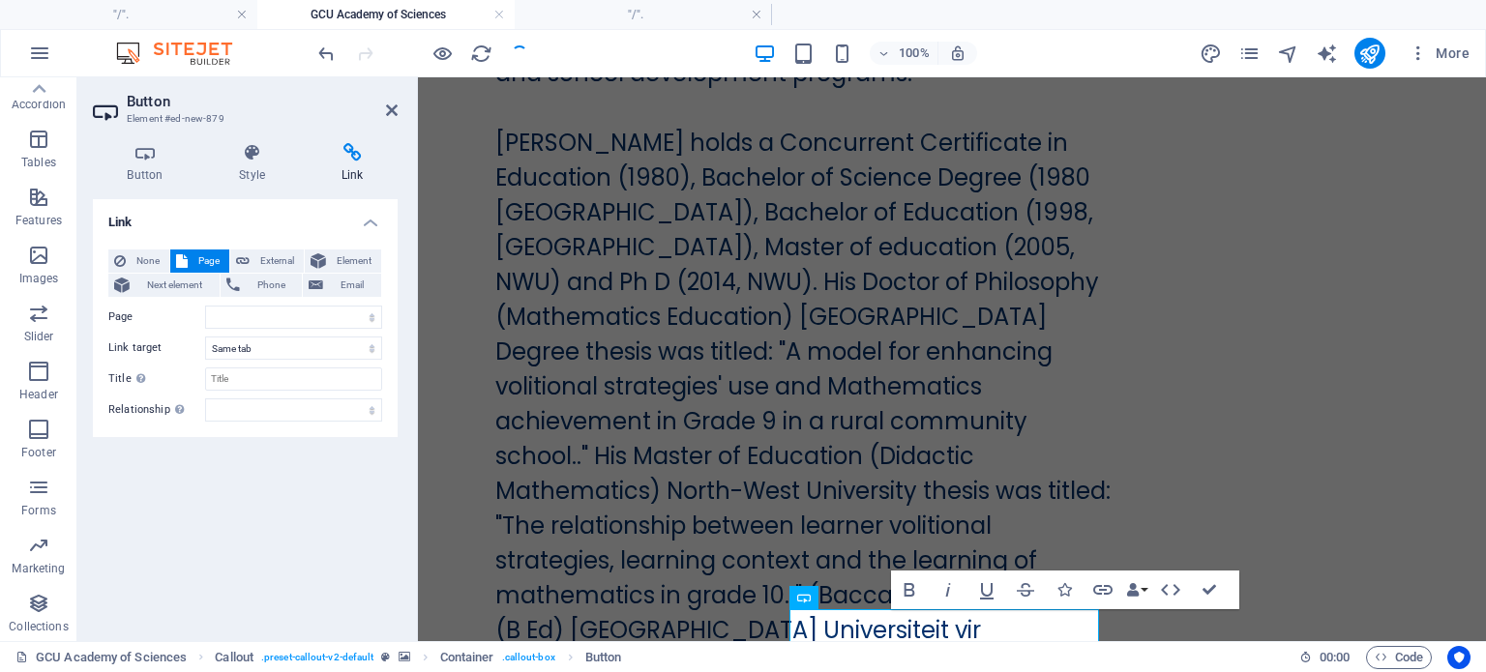
click at [355, 170] on h4 "Link" at bounding box center [352, 163] width 91 height 41
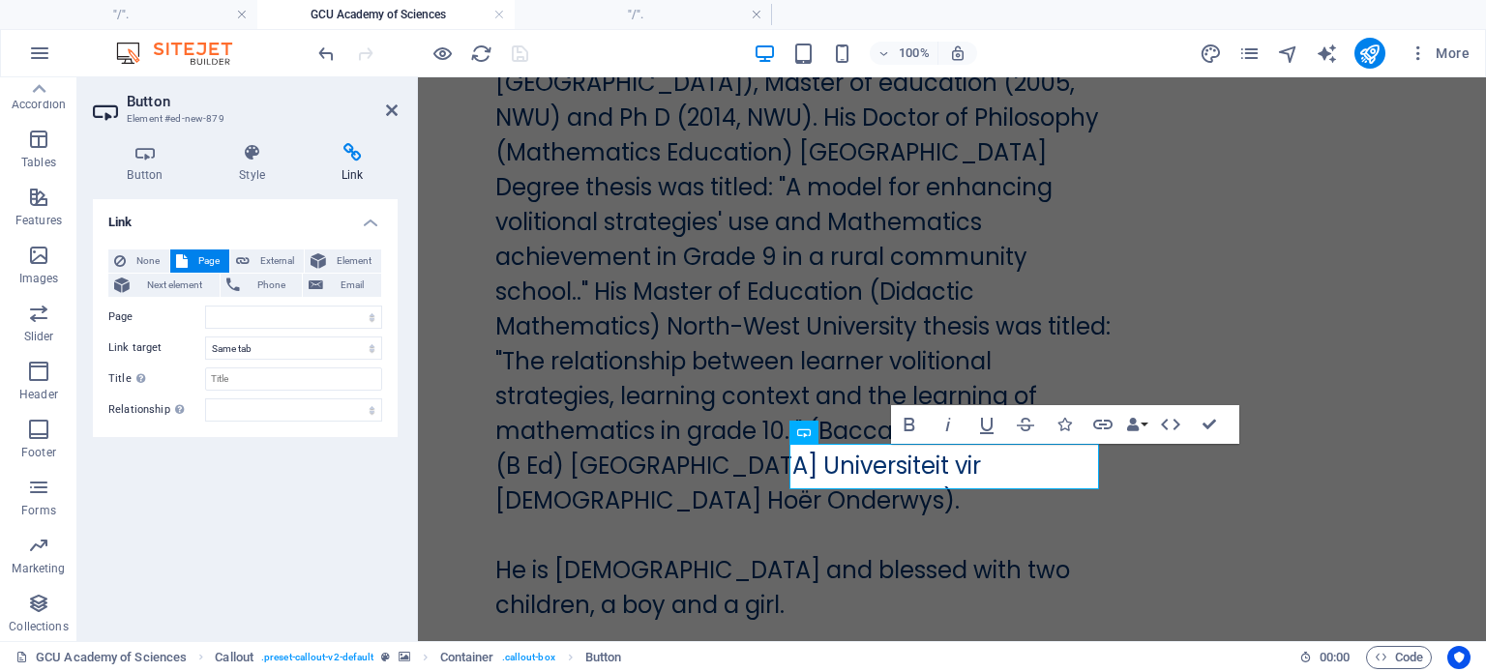
scroll to position [41137, 0]
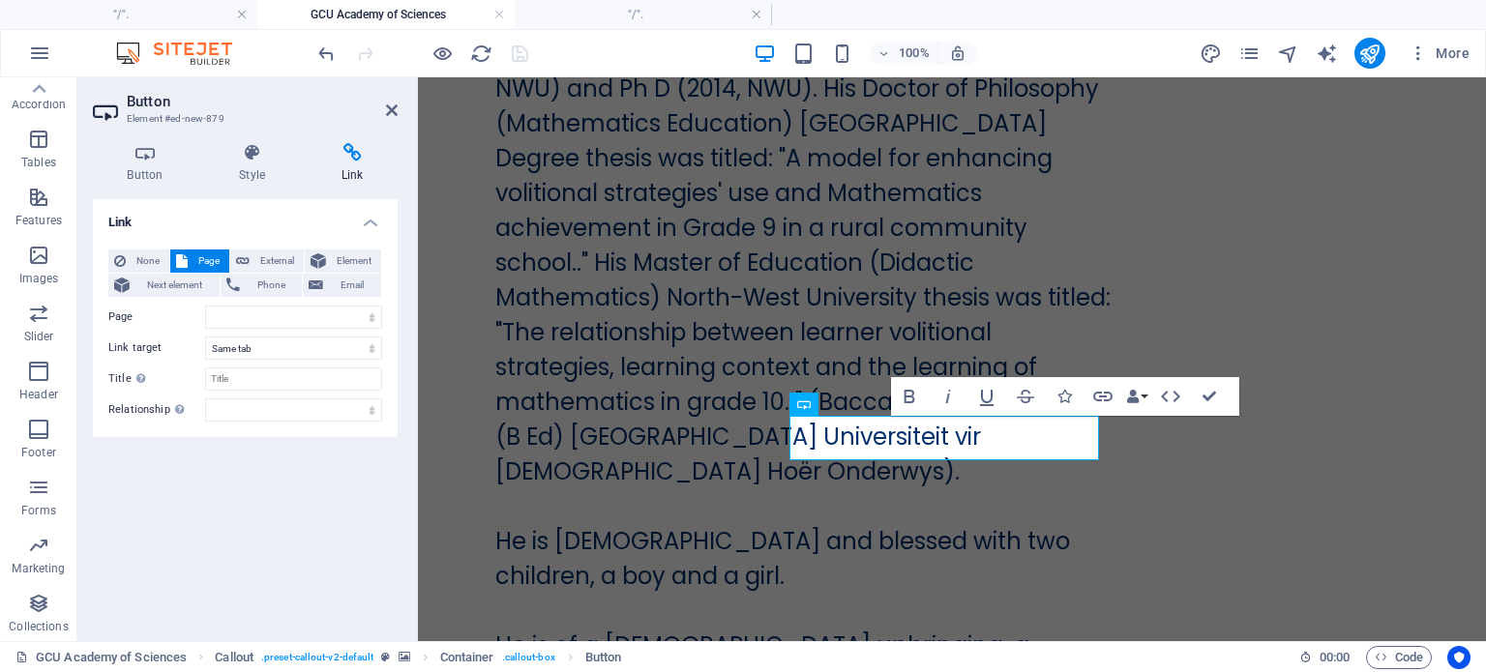
click at [197, 262] on span "Page" at bounding box center [209, 261] width 30 height 23
click at [372, 319] on select "&quot;/&quot;. &quot;/&quot;. 1 GCU Academy of Sciences -- Academy of Humanity …" at bounding box center [293, 317] width 177 height 23
select select "16"
click at [205, 306] on select "&quot;/&quot;. &quot;/&quot;. 1 GCU Academy of Sciences -- Academy of Humanity …" at bounding box center [293, 317] width 177 height 23
click at [372, 351] on select "New tab Same tab Overlay" at bounding box center [293, 348] width 177 height 23
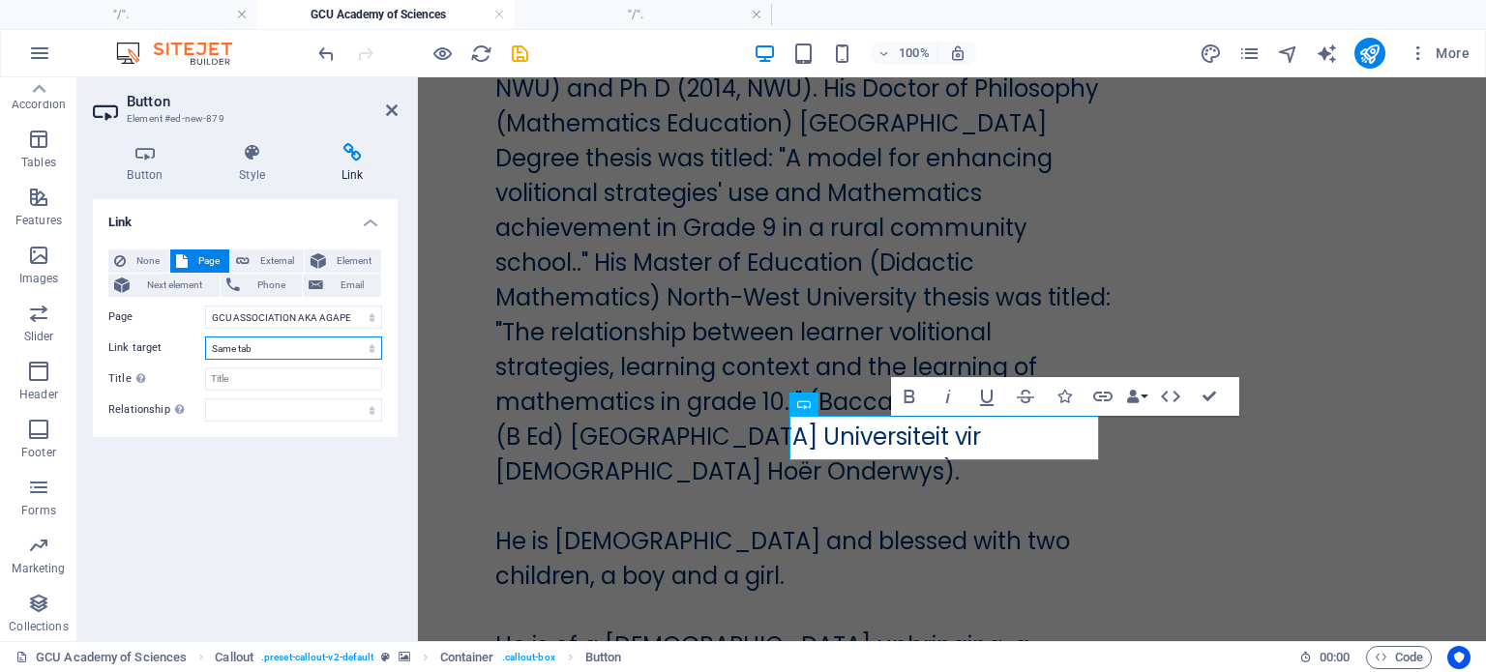
click at [372, 351] on select "New tab Same tab Overlay" at bounding box center [293, 348] width 177 height 23
click at [344, 385] on input "Title Additional link description, should not be the same as the link text. The…" at bounding box center [293, 379] width 177 height 23
type input "G"
type input "j"
type input "MEMBERSHIP"
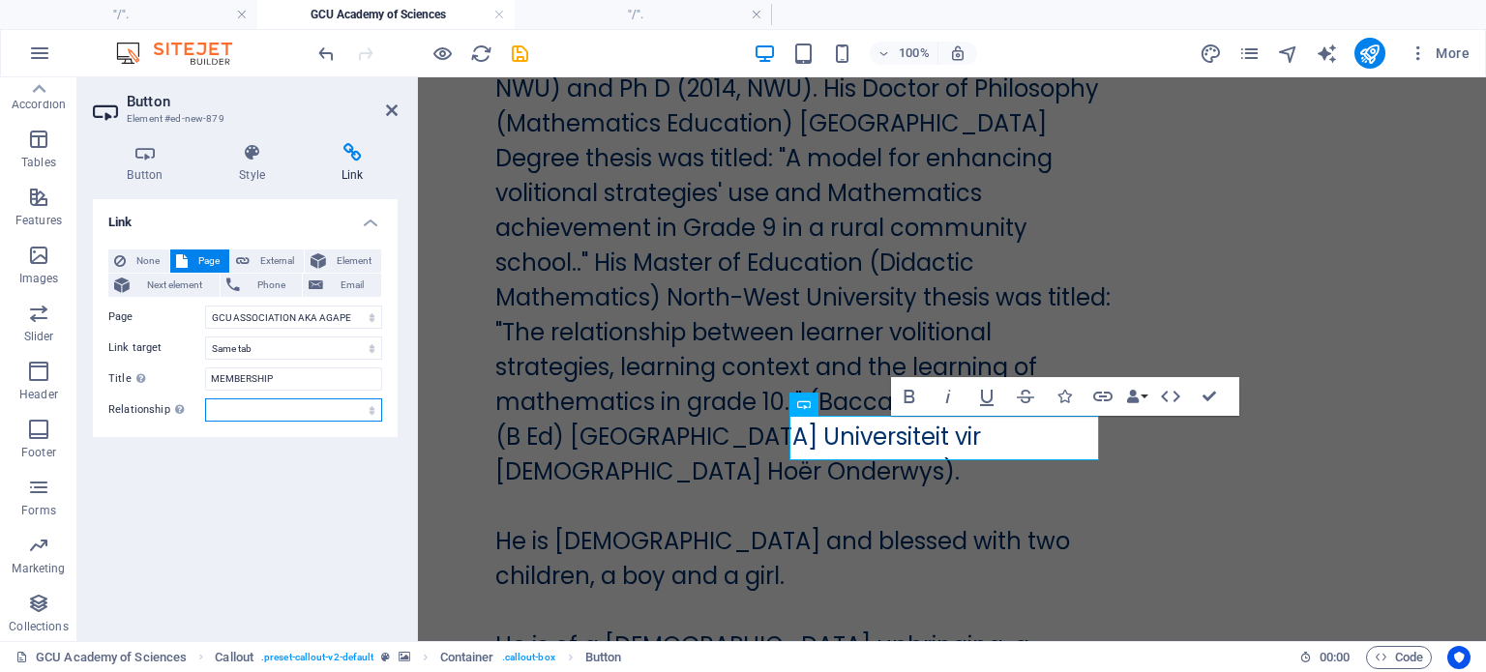
click at [371, 412] on select "alternate author bookmark external help license next nofollow noreferrer noopen…" at bounding box center [293, 410] width 177 height 23
select select "alternate"
click at [205, 399] on select "alternate author bookmark external help license next nofollow noreferrer noopen…" at bounding box center [293, 410] width 177 height 23
click at [515, 55] on icon "save" at bounding box center [520, 54] width 22 height 22
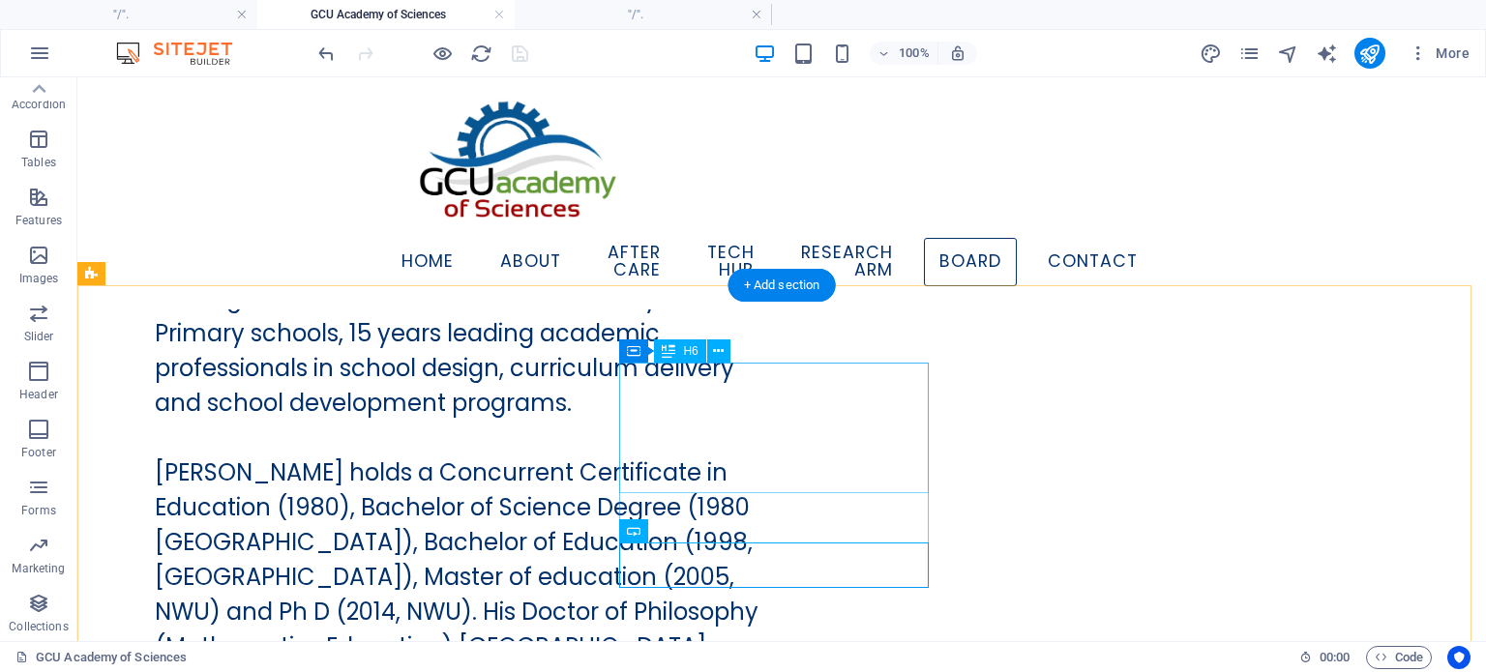
scroll to position [40869, 0]
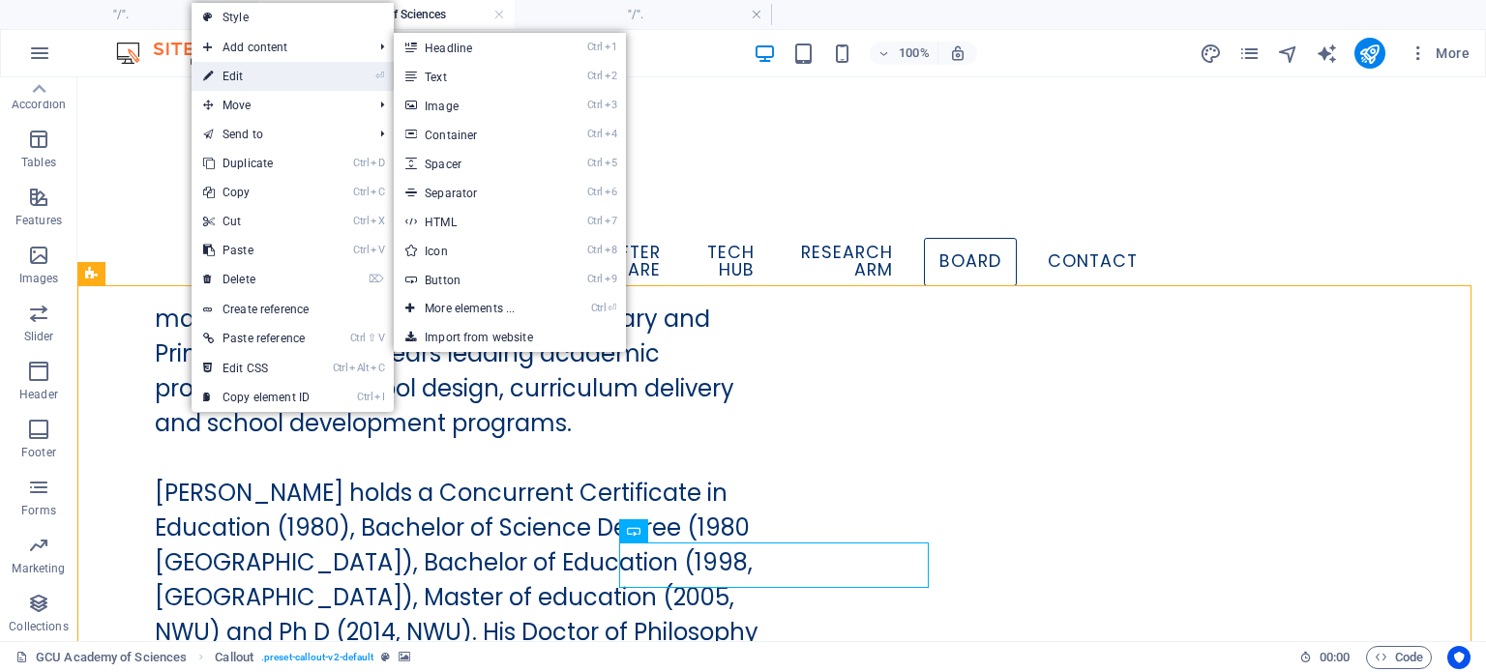
click at [237, 75] on link "⏎ Edit" at bounding box center [257, 76] width 130 height 29
select select "%"
select select "rem"
select select "px"
select select "preset-callout-v2-default"
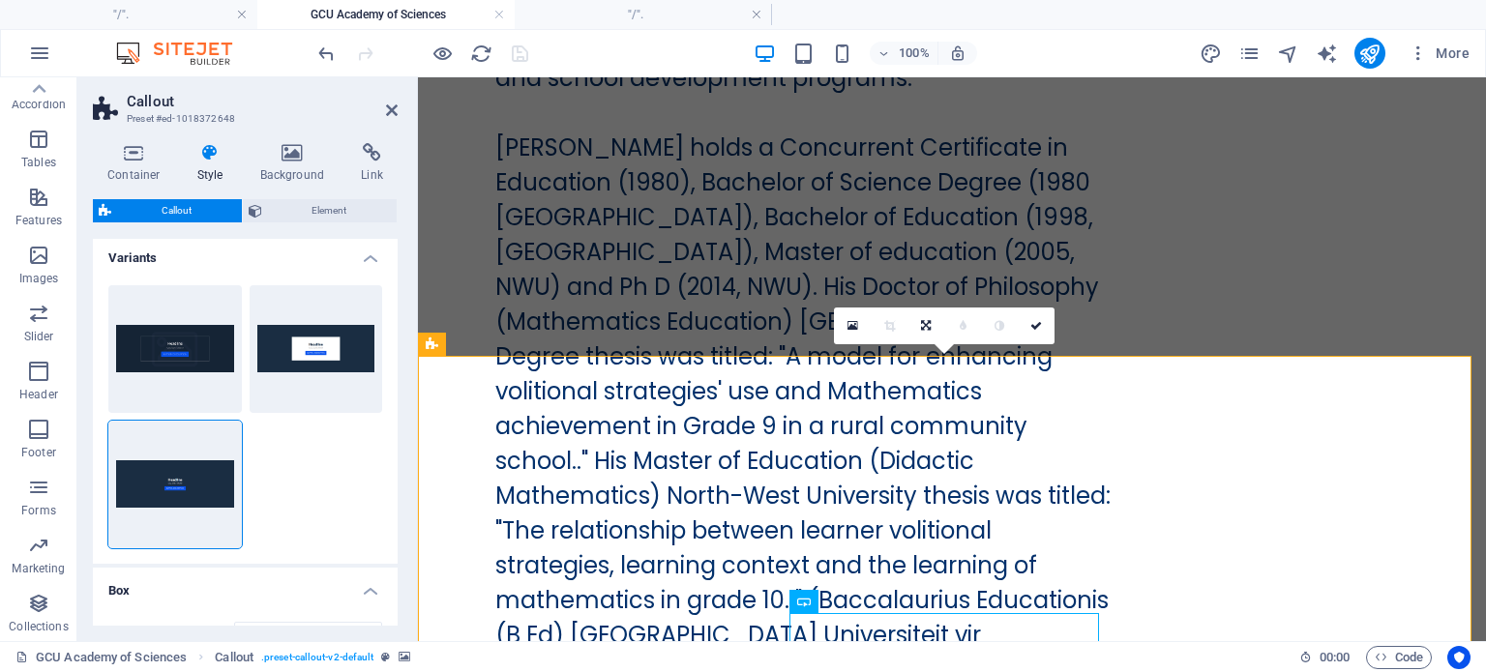
scroll to position [0, 0]
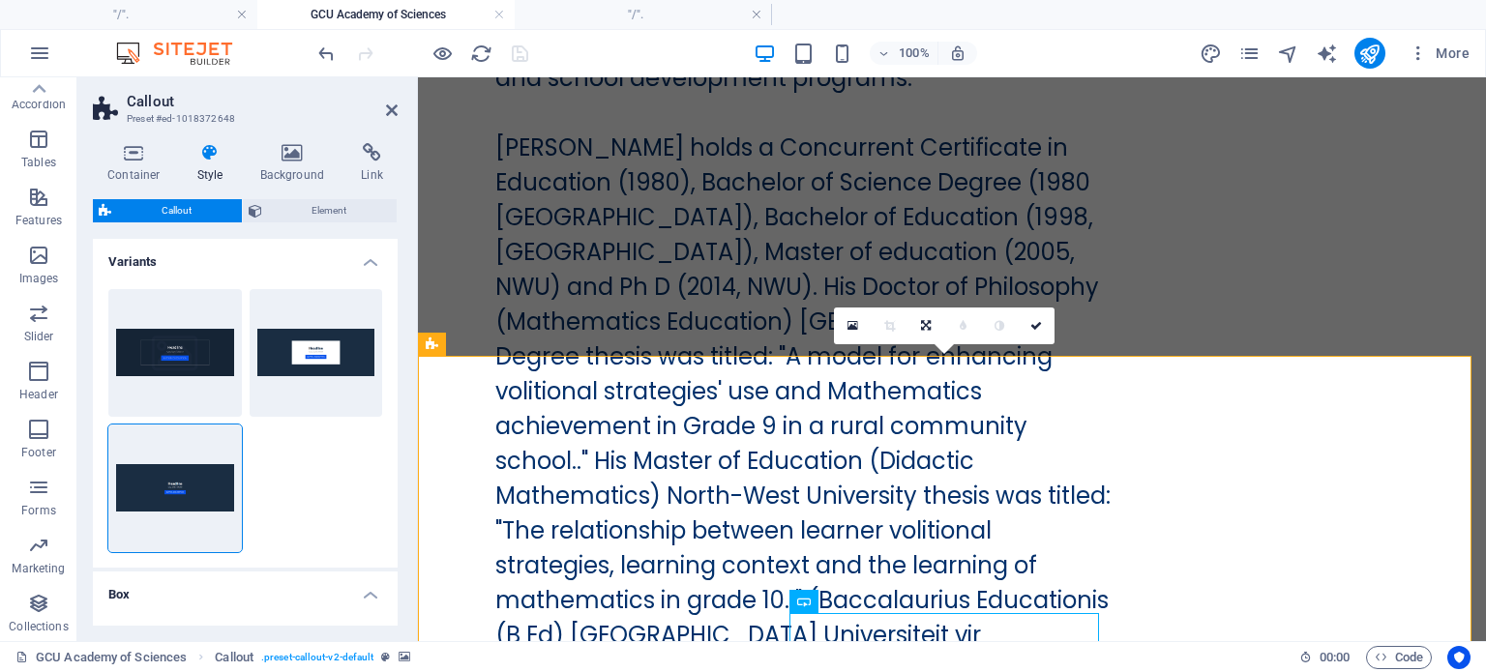
click at [372, 262] on h4 "Variants" at bounding box center [245, 256] width 305 height 35
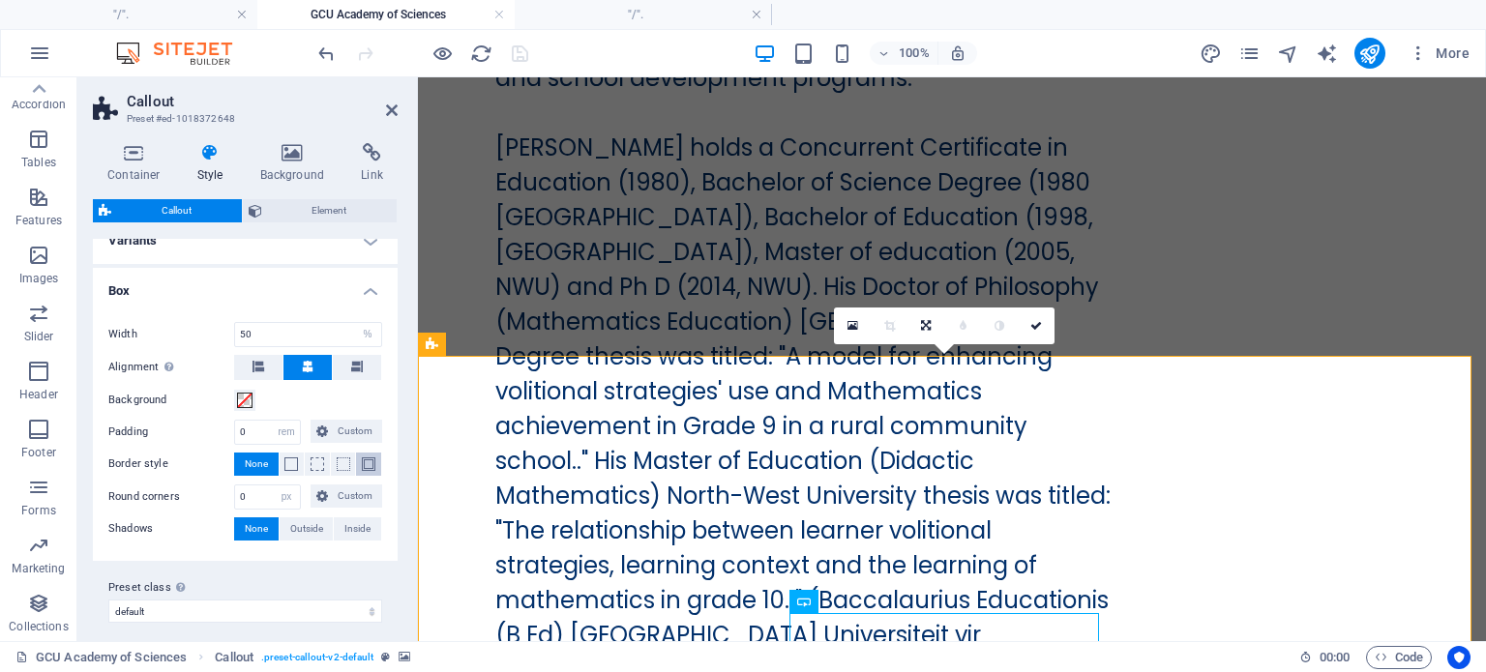
scroll to position [31, 0]
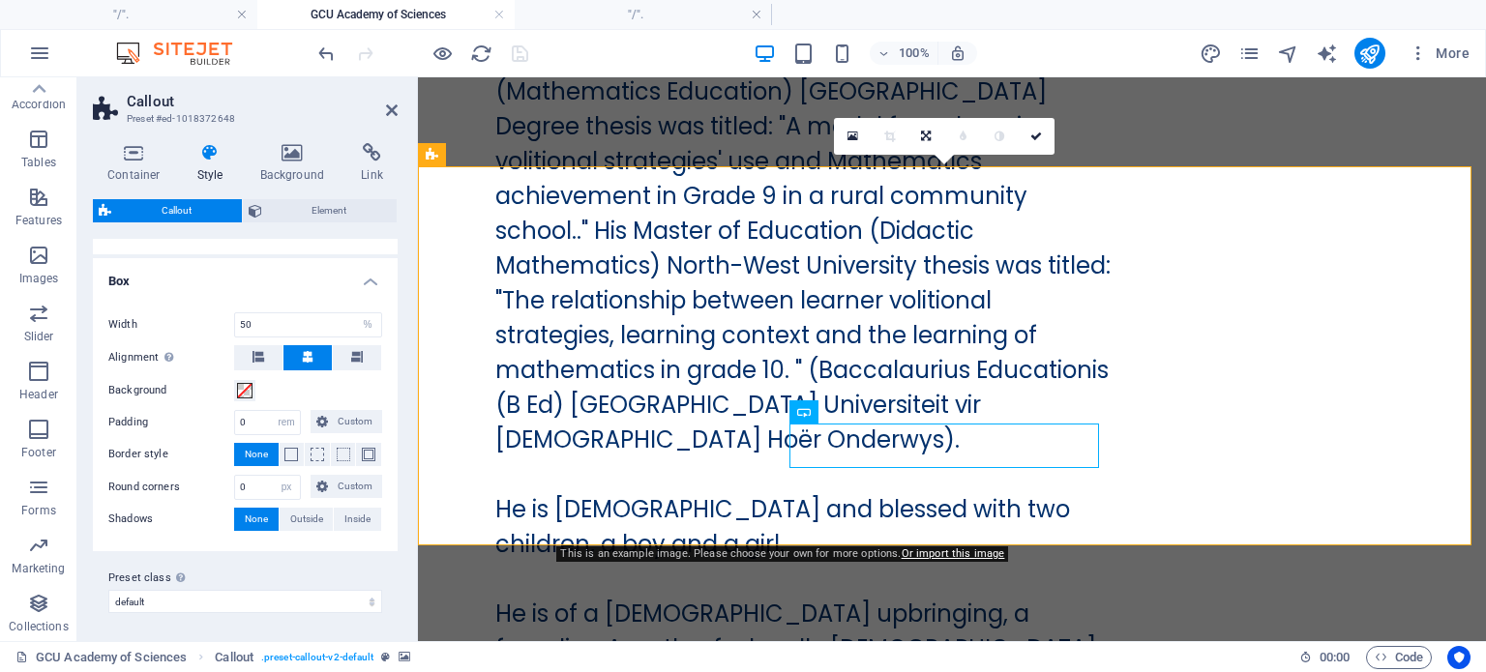
scroll to position [41301, 0]
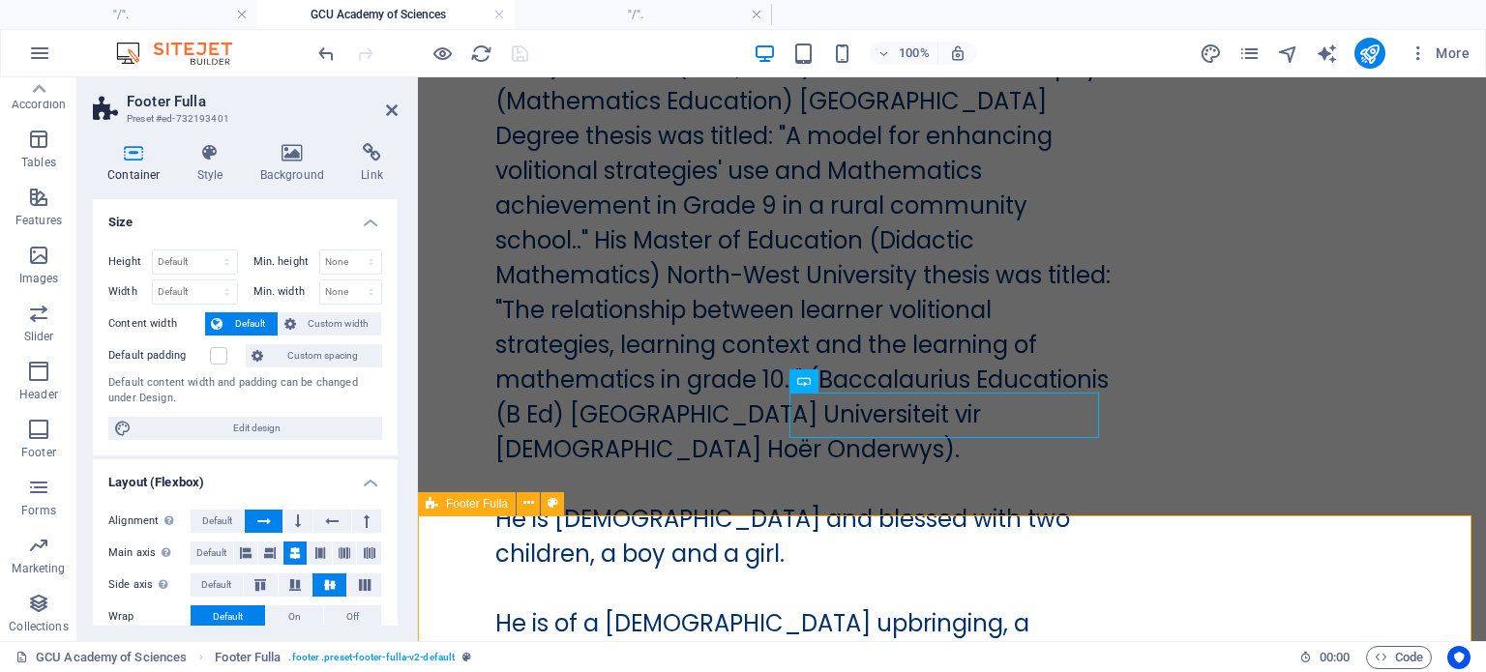
click at [533, 504] on icon at bounding box center [528, 503] width 11 height 20
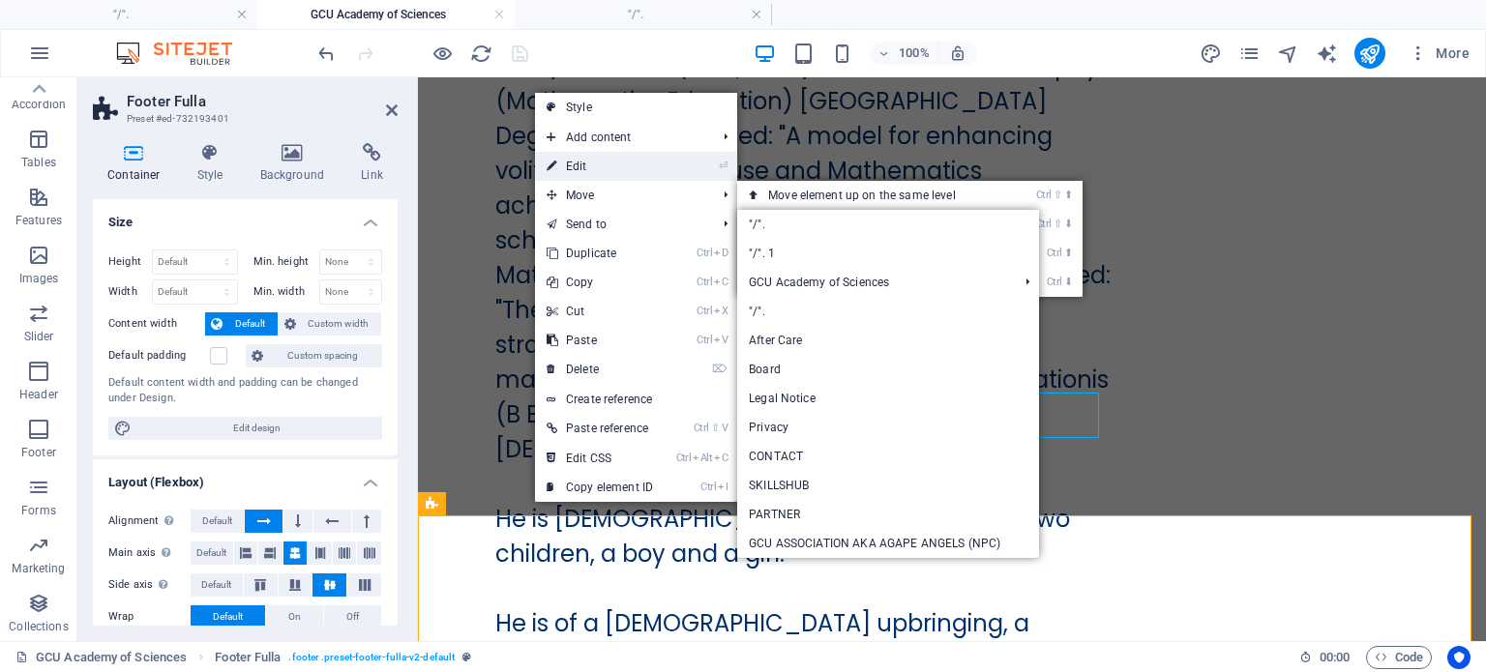
click at [582, 164] on link "⏎ Edit" at bounding box center [600, 166] width 130 height 29
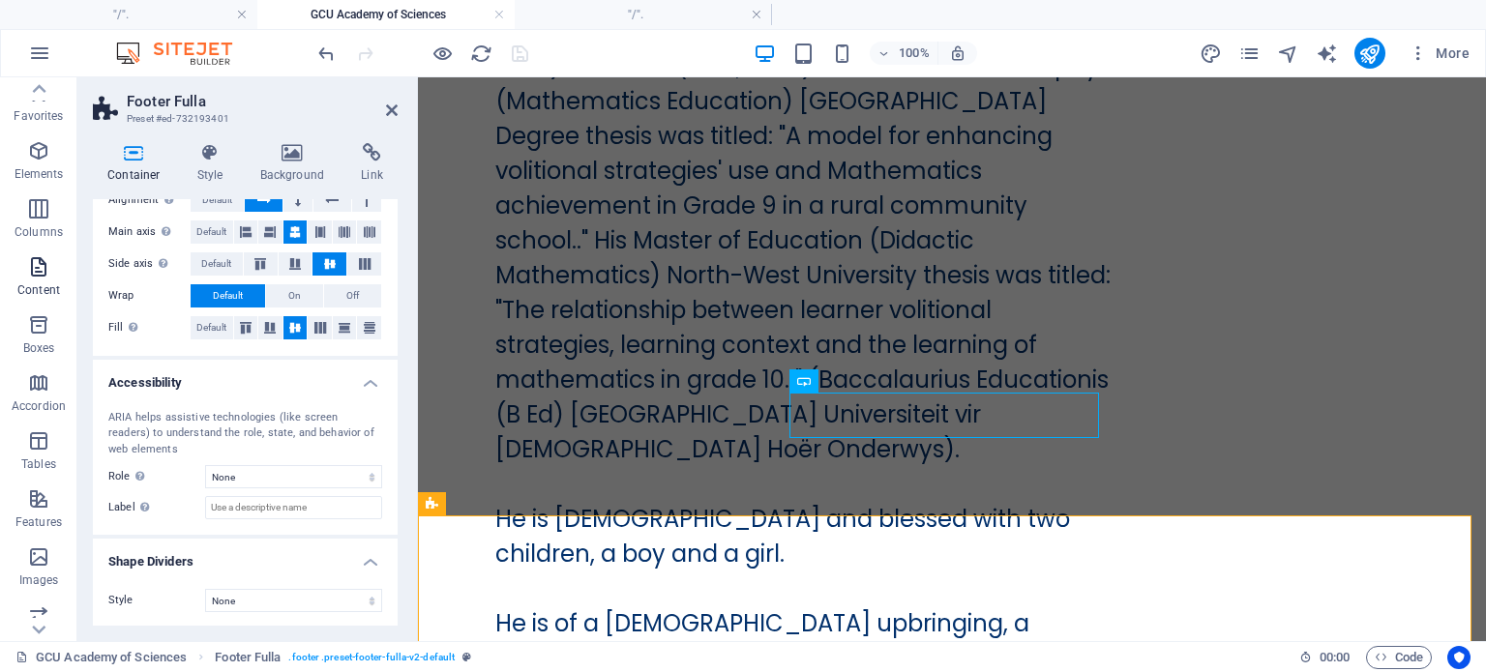
scroll to position [0, 0]
click at [40, 168] on span "Elements" at bounding box center [38, 166] width 77 height 46
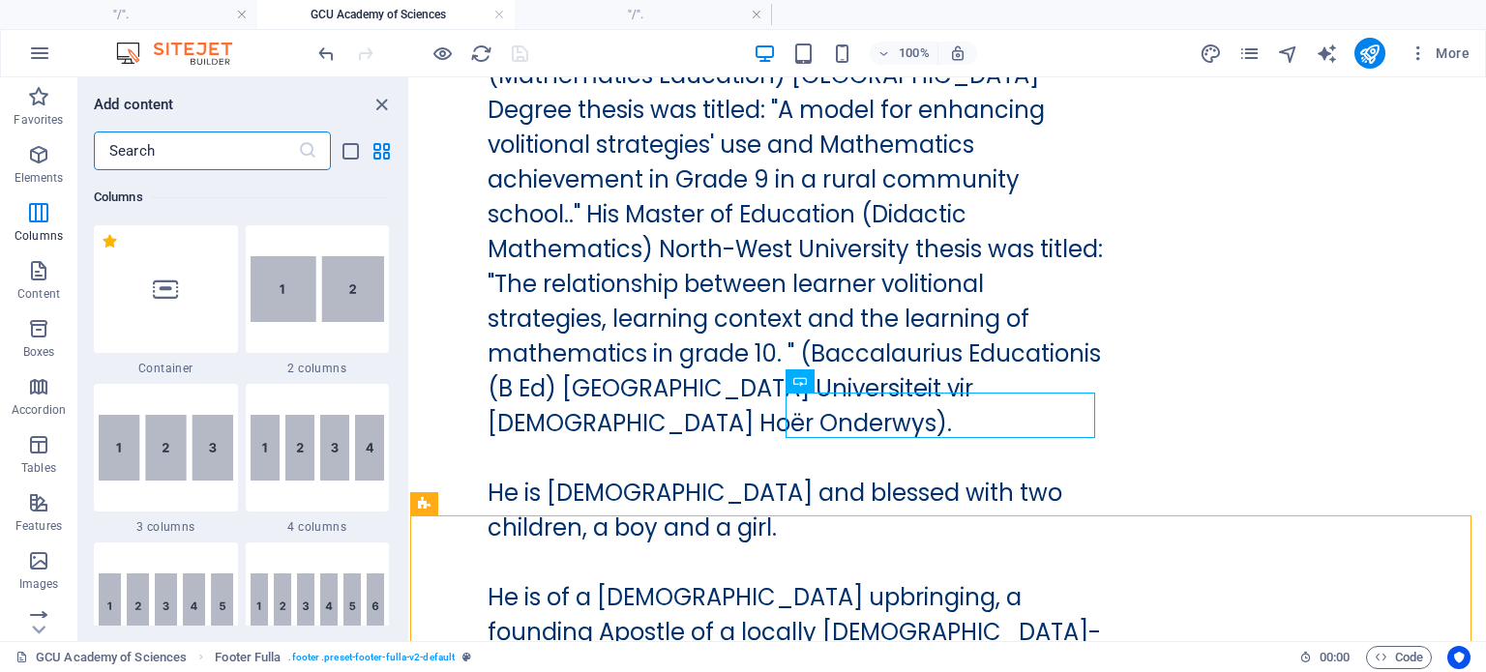
scroll to position [979, 0]
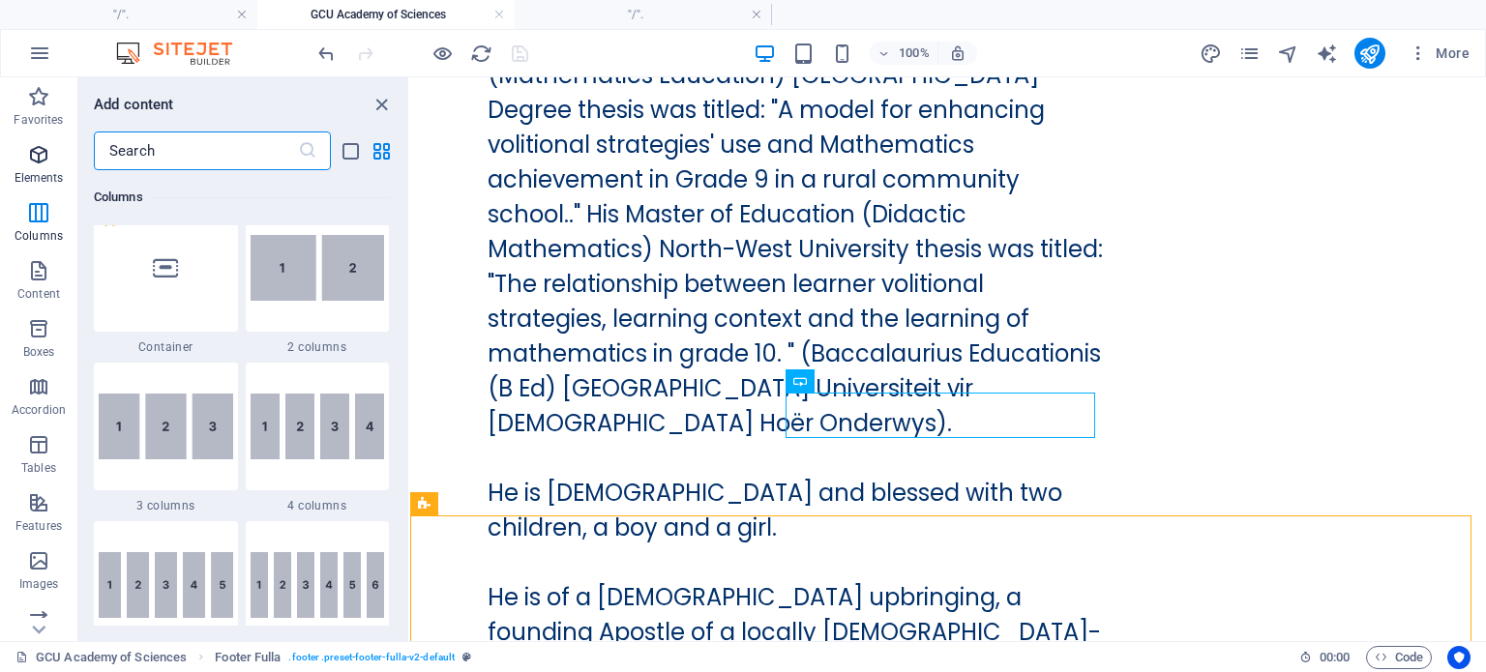
click at [35, 167] on span "Elements" at bounding box center [38, 166] width 77 height 46
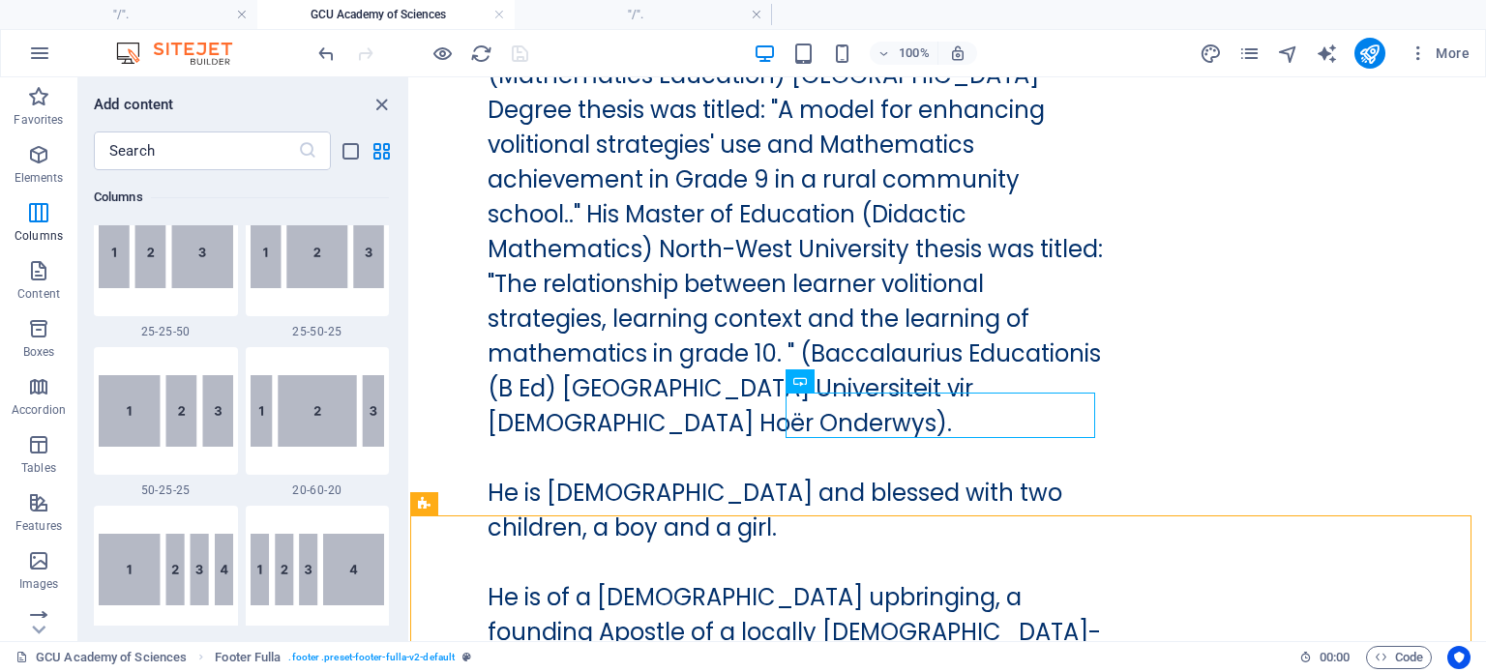
scroll to position [1753, 0]
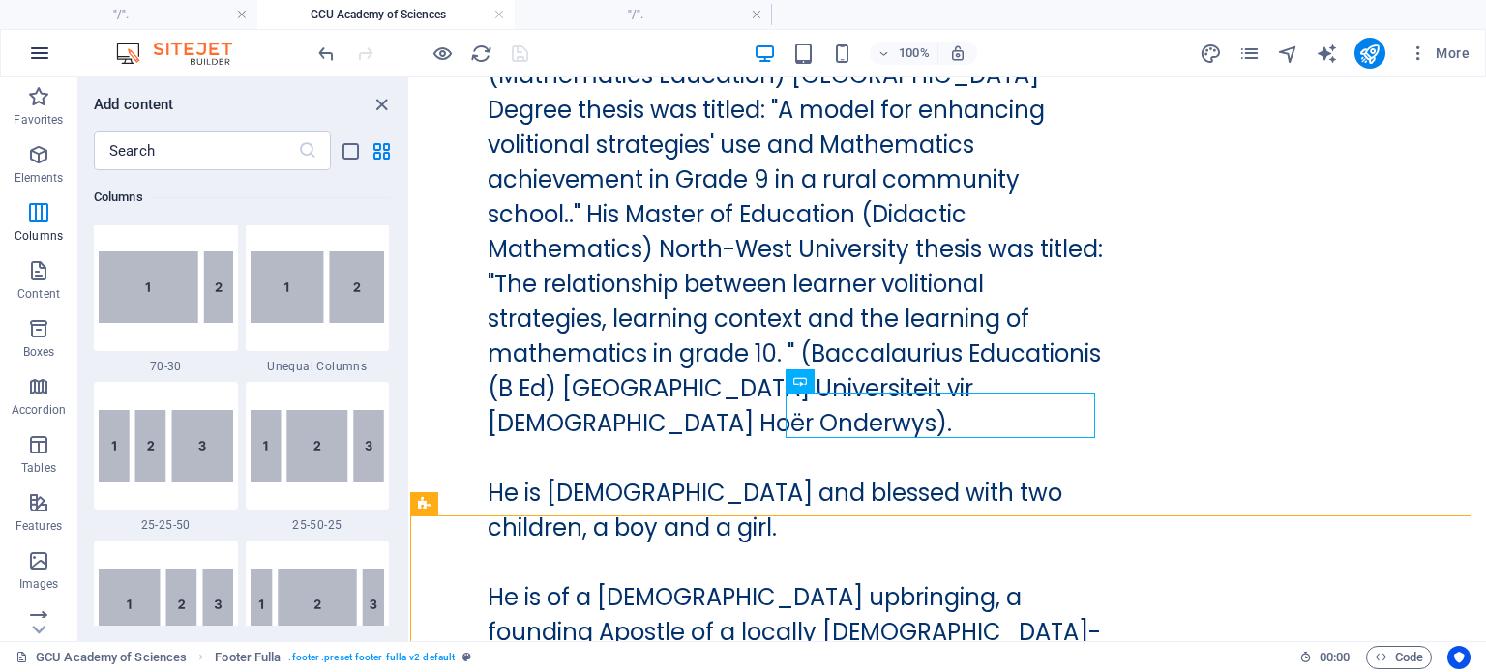
click at [42, 57] on icon "button" at bounding box center [39, 53] width 23 height 23
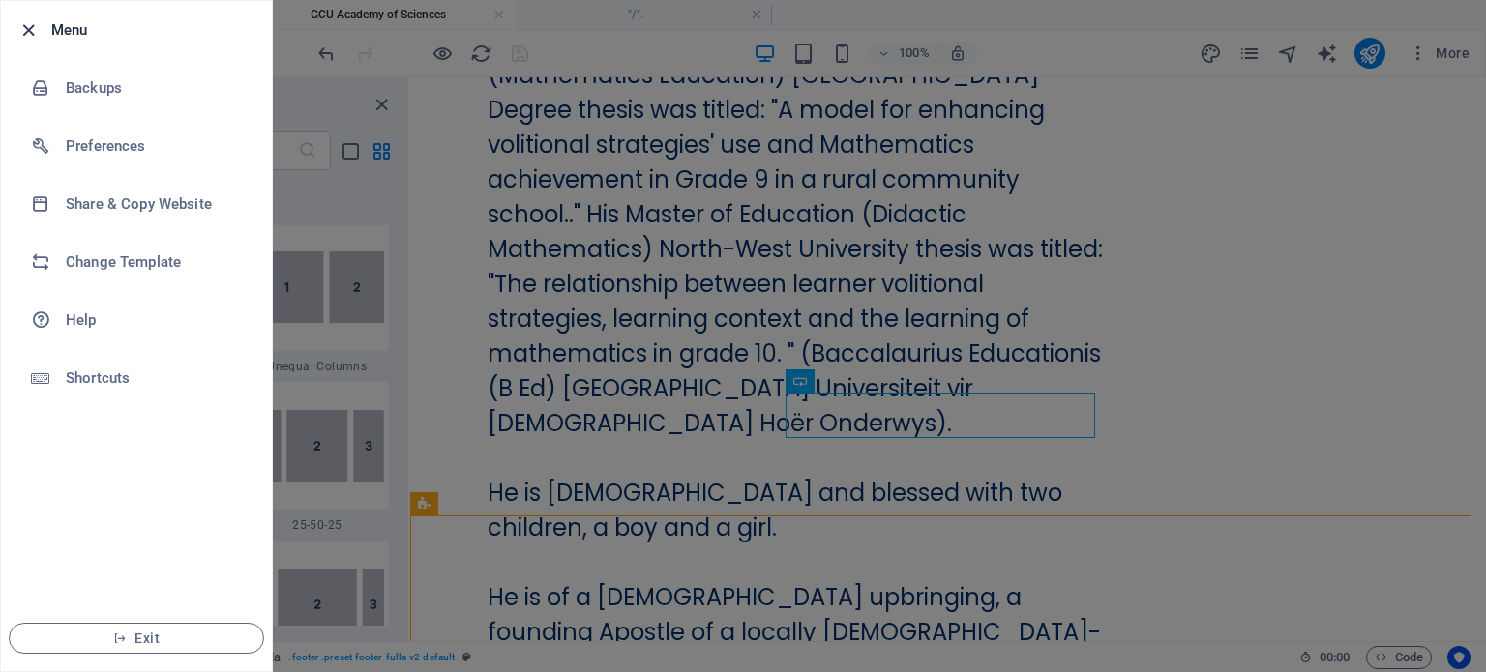
click at [32, 32] on icon "button" at bounding box center [28, 30] width 22 height 22
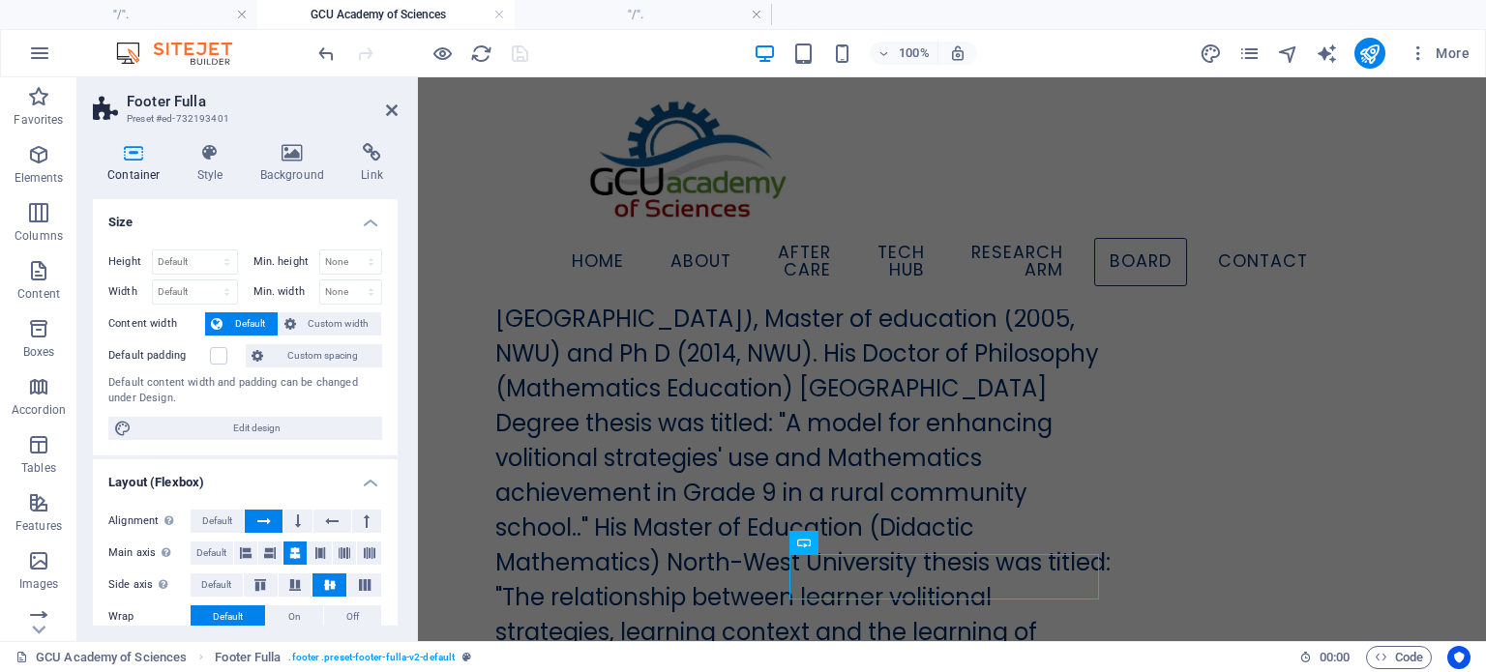
scroll to position [41010, 0]
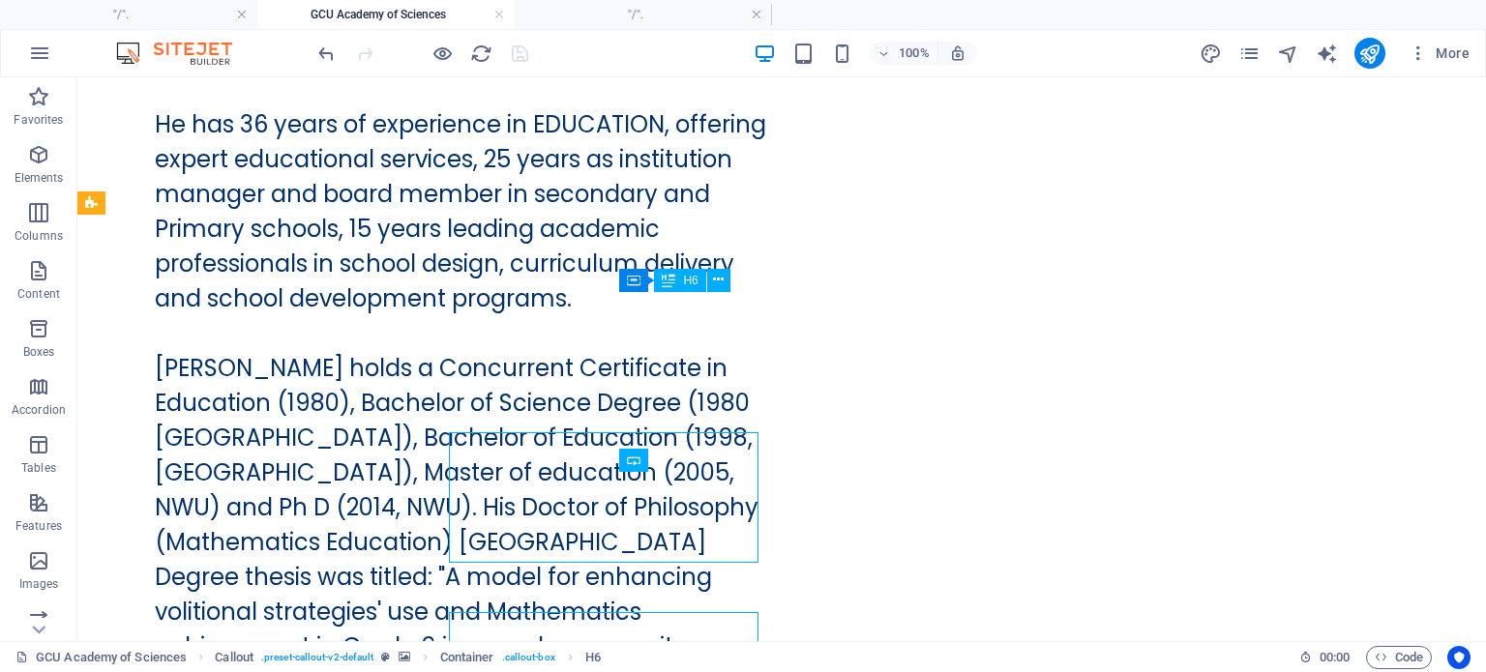
scroll to position [40941, 0]
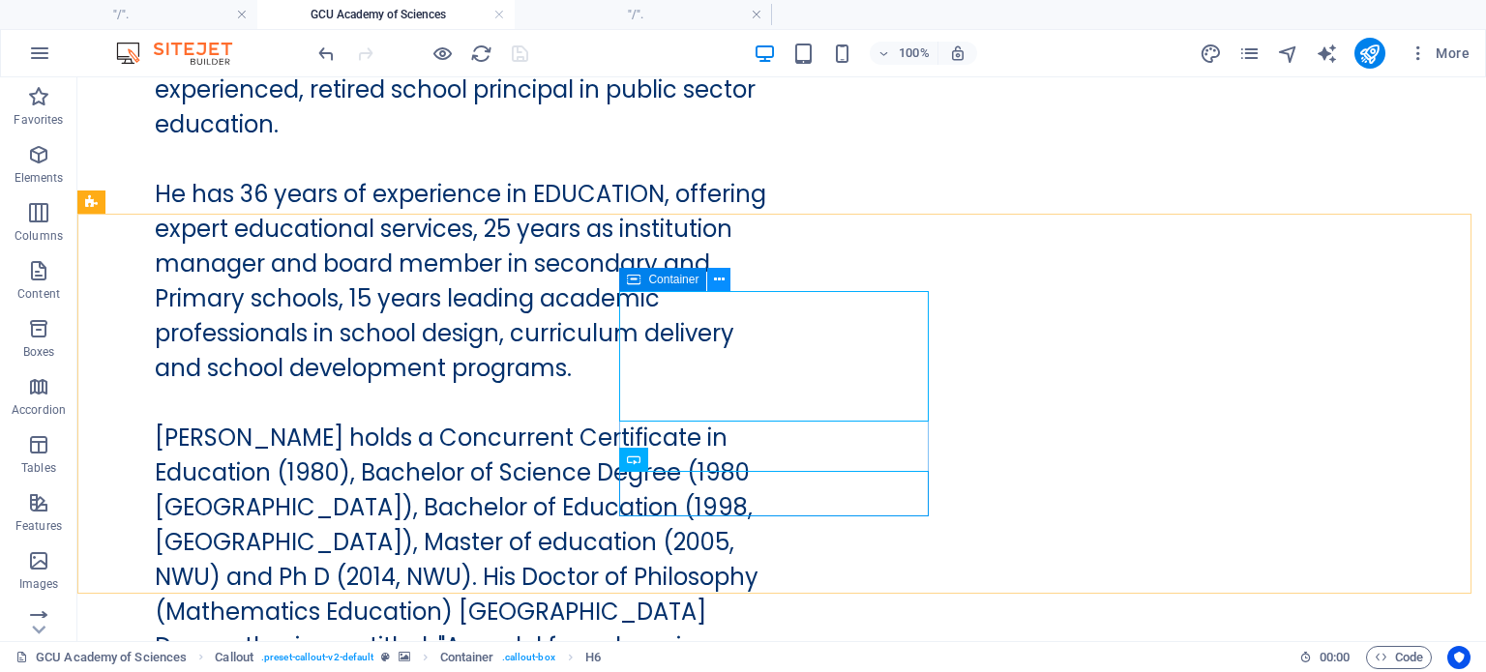
click at [716, 283] on icon at bounding box center [719, 280] width 11 height 20
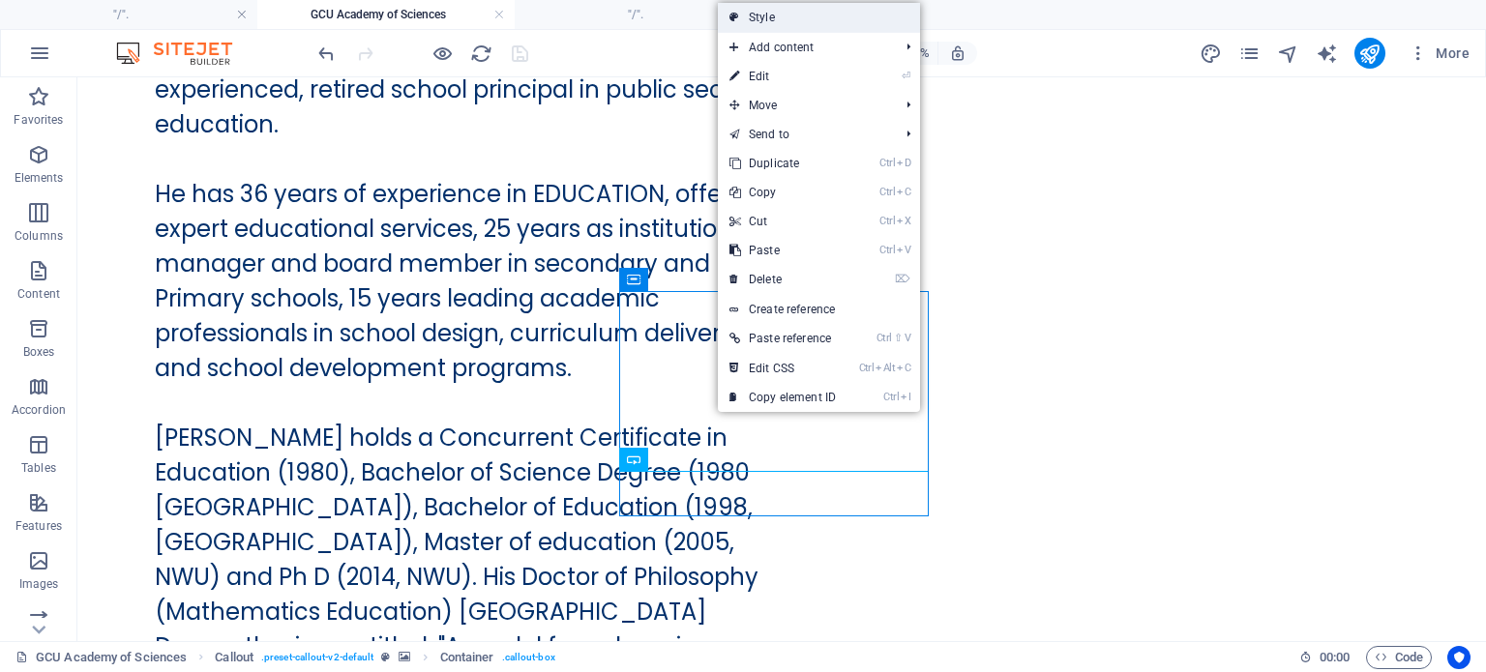
click at [771, 16] on link "Style" at bounding box center [819, 17] width 202 height 29
select select "%"
select select "rem"
select select "px"
select select "preset-callout-v2-default"
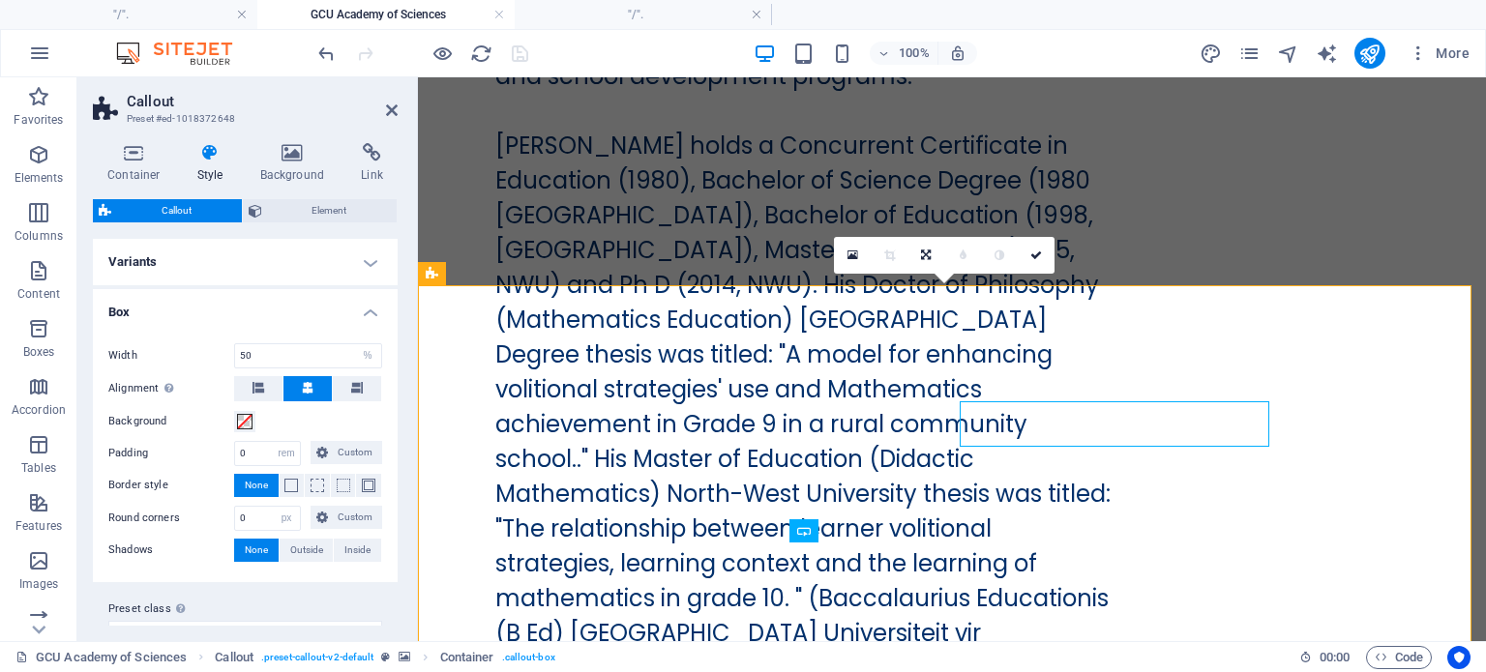
scroll to position [41010, 0]
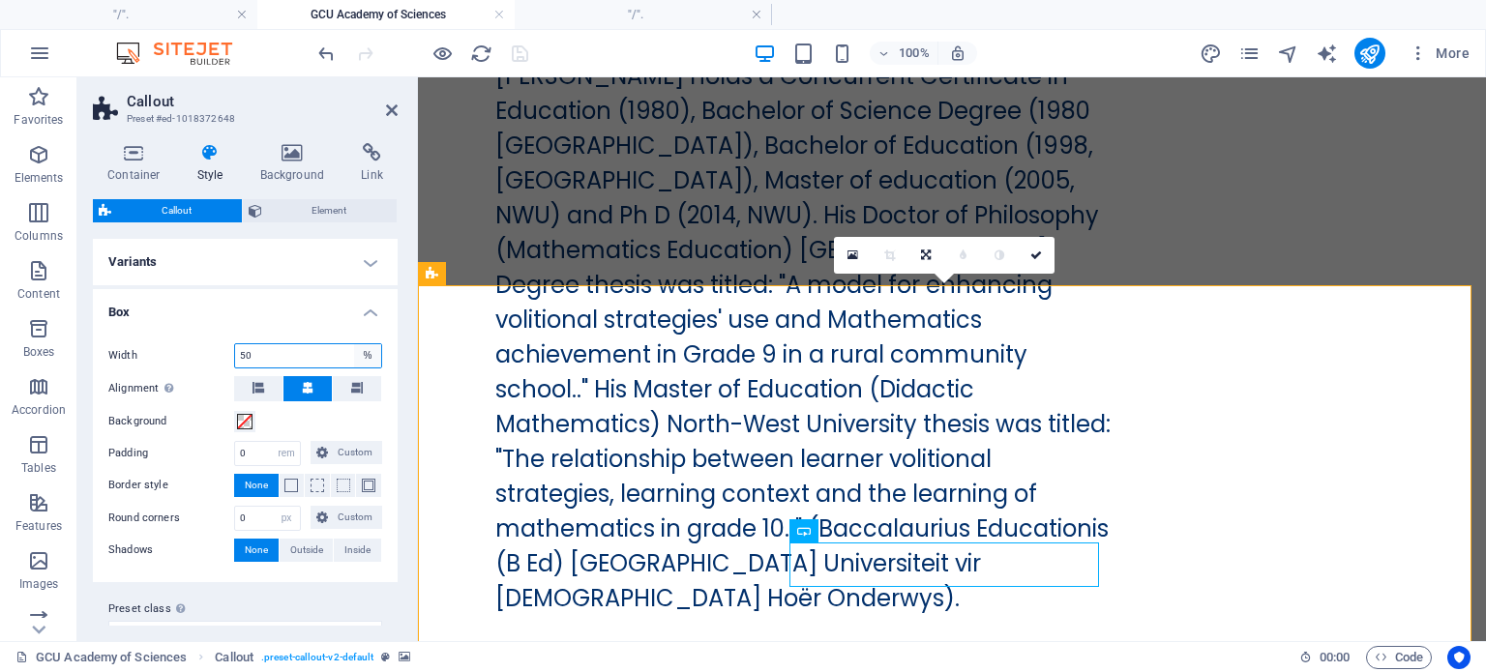
click at [364, 353] on select "auto px rem % vh vw" at bounding box center [367, 355] width 27 height 23
select select "auto"
click at [354, 344] on select "auto px rem % vh vw" at bounding box center [367, 355] width 27 height 23
select select "DISABLED_OPTION_VALUE"
click at [369, 355] on select "auto px rem % vh vw" at bounding box center [308, 355] width 146 height 23
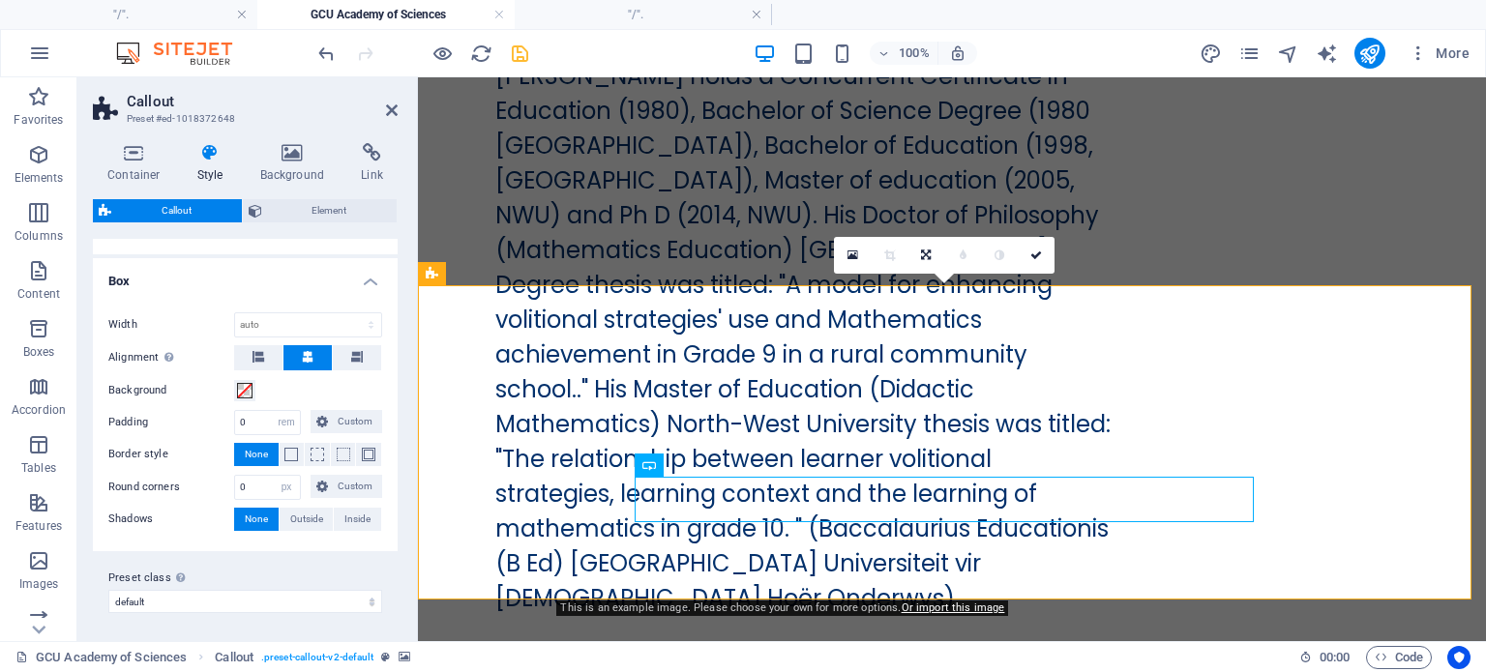
click at [1033, 254] on icon at bounding box center [1036, 256] width 12 height 12
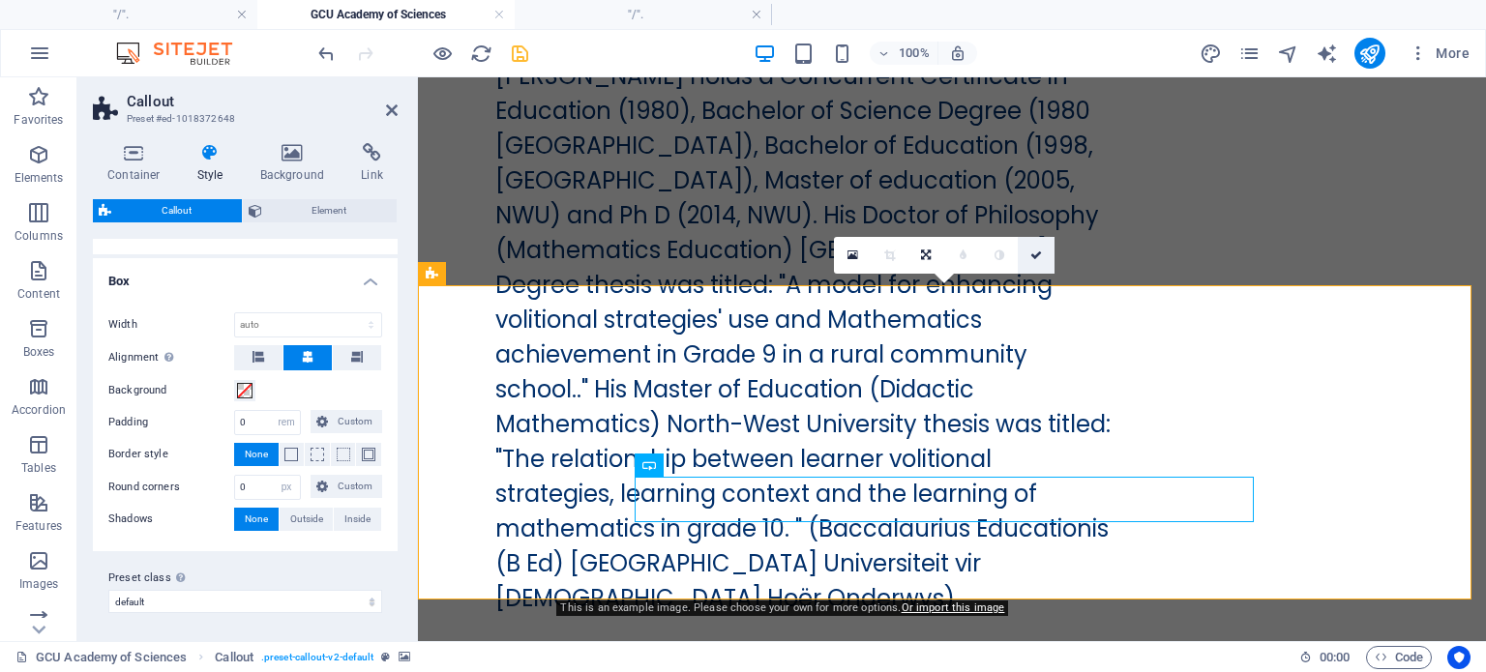
scroll to position [40941, 0]
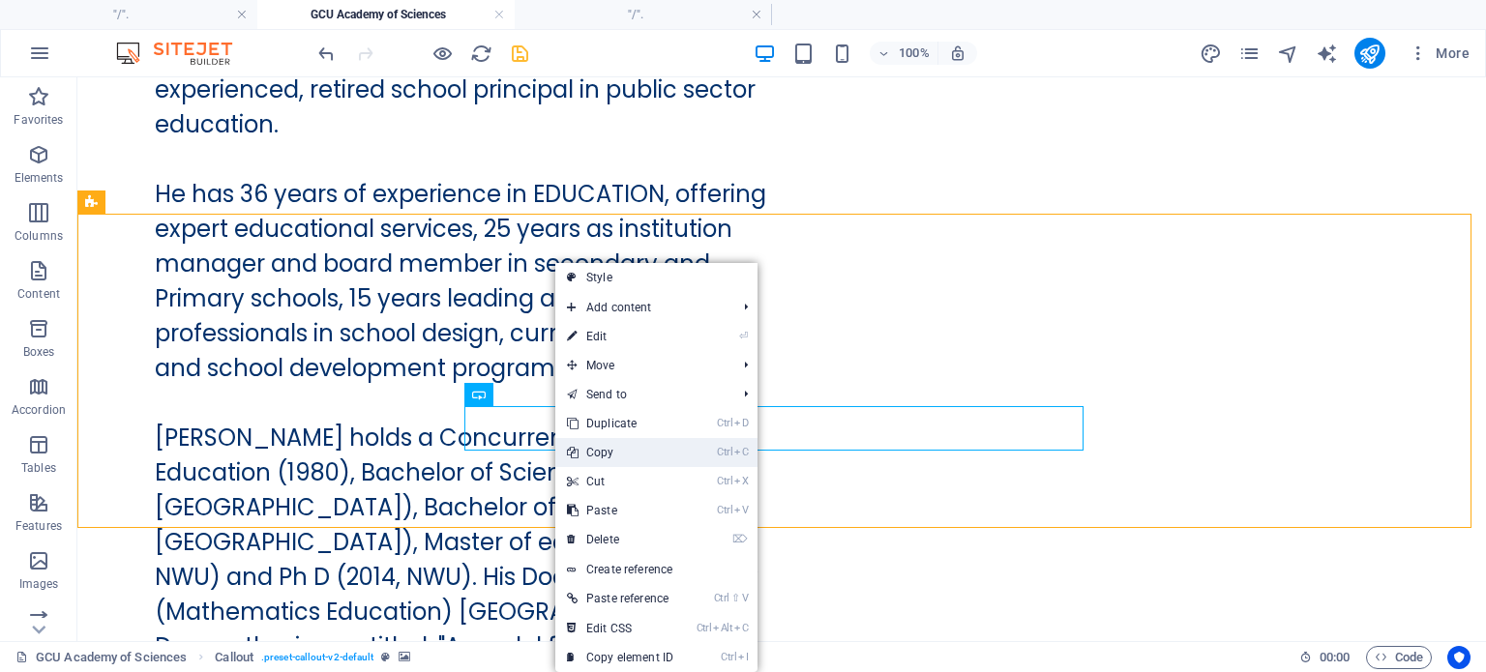
click at [597, 452] on link "Ctrl C Copy" at bounding box center [620, 452] width 130 height 29
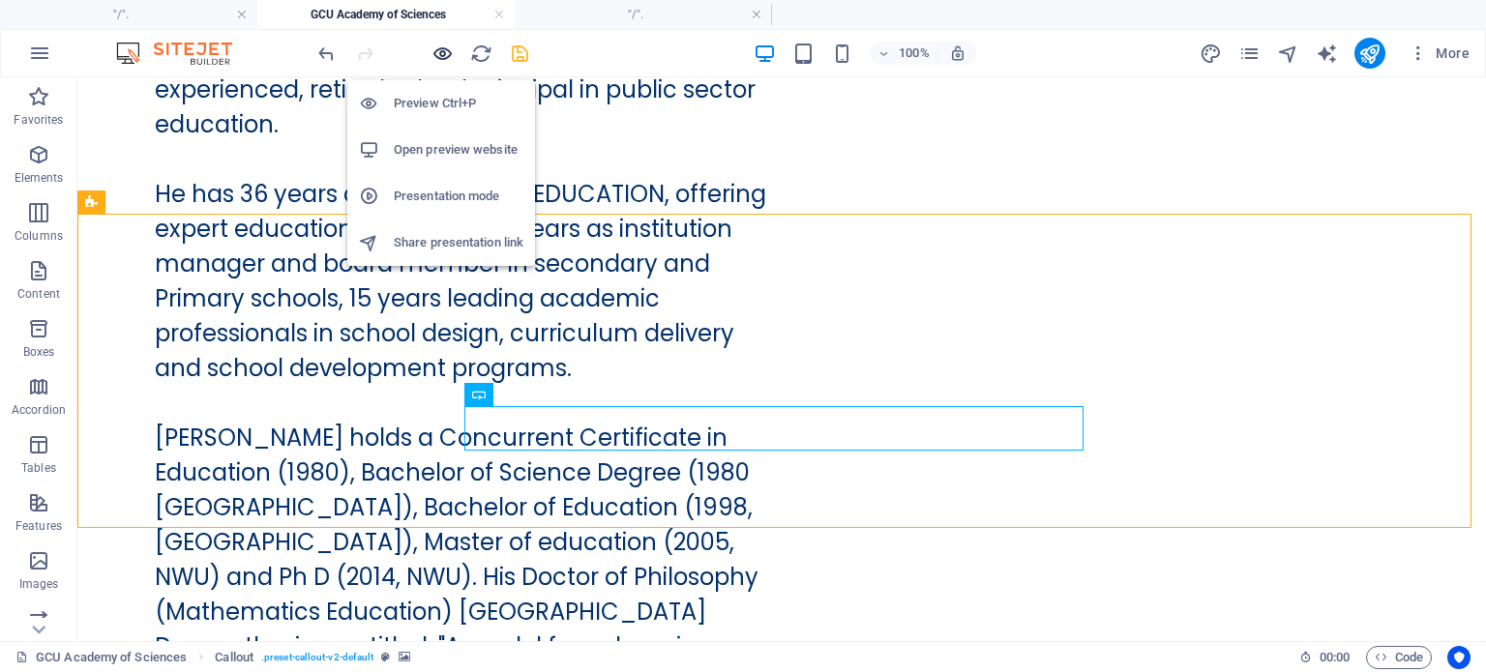
click at [442, 52] on icon "button" at bounding box center [443, 54] width 22 height 22
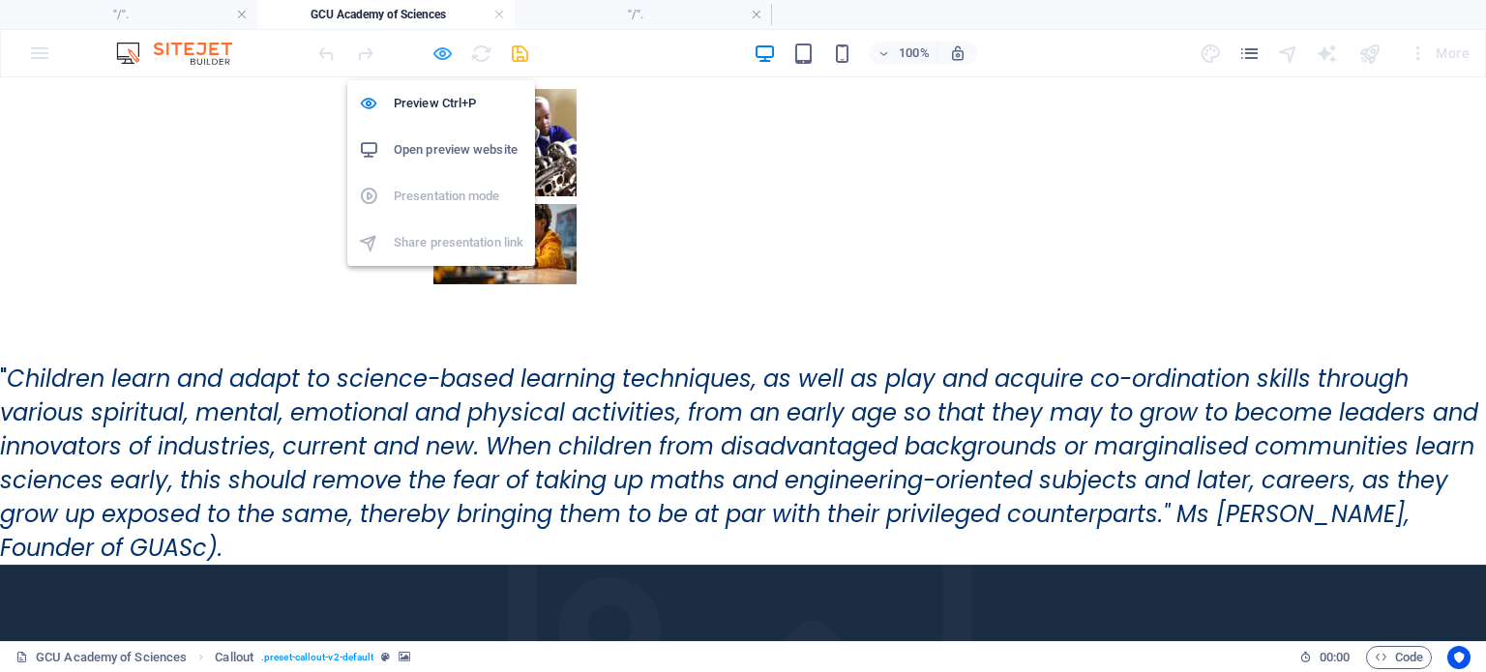
scroll to position [35329, 0]
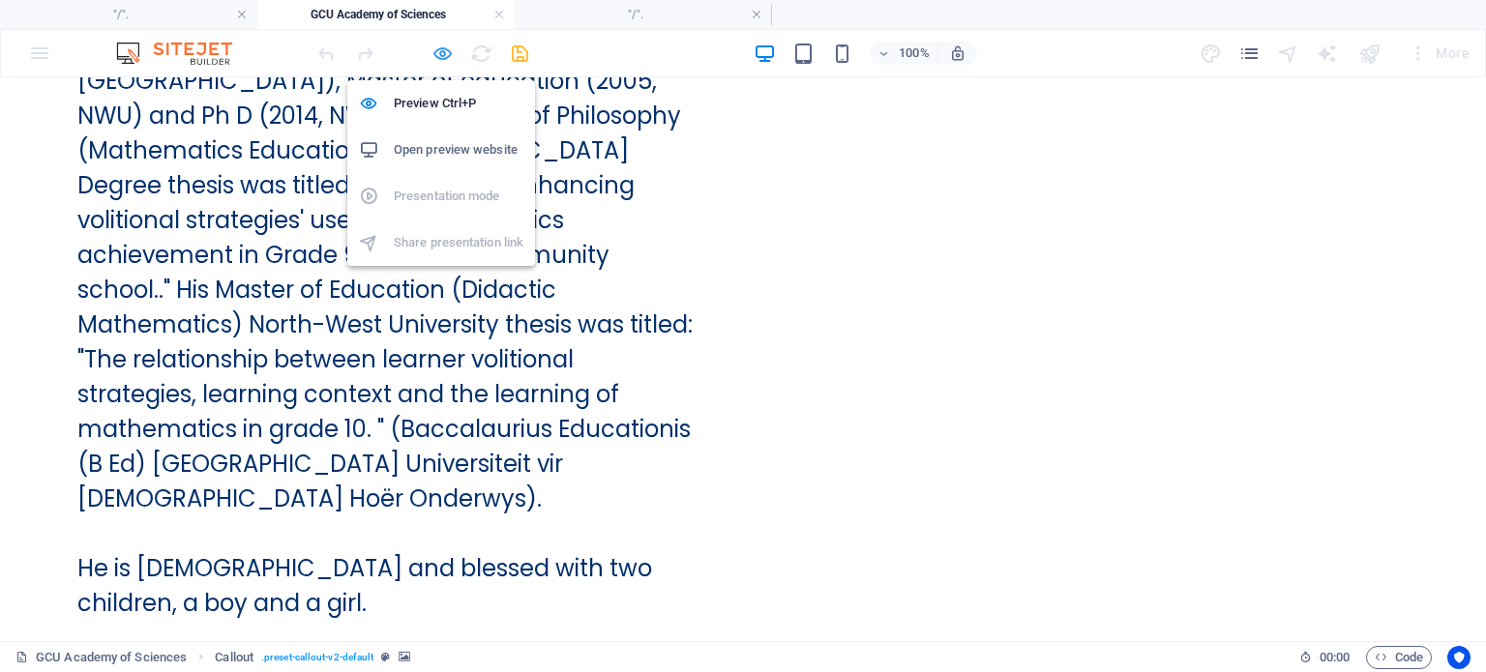
click at [444, 55] on icon "button" at bounding box center [443, 54] width 22 height 22
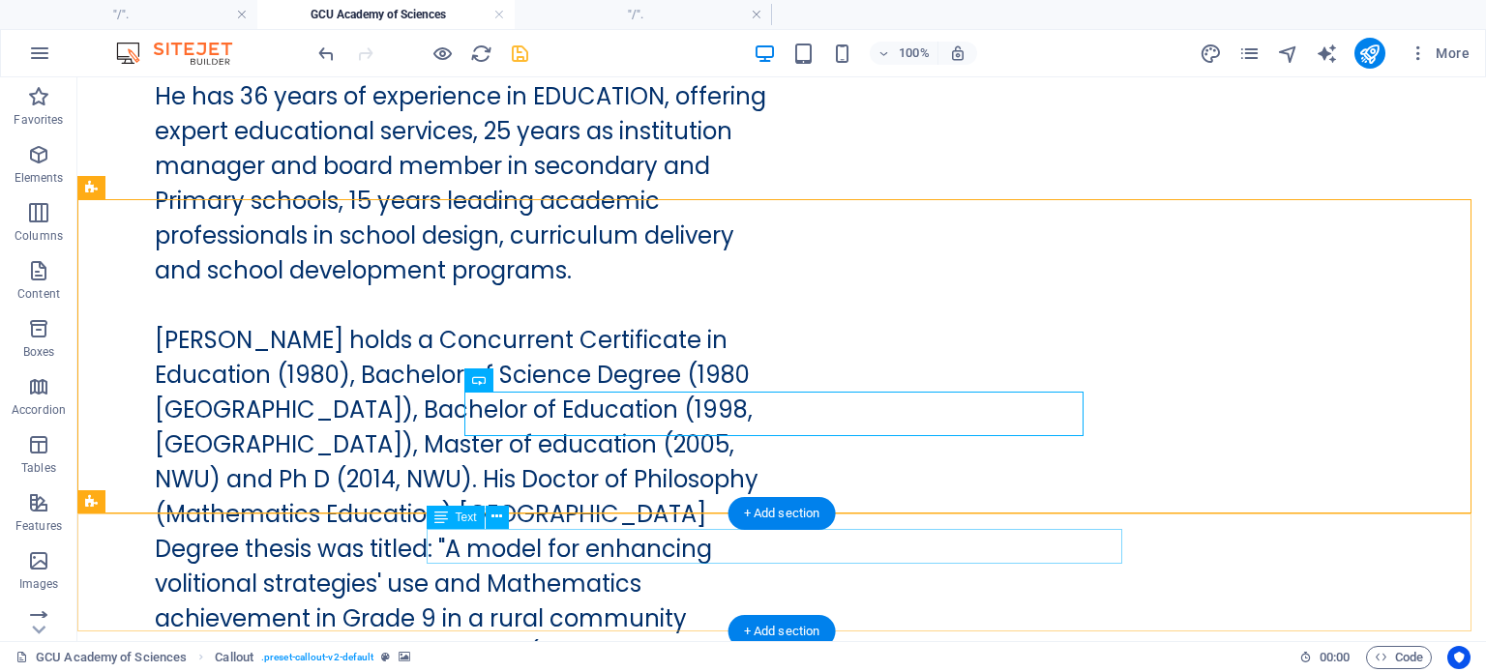
scroll to position [41134, 0]
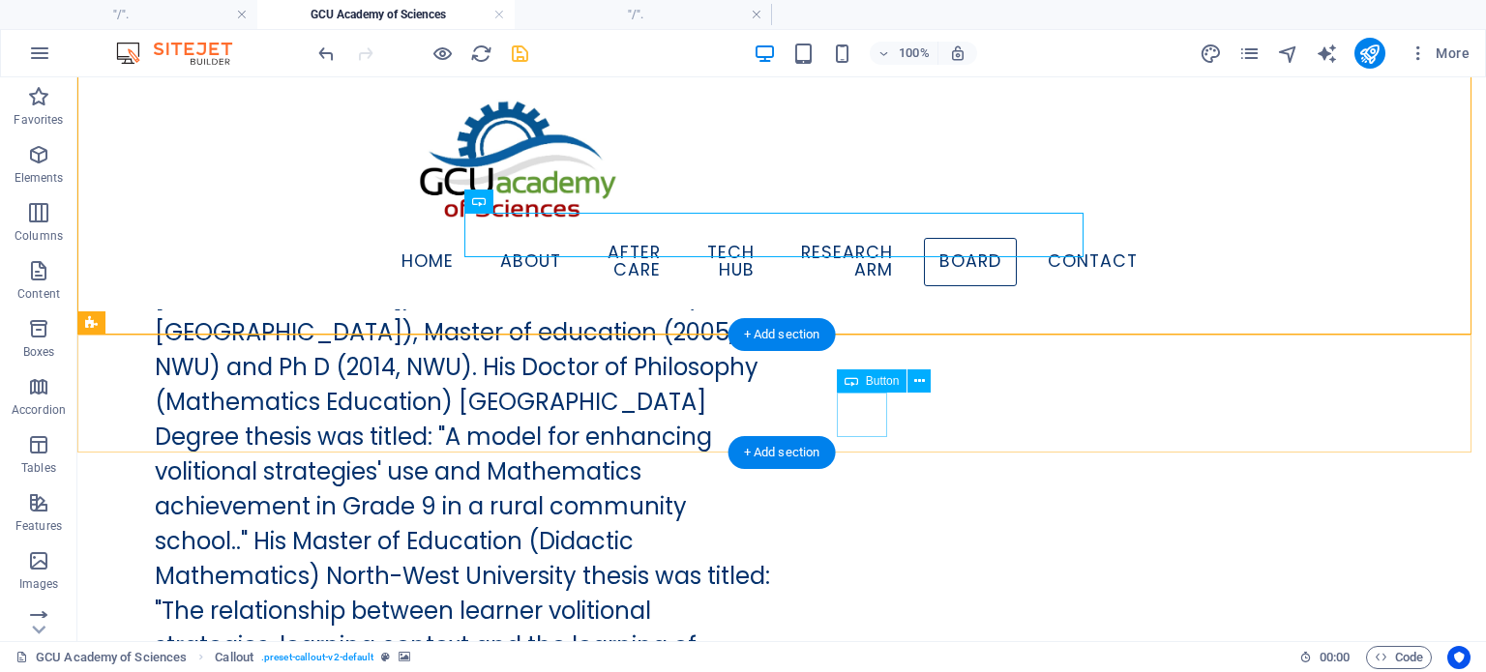
scroll to position [41094, 0]
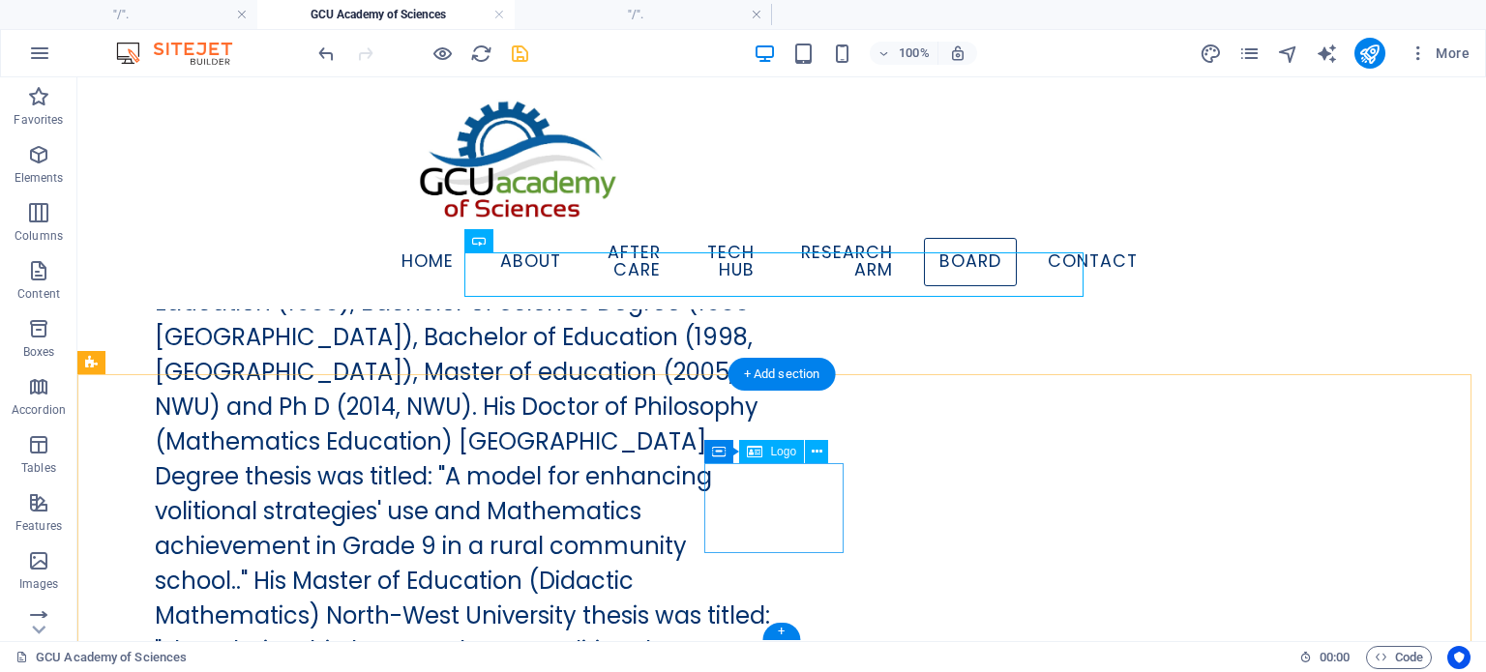
select select "px"
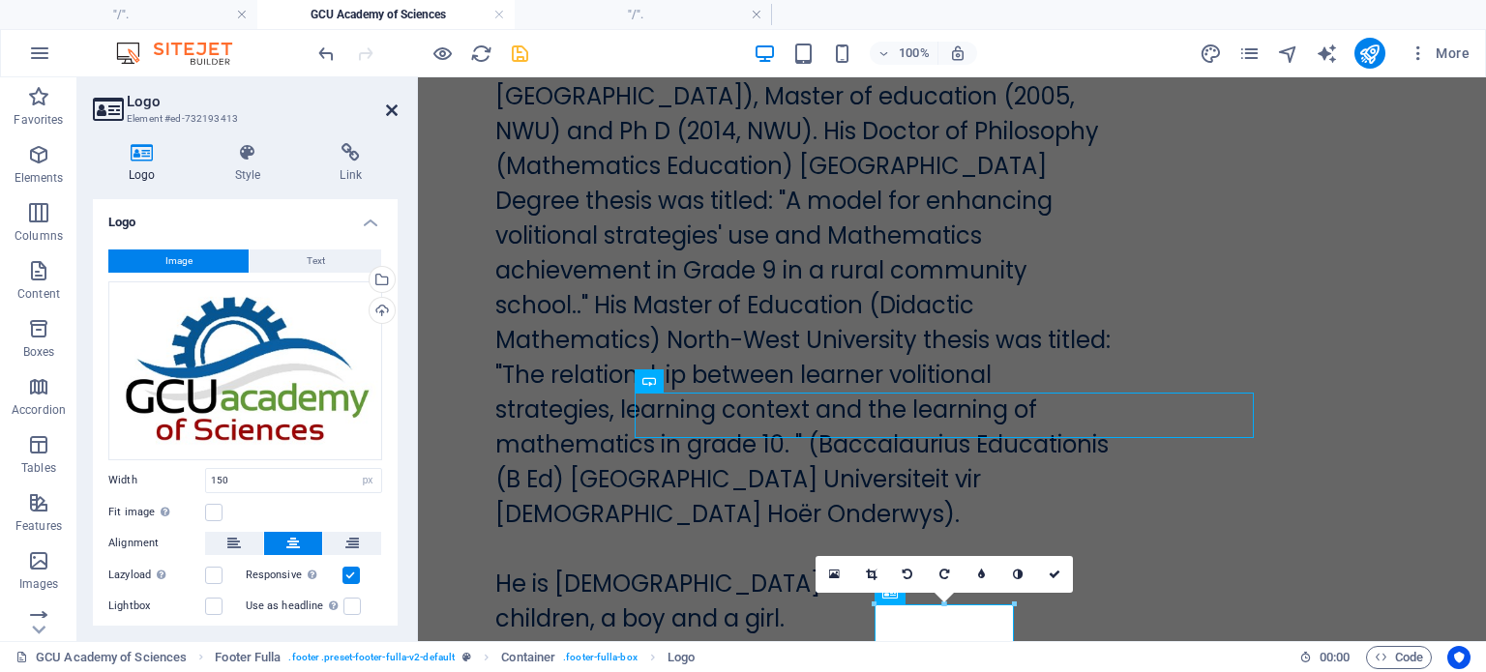
click at [393, 111] on icon at bounding box center [392, 110] width 12 height 15
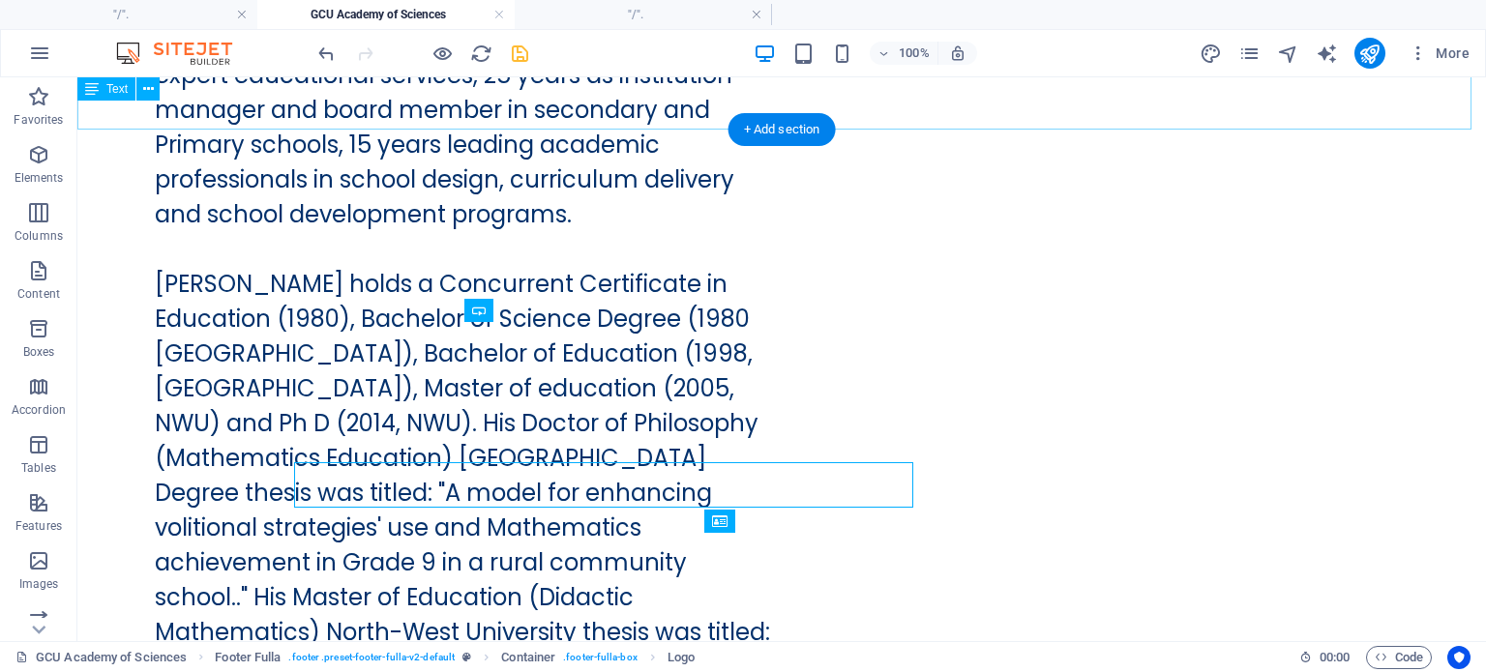
scroll to position [41025, 0]
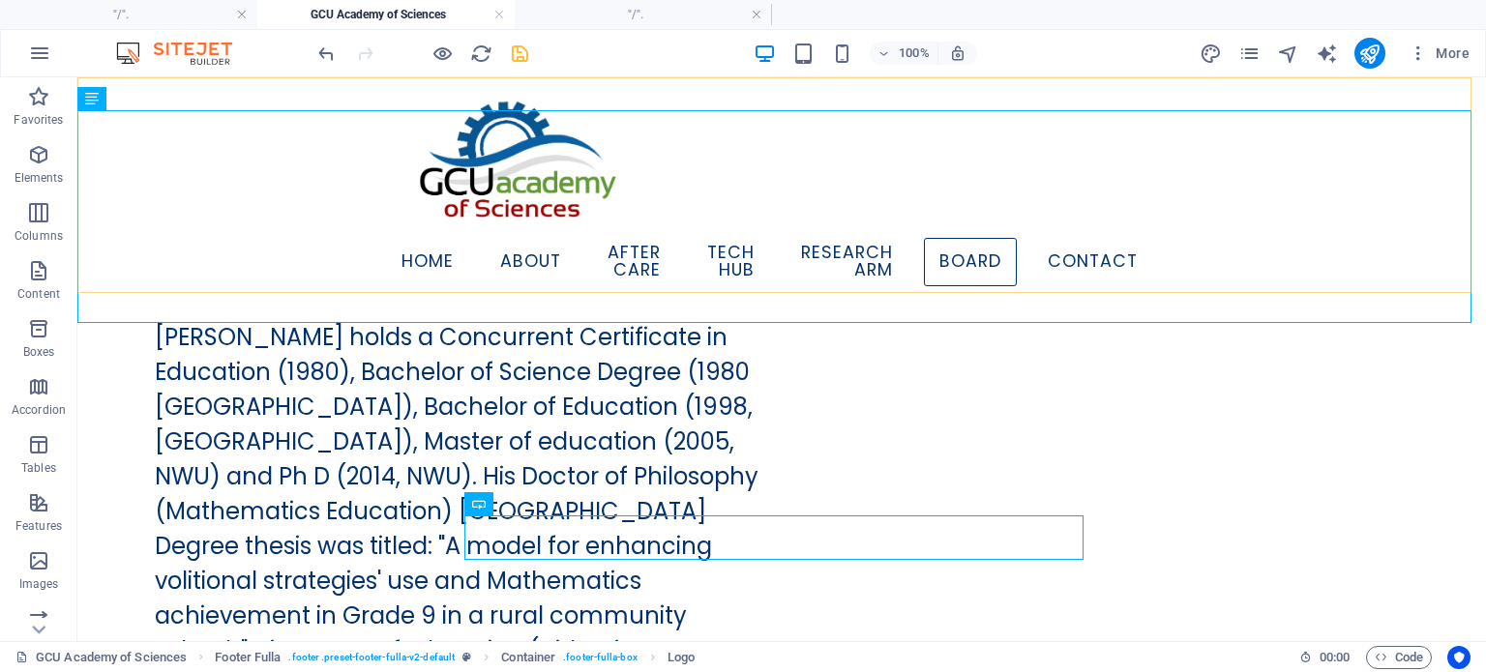
scroll to position [40831, 0]
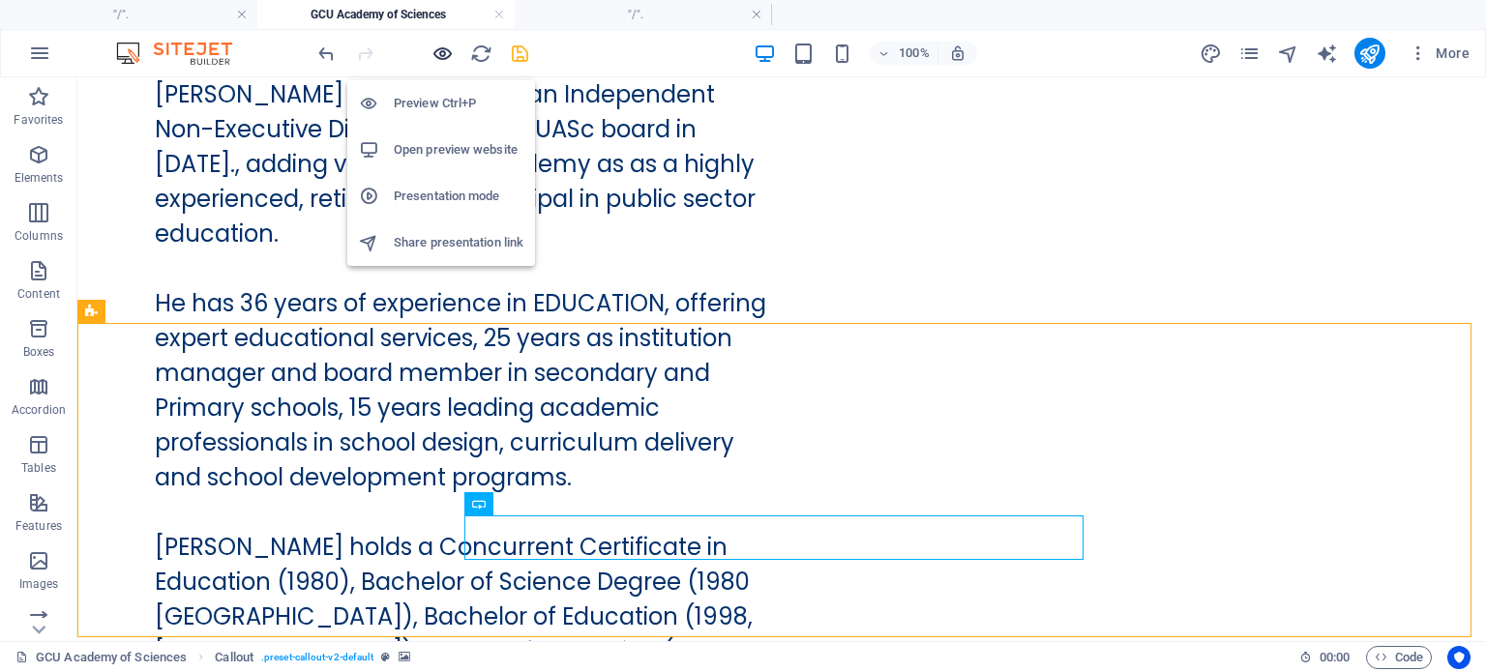
click at [447, 53] on icon "button" at bounding box center [443, 54] width 22 height 22
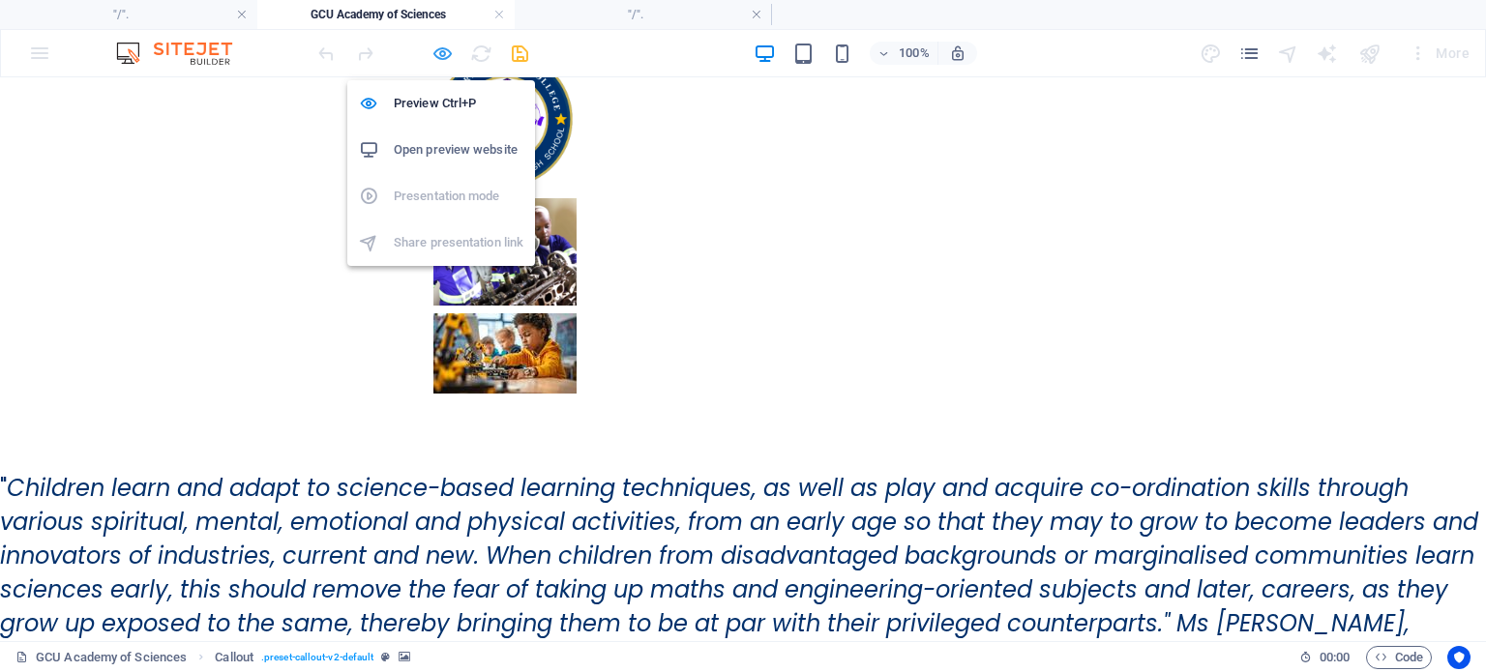
scroll to position [35483, 0]
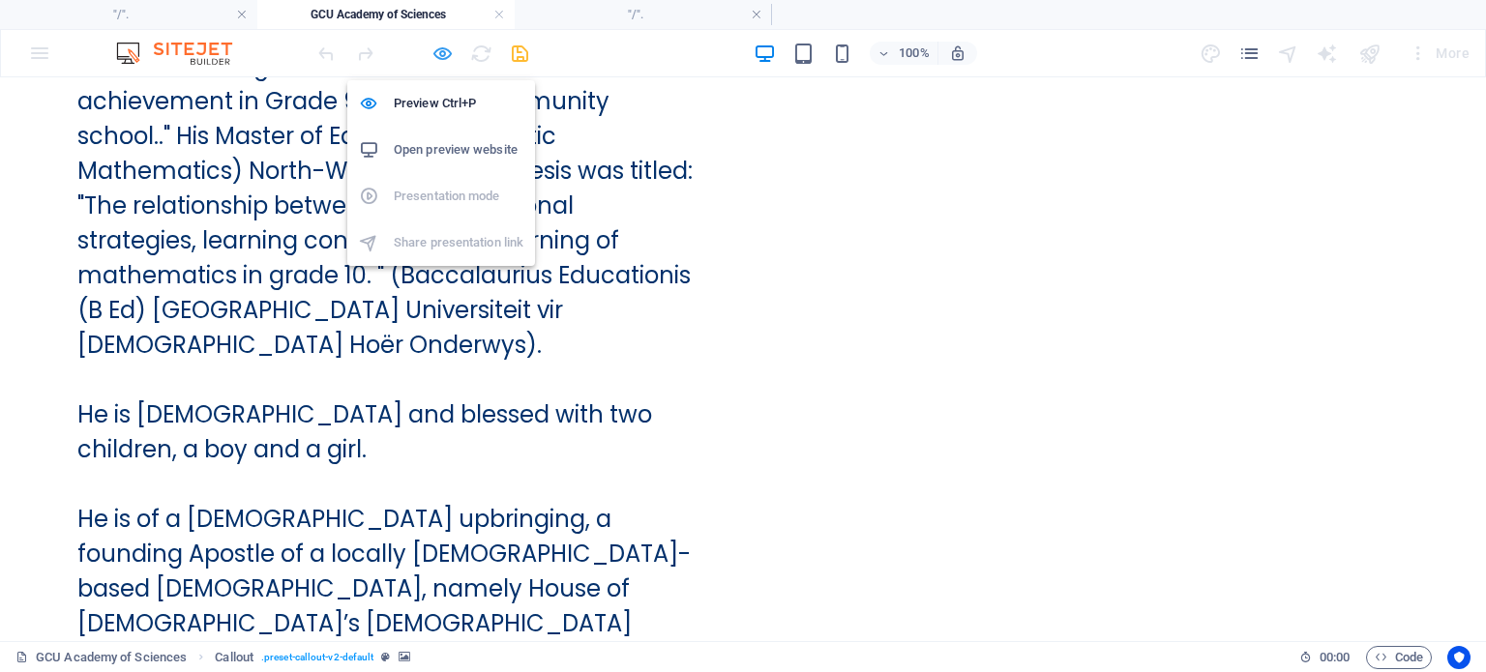
click at [447, 53] on icon "button" at bounding box center [443, 54] width 22 height 22
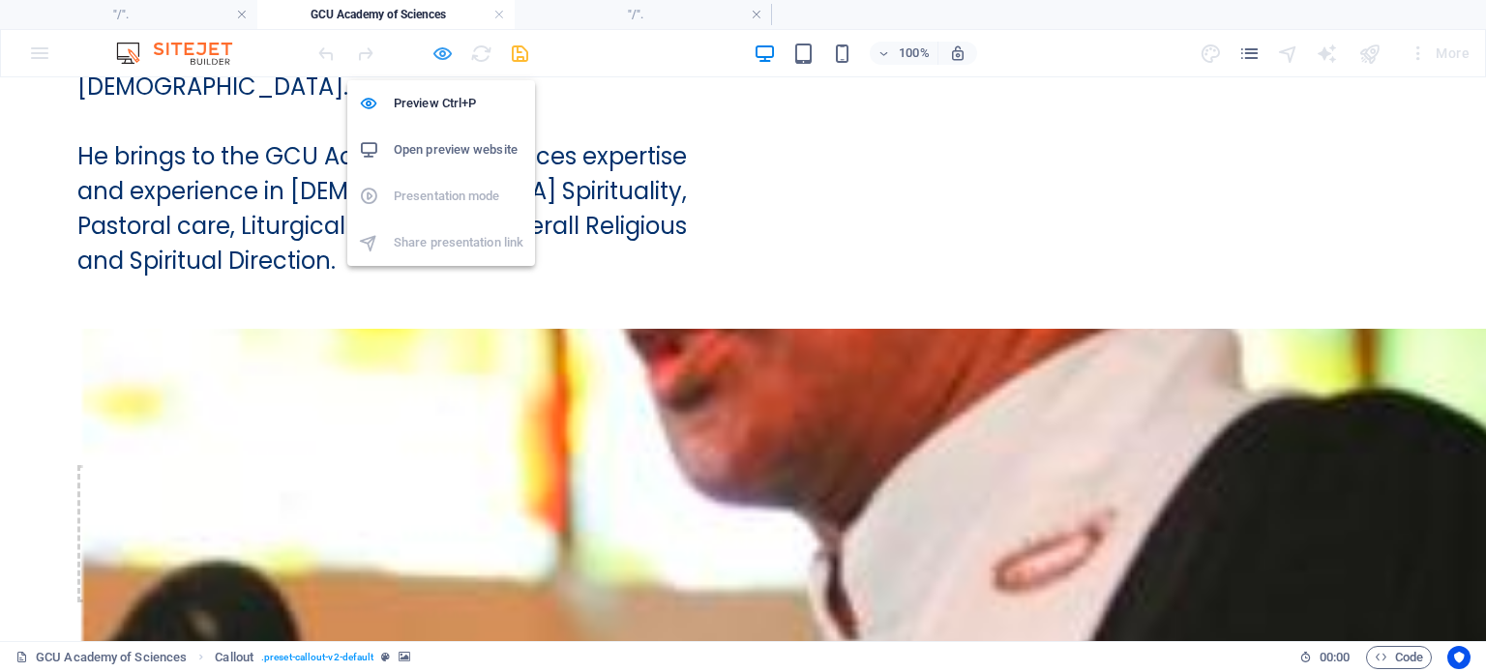
scroll to position [40952, 0]
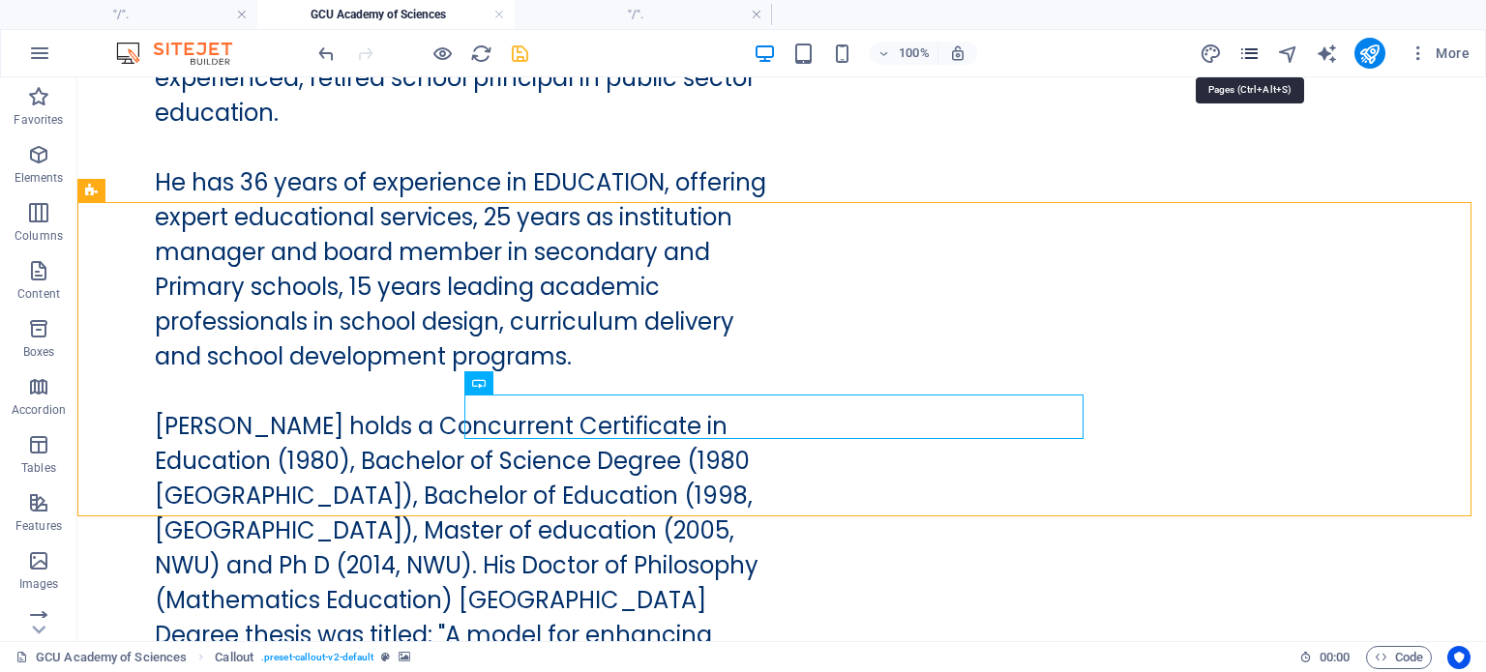
click at [1253, 51] on icon "pages" at bounding box center [1249, 54] width 22 height 22
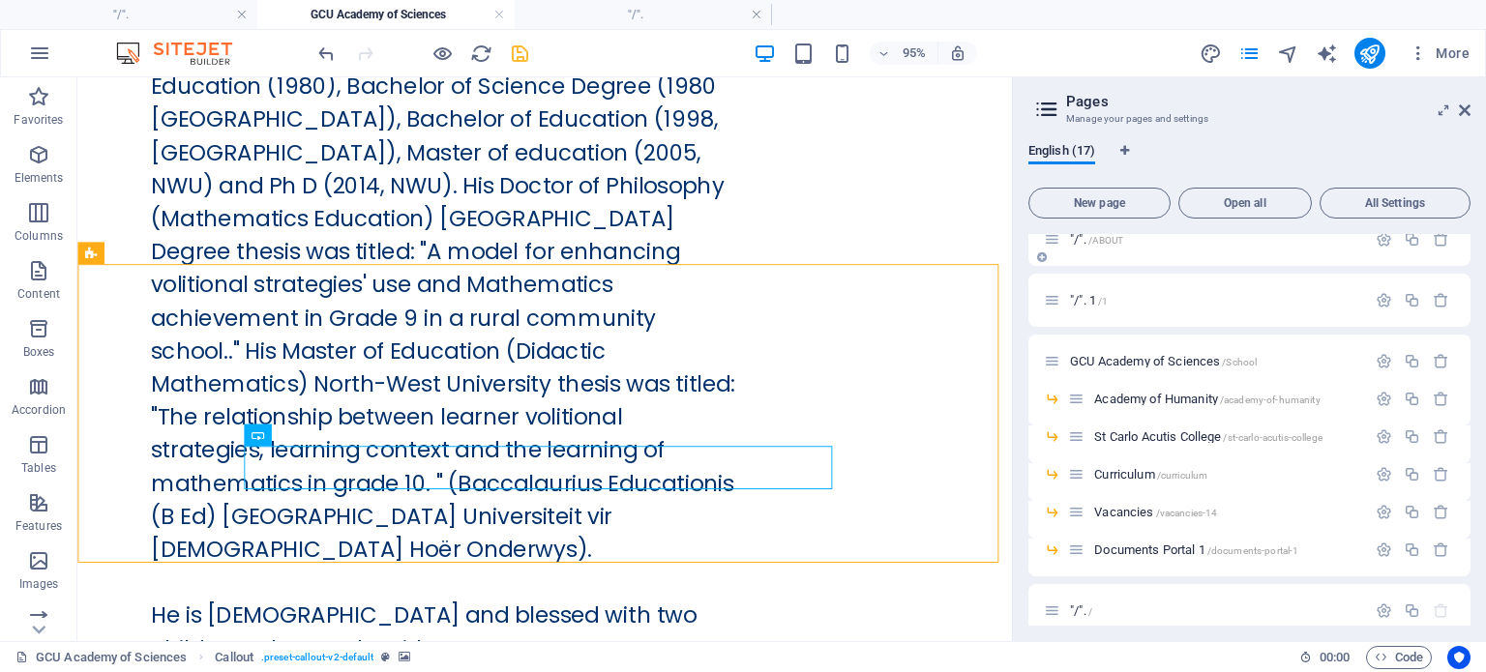
scroll to position [0, 0]
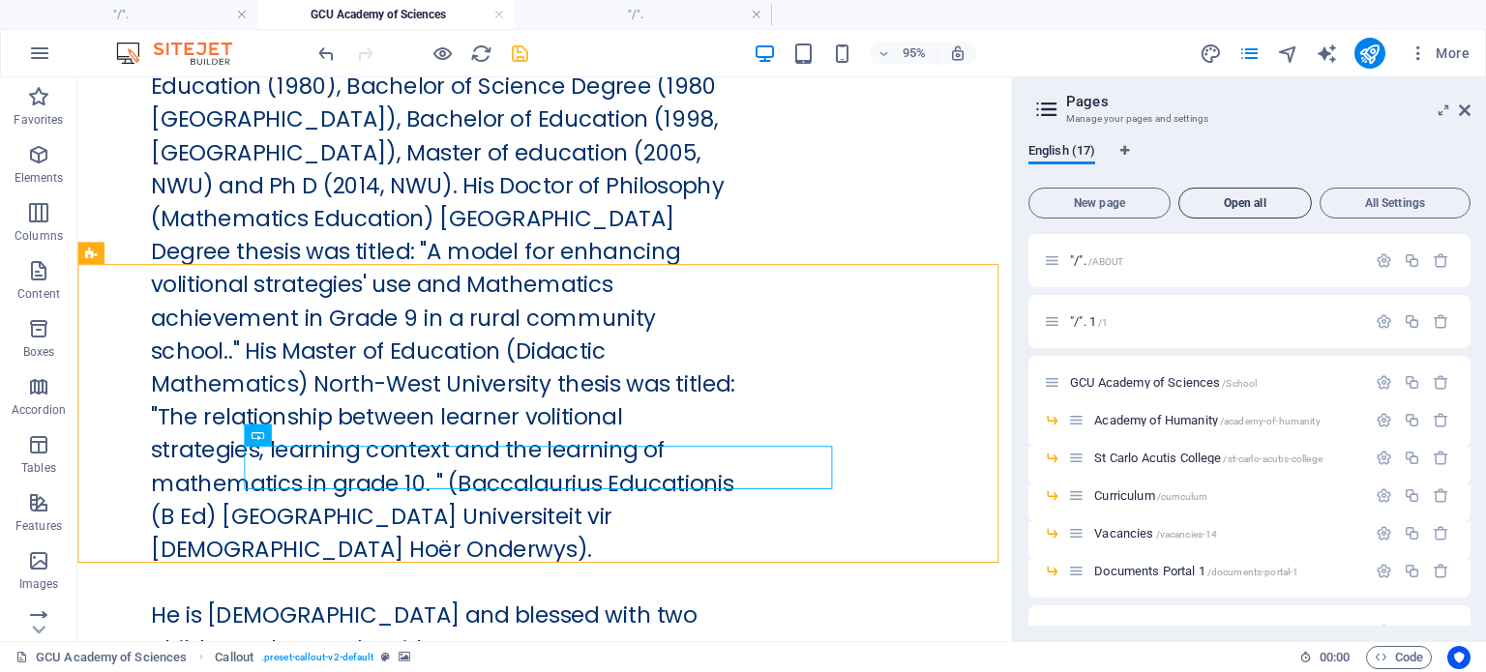
click at [1266, 206] on span "Open all" at bounding box center [1245, 203] width 116 height 12
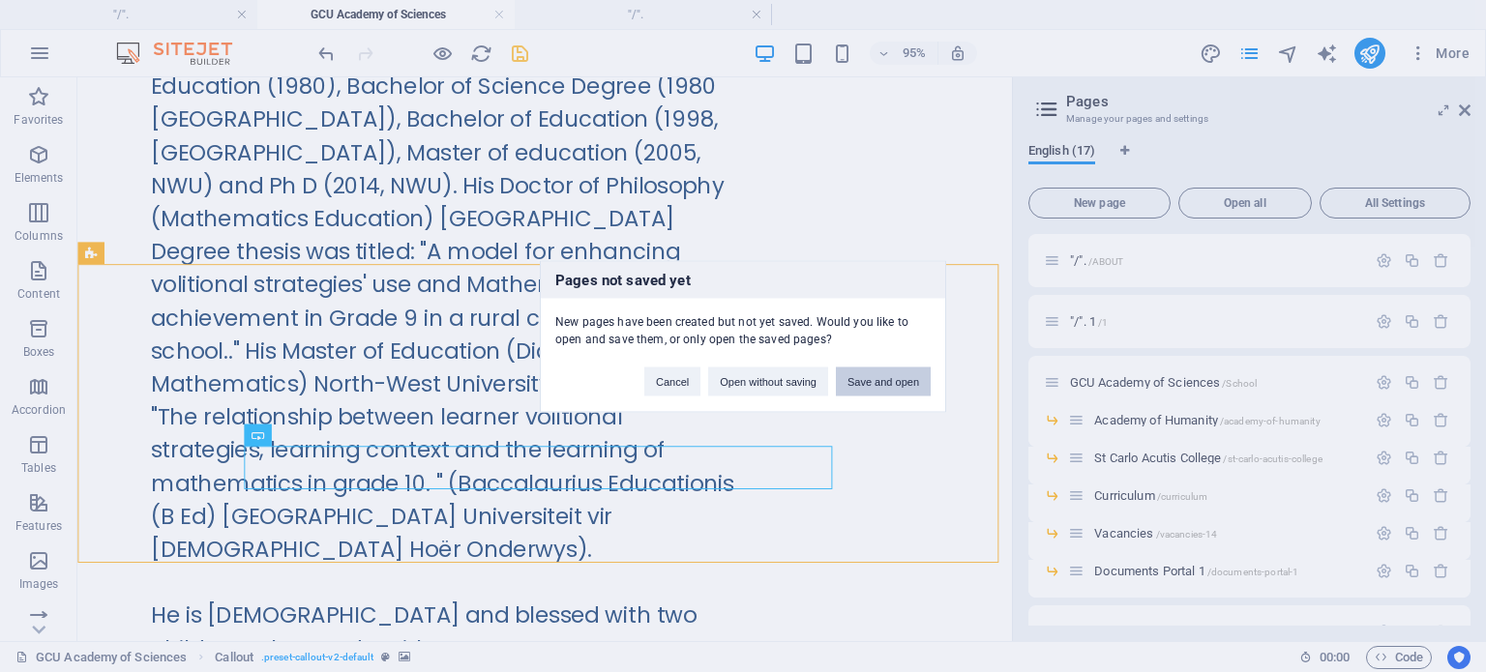
click at [883, 381] on button "Save and open" at bounding box center [883, 381] width 95 height 29
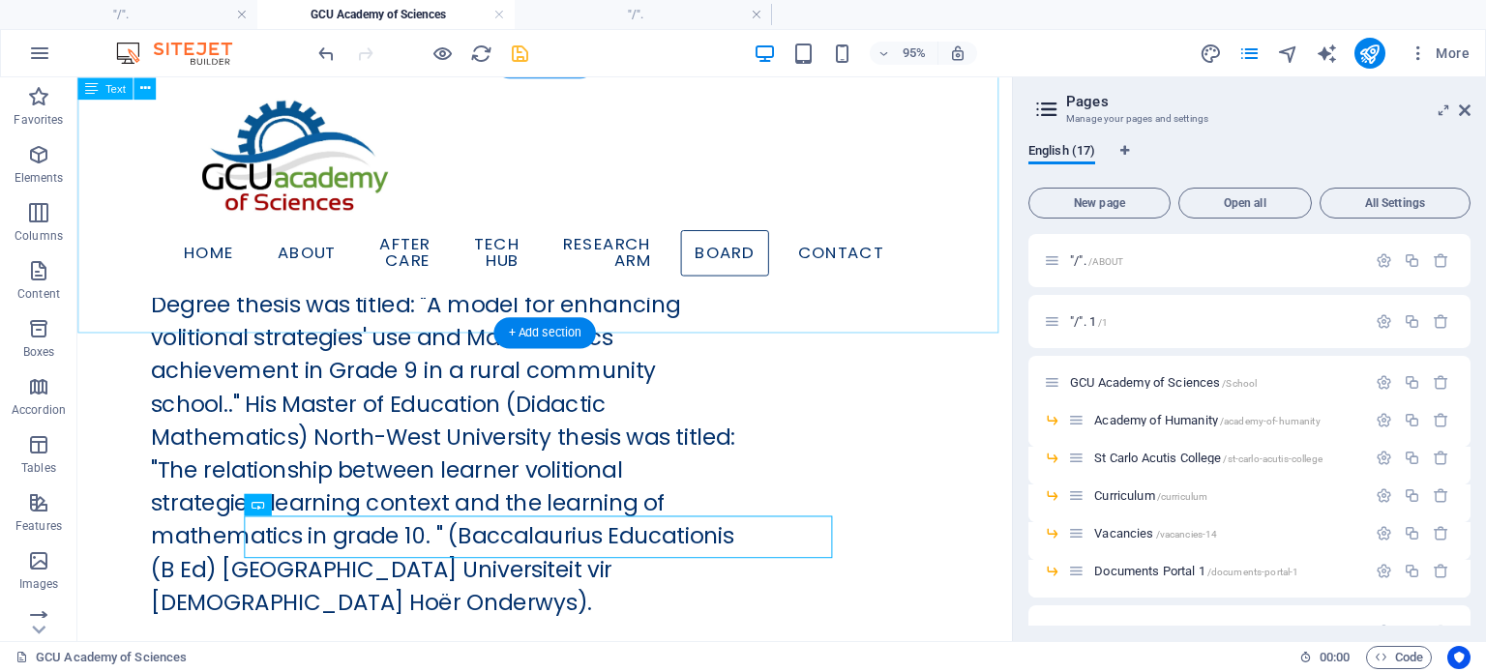
scroll to position [40995, 0]
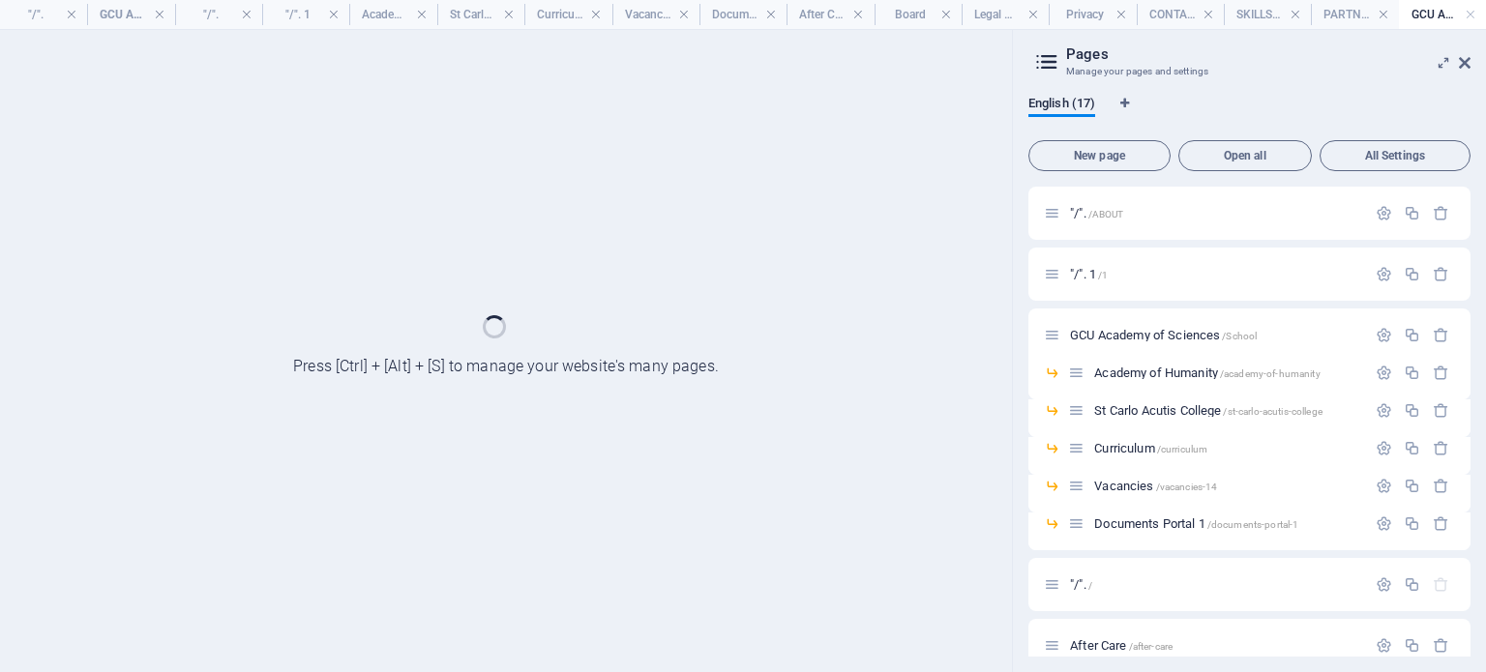
scroll to position [0, 0]
click at [897, 572] on div at bounding box center [506, 351] width 1012 height 642
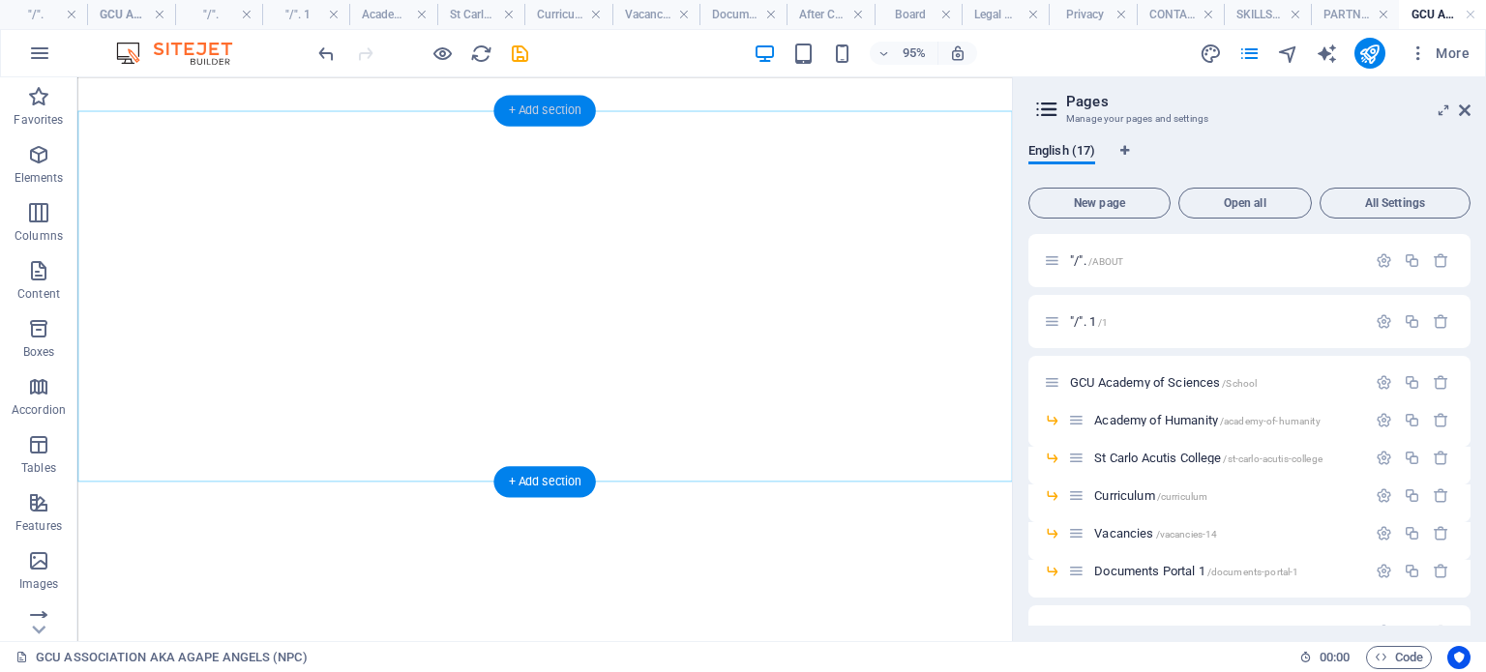
click at [553, 120] on div "+ Add section" at bounding box center [544, 110] width 102 height 31
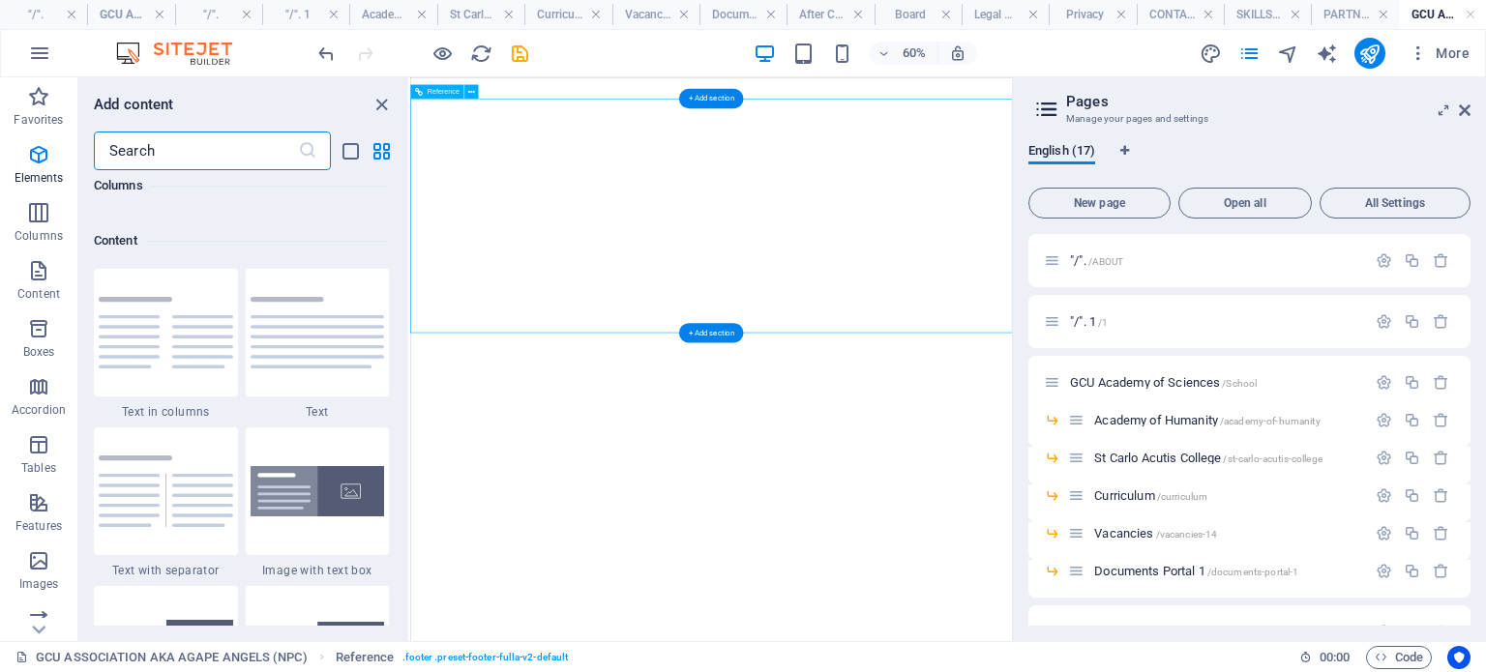
scroll to position [3385, 0]
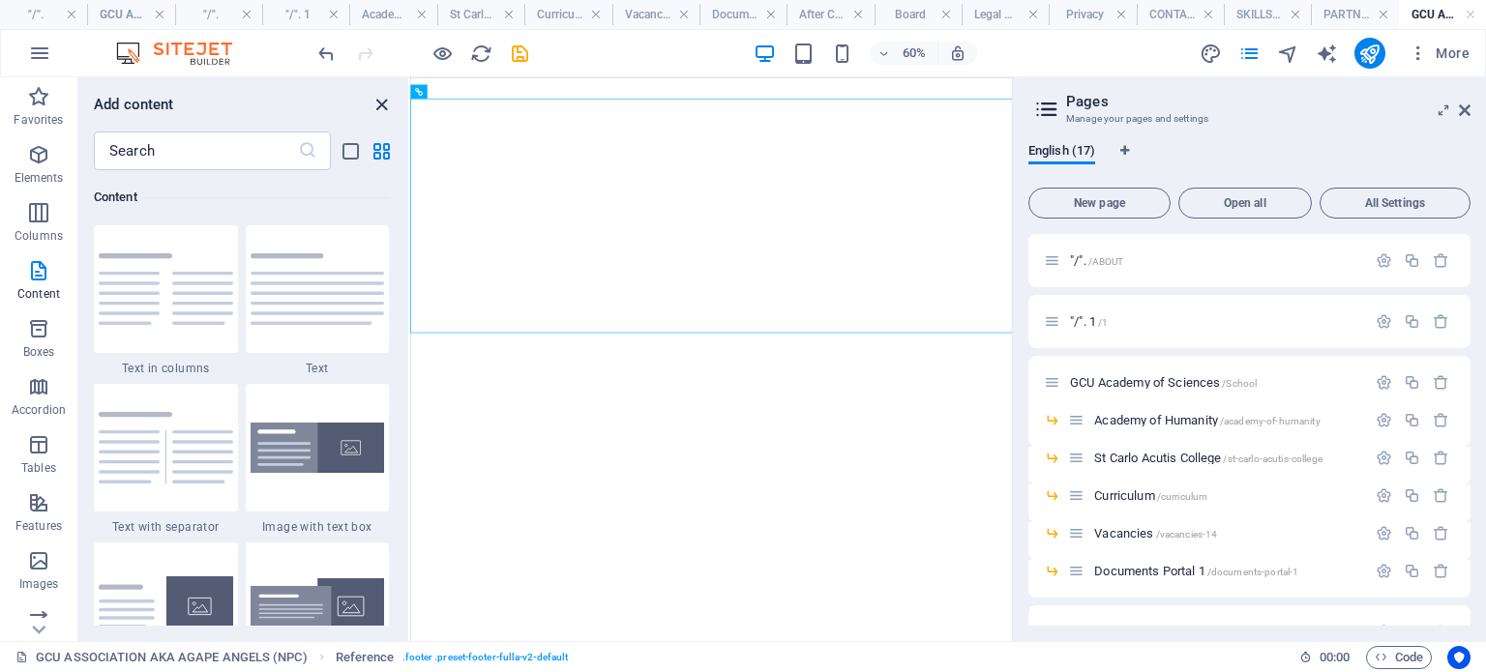
click at [383, 104] on icon "close panel" at bounding box center [382, 105] width 22 height 22
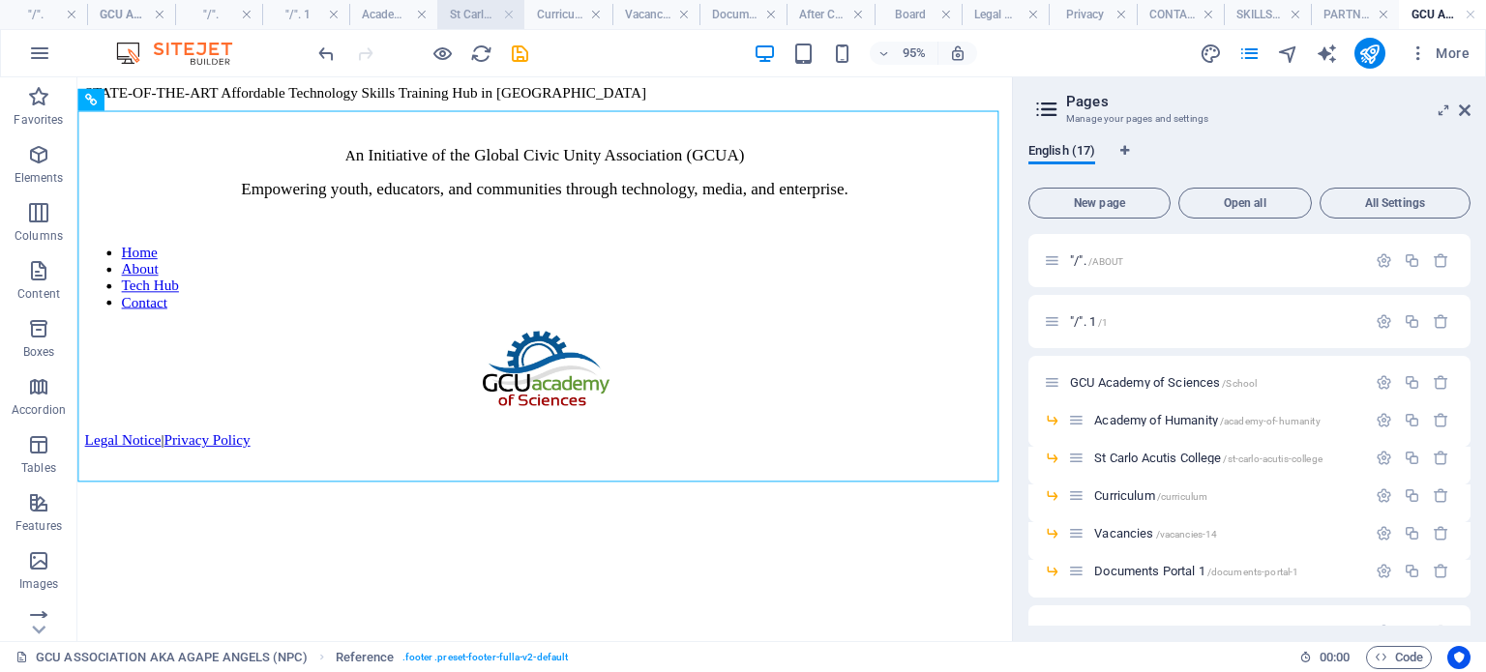
scroll to position [0, 0]
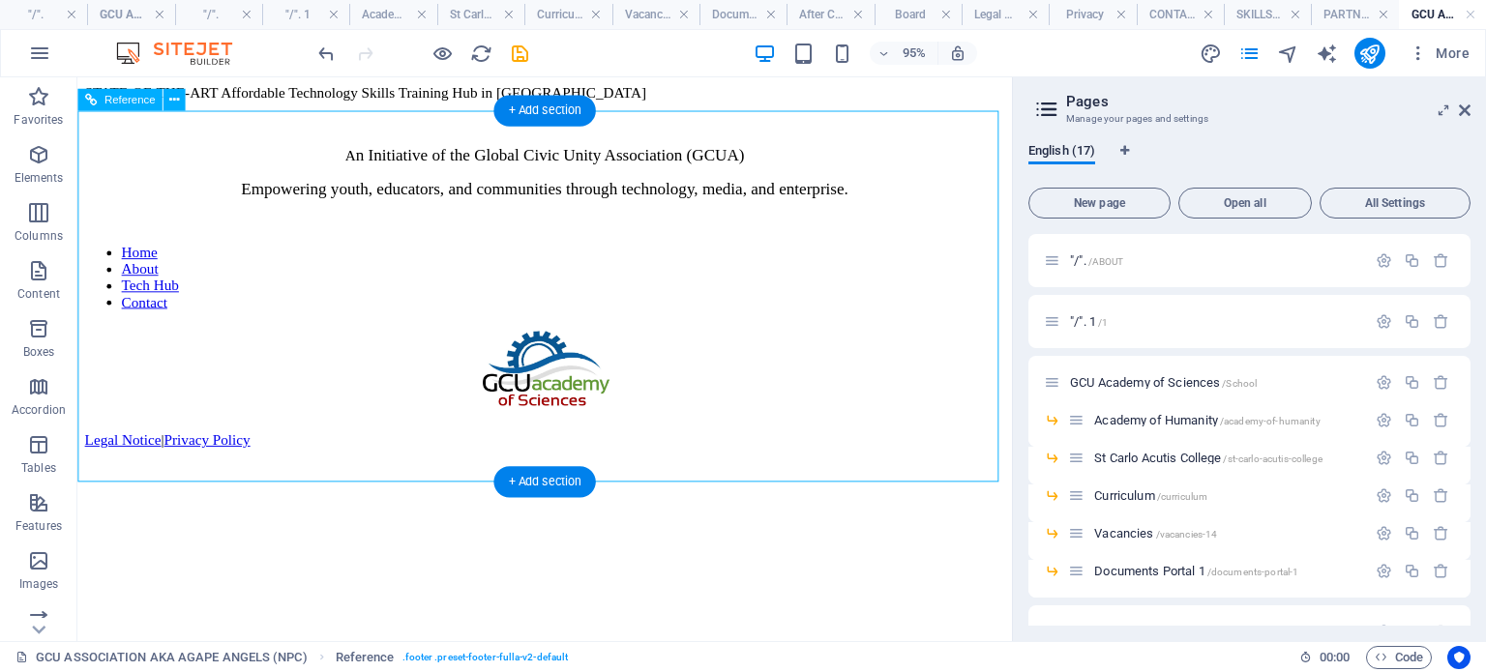
drag, startPoint x: 649, startPoint y: 538, endPoint x: 587, endPoint y: 127, distance: 415.8
click at [587, 127] on div "A n Initiative of the Global Civic Unity Association (GCUA) Empowering youth, e…" at bounding box center [569, 528] width 968 height 851
